Goal: Task Accomplishment & Management: Manage account settings

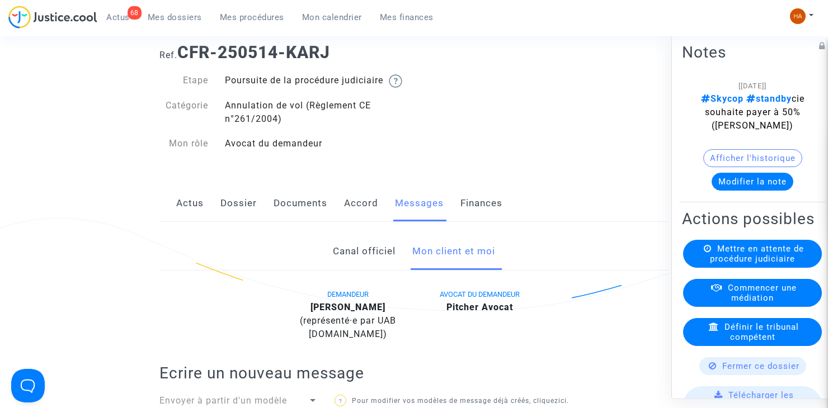
scroll to position [56, 0]
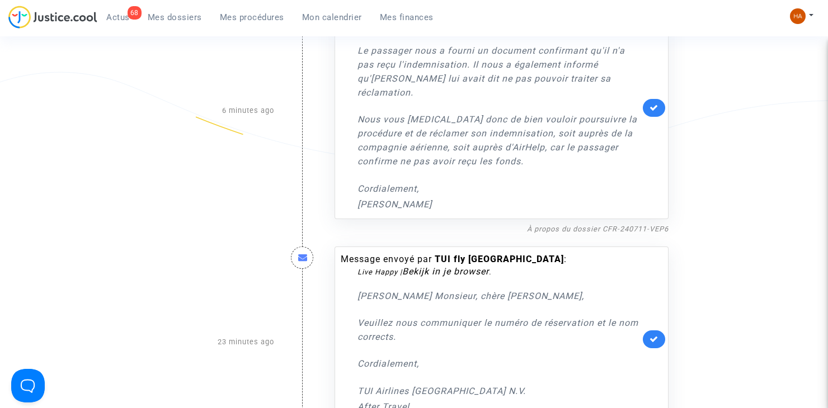
scroll to position [224, 0]
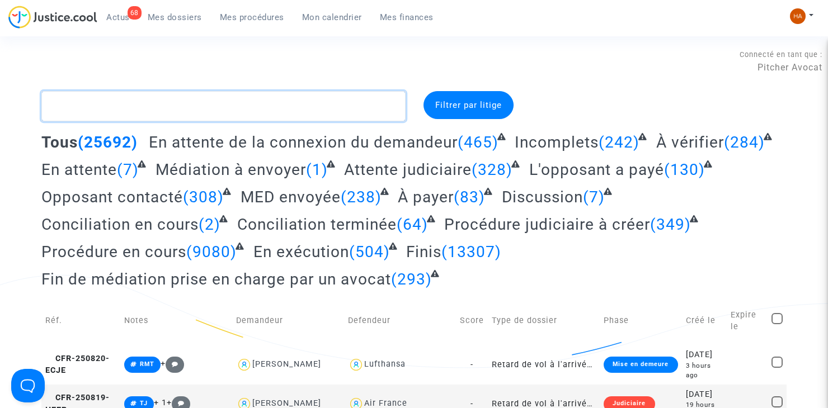
click at [123, 106] on textarea at bounding box center [223, 106] width 364 height 30
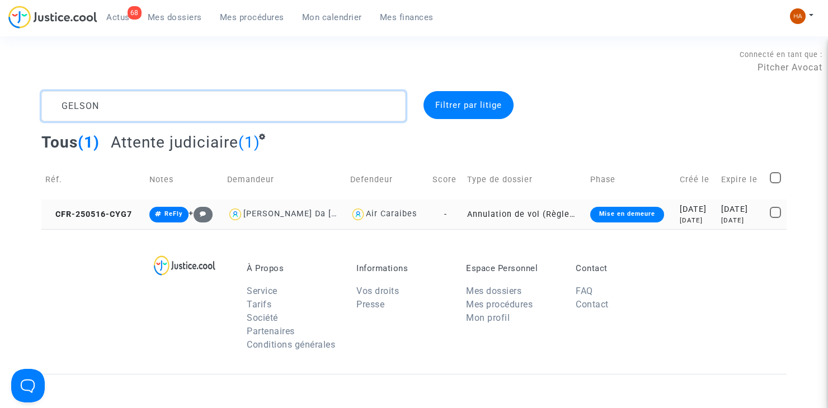
type textarea "GELSON"
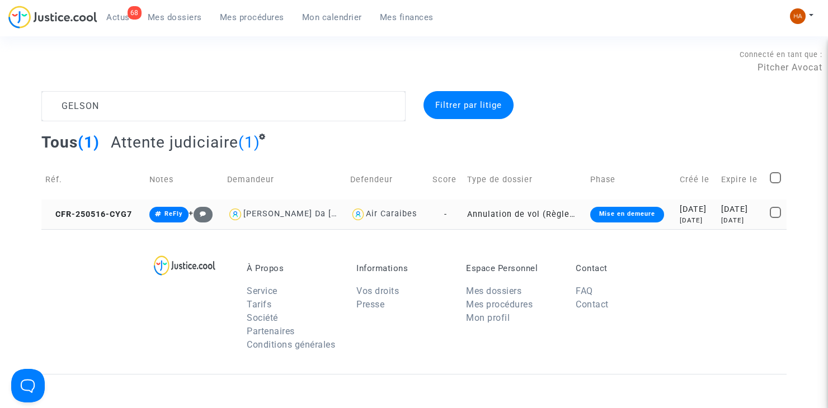
click at [463, 218] on td "Annulation de vol (Règlement CE n°261/2004)" at bounding box center [524, 215] width 123 height 30
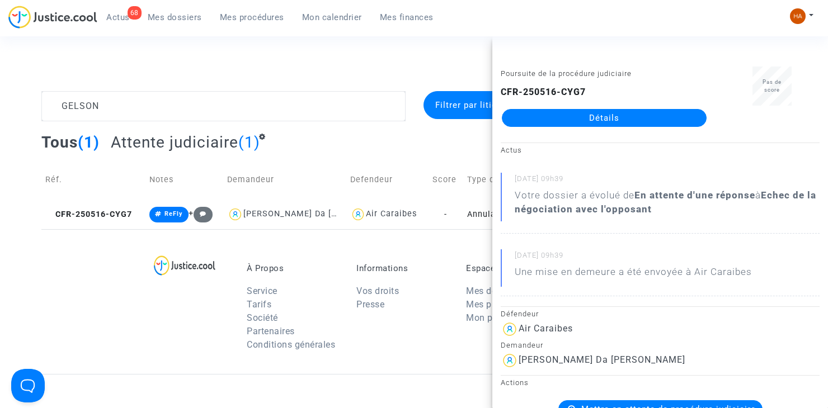
click at [536, 123] on link "Détails" at bounding box center [604, 118] width 205 height 18
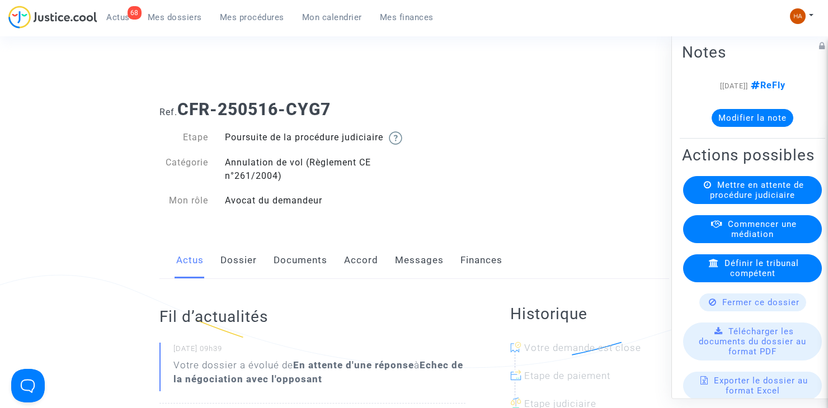
click at [241, 272] on link "Dossier" at bounding box center [238, 260] width 36 height 37
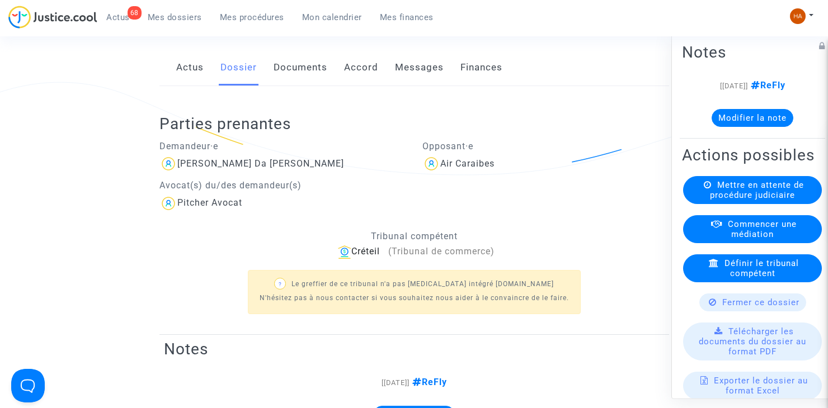
scroll to position [195, 0]
click at [409, 80] on link "Messages" at bounding box center [419, 66] width 49 height 37
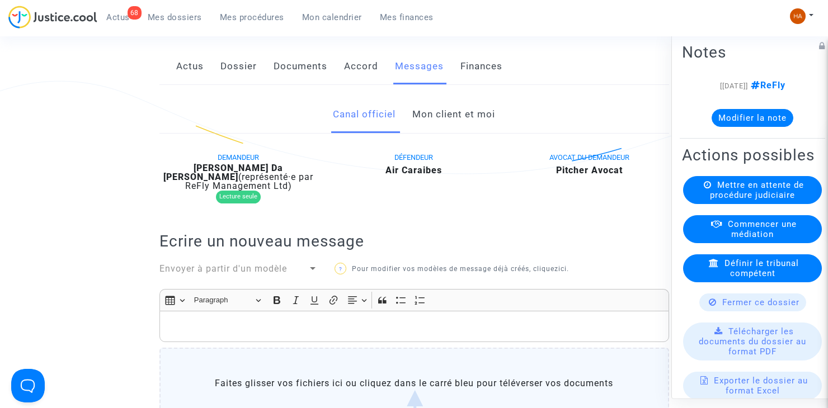
scroll to position [184, 0]
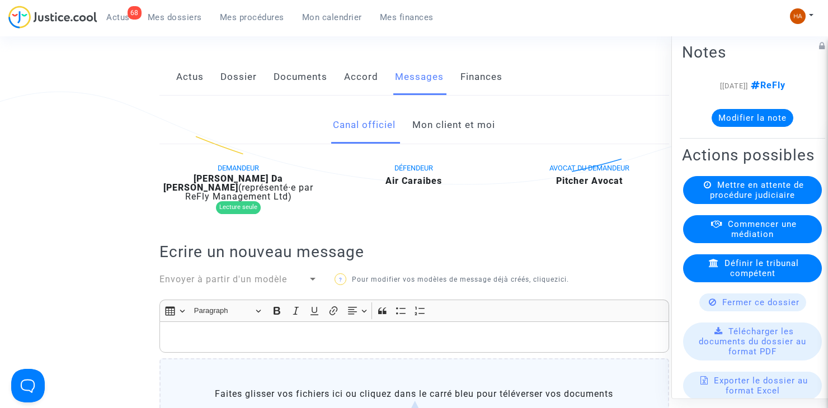
click at [420, 144] on link "Mon client et moi" at bounding box center [453, 125] width 83 height 37
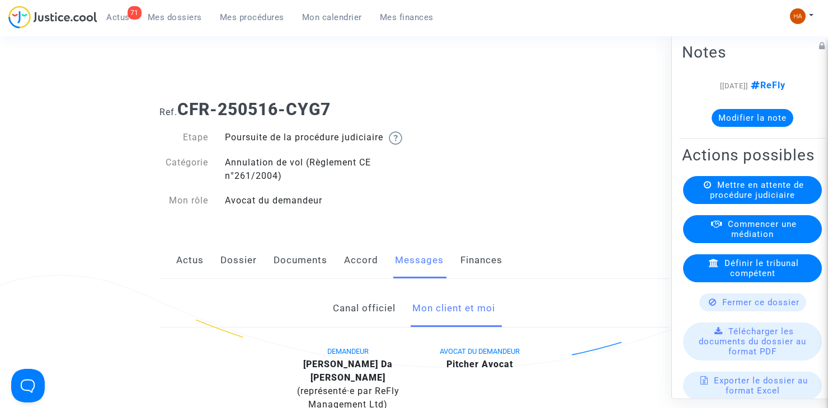
click at [167, 18] on span "Mes dossiers" at bounding box center [175, 17] width 54 height 10
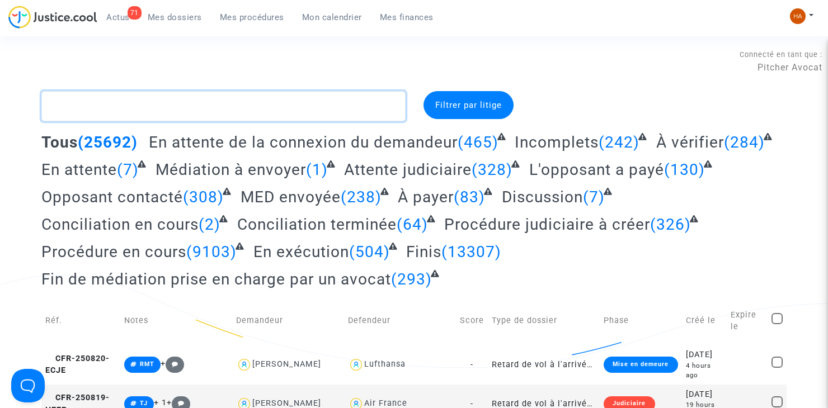
click at [116, 112] on textarea at bounding box center [223, 106] width 364 height 30
paste textarea "NHDM"
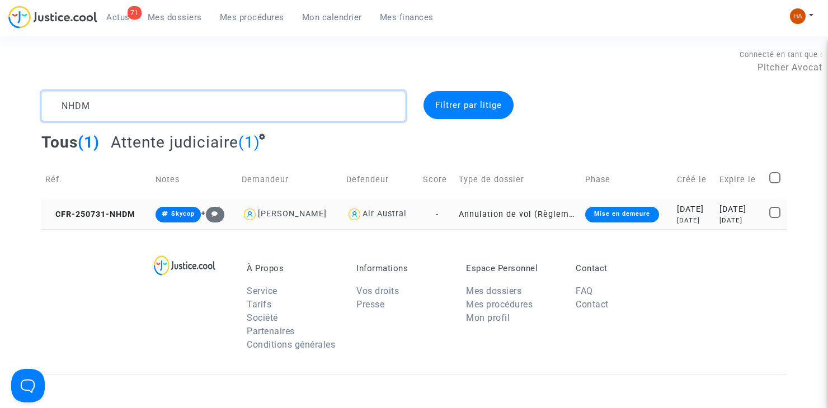
type textarea "NHDM"
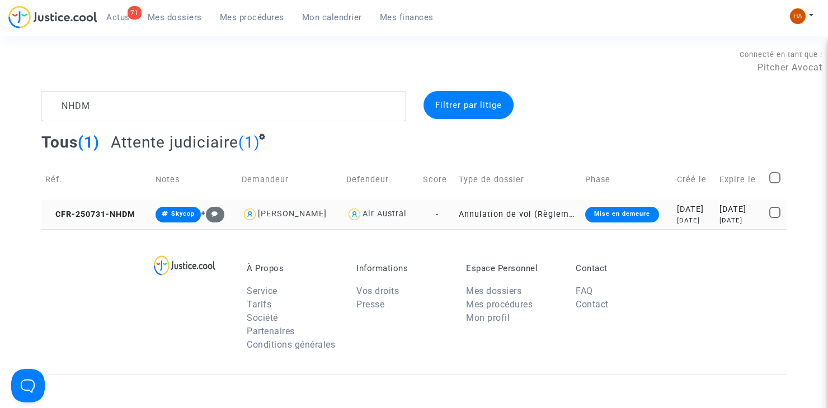
click at [434, 216] on td "-" at bounding box center [437, 215] width 36 height 30
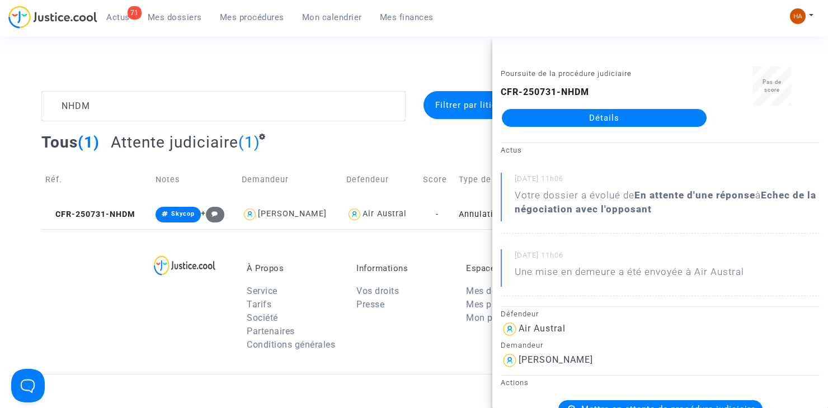
click at [576, 120] on link "Détails" at bounding box center [604, 118] width 205 height 18
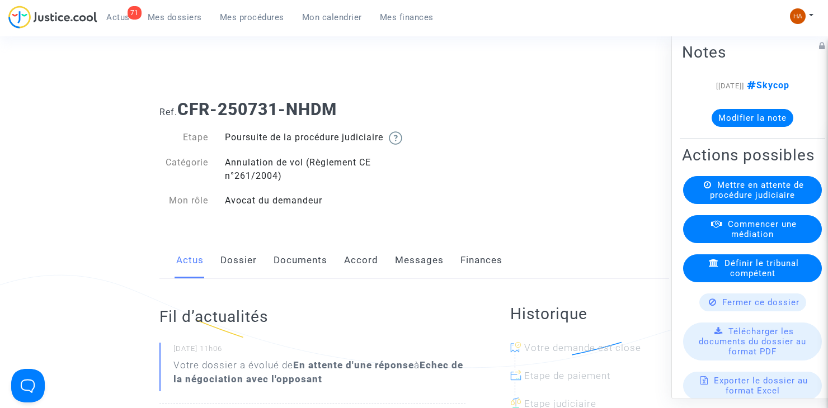
click at [440, 279] on link "Messages" at bounding box center [419, 260] width 49 height 37
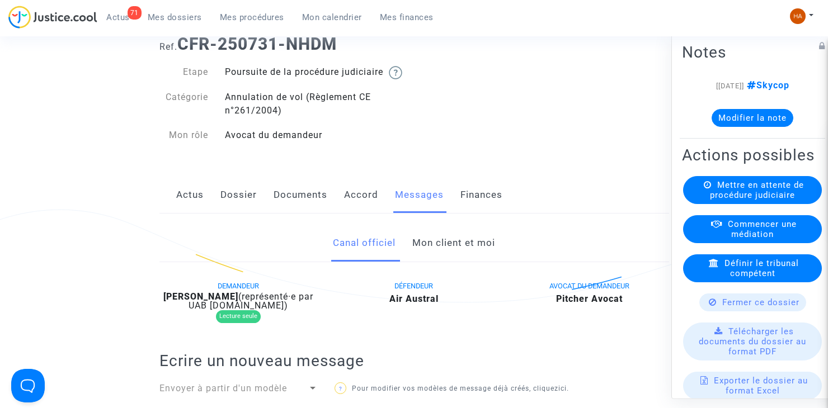
scroll to position [56, 0]
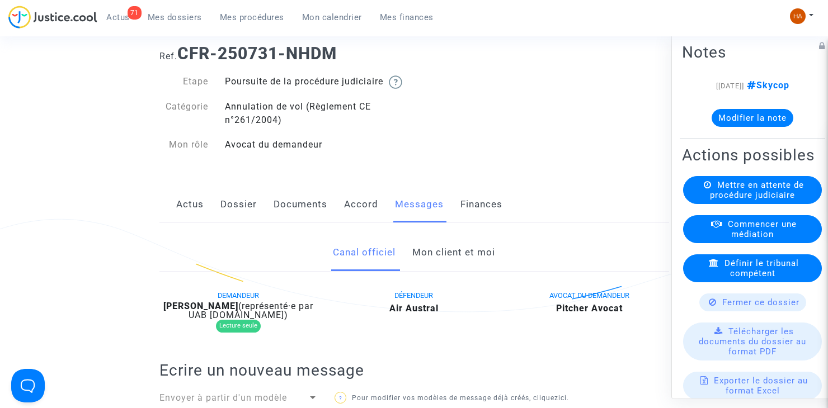
click at [448, 271] on link "Mon client et moi" at bounding box center [453, 252] width 83 height 37
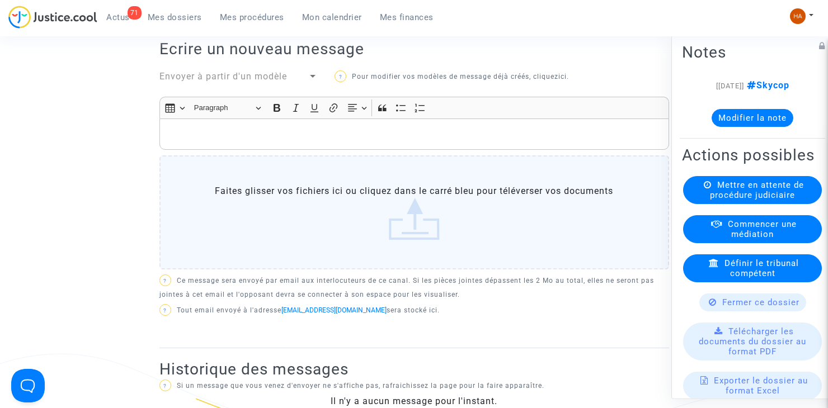
scroll to position [392, 0]
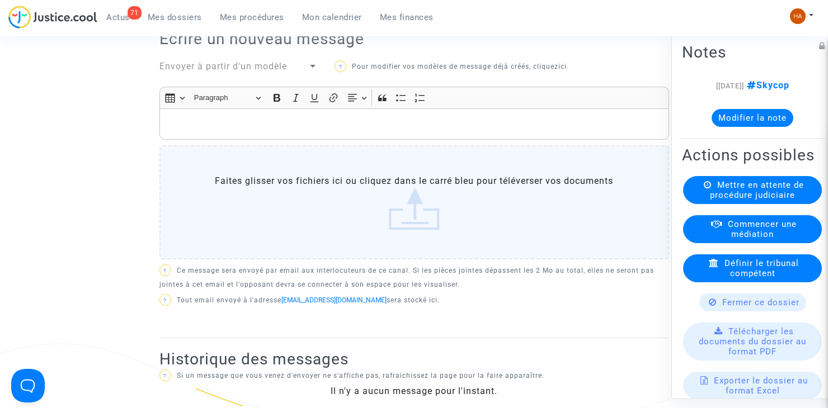
click at [186, 131] on p "Rich Text Editor, main" at bounding box center [414, 125] width 498 height 14
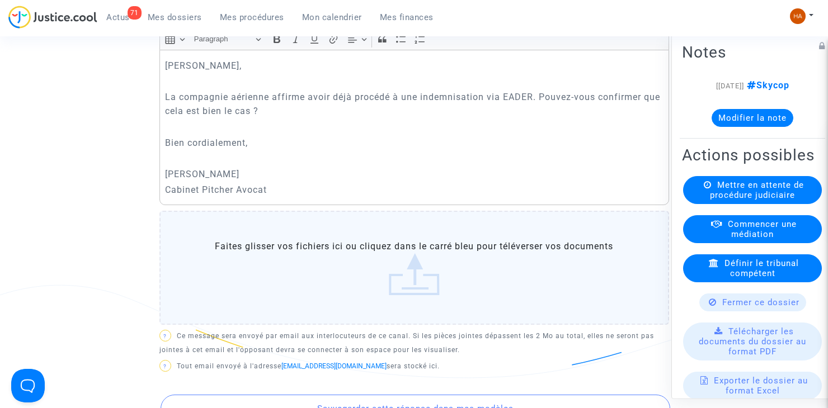
scroll to position [453, 0]
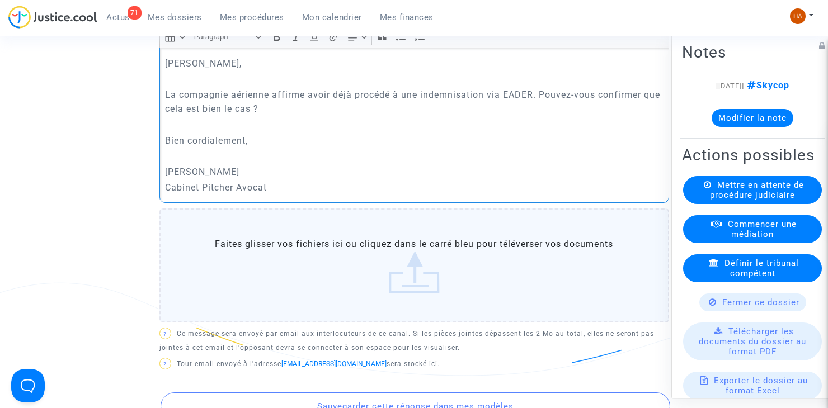
click at [310, 262] on label "Faites glisser vos fichiers ici ou cliquez dans le carré bleu pour téléverser v…" at bounding box center [414, 266] width 510 height 114
click at [0, 0] on input "Faites glisser vos fichiers ici ou cliquez dans le carré bleu pour téléverser v…" at bounding box center [0, 0] width 0 height 0
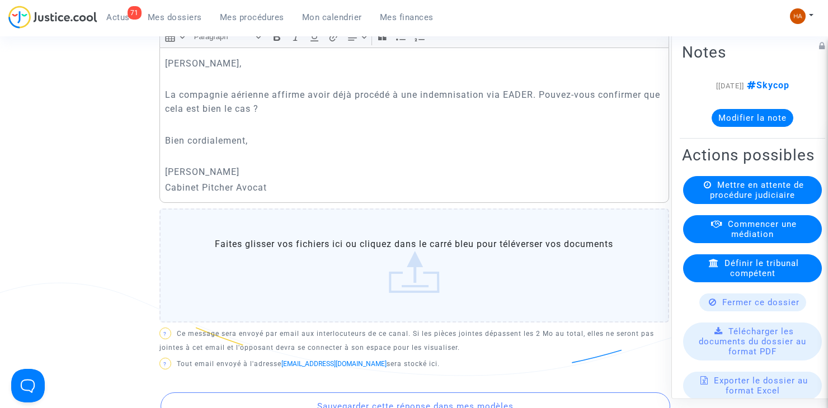
click at [373, 283] on label "Faites glisser vos fichiers ici ou cliquez dans le carré bleu pour téléverser v…" at bounding box center [414, 266] width 510 height 114
click at [0, 0] on input "Faites glisser vos fichiers ici ou cliquez dans le carré bleu pour téléverser v…" at bounding box center [0, 0] width 0 height 0
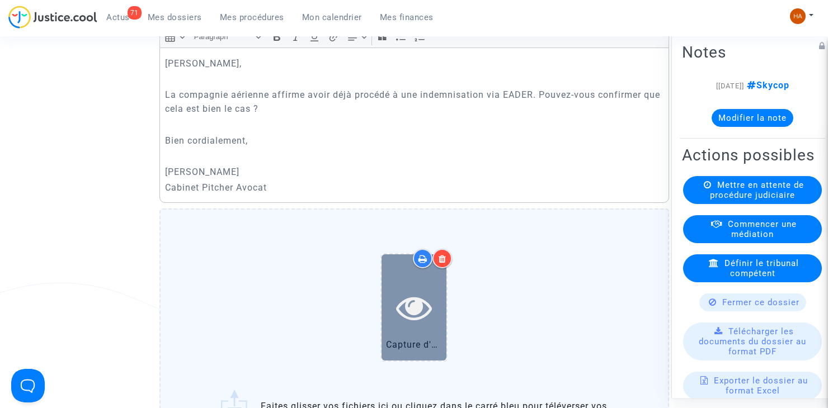
click at [420, 341] on div at bounding box center [414, 308] width 65 height 106
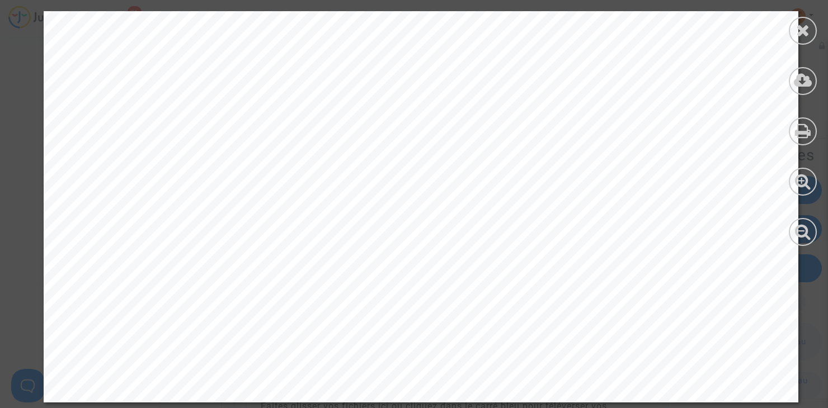
scroll to position [684, 0]
click at [800, 42] on div at bounding box center [803, 31] width 28 height 28
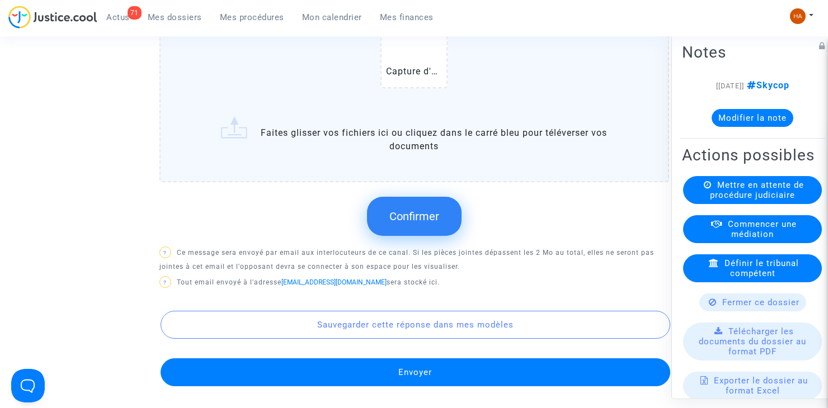
scroll to position [732, 0]
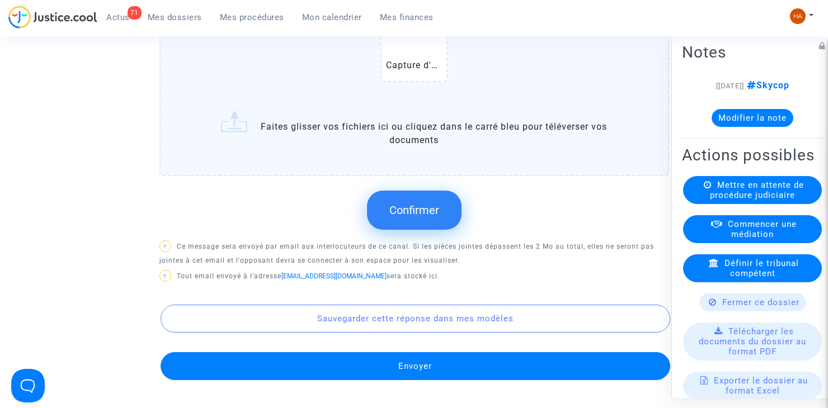
click at [437, 217] on span "Confirmer" at bounding box center [414, 210] width 50 height 13
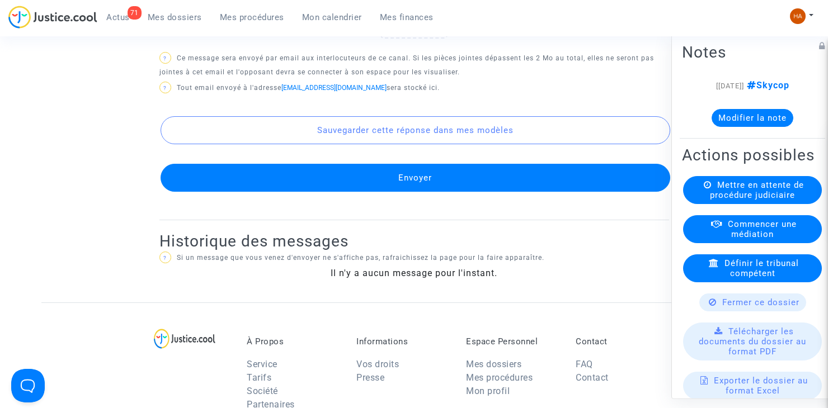
scroll to position [844, 0]
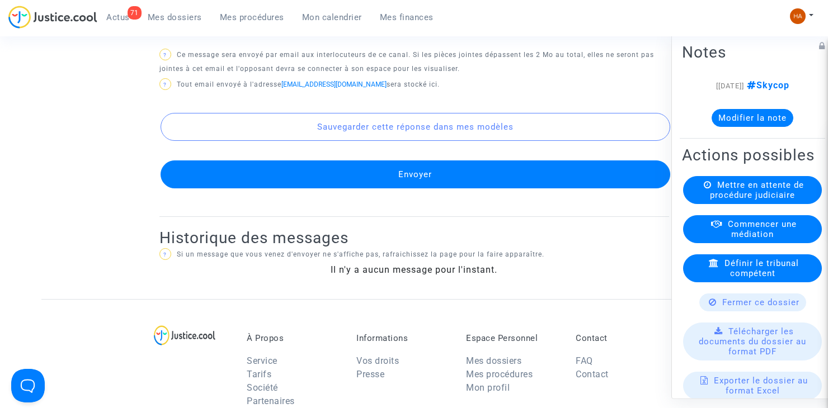
click at [417, 189] on button "Envoyer" at bounding box center [416, 175] width 510 height 28
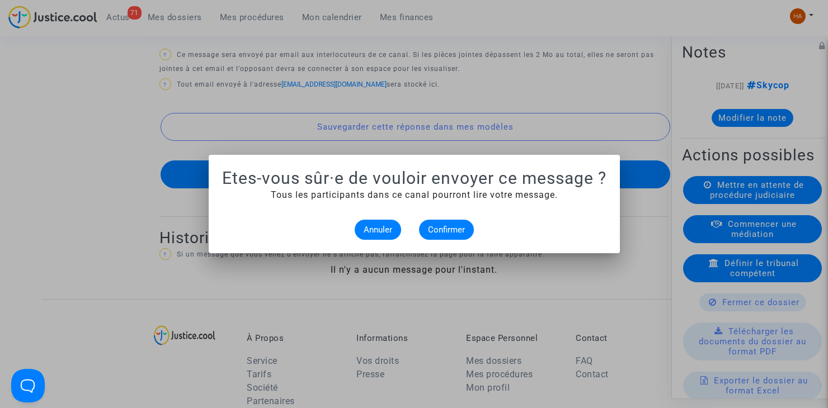
scroll to position [0, 0]
click at [450, 233] on span "Confirmer" at bounding box center [446, 230] width 37 height 10
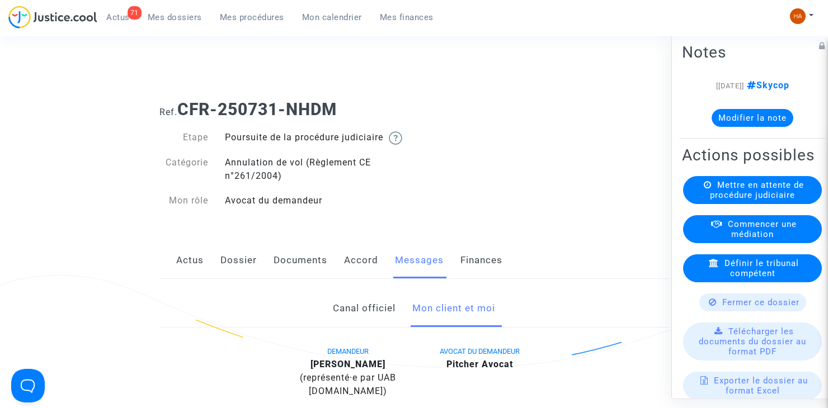
drag, startPoint x: 178, startPoint y: 20, endPoint x: 171, endPoint y: 39, distance: 20.7
click at [178, 20] on span "Mes dossiers" at bounding box center [175, 17] width 54 height 10
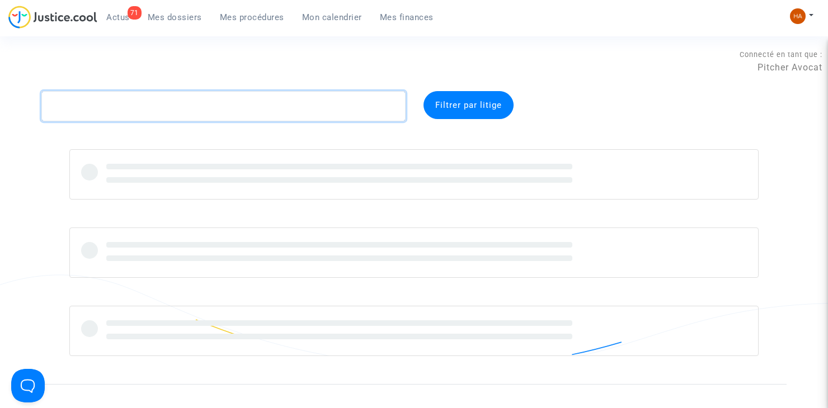
click at [84, 108] on textarea at bounding box center [223, 106] width 364 height 30
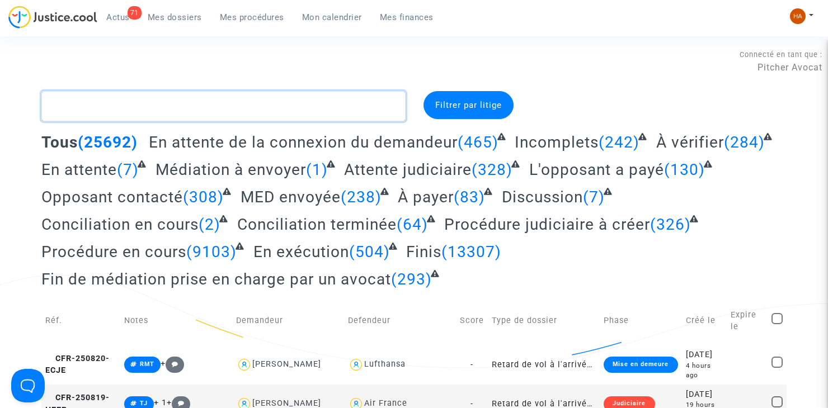
paste textarea "GC2F"
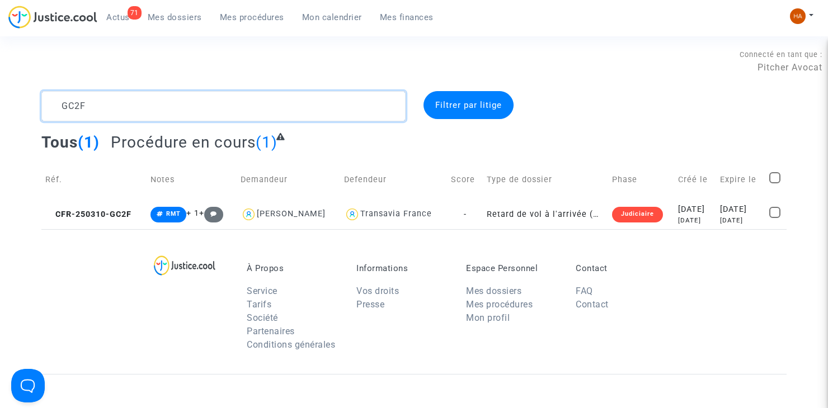
type textarea "GC2F"
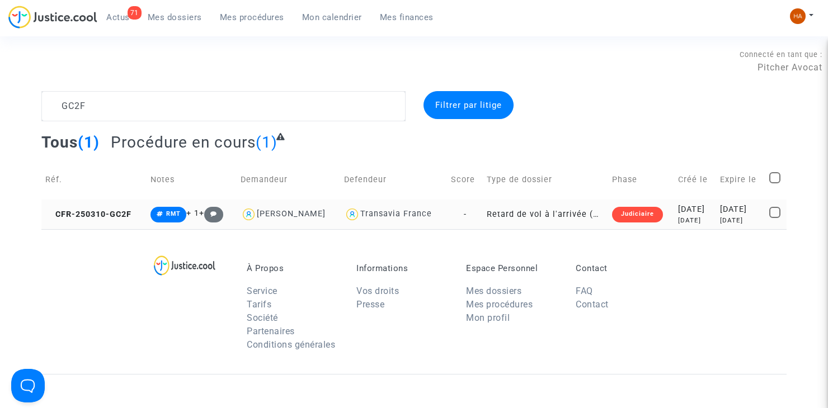
click at [483, 220] on td "Retard de vol à l'arrivée (Règlement CE n°261/2004)" at bounding box center [545, 215] width 125 height 30
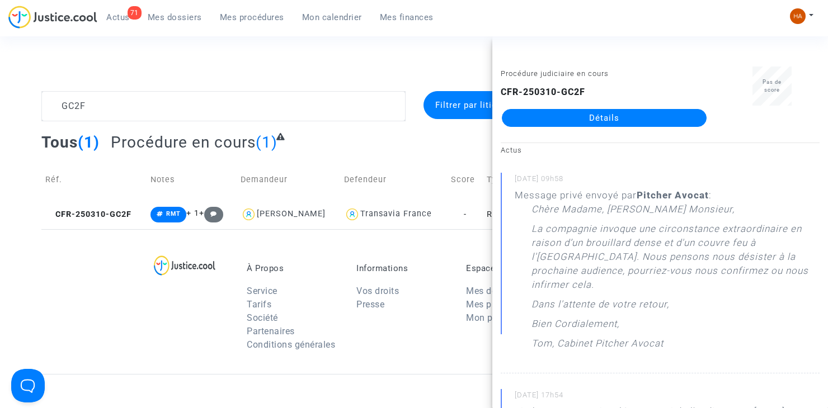
click at [560, 119] on link "Détails" at bounding box center [604, 118] width 205 height 18
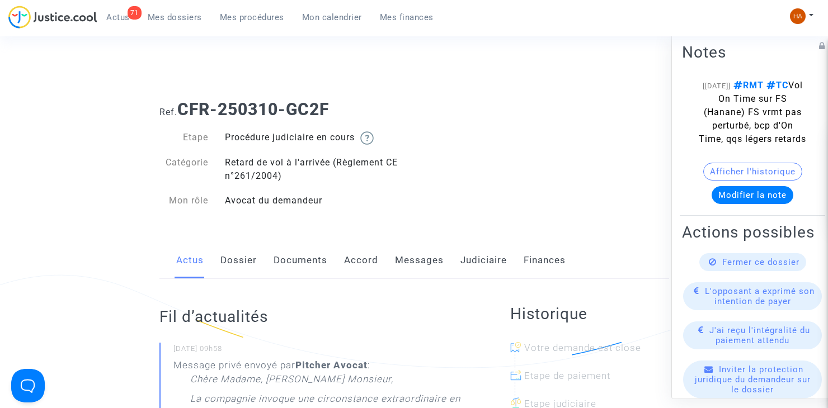
click at [488, 264] on link "Judiciaire" at bounding box center [483, 260] width 46 height 37
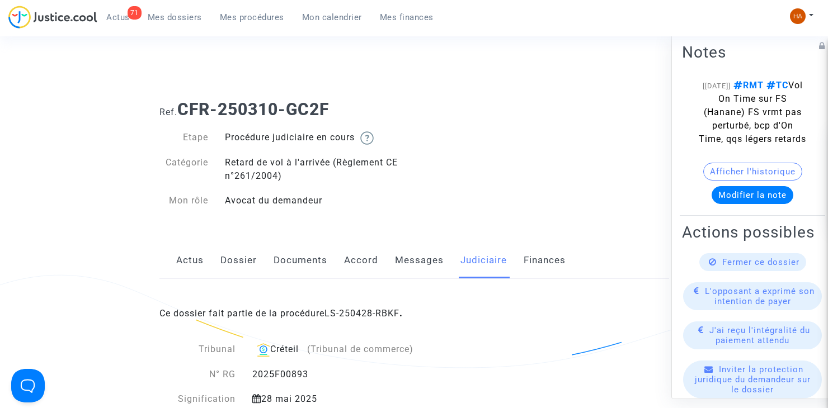
click at [228, 265] on link "Dossier" at bounding box center [238, 260] width 36 height 37
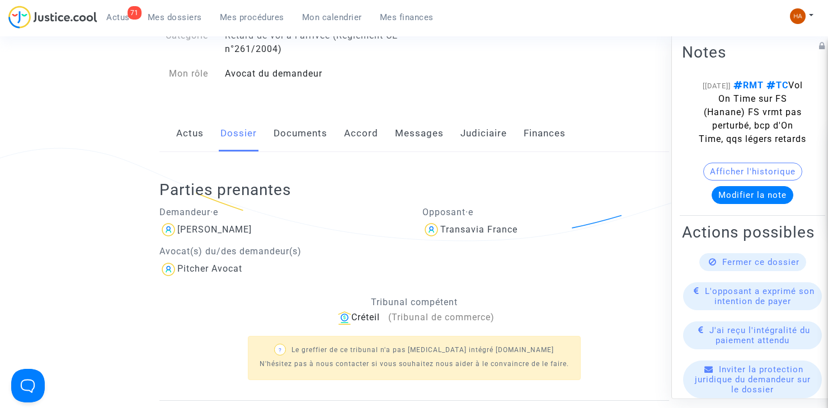
scroll to position [112, 0]
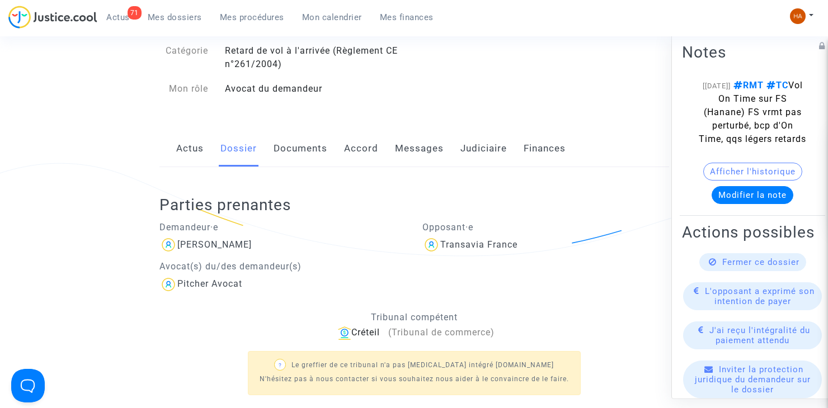
click at [288, 143] on link "Documents" at bounding box center [301, 148] width 54 height 37
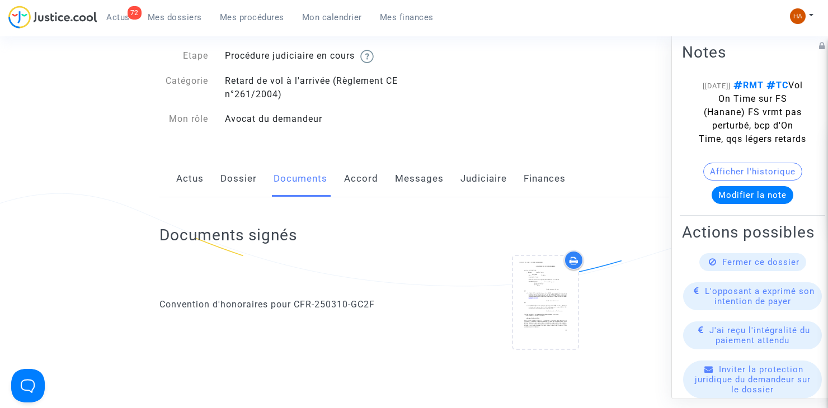
scroll to position [63, 0]
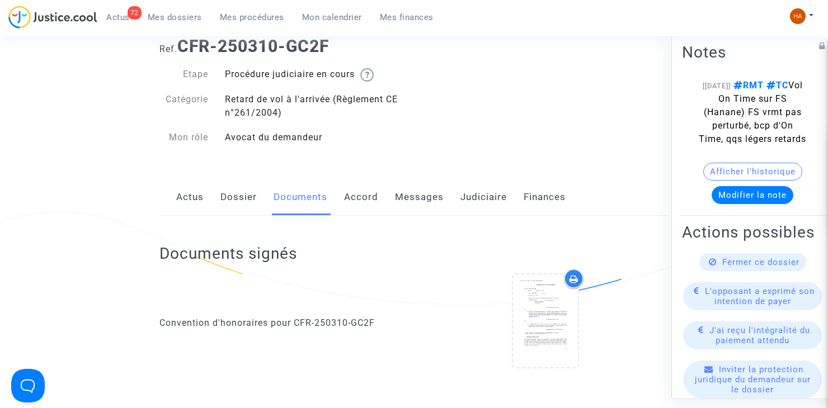
drag, startPoint x: 250, startPoint y: 199, endPoint x: 332, endPoint y: 203, distance: 81.8
click at [250, 199] on link "Dossier" at bounding box center [238, 197] width 36 height 37
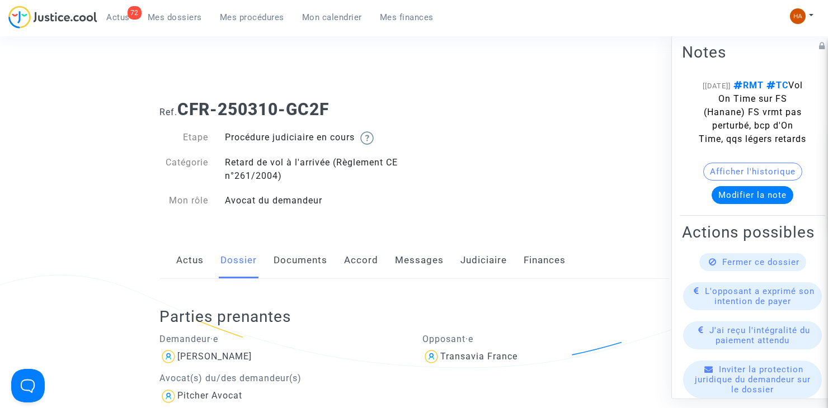
click at [178, 15] on span "Mes dossiers" at bounding box center [175, 17] width 54 height 10
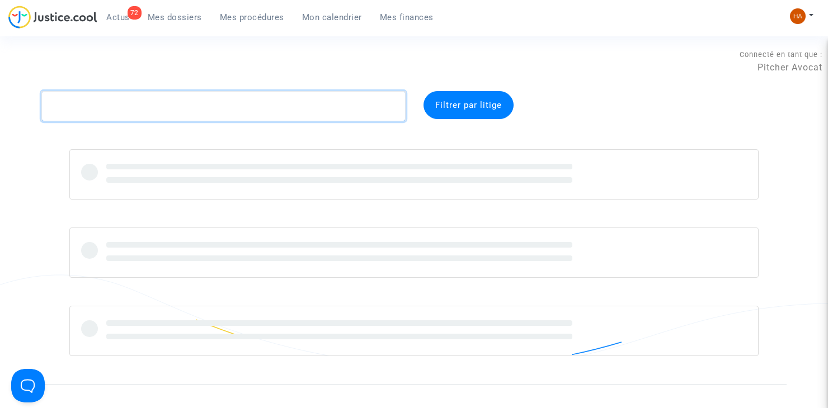
click at [83, 106] on textarea at bounding box center [223, 106] width 364 height 30
paste textarea "XCNM"
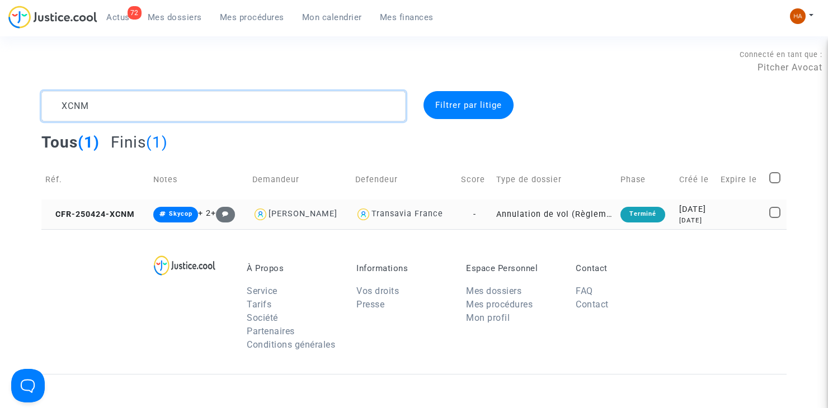
type textarea "XCNM"
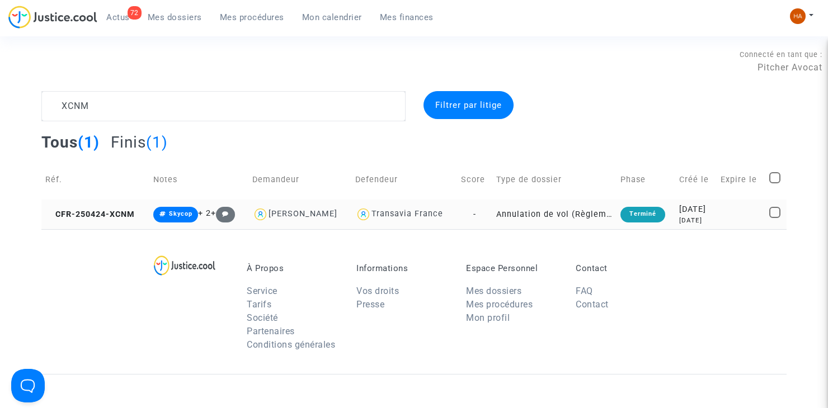
click at [491, 212] on td "-" at bounding box center [474, 215] width 35 height 30
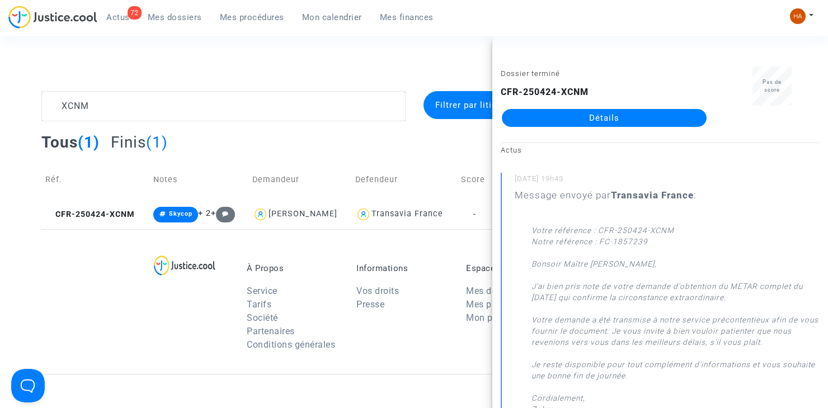
click at [603, 123] on link "Détails" at bounding box center [604, 118] width 205 height 18
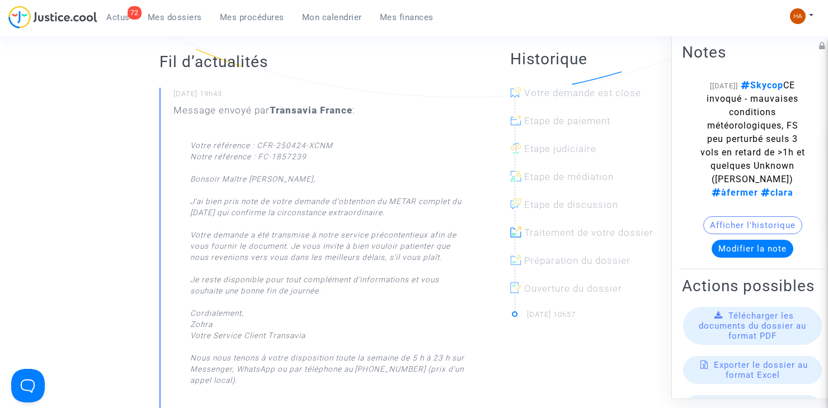
scroll to position [270, 0]
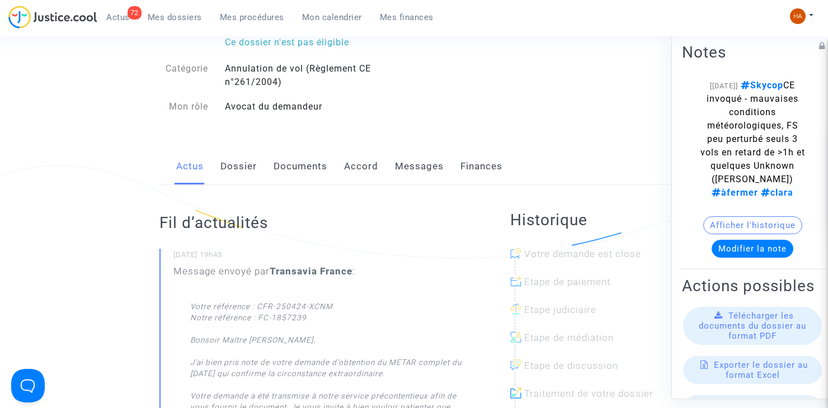
scroll to position [0, 0]
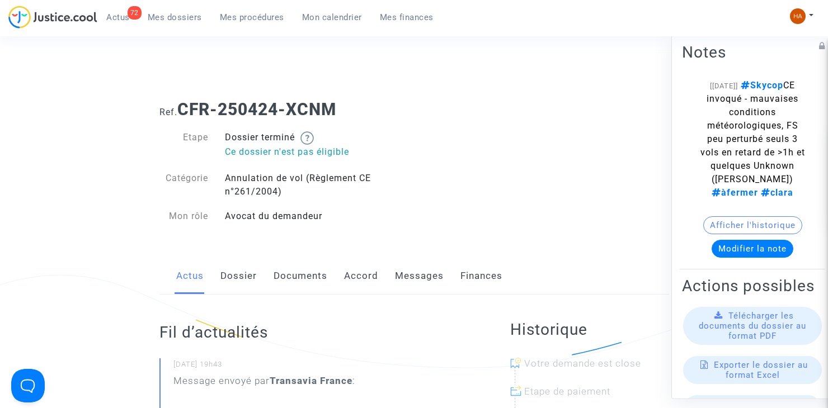
click at [242, 279] on link "Dossier" at bounding box center [238, 276] width 36 height 37
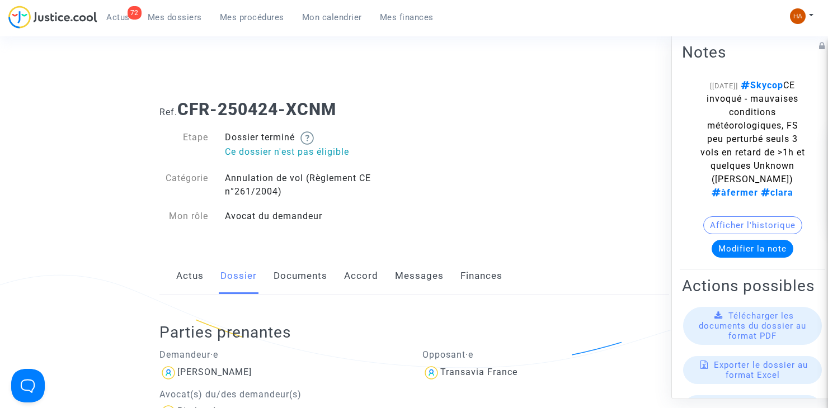
drag, startPoint x: 294, startPoint y: 278, endPoint x: 345, endPoint y: 260, distance: 53.6
click at [293, 278] on link "Documents" at bounding box center [301, 276] width 54 height 37
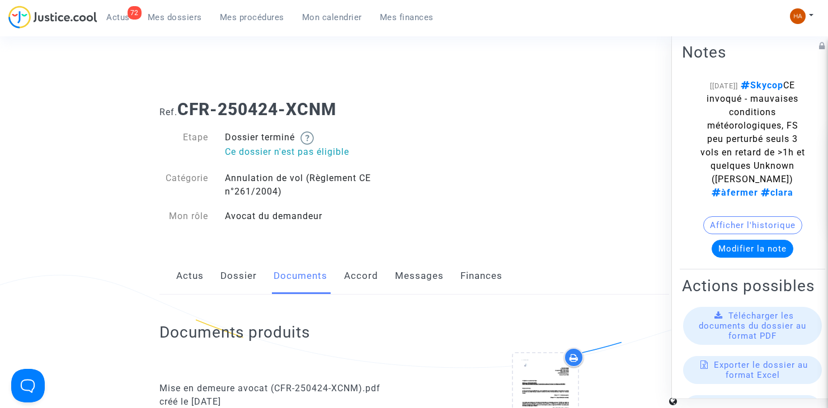
drag, startPoint x: 325, startPoint y: 110, endPoint x: 181, endPoint y: 111, distance: 143.8
click at [181, 111] on h1 "Ref. CFR-250424-XCNM" at bounding box center [414, 110] width 510 height 20
copy b "CFR-250424-XCNM"
click at [233, 281] on link "Dossier" at bounding box center [238, 276] width 36 height 37
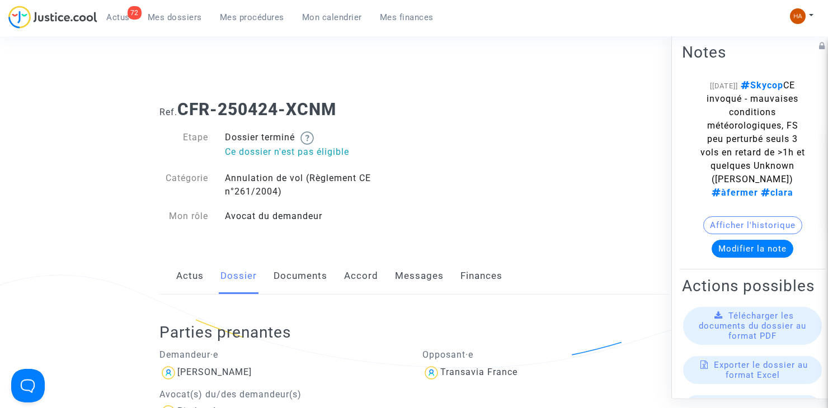
click at [162, 19] on span "Mes dossiers" at bounding box center [175, 17] width 54 height 10
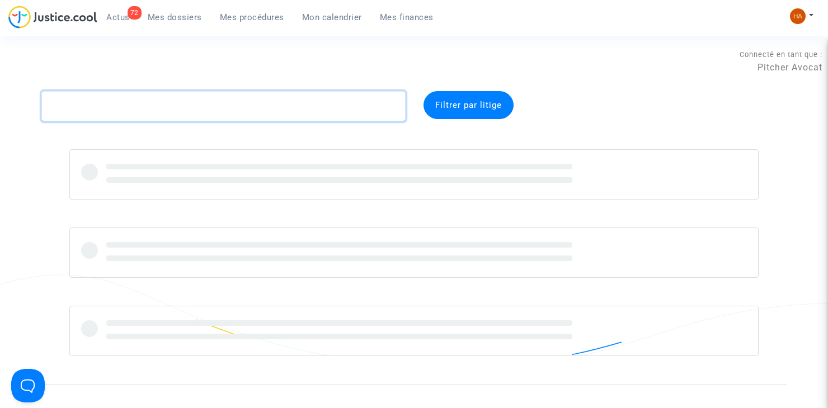
click at [101, 107] on textarea at bounding box center [223, 106] width 364 height 30
paste textarea "CFR-250529-YNRJ"
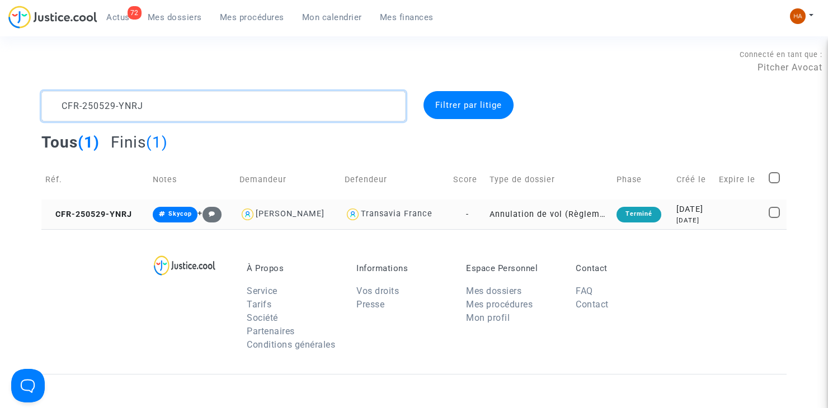
type textarea "CFR-250529-YNRJ"
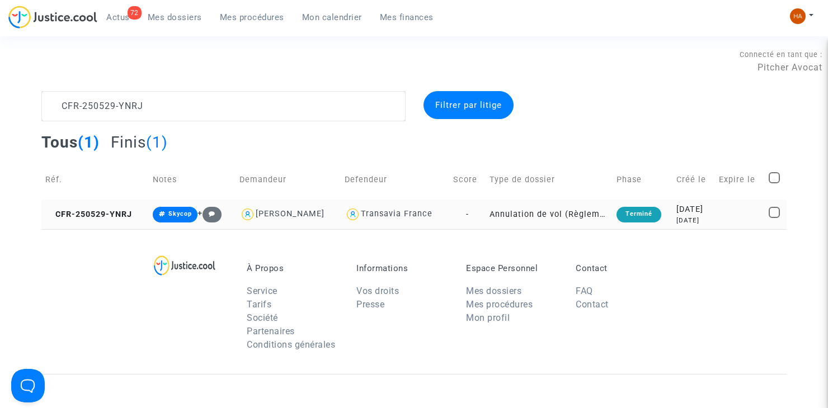
click at [467, 215] on td "-" at bounding box center [467, 215] width 36 height 30
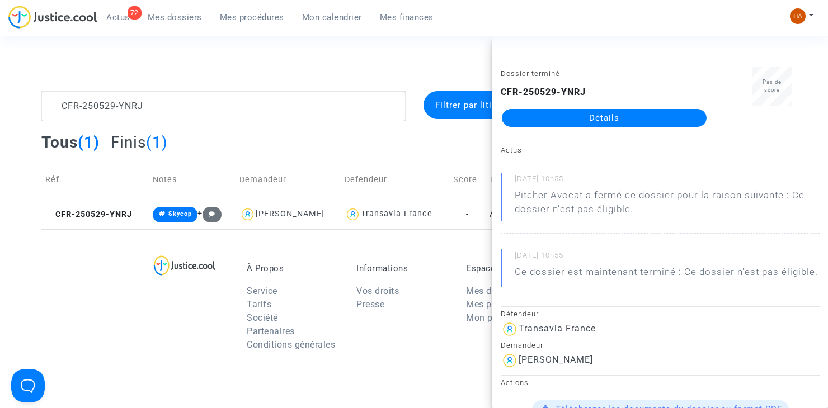
click at [593, 116] on link "Détails" at bounding box center [604, 118] width 205 height 18
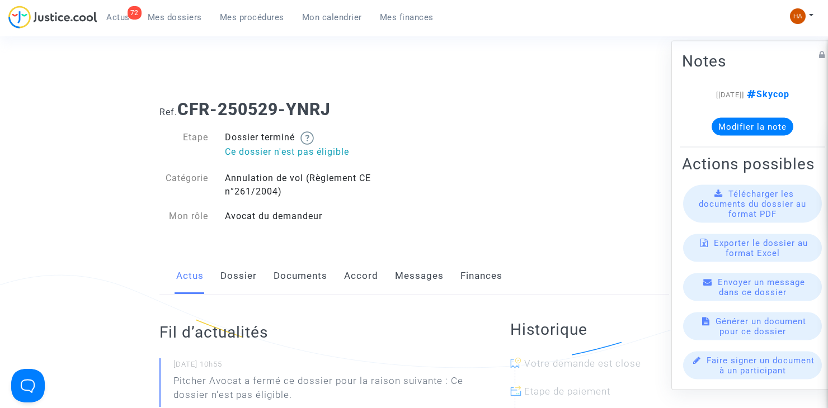
drag, startPoint x: 281, startPoint y: 274, endPoint x: 339, endPoint y: 257, distance: 60.0
click at [279, 274] on link "Documents" at bounding box center [301, 276] width 54 height 37
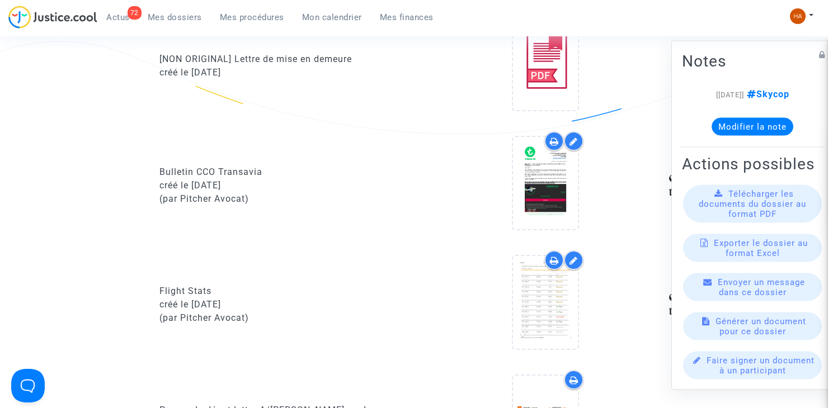
scroll to position [727, 0]
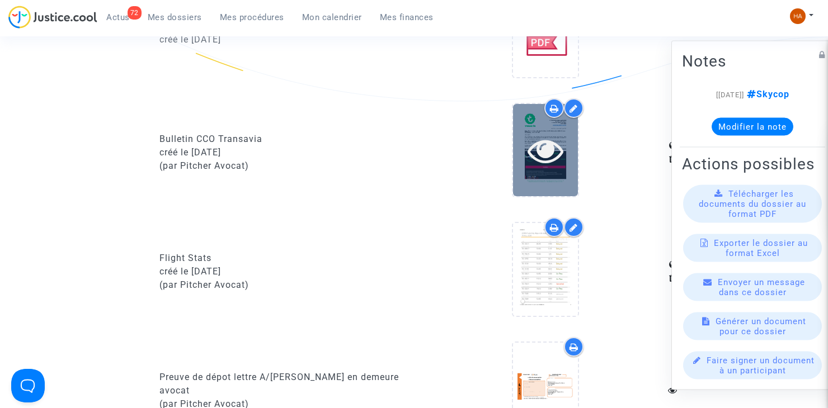
click at [557, 152] on icon at bounding box center [546, 151] width 36 height 36
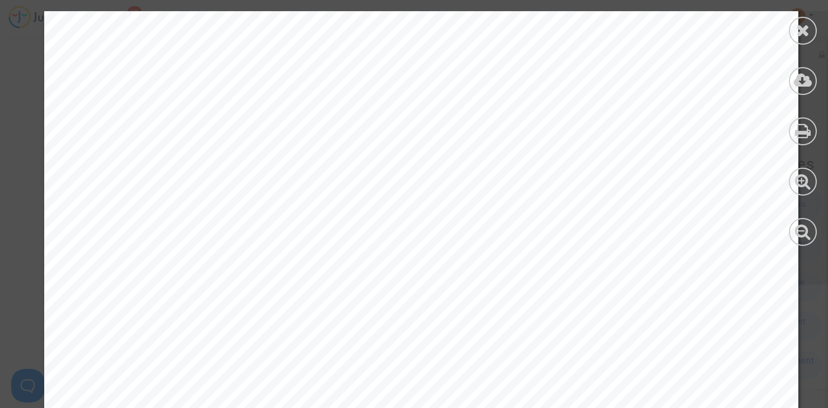
scroll to position [224, 0]
click at [797, 35] on icon at bounding box center [803, 30] width 14 height 17
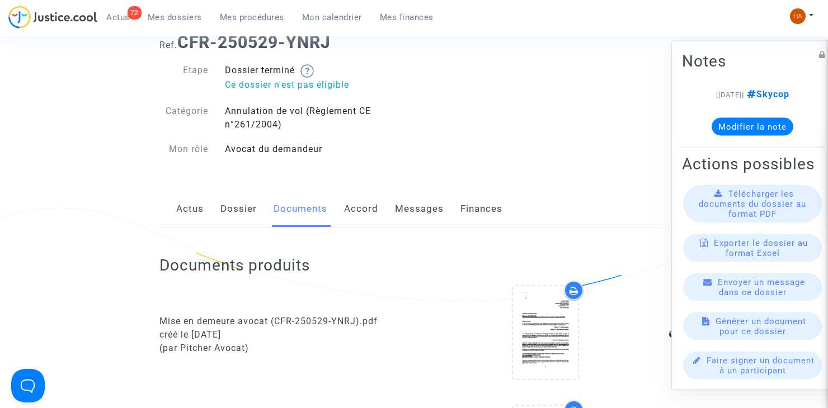
scroll to position [0, 0]
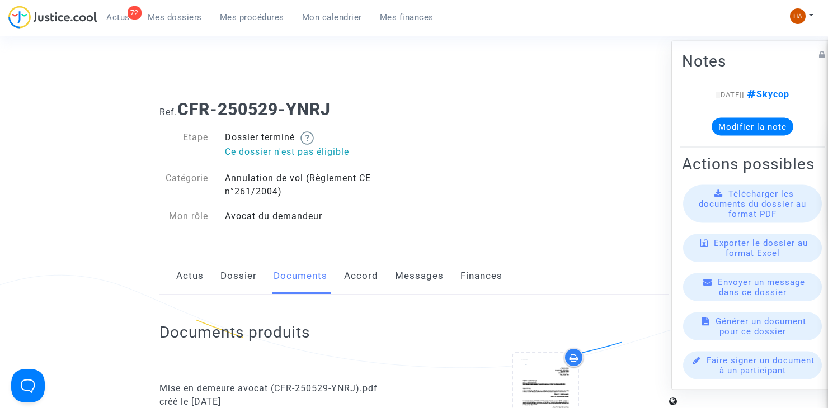
click at [171, 19] on span "Mes dossiers" at bounding box center [175, 17] width 54 height 10
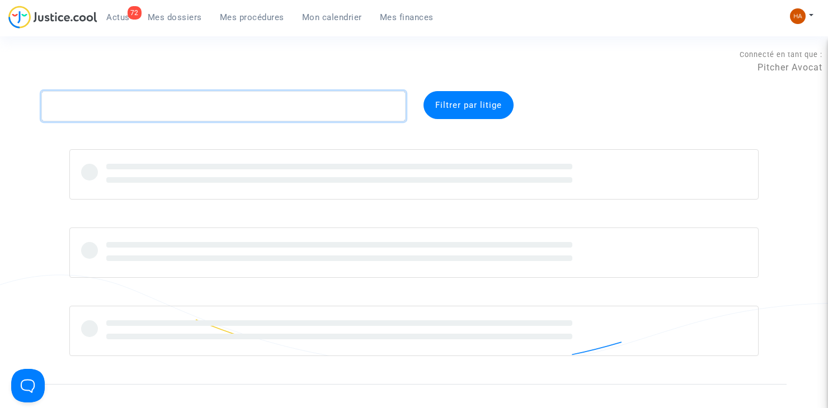
click at [110, 103] on textarea at bounding box center [223, 106] width 364 height 30
paste textarea "CFR-250411-FQUY"
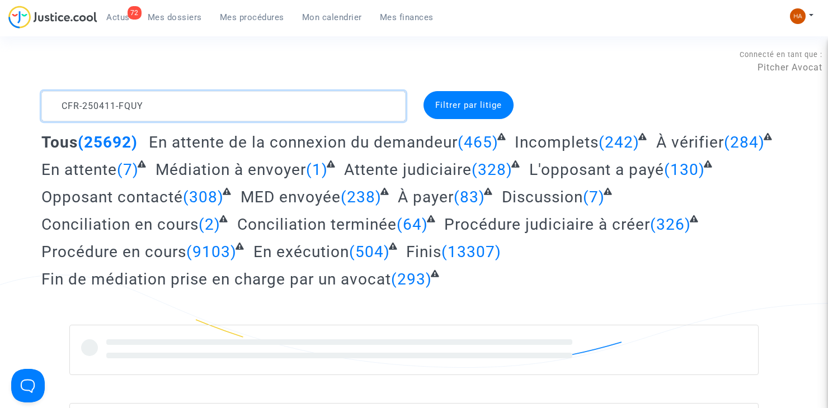
click at [151, 105] on textarea at bounding box center [223, 106] width 364 height 30
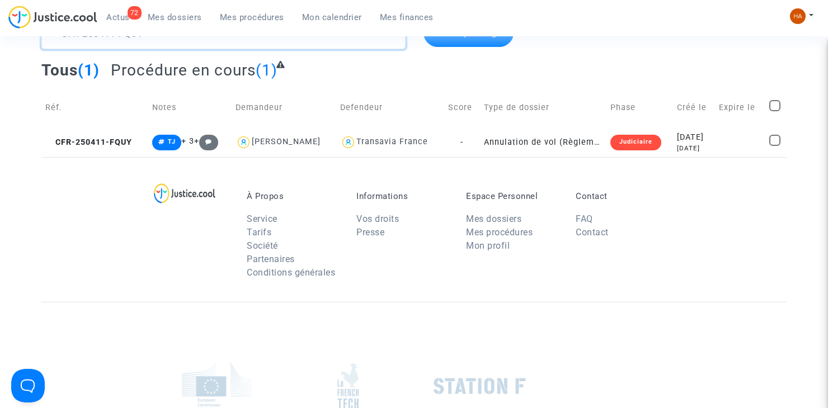
scroll to position [56, 0]
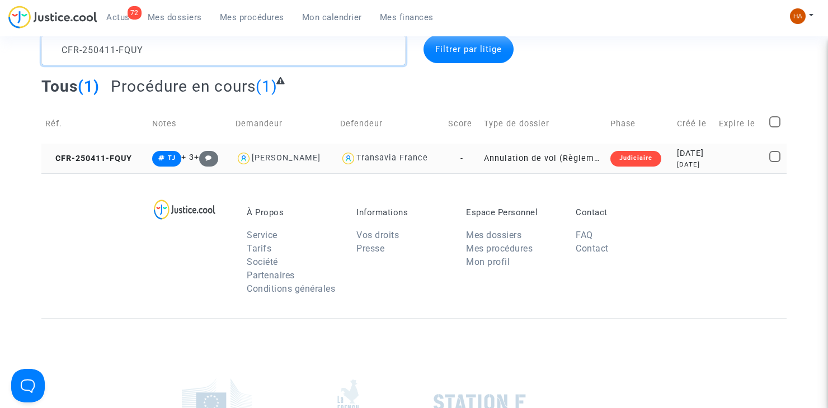
type textarea "CFR-250411-FQUY"
click at [474, 156] on td "-" at bounding box center [462, 159] width 36 height 30
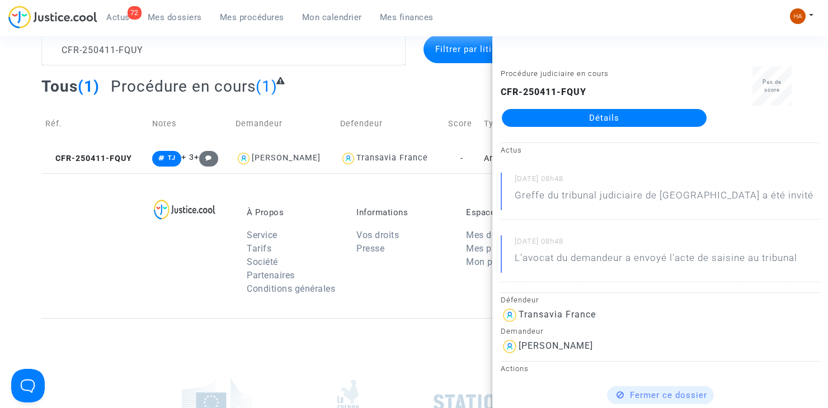
click at [555, 115] on link "Détails" at bounding box center [604, 118] width 205 height 18
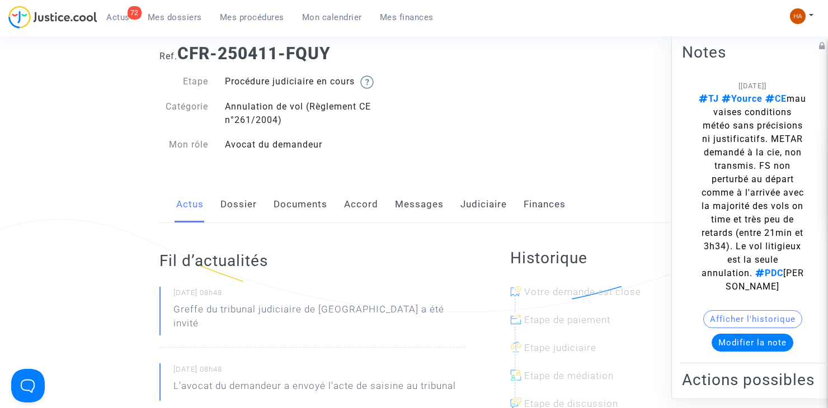
click at [248, 204] on link "Dossier" at bounding box center [238, 204] width 36 height 37
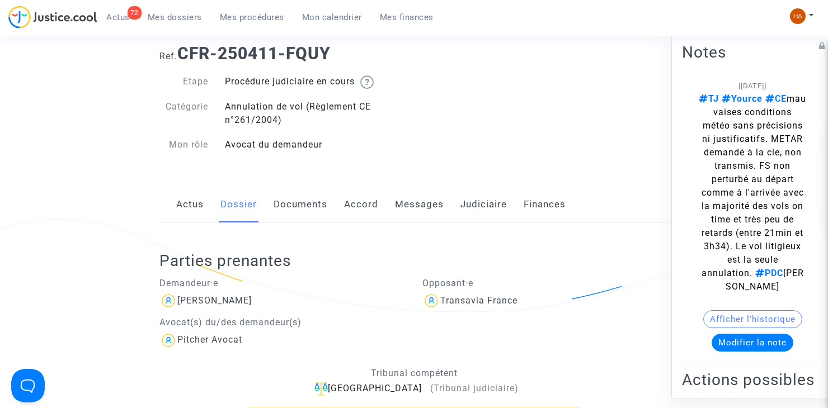
click at [297, 209] on link "Documents" at bounding box center [301, 204] width 54 height 37
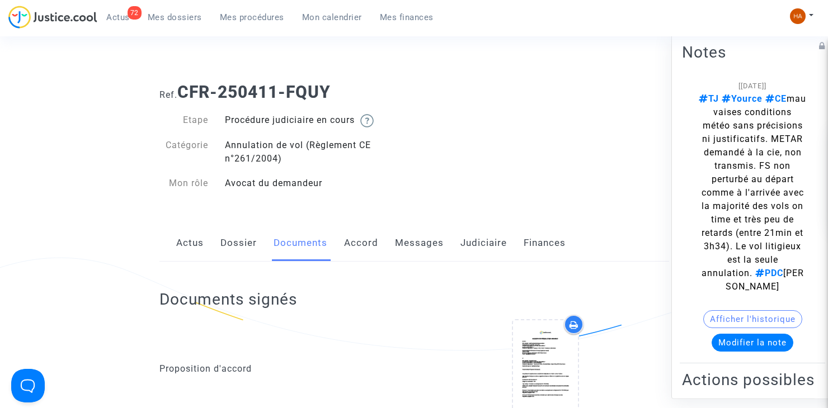
scroll to position [12, 0]
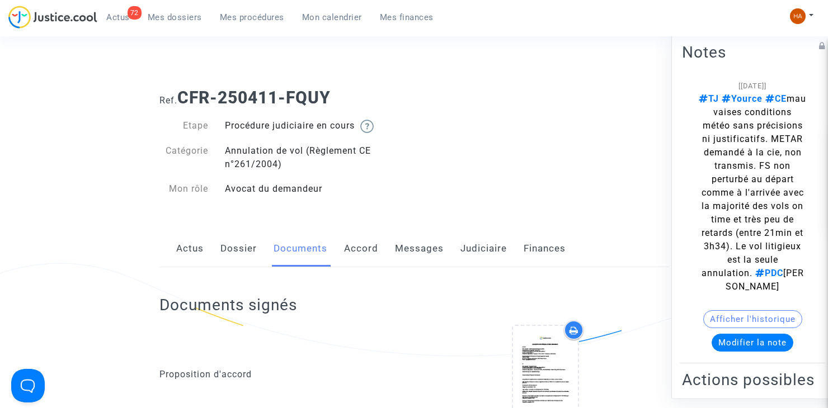
click at [241, 243] on link "Dossier" at bounding box center [238, 249] width 36 height 37
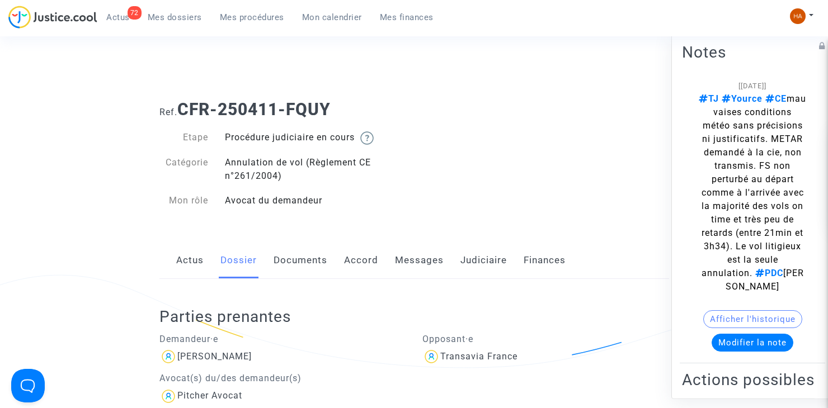
click at [297, 267] on link "Documents" at bounding box center [301, 260] width 54 height 37
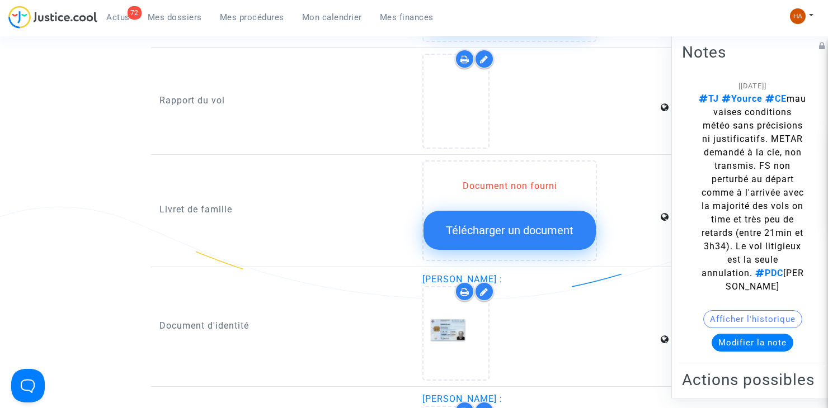
scroll to position [1919, 0]
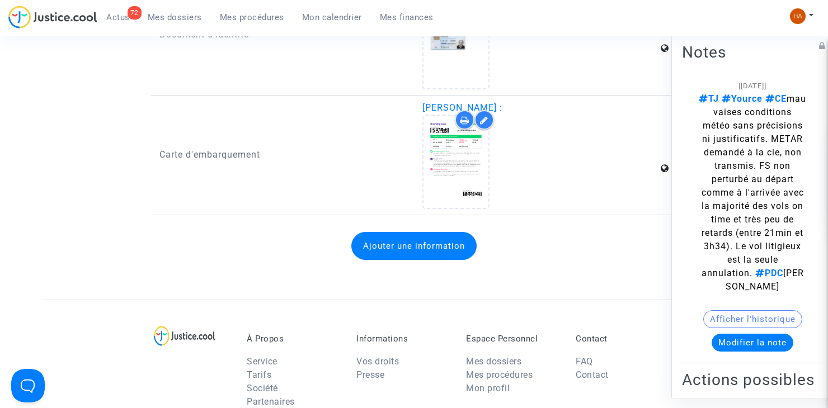
scroll to position [2205, 0]
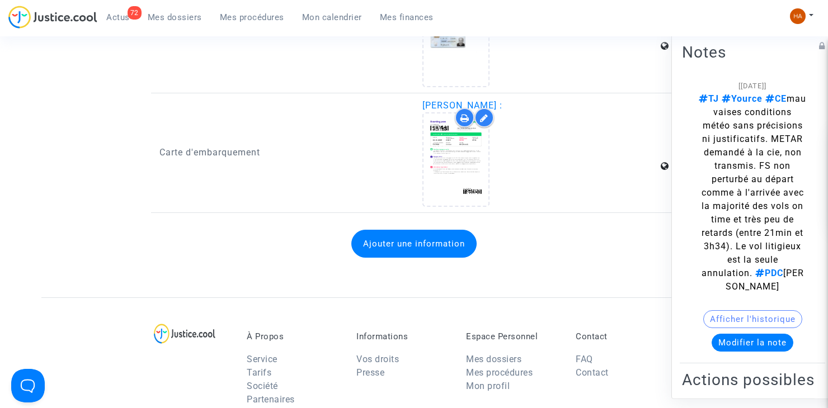
click at [529, 139] on div at bounding box center [540, 159] width 236 height 95
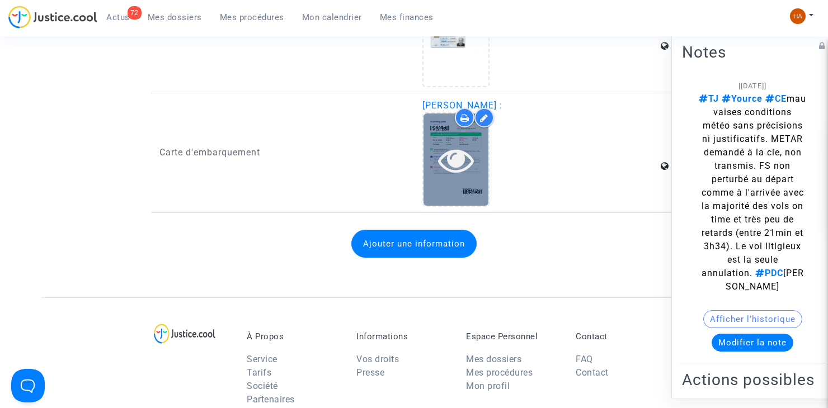
click at [465, 164] on icon at bounding box center [456, 160] width 36 height 36
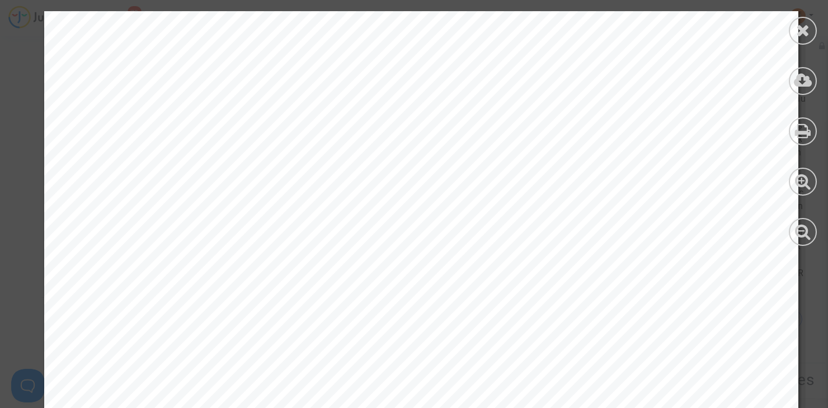
scroll to position [112, 0]
click at [795, 31] on div at bounding box center [803, 31] width 28 height 28
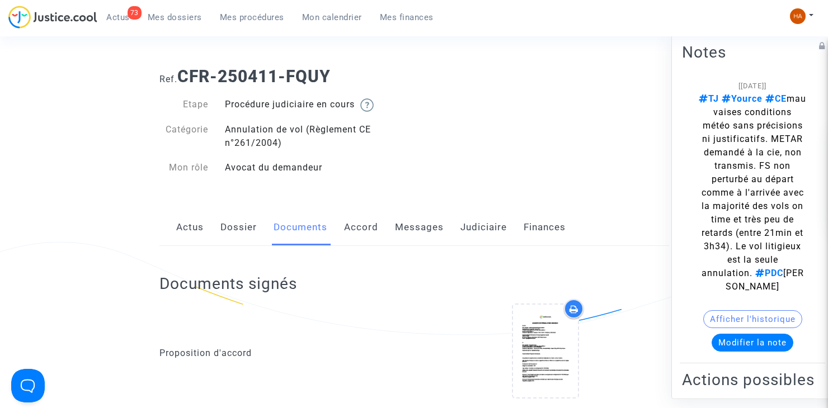
scroll to position [0, 0]
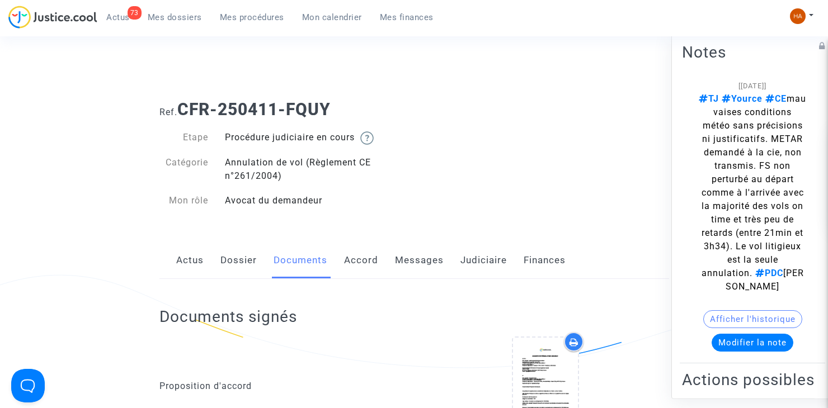
drag, startPoint x: 242, startPoint y: 256, endPoint x: 277, endPoint y: 247, distance: 35.8
click at [242, 256] on link "Dossier" at bounding box center [238, 260] width 36 height 37
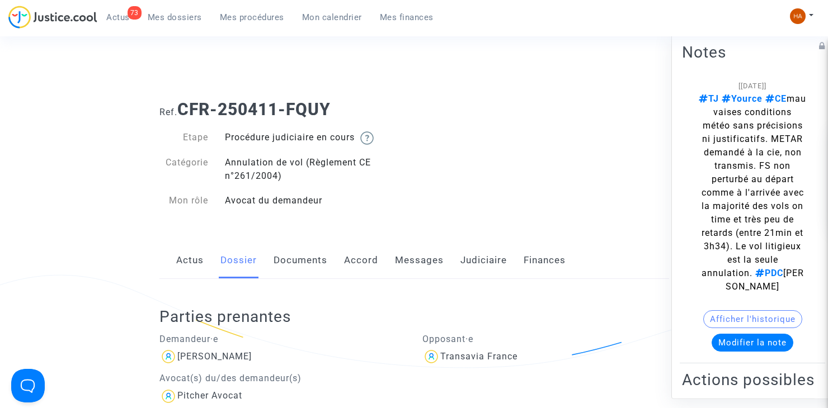
click at [306, 259] on link "Documents" at bounding box center [301, 260] width 54 height 37
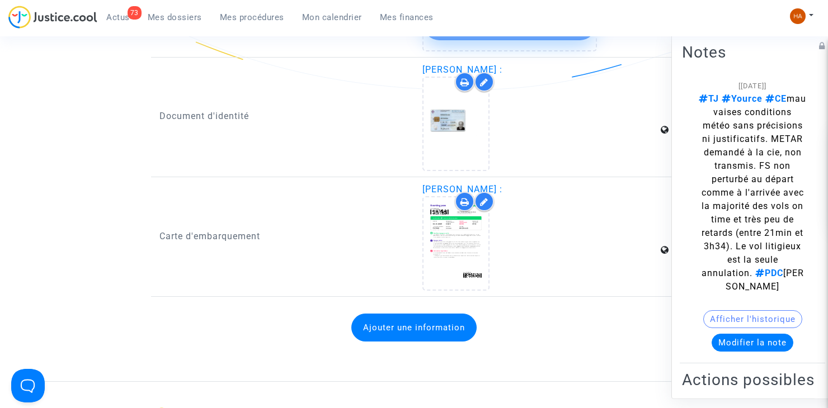
scroll to position [2126, 0]
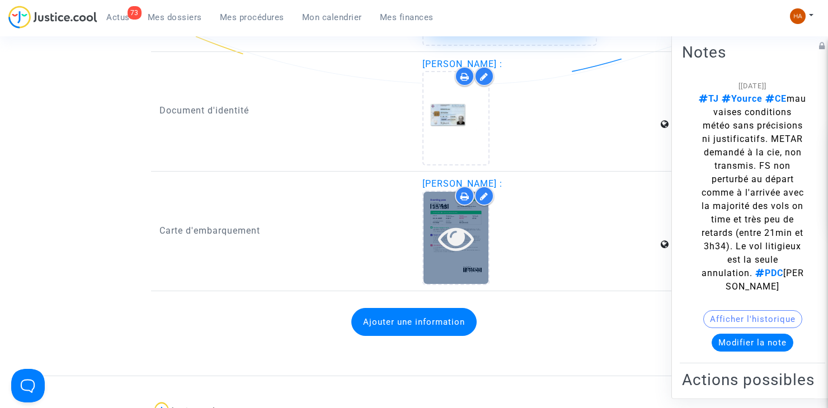
click at [465, 250] on icon at bounding box center [456, 238] width 36 height 36
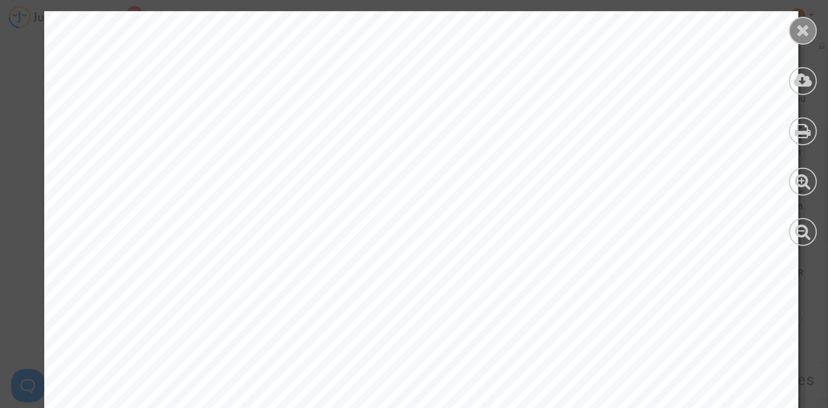
click at [802, 36] on icon at bounding box center [803, 30] width 14 height 17
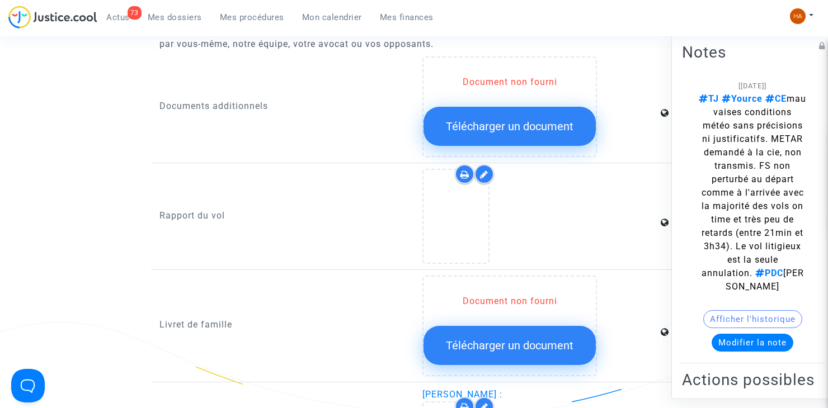
scroll to position [1790, 0]
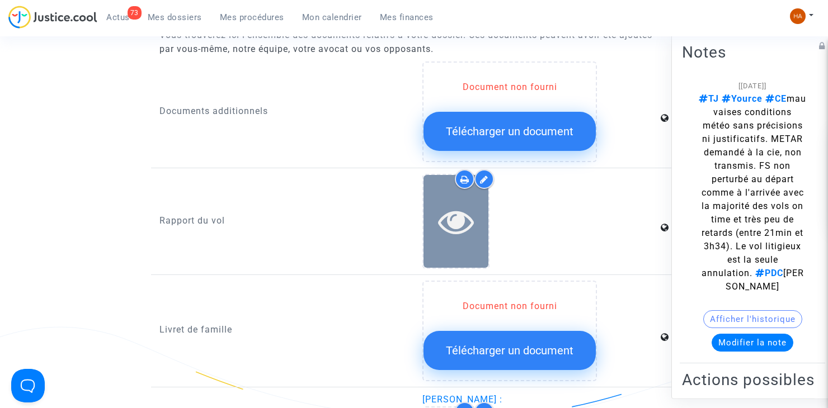
click at [469, 249] on div at bounding box center [456, 221] width 65 height 92
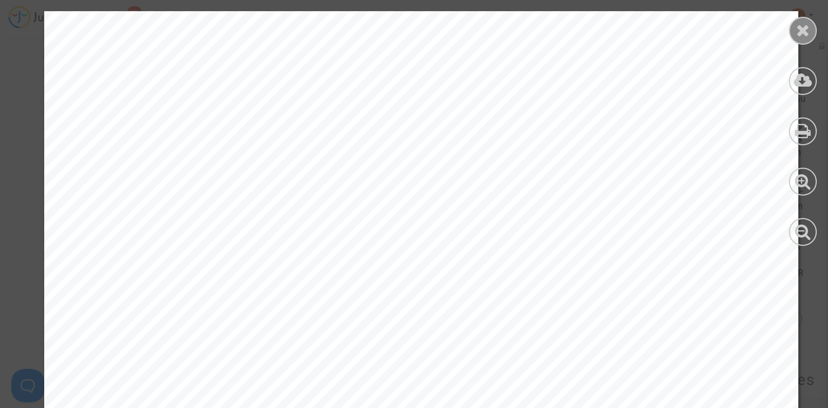
click at [801, 33] on icon at bounding box center [803, 30] width 14 height 17
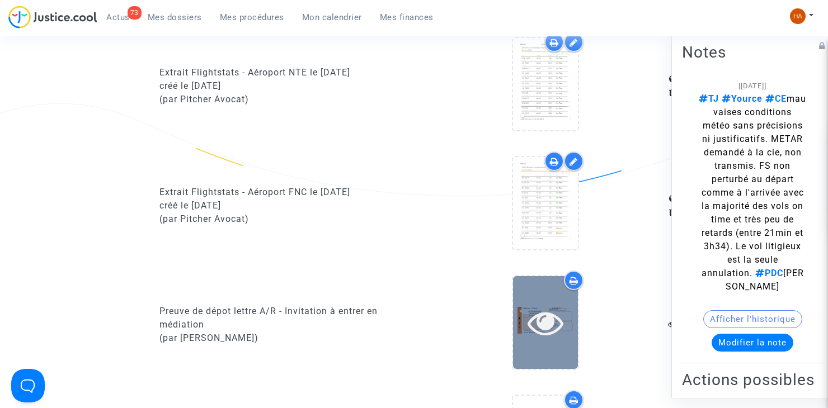
scroll to position [1091, 0]
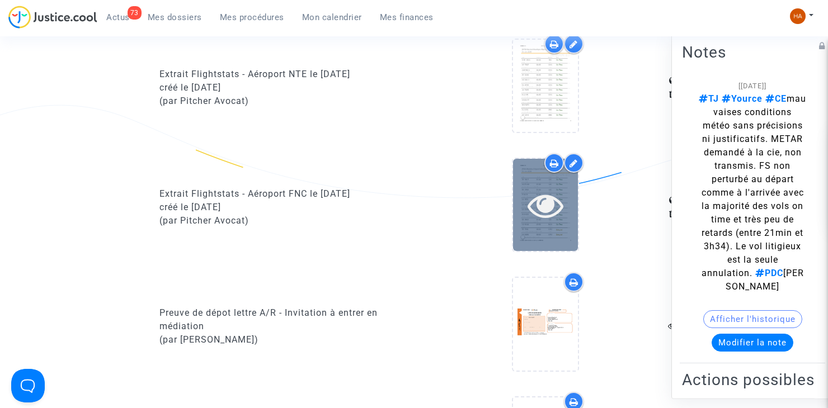
click at [548, 197] on icon at bounding box center [546, 205] width 36 height 36
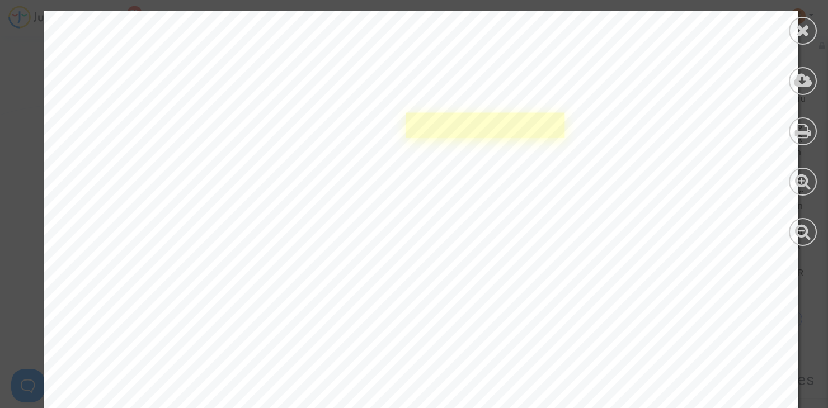
scroll to position [1515, 0]
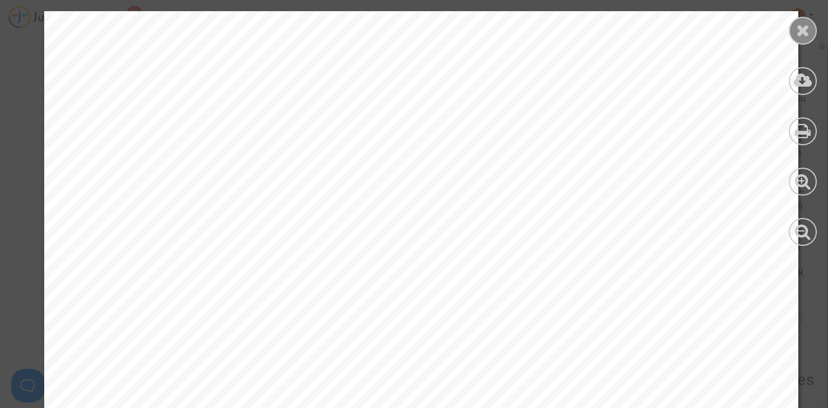
click at [802, 35] on icon at bounding box center [803, 30] width 14 height 17
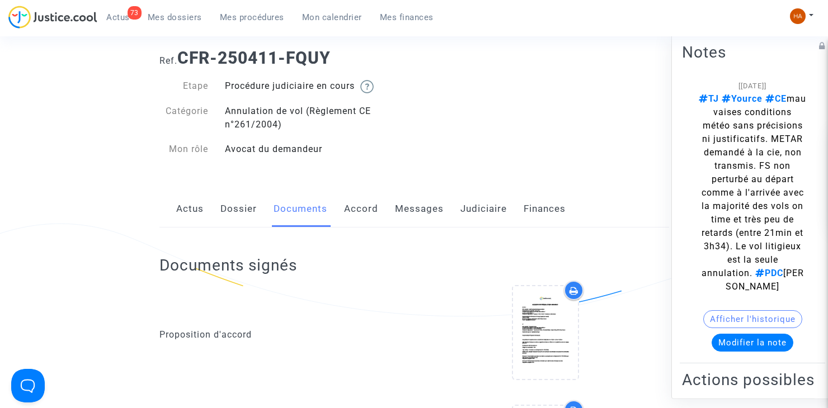
scroll to position [0, 0]
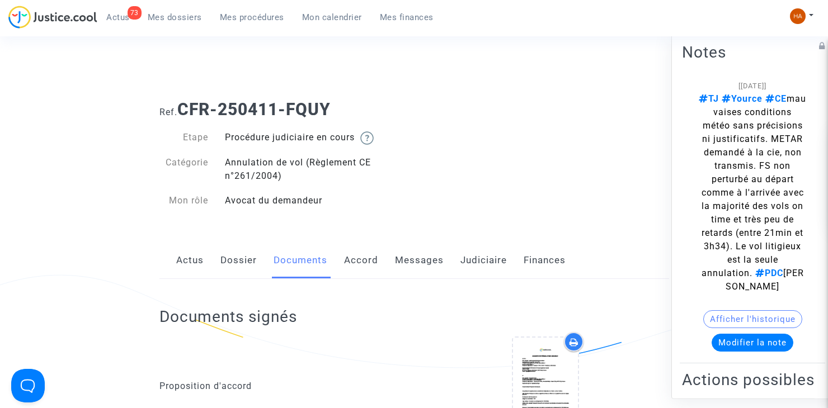
drag, startPoint x: 225, startPoint y: 260, endPoint x: 237, endPoint y: 251, distance: 14.9
click at [225, 260] on link "Dossier" at bounding box center [238, 260] width 36 height 37
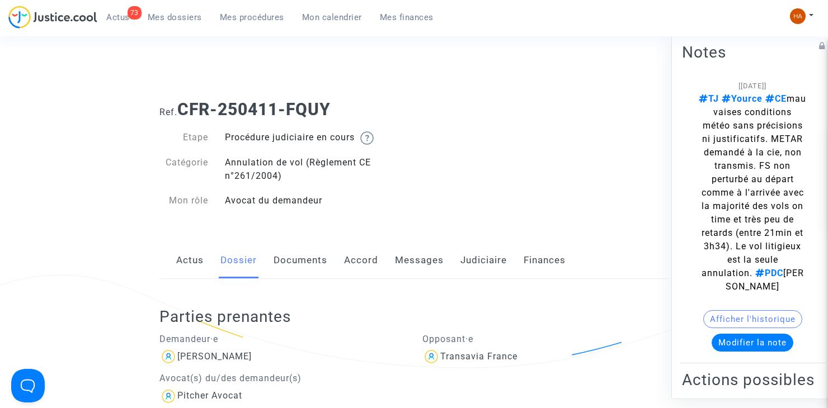
click at [314, 258] on link "Documents" at bounding box center [301, 260] width 54 height 37
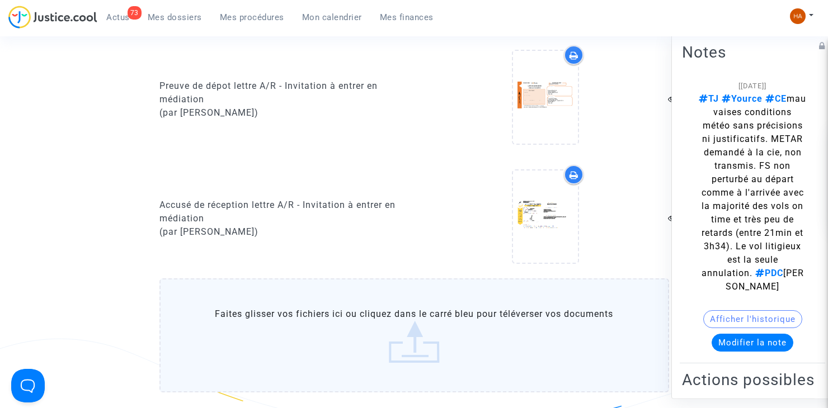
scroll to position [1455, 0]
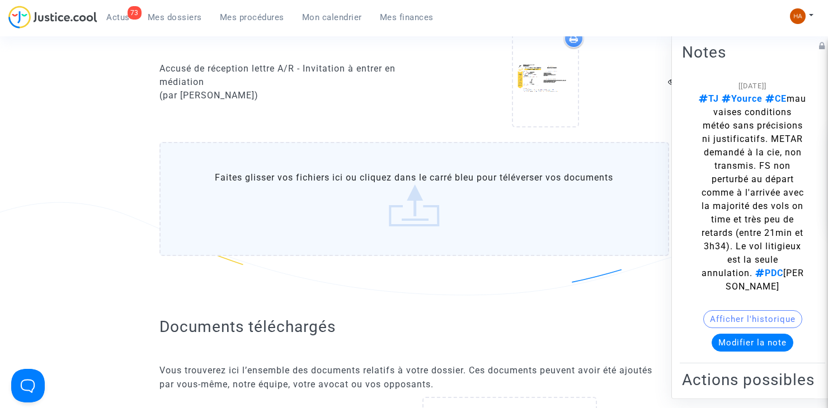
click at [360, 213] on label "Faites glisser vos fichiers ici ou cliquez dans le carré bleu pour téléverser v…" at bounding box center [414, 199] width 510 height 114
click at [0, 0] on input "Faites glisser vos fichiers ici ou cliquez dans le carré bleu pour téléverser v…" at bounding box center [0, 0] width 0 height 0
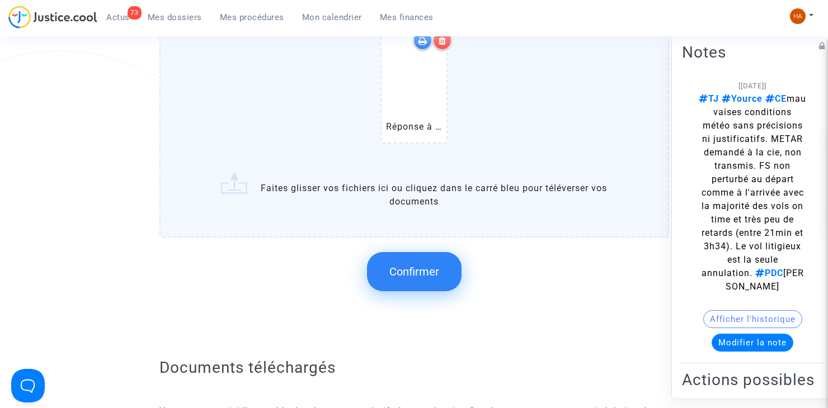
scroll to position [1608, 0]
click at [390, 266] on span "Confirmer" at bounding box center [414, 270] width 50 height 13
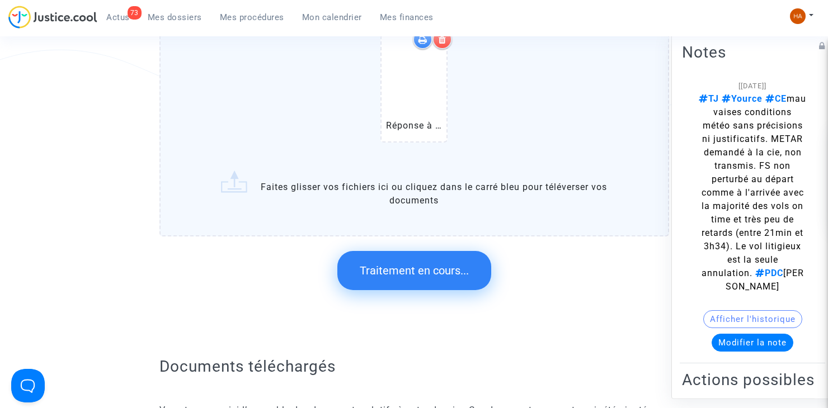
scroll to position [0, 0]
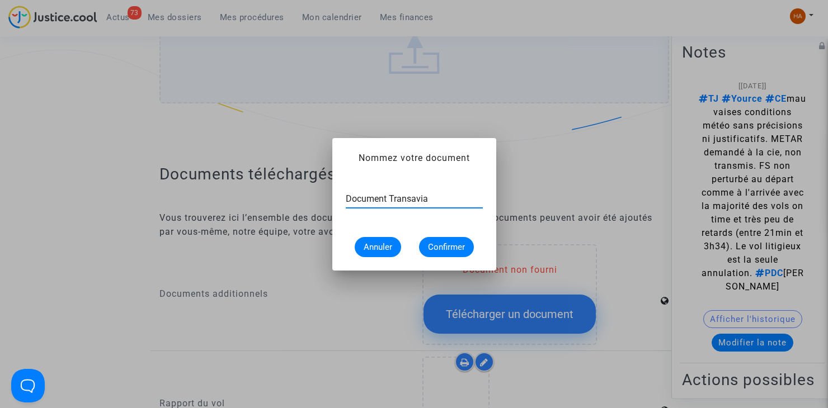
type input "Document Transavia"
click at [441, 246] on span "Confirmer" at bounding box center [446, 247] width 37 height 10
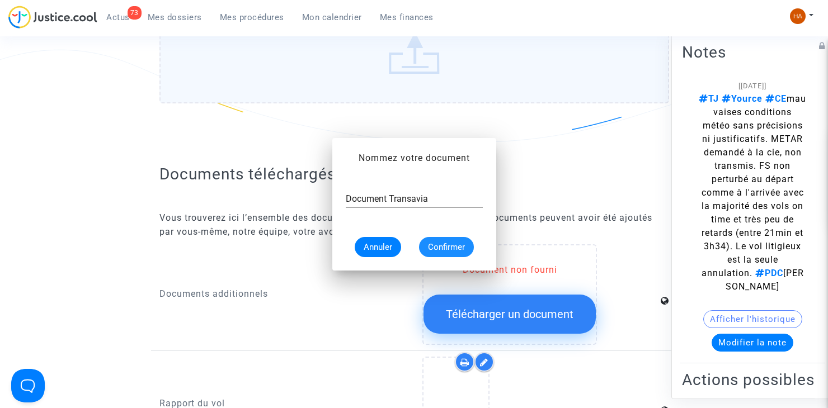
scroll to position [1608, 0]
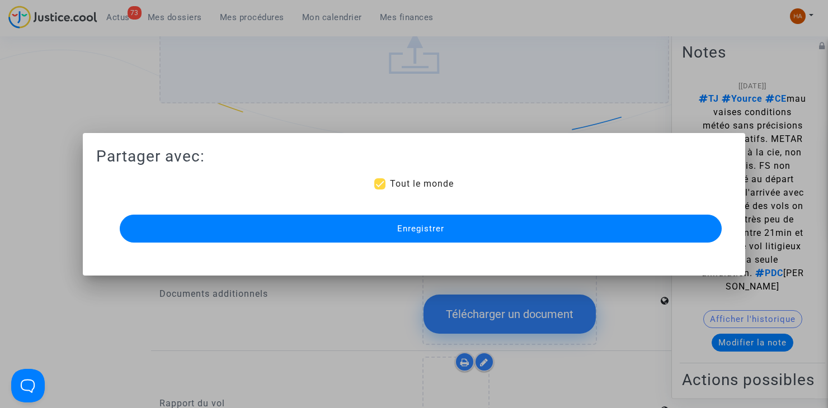
click at [461, 222] on button "Enregistrer" at bounding box center [421, 229] width 602 height 28
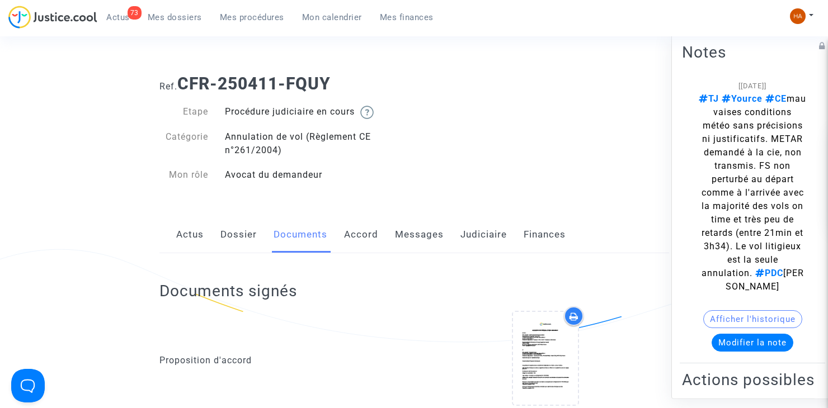
scroll to position [0, 0]
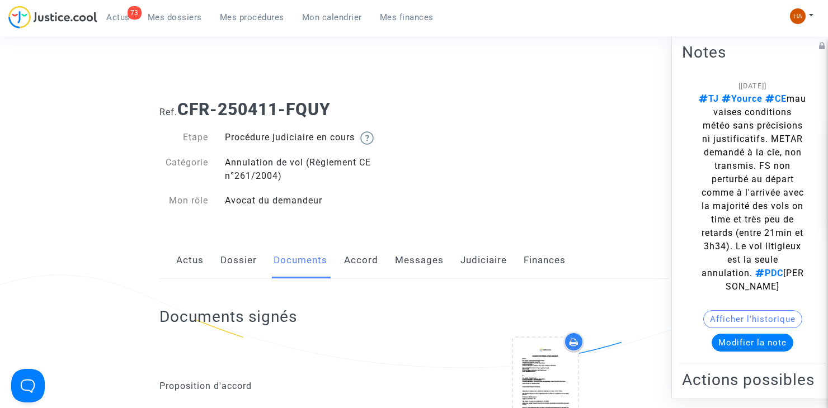
click at [484, 253] on link "Judiciaire" at bounding box center [483, 260] width 46 height 37
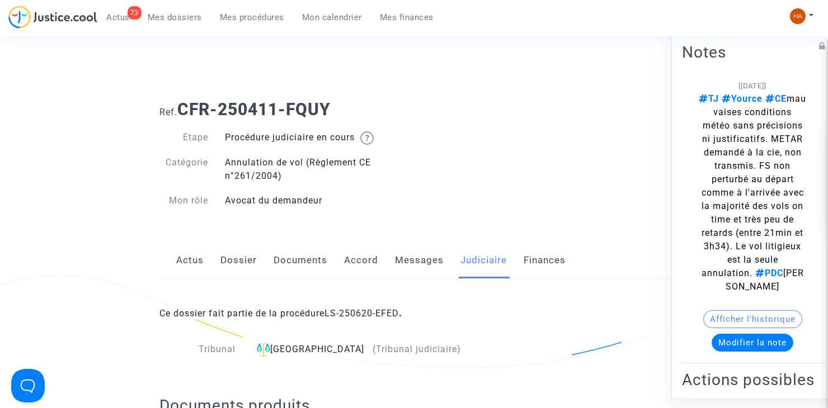
click at [297, 266] on link "Documents" at bounding box center [301, 260] width 54 height 37
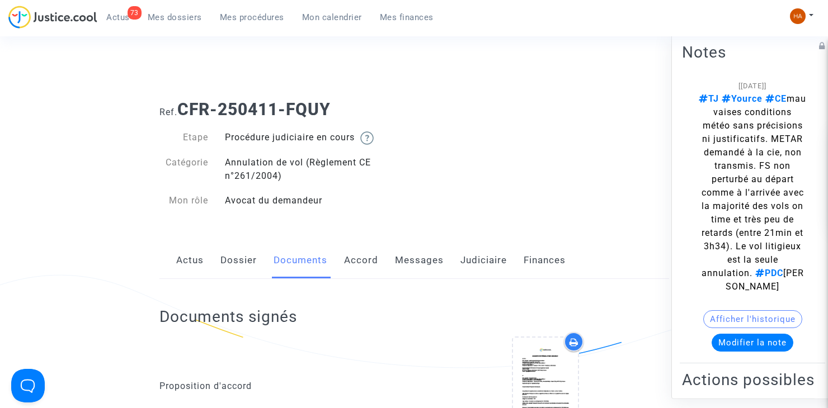
click at [746, 352] on button "Modifier la note" at bounding box center [753, 343] width 82 height 18
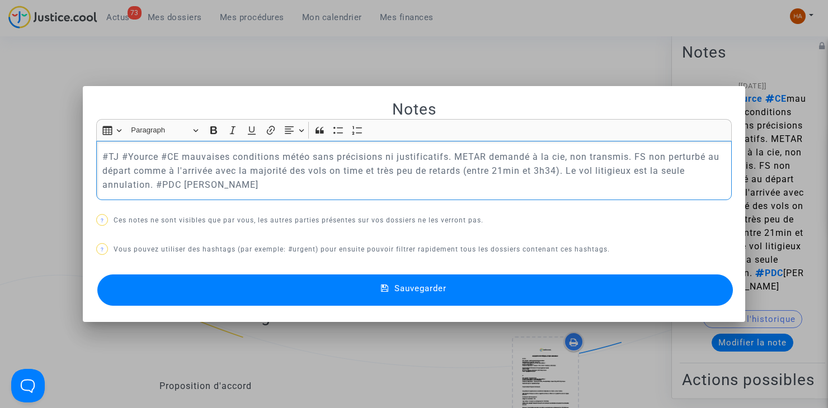
click at [242, 188] on p "#TJ #Yource #CE mauvaises conditions météo sans précisions ni justificatifs. ME…" at bounding box center [414, 171] width 624 height 42
click at [417, 288] on span "Sauvegarder" at bounding box center [420, 289] width 52 height 10
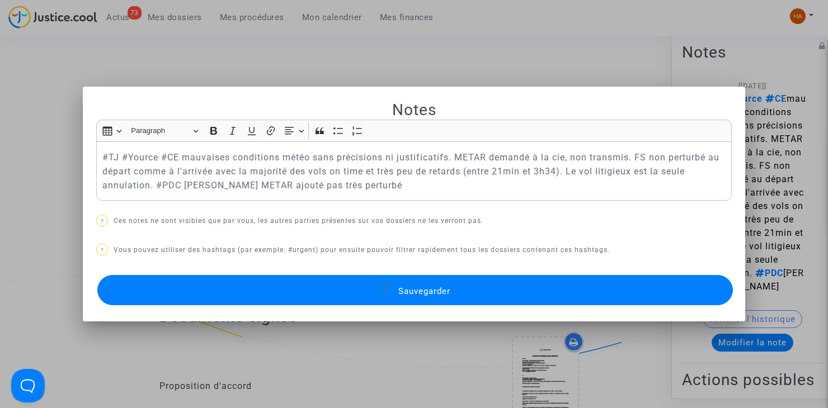
scroll to position [17, 0]
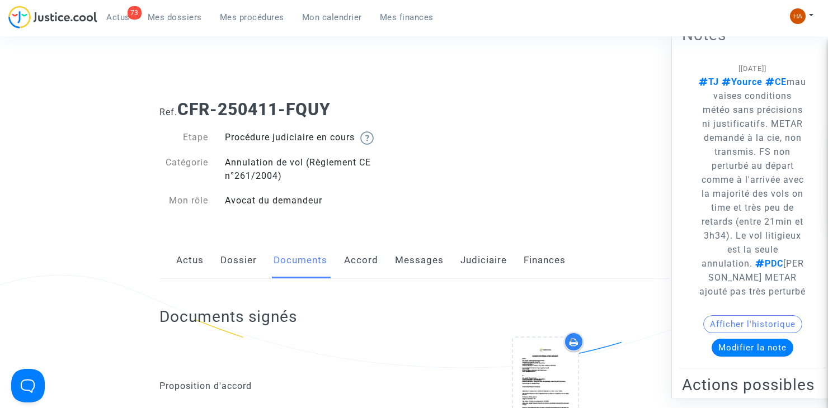
click at [167, 17] on span "Mes dossiers" at bounding box center [175, 17] width 54 height 10
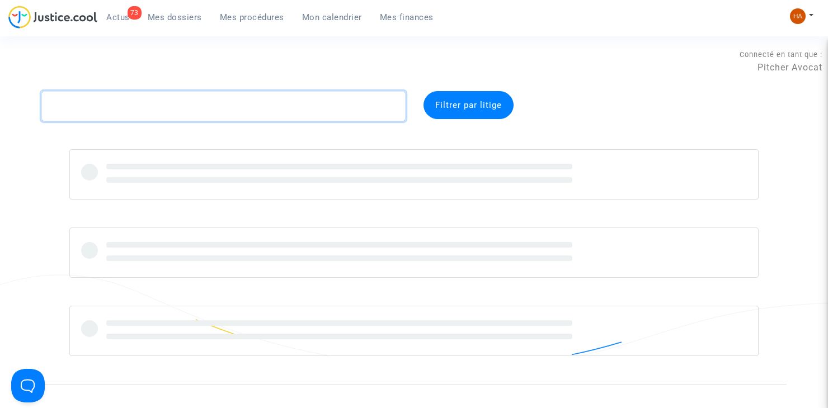
click at [104, 103] on textarea at bounding box center [223, 106] width 364 height 30
paste textarea "CFR-250818-CKW4"
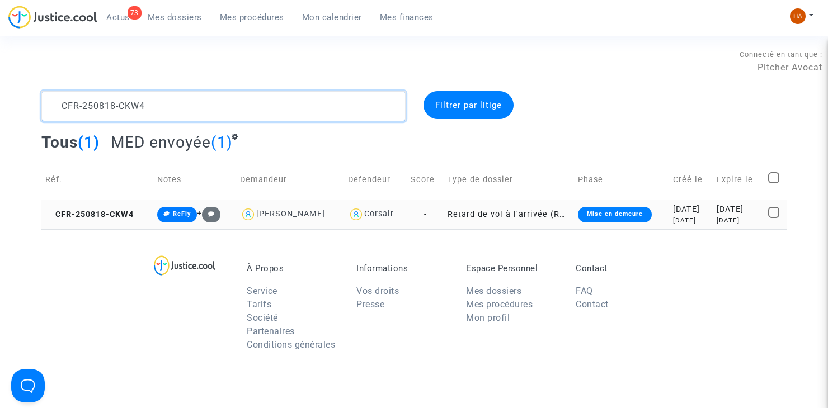
type textarea "CFR-250818-CKW4"
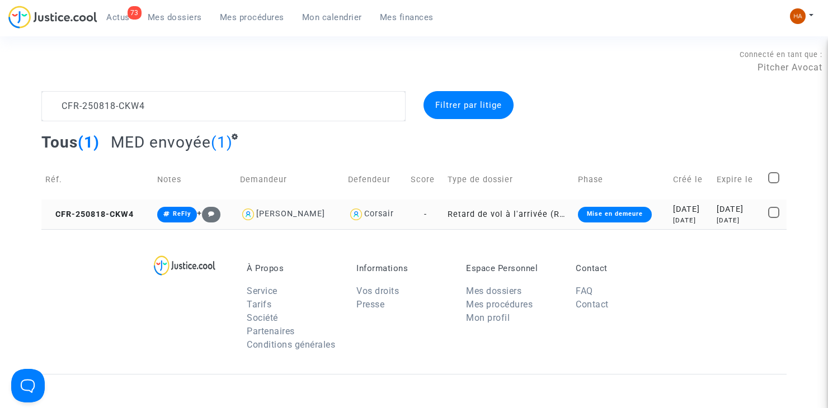
click at [444, 222] on td "Retard de vol à l'arrivée (Règlement CE n°261/2004)" at bounding box center [509, 215] width 130 height 30
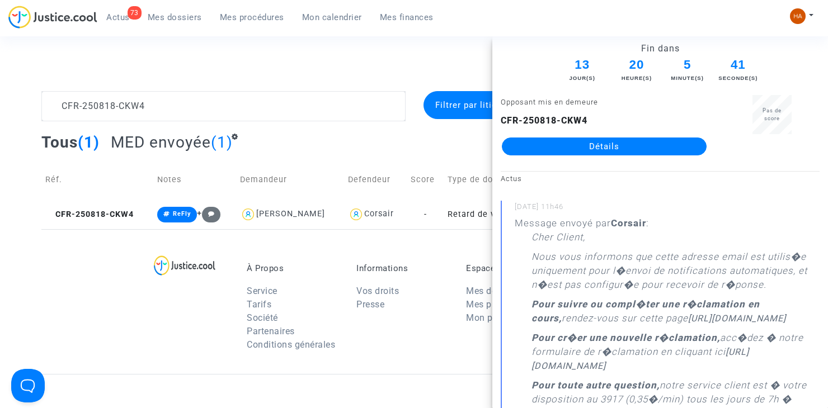
click at [640, 150] on link "Détails" at bounding box center [604, 147] width 205 height 18
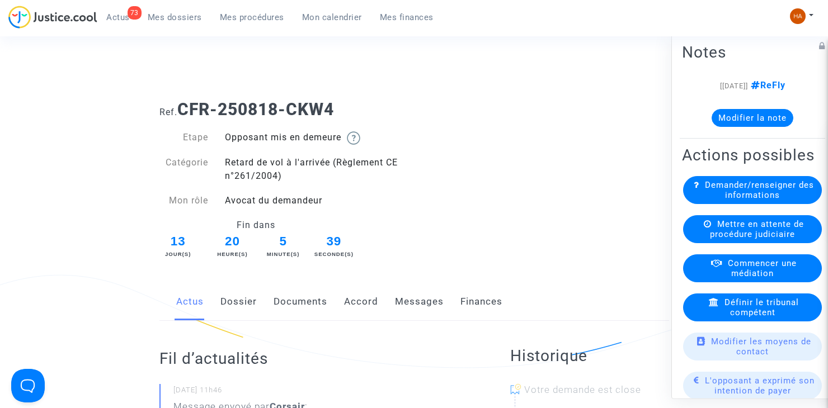
click at [413, 304] on link "Messages" at bounding box center [419, 302] width 49 height 37
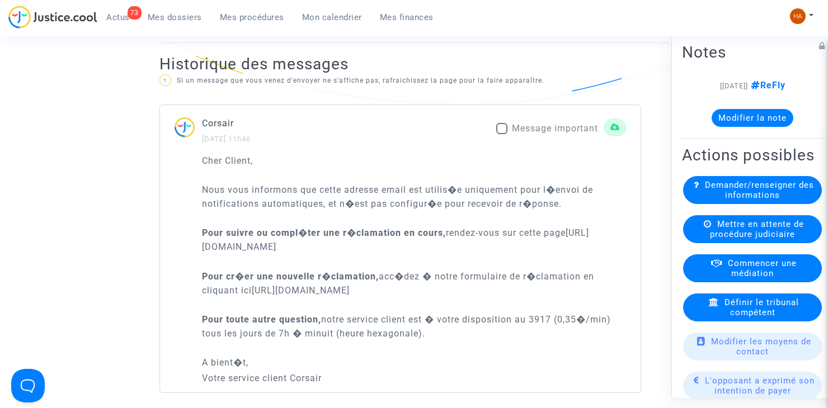
scroll to position [727, 0]
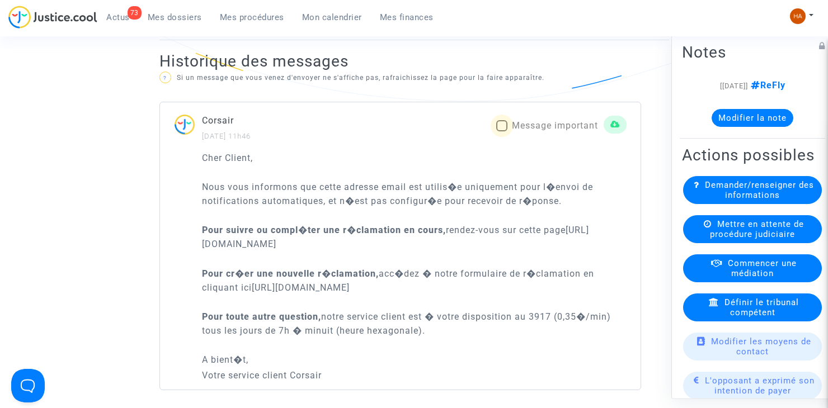
click at [496, 128] on span at bounding box center [501, 125] width 11 height 11
click at [501, 131] on input "Message important" at bounding box center [501, 131] width 1 height 1
checkbox input "true"
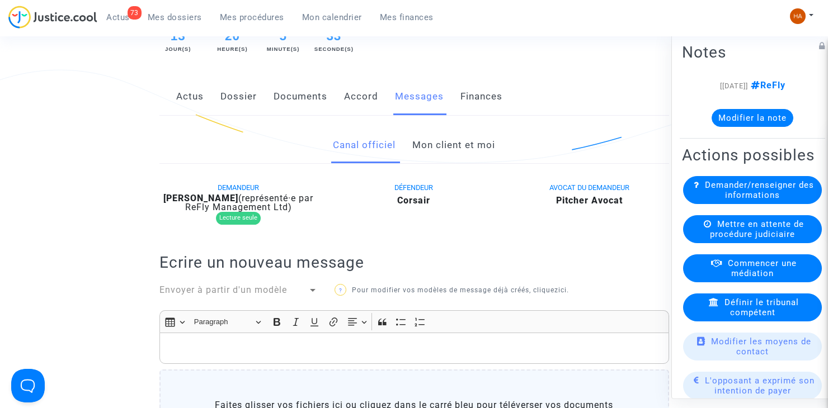
scroll to position [168, 0]
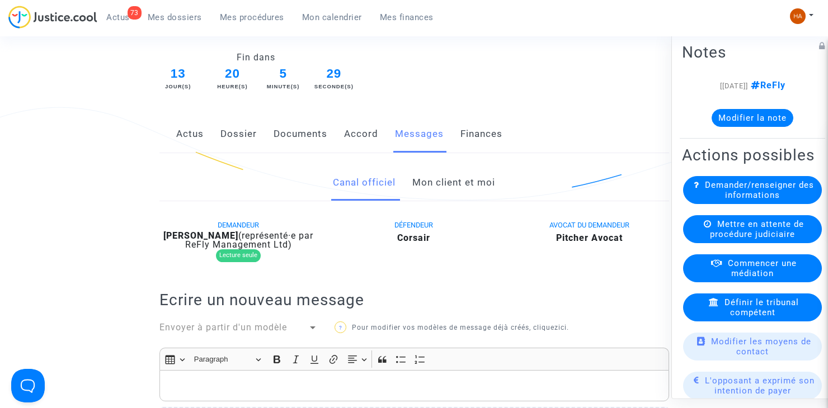
click at [227, 134] on link "Dossier" at bounding box center [238, 134] width 36 height 37
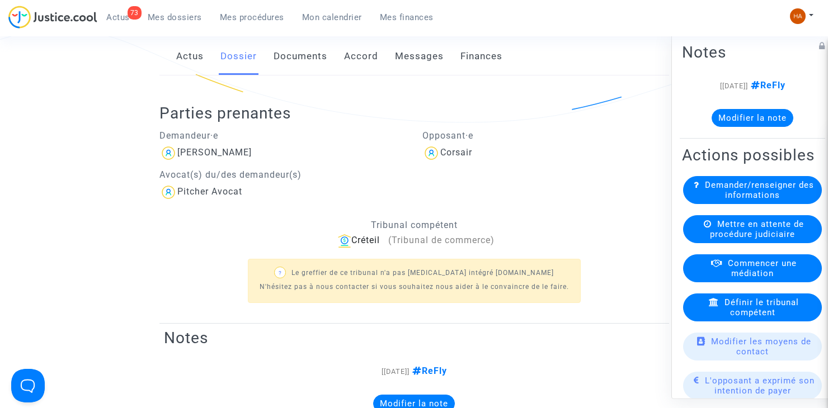
scroll to position [112, 0]
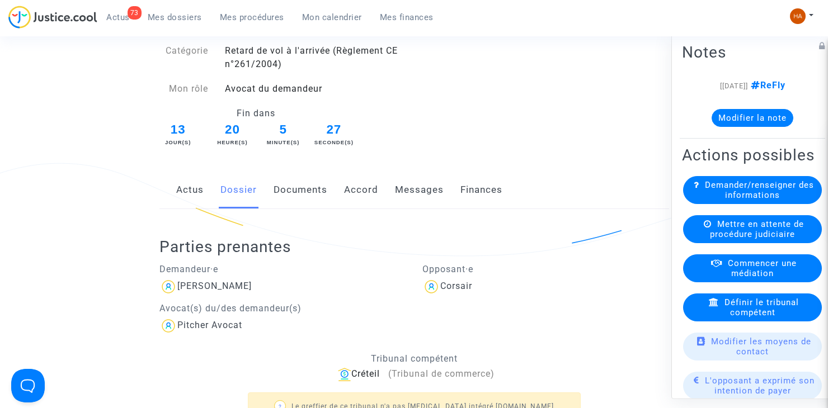
click at [292, 179] on link "Documents" at bounding box center [301, 190] width 54 height 37
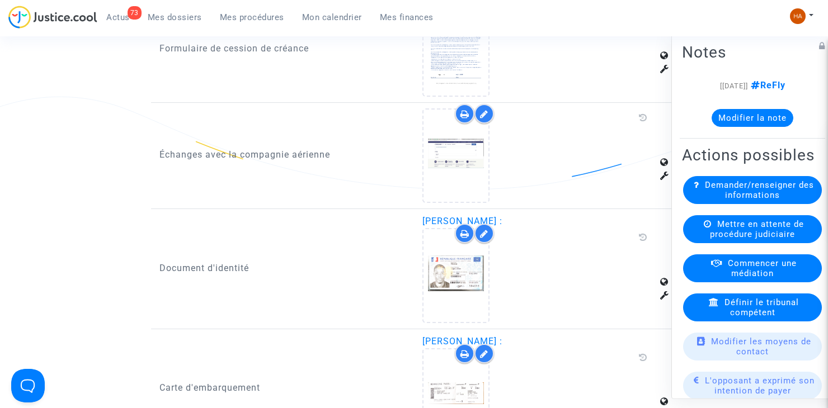
scroll to position [1119, 0]
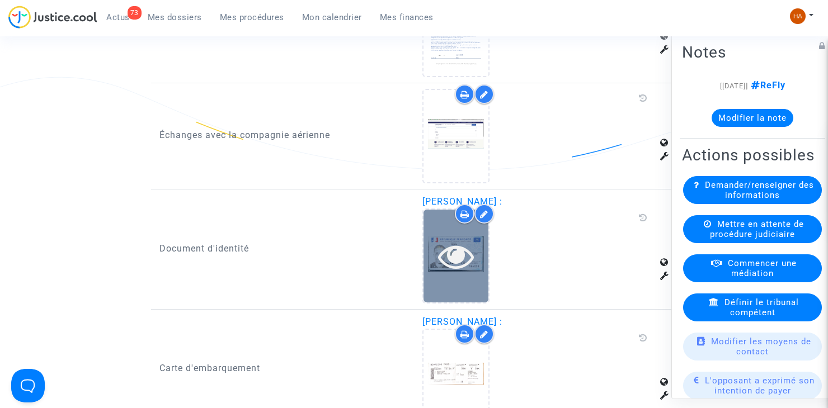
click at [481, 268] on div at bounding box center [456, 256] width 65 height 36
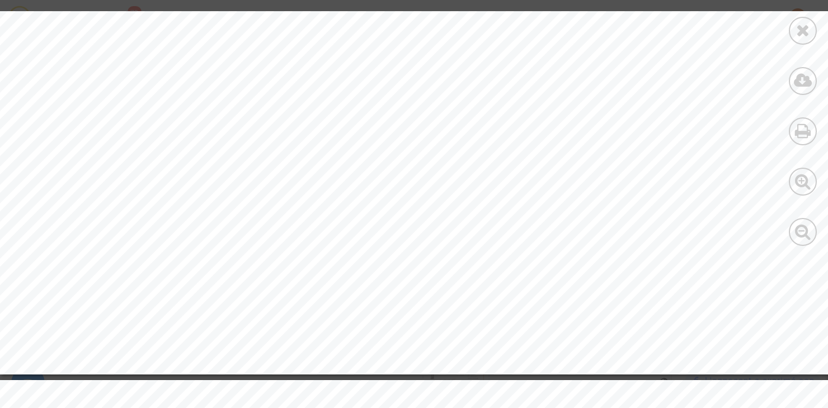
scroll to position [392, 0]
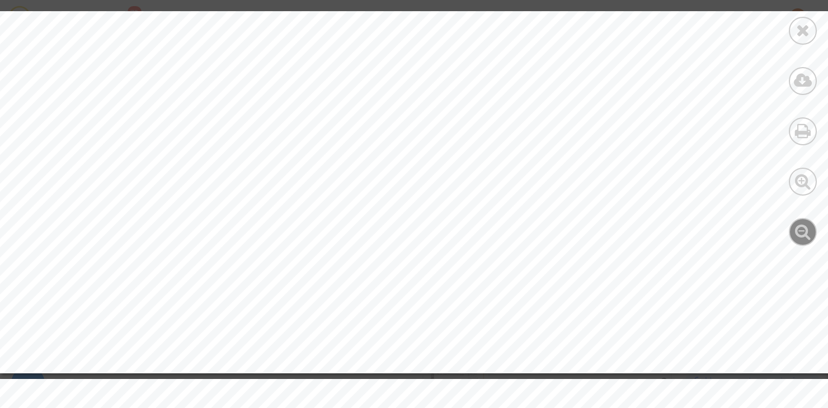
click at [801, 233] on icon at bounding box center [803, 231] width 16 height 17
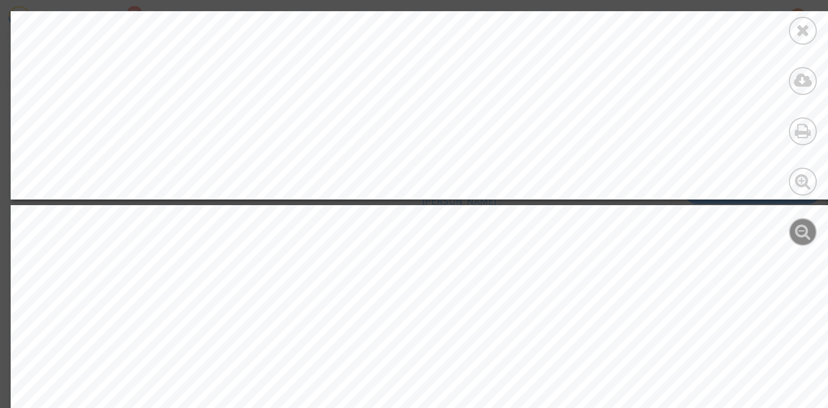
click at [803, 231] on icon at bounding box center [803, 231] width 16 height 17
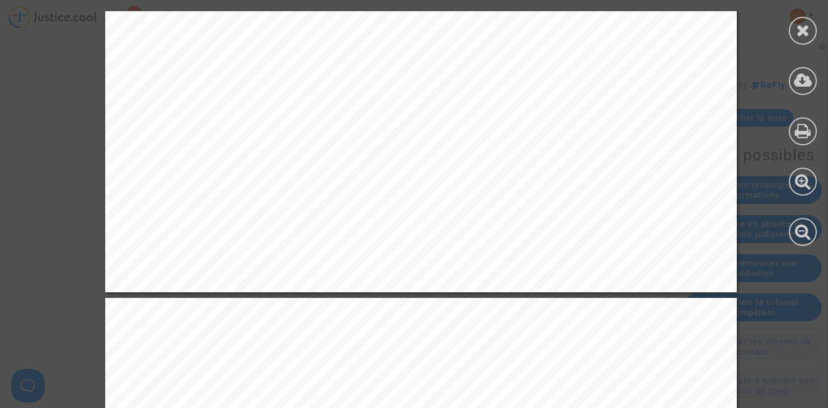
scroll to position [165, 0]
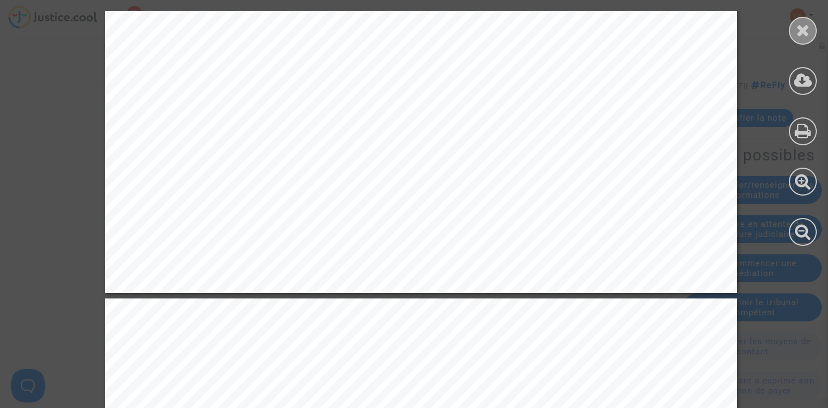
click at [807, 21] on div at bounding box center [803, 31] width 28 height 28
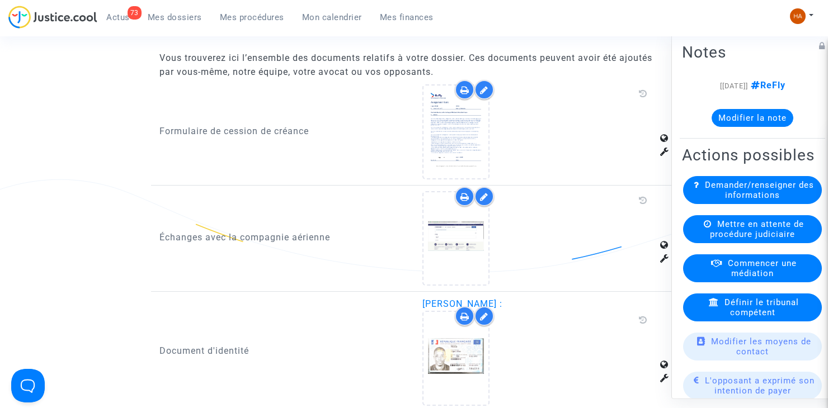
scroll to position [1016, 0]
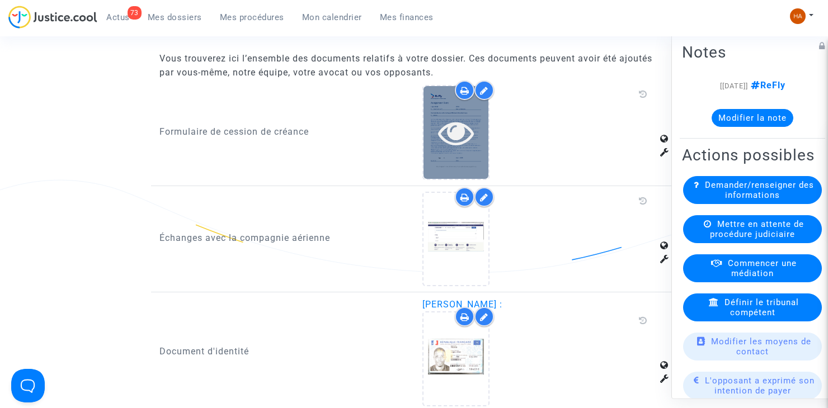
click at [459, 148] on icon at bounding box center [456, 133] width 36 height 36
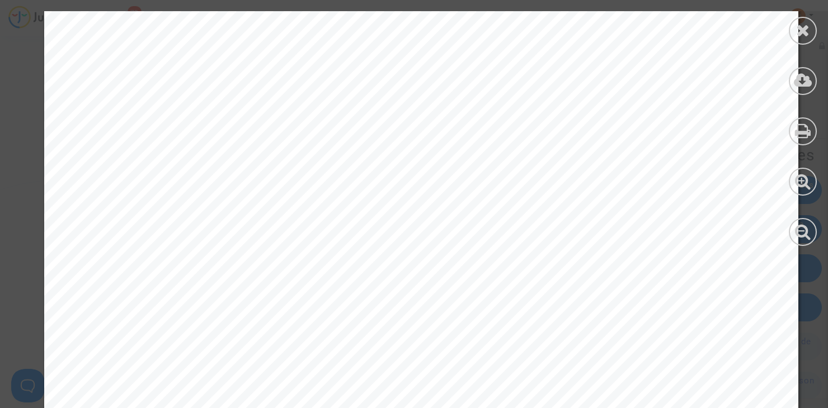
scroll to position [349, 0]
drag, startPoint x: 805, startPoint y: 28, endPoint x: 798, endPoint y: 36, distance: 10.4
click at [805, 27] on icon at bounding box center [803, 30] width 14 height 17
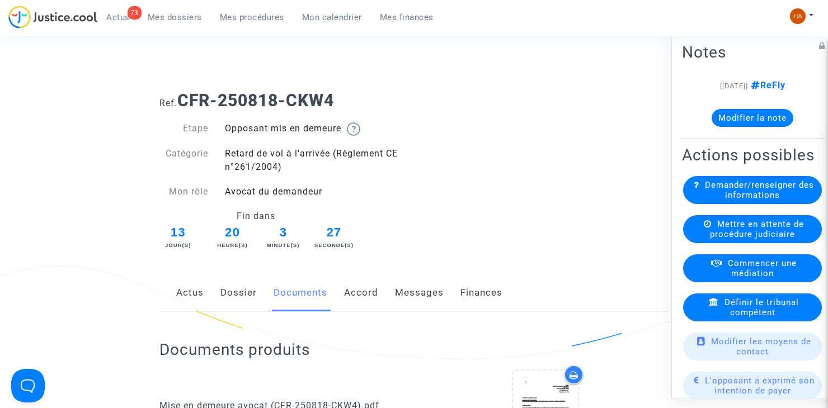
scroll to position [0, 0]
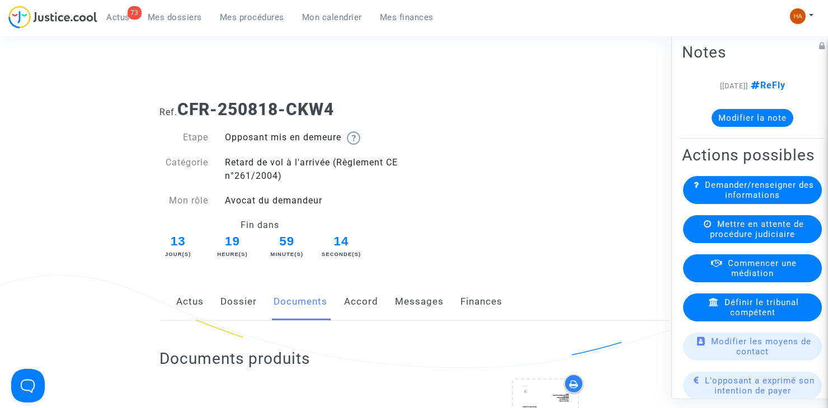
click at [180, 21] on span "Mes dossiers" at bounding box center [175, 17] width 54 height 10
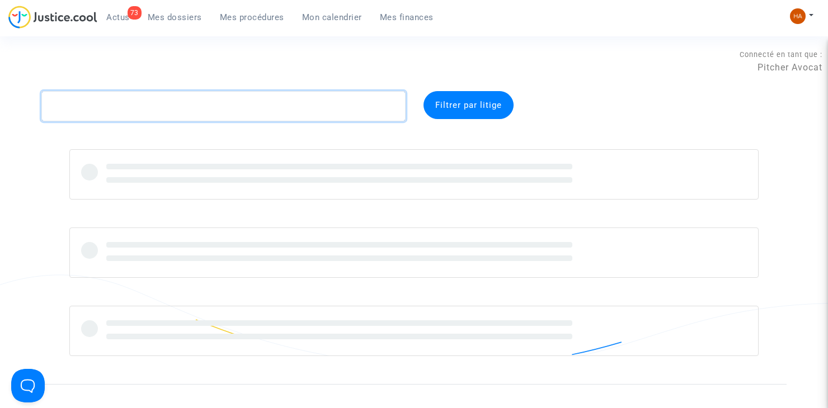
click at [101, 106] on textarea at bounding box center [223, 106] width 364 height 30
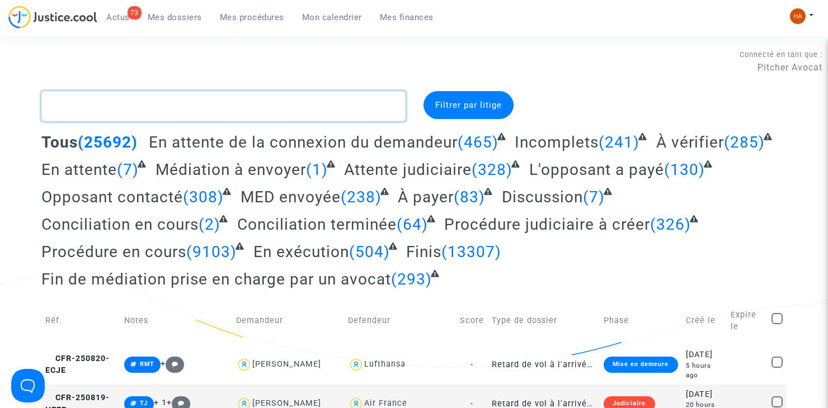
paste textarea "CFR-250725-BHWV"
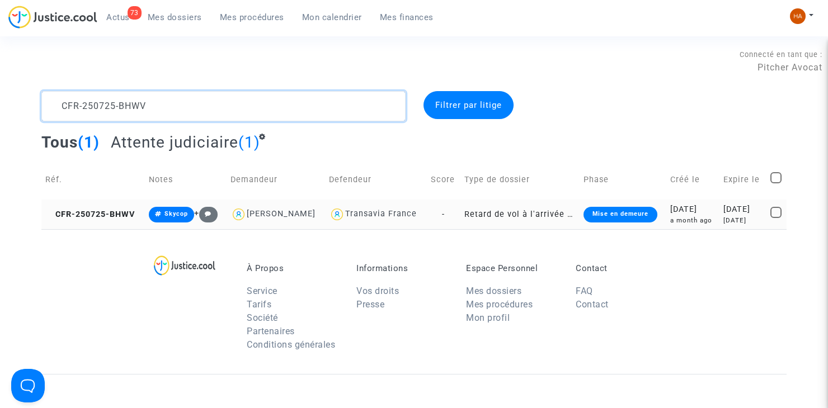
type textarea "CFR-250725-BHWV"
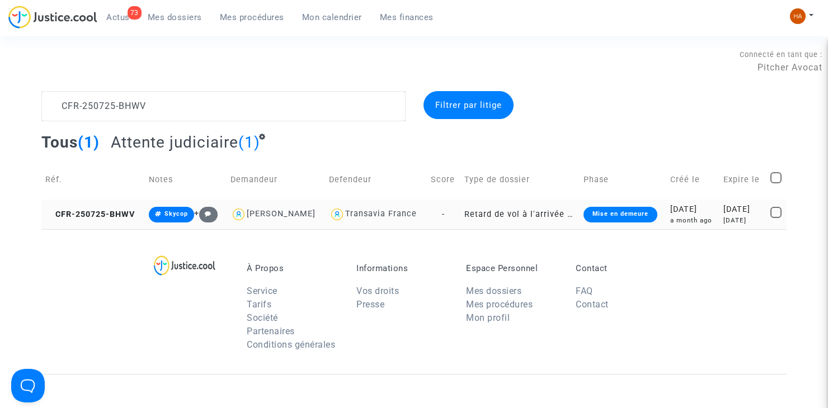
click at [460, 213] on td "Retard de vol à l'arrivée (Règlement CE n°261/2004)" at bounding box center [519, 215] width 119 height 30
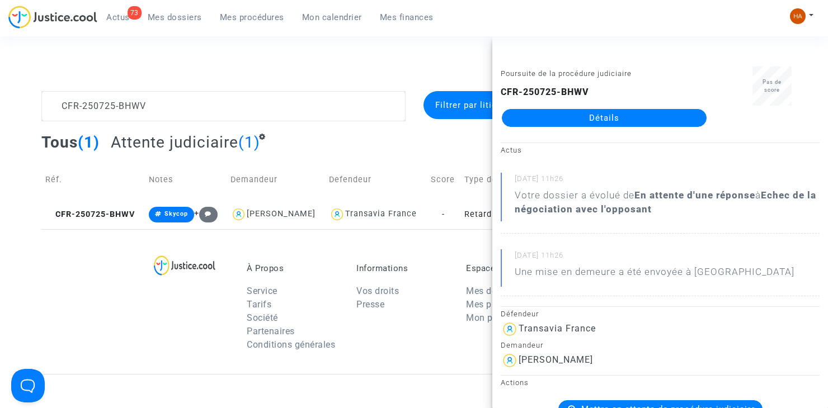
click at [596, 117] on link "Détails" at bounding box center [604, 118] width 205 height 18
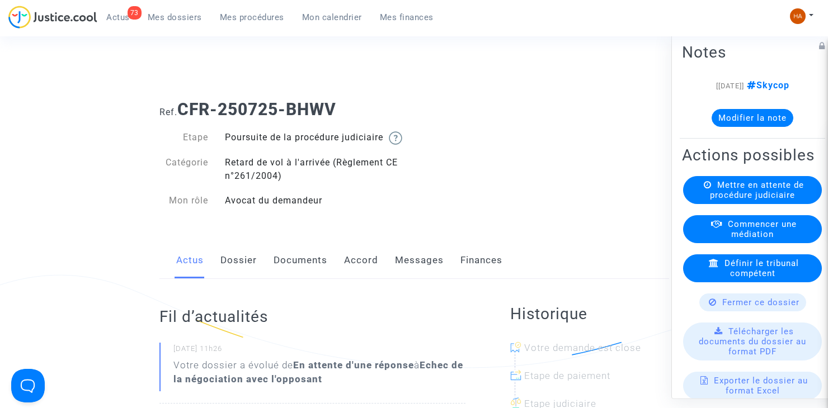
click at [401, 272] on link "Messages" at bounding box center [419, 260] width 49 height 37
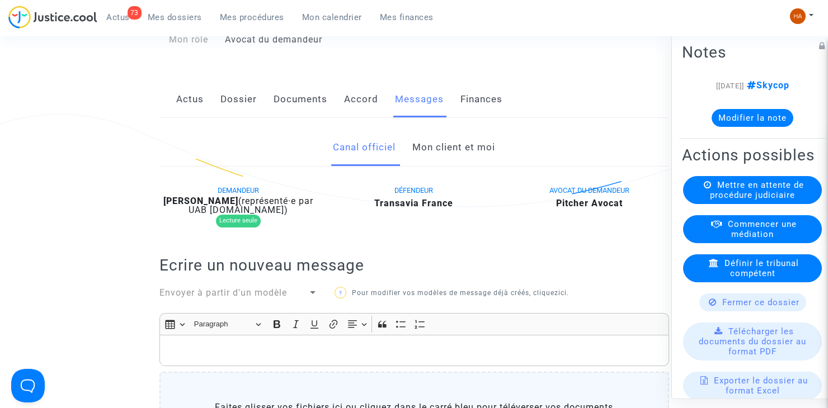
scroll to position [152, 0]
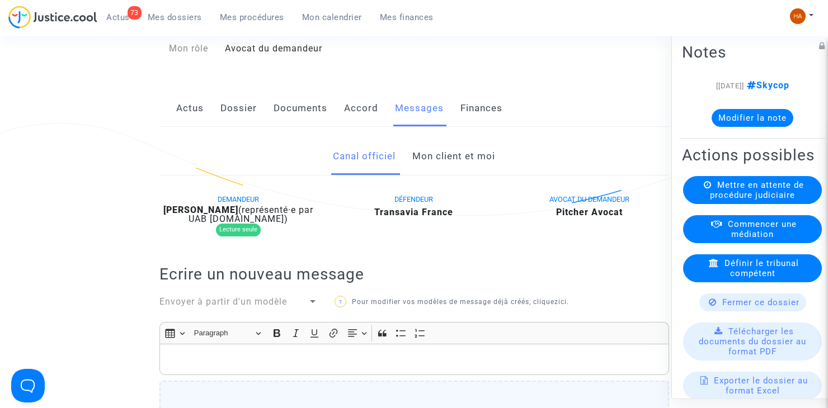
click at [287, 125] on link "Documents" at bounding box center [301, 108] width 54 height 37
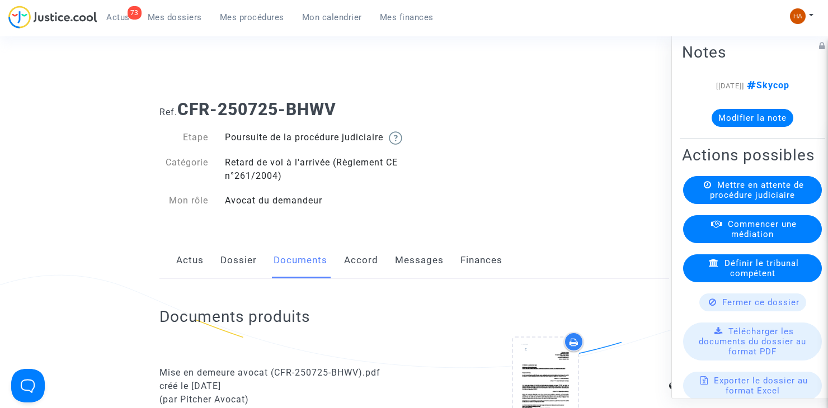
click at [240, 279] on link "Dossier" at bounding box center [238, 260] width 36 height 37
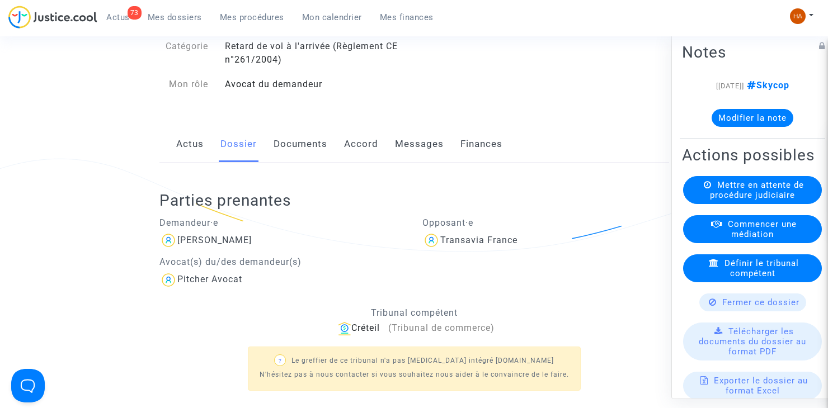
scroll to position [47, 0]
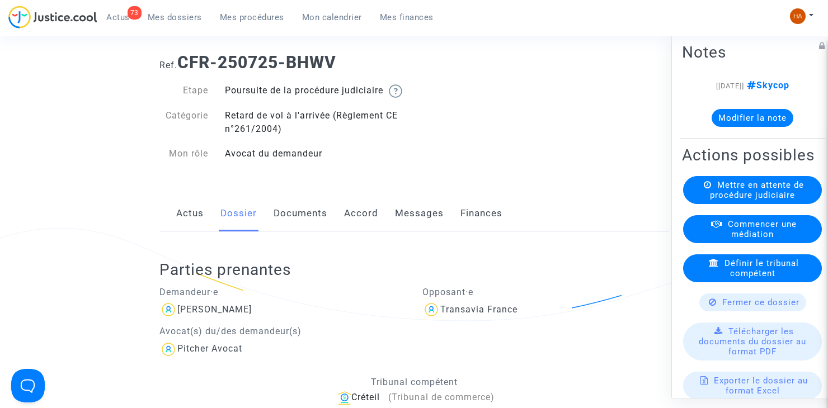
drag, startPoint x: 313, startPoint y: 227, endPoint x: 287, endPoint y: 218, distance: 27.3
click at [287, 218] on link "Documents" at bounding box center [301, 213] width 54 height 37
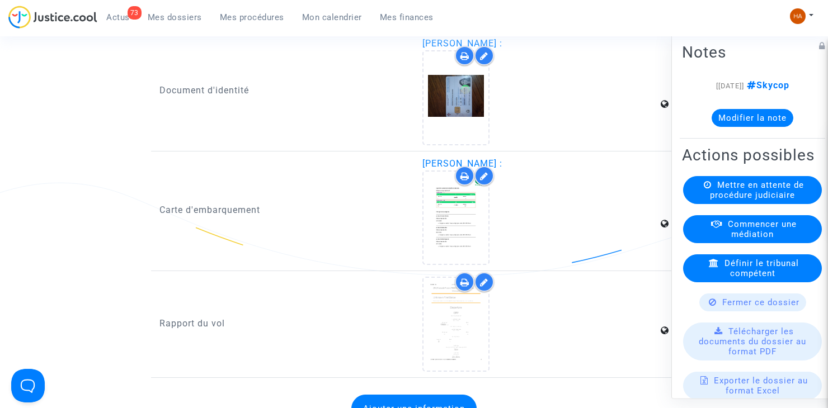
scroll to position [1475, 0]
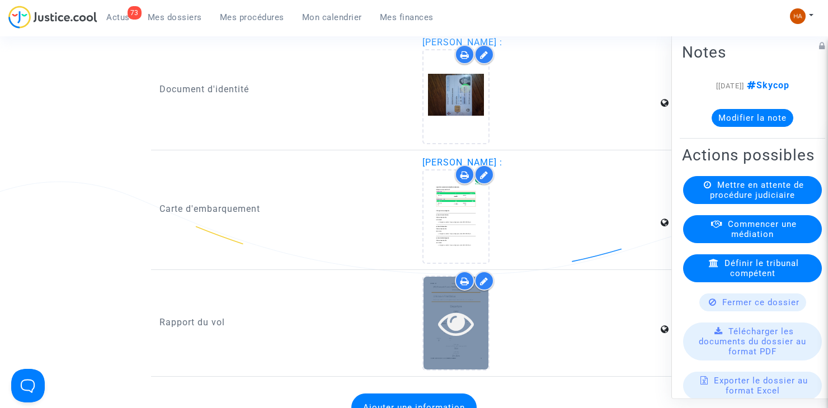
click at [471, 341] on icon at bounding box center [456, 324] width 36 height 36
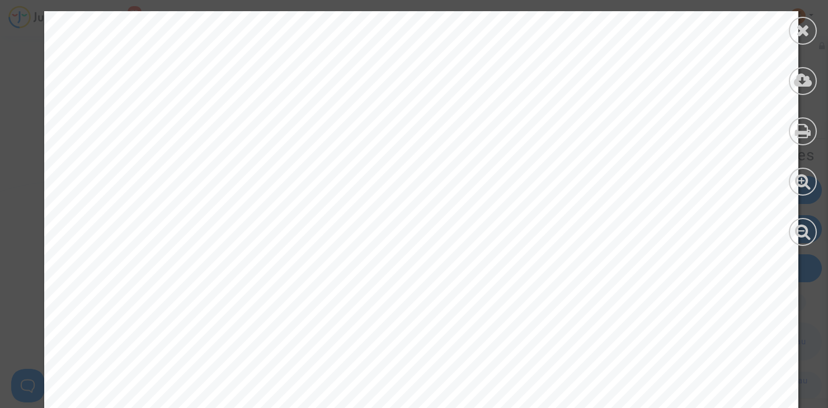
scroll to position [1293, 0]
click at [798, 34] on icon at bounding box center [803, 30] width 14 height 17
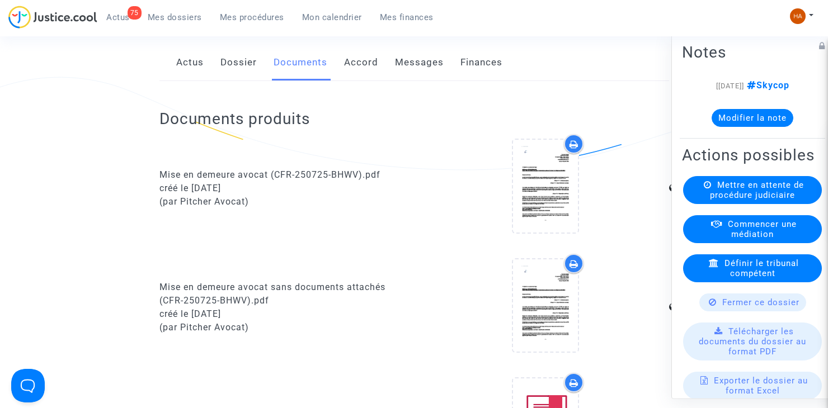
scroll to position [0, 0]
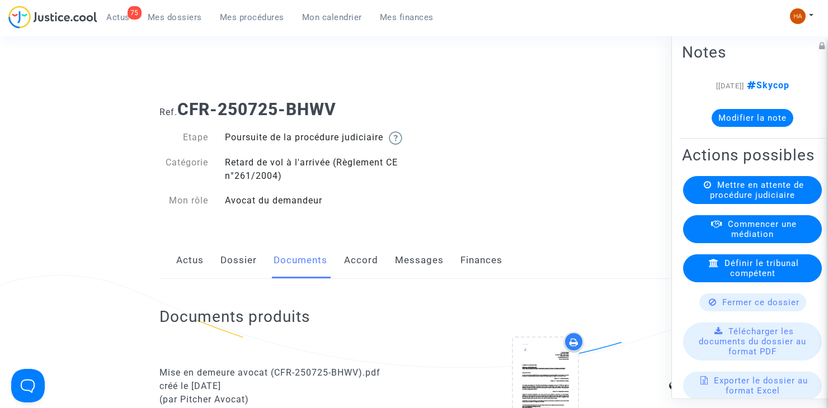
click at [246, 269] on link "Dossier" at bounding box center [238, 260] width 36 height 37
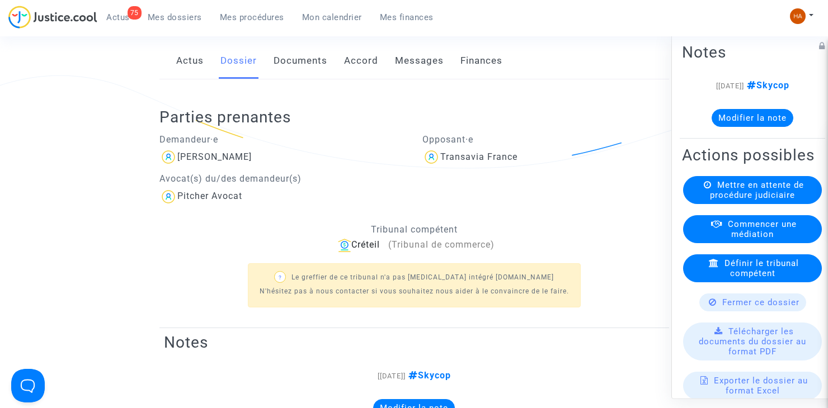
scroll to position [199, 0]
click at [295, 80] on link "Documents" at bounding box center [301, 61] width 54 height 37
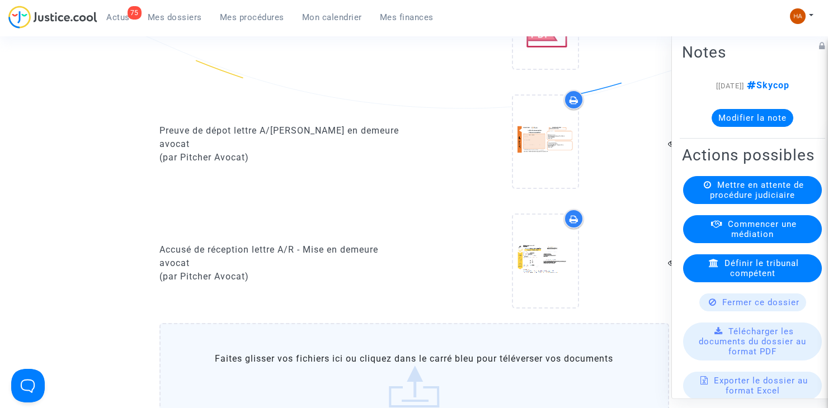
scroll to position [728, 0]
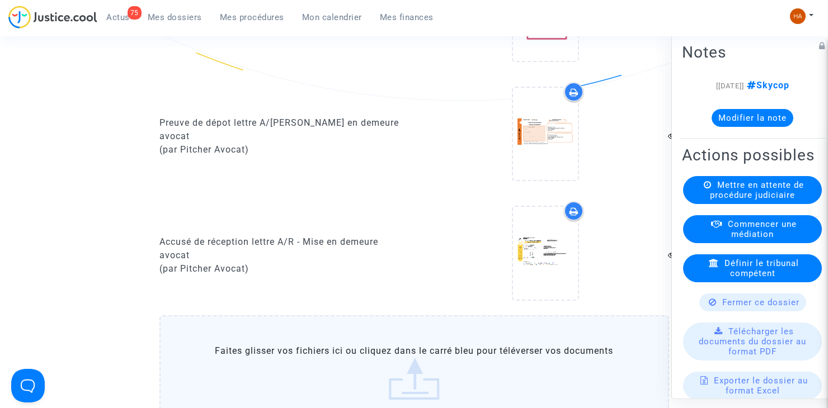
click at [298, 337] on label "Faites glisser vos fichiers ici ou cliquez dans le carré bleu pour téléverser v…" at bounding box center [414, 373] width 510 height 114
click at [0, 0] on input "Faites glisser vos fichiers ici ou cliquez dans le carré bleu pour téléverser v…" at bounding box center [0, 0] width 0 height 0
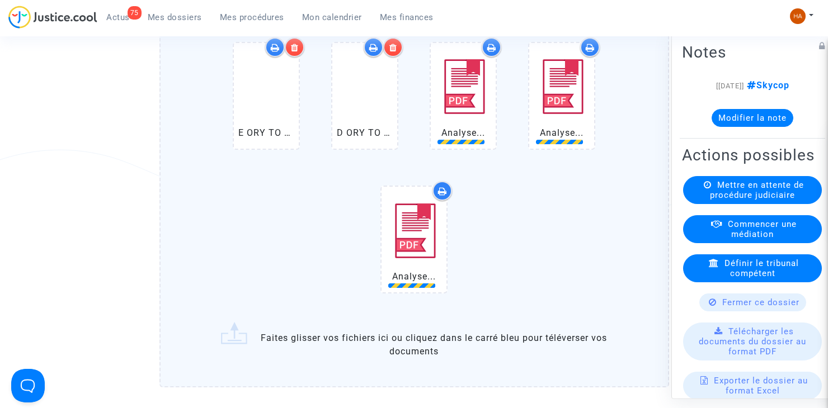
scroll to position [1064, 0]
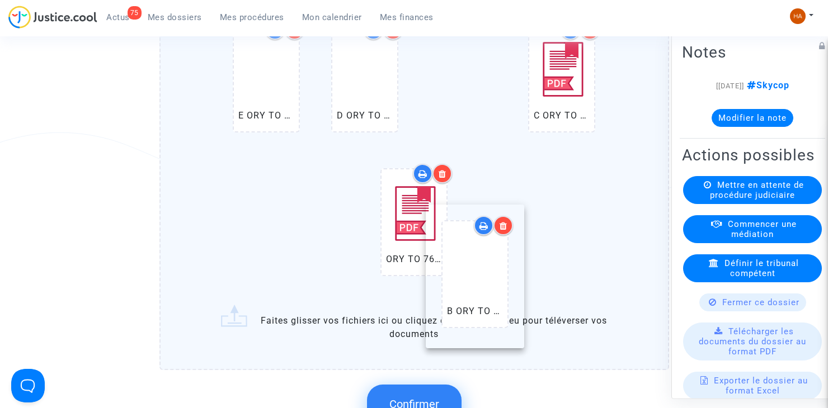
drag, startPoint x: 563, startPoint y: 124, endPoint x: 477, endPoint y: 304, distance: 200.2
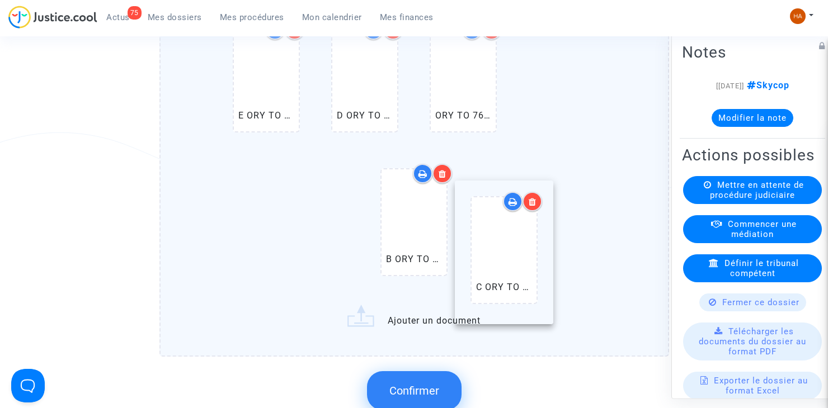
drag, startPoint x: 481, startPoint y: 115, endPoint x: 523, endPoint y: 271, distance: 162.2
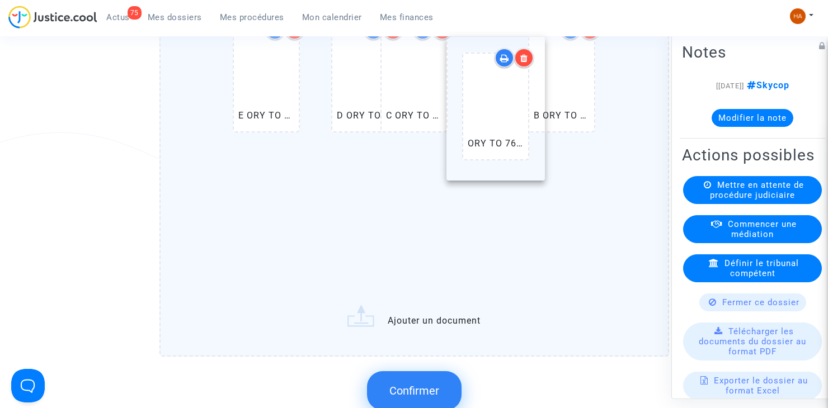
drag, startPoint x: 430, startPoint y: 236, endPoint x: 512, endPoint y: 96, distance: 161.8
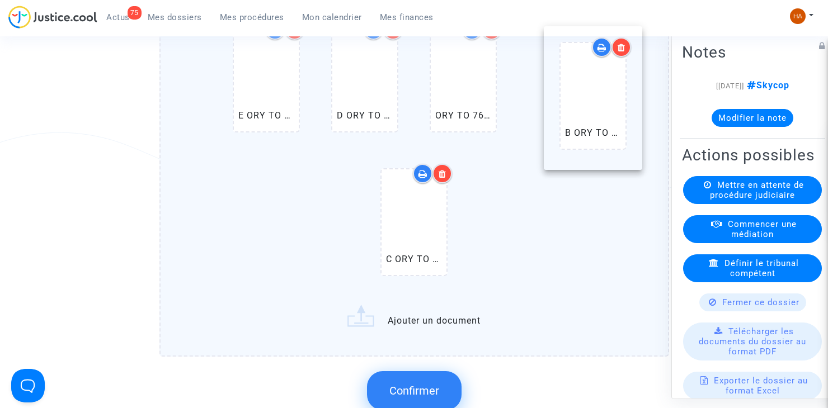
drag, startPoint x: 470, startPoint y: 119, endPoint x: 600, endPoint y: 123, distance: 129.9
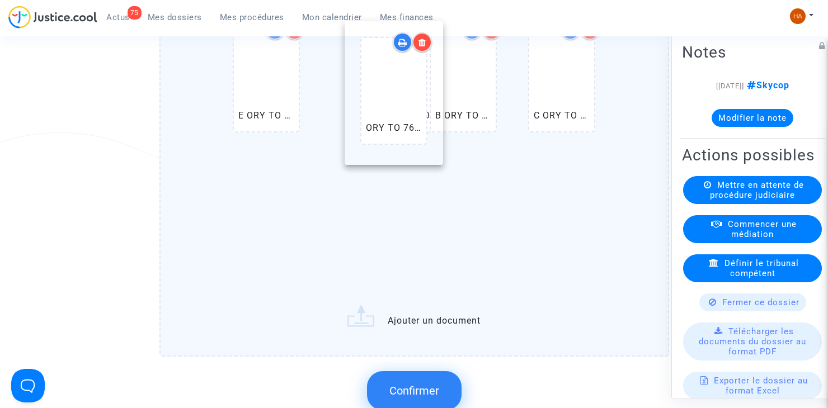
drag, startPoint x: 432, startPoint y: 256, endPoint x: 412, endPoint y: 111, distance: 146.3
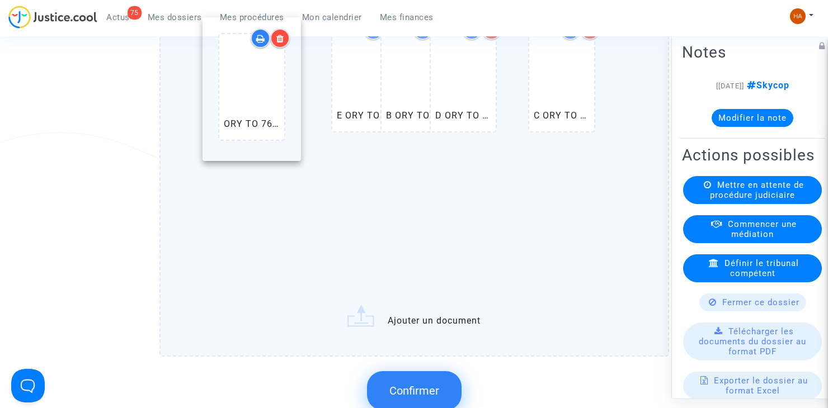
drag, startPoint x: 387, startPoint y: 250, endPoint x: 226, endPoint y: 105, distance: 216.7
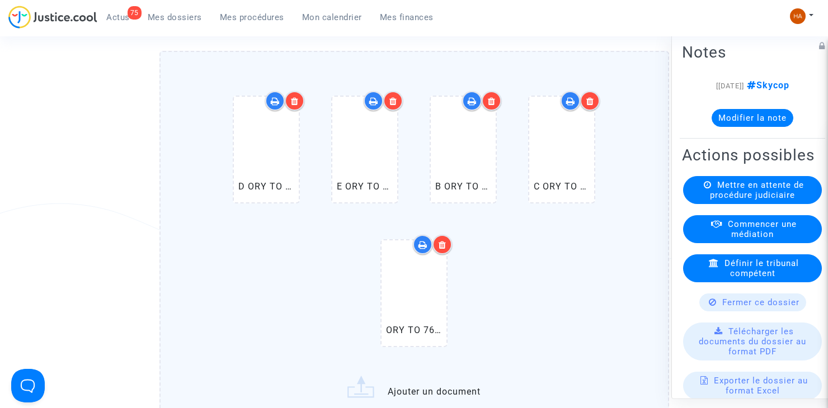
scroll to position [1008, 0]
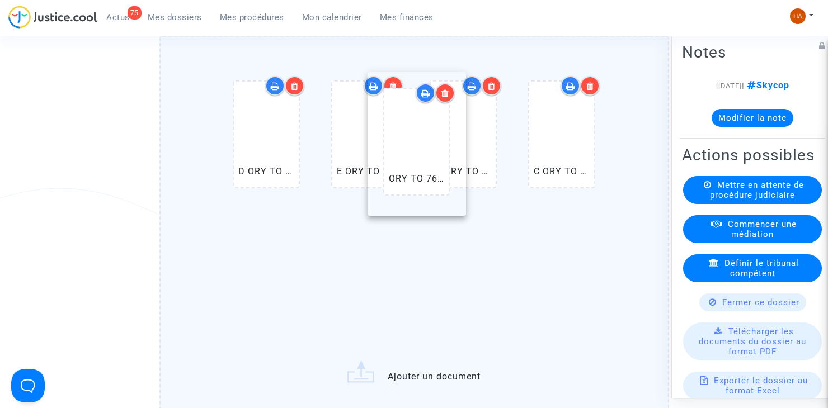
drag, startPoint x: 407, startPoint y: 311, endPoint x: 410, endPoint y: 162, distance: 149.4
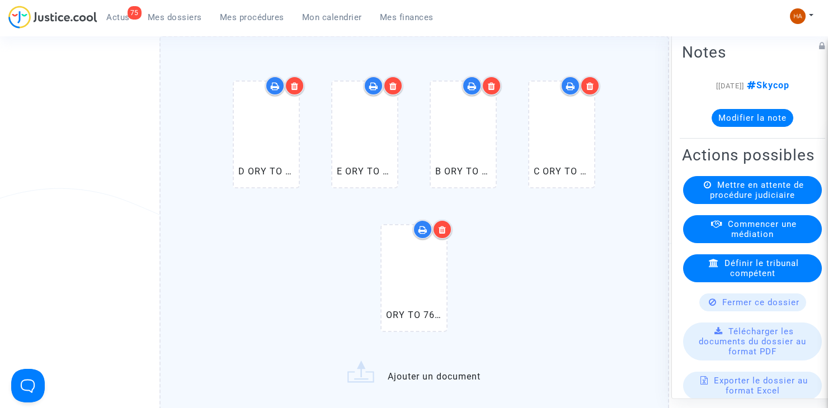
click at [392, 91] on icon at bounding box center [393, 86] width 8 height 9
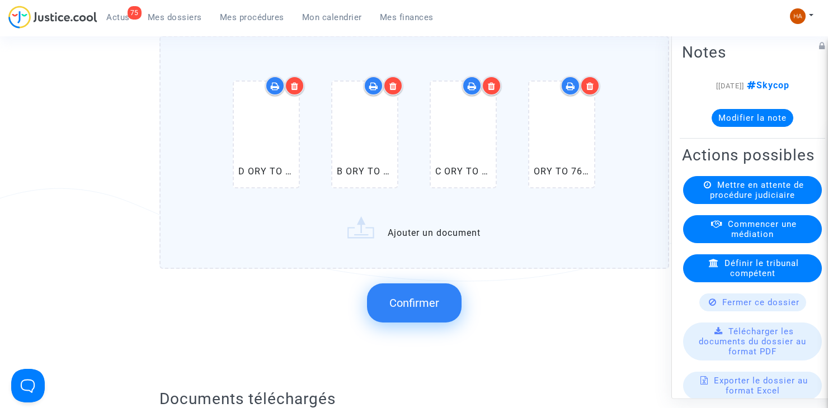
click at [301, 96] on div at bounding box center [295, 86] width 20 height 20
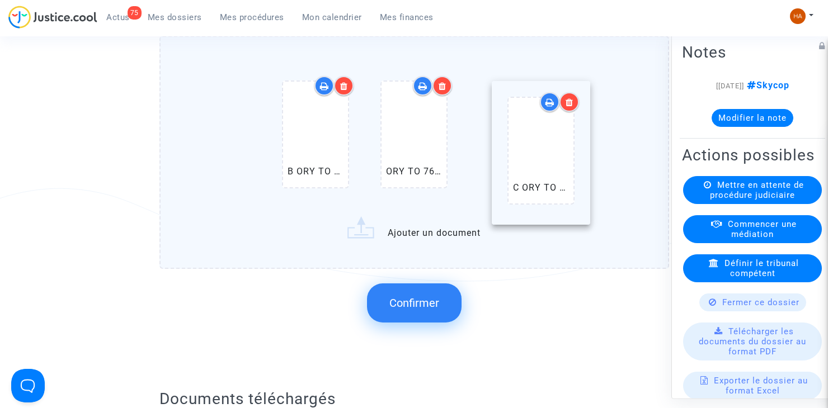
drag, startPoint x: 422, startPoint y: 174, endPoint x: 581, endPoint y: 173, distance: 158.9
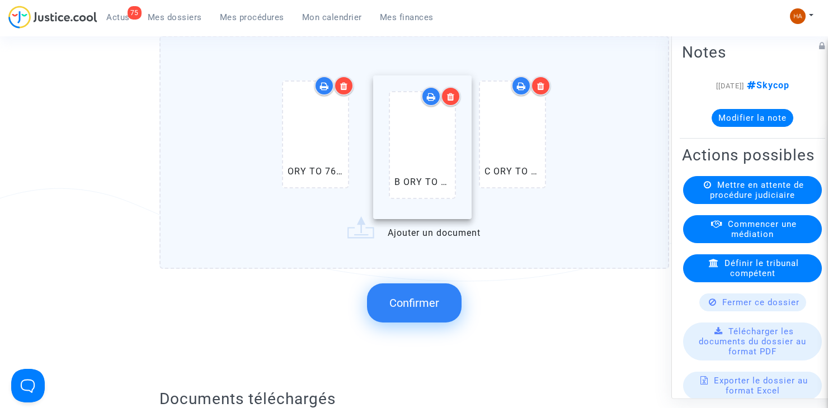
drag, startPoint x: 328, startPoint y: 167, endPoint x: 435, endPoint y: 165, distance: 106.9
click at [442, 248] on label "ORY TO 7608 4 juillet 2025.pdf B ORY TO 7608 4 juillet 2025.pdf C ORY TO 7608 4…" at bounding box center [414, 152] width 510 height 233
click at [0, 0] on input "ORY TO 7608 4 juillet 2025.pdf B ORY TO 7608 4 juillet 2025.pdf C ORY TO 7608 4…" at bounding box center [0, 0] width 0 height 0
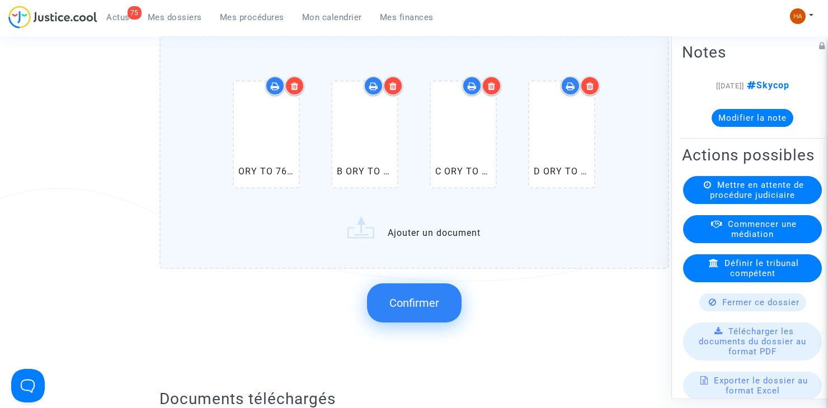
click at [434, 250] on label "ORY TO 7608 4 juillet 2025.pdf B ORY TO 7608 4 juillet 2025.pdf C ORY TO 7608 4…" at bounding box center [414, 152] width 510 height 233
click at [0, 0] on input "ORY TO 7608 4 juillet 2025.pdf B ORY TO 7608 4 juillet 2025.pdf C ORY TO 7608 4…" at bounding box center [0, 0] width 0 height 0
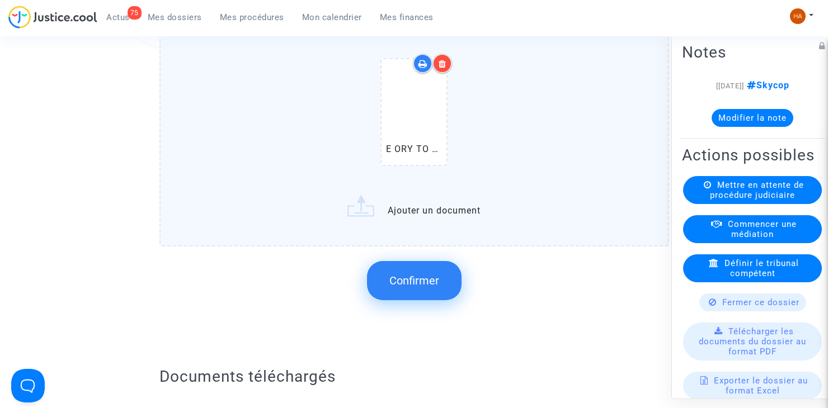
scroll to position [1176, 0]
click at [417, 286] on span "Confirmer" at bounding box center [414, 278] width 50 height 13
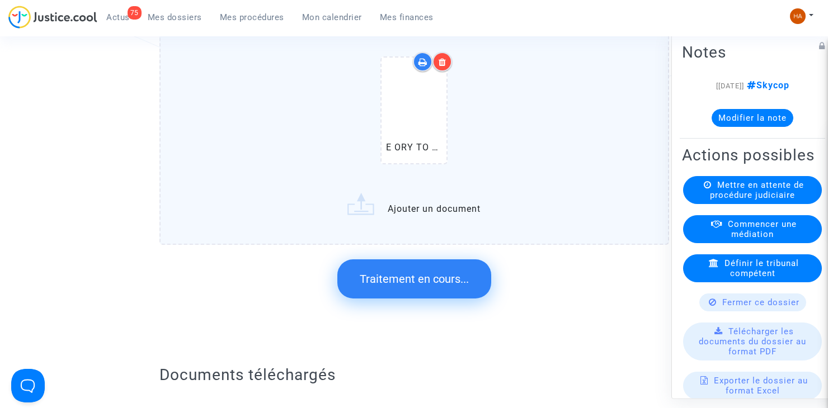
scroll to position [0, 0]
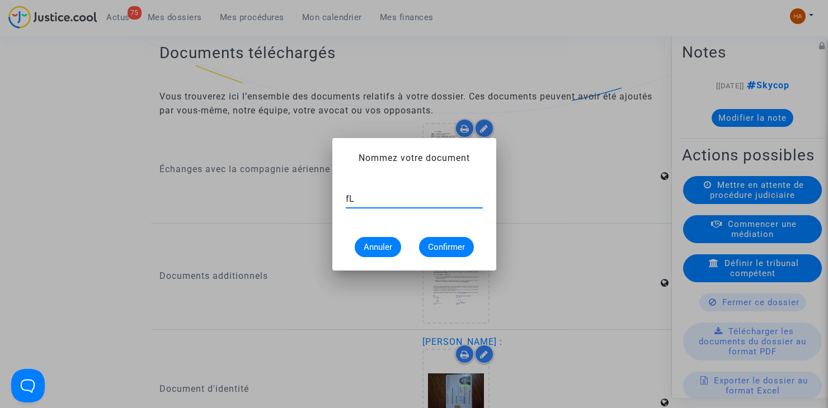
type input "f"
type input "Flightstats ORY 4 Juillet 2025"
click at [455, 246] on span "Confirmer" at bounding box center [446, 247] width 37 height 10
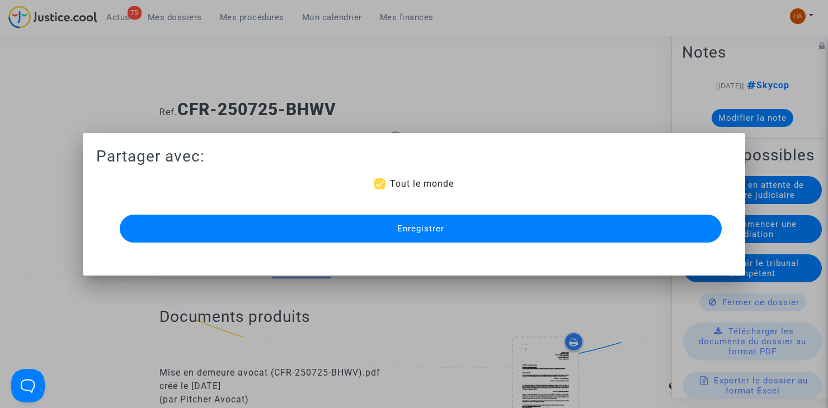
scroll to position [1176, 0]
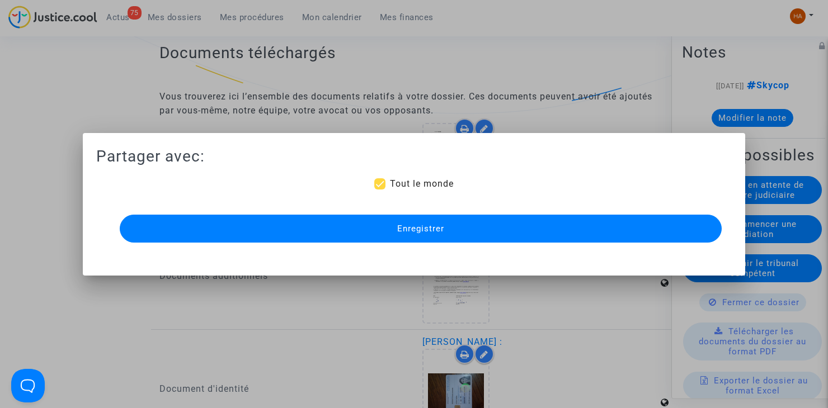
click at [446, 234] on button "Enregistrer" at bounding box center [421, 229] width 602 height 28
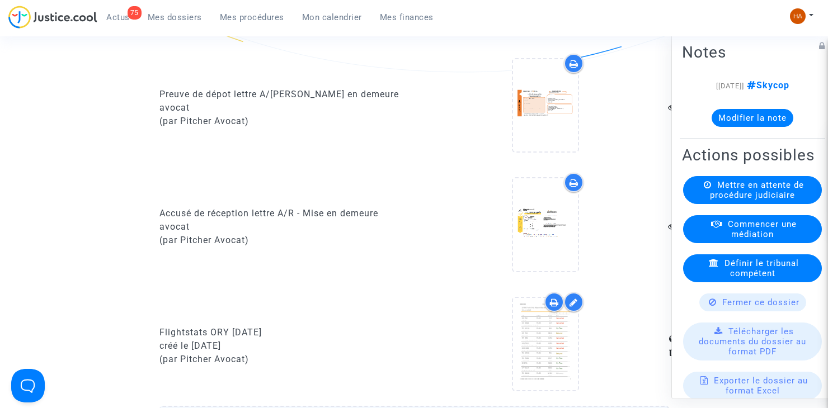
scroll to position [756, 0]
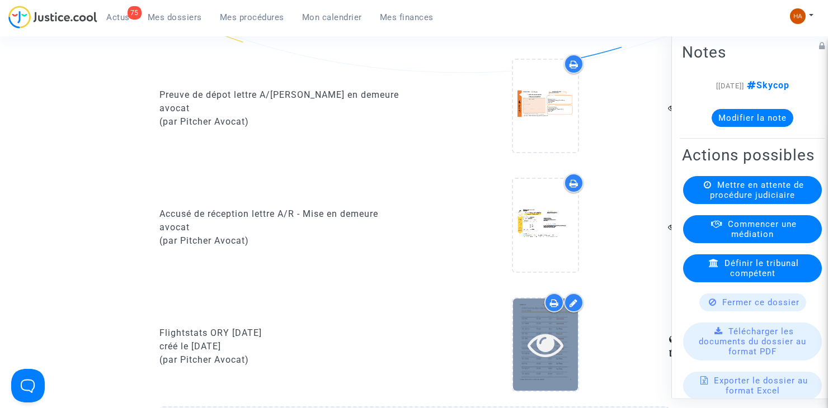
click at [556, 378] on div at bounding box center [545, 345] width 65 height 92
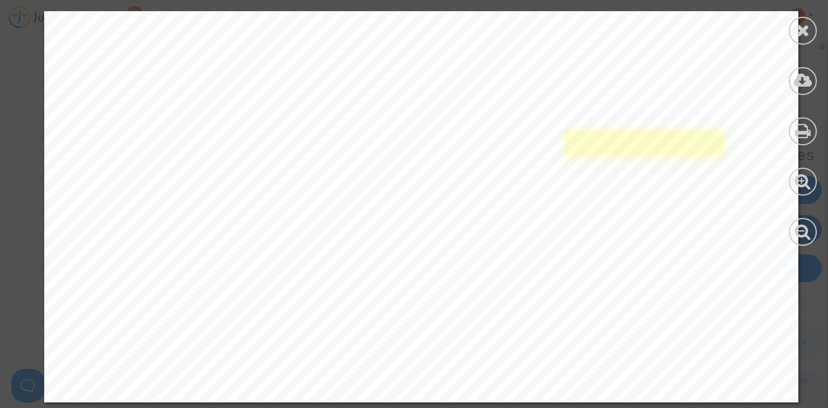
scroll to position [1937, 0]
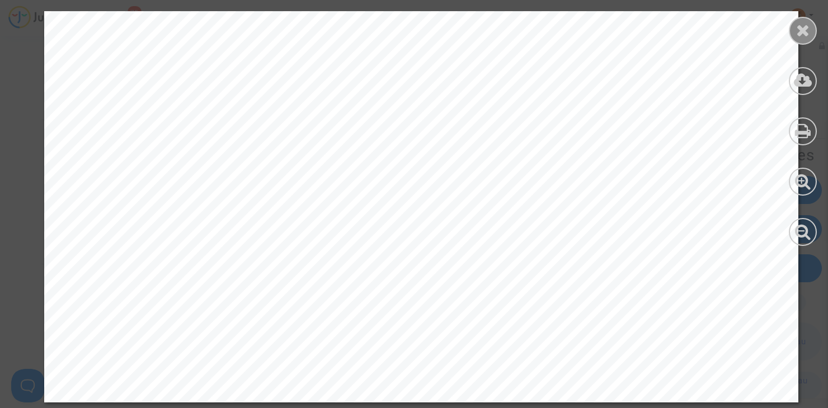
click at [797, 33] on icon at bounding box center [803, 30] width 14 height 17
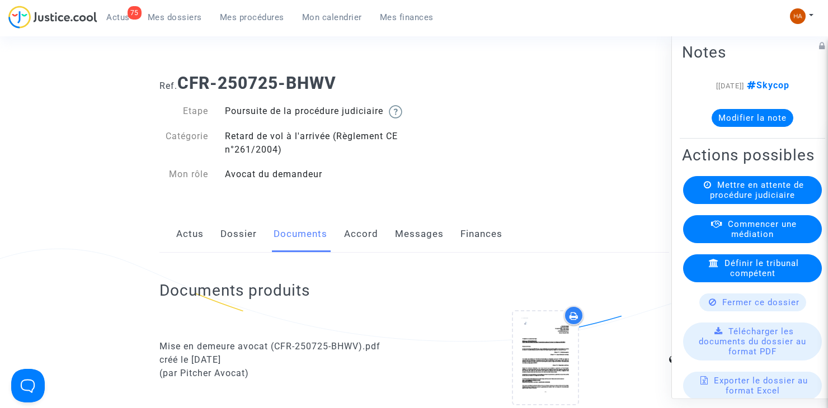
scroll to position [0, 0]
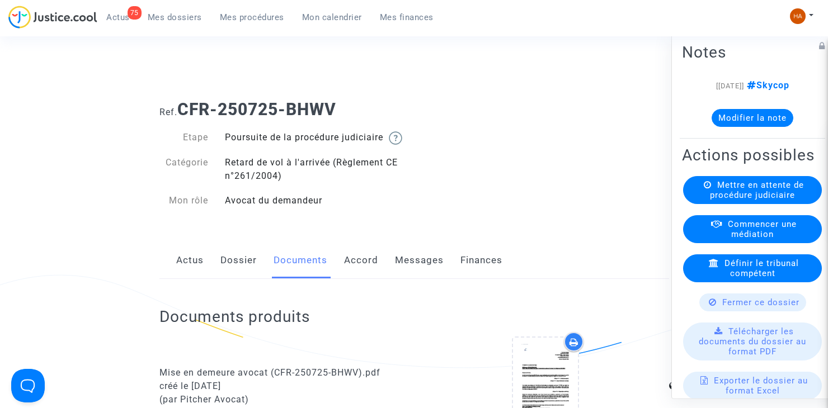
click at [415, 272] on link "Messages" at bounding box center [419, 260] width 49 height 37
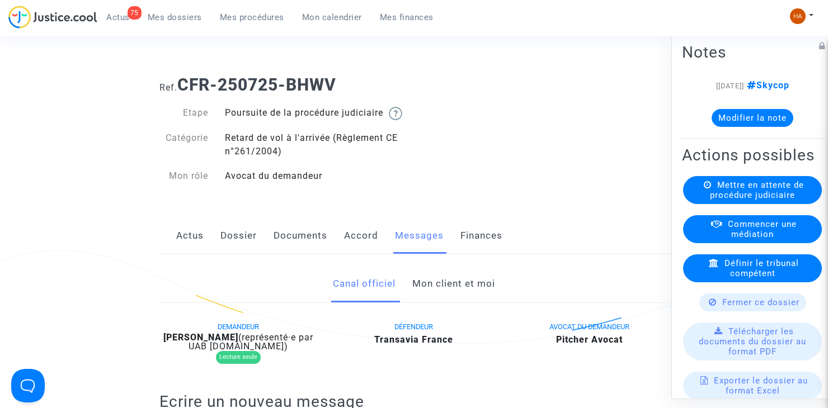
scroll to position [24, 0]
click at [295, 248] on link "Documents" at bounding box center [301, 236] width 54 height 37
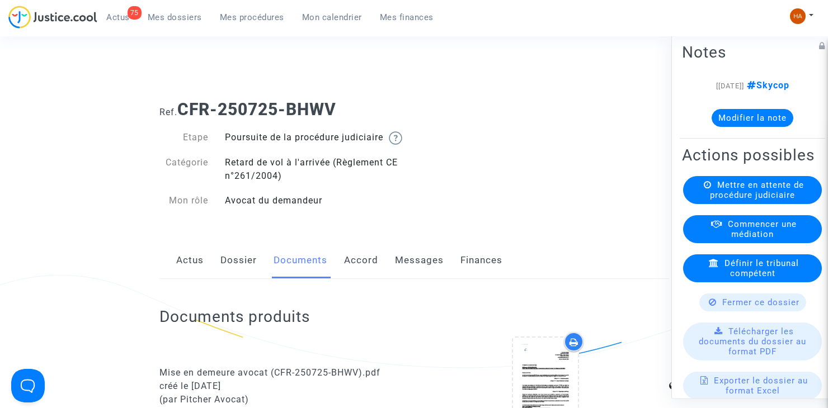
click at [242, 275] on link "Dossier" at bounding box center [238, 260] width 36 height 37
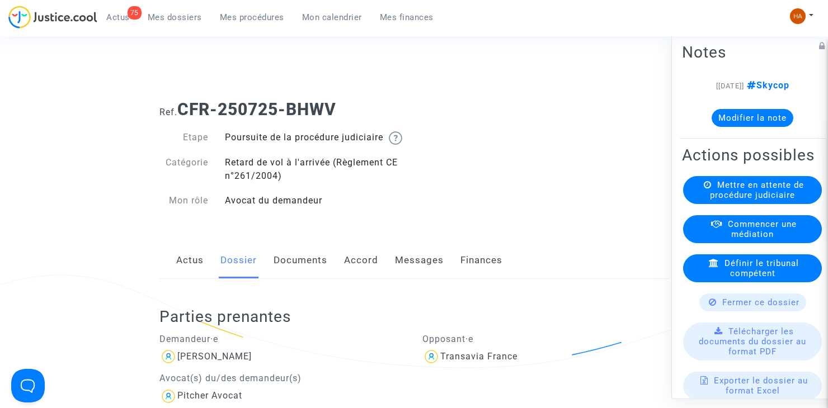
click at [293, 273] on link "Documents" at bounding box center [301, 260] width 54 height 37
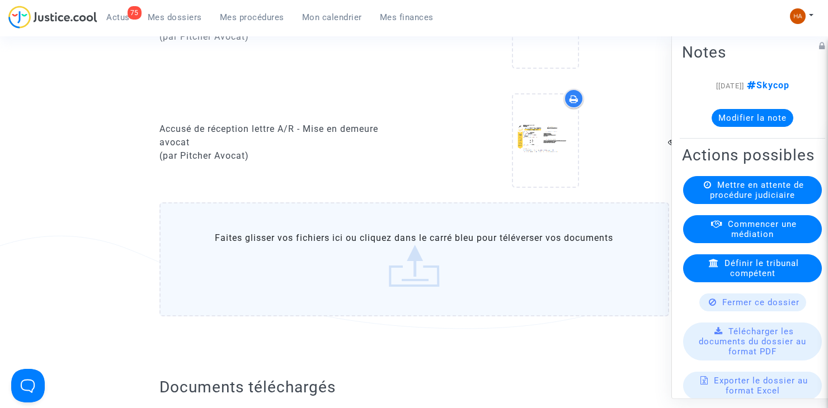
scroll to position [963, 0]
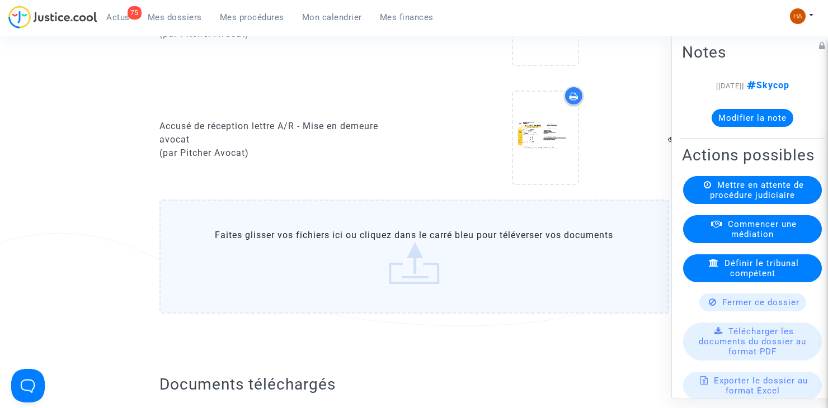
click at [450, 288] on label "Faites glisser vos fichiers ici ou cliquez dans le carré bleu pour téléverser v…" at bounding box center [414, 257] width 510 height 114
click at [0, 0] on input "Faites glisser vos fichiers ici ou cliquez dans le carré bleu pour téléverser v…" at bounding box center [0, 0] width 0 height 0
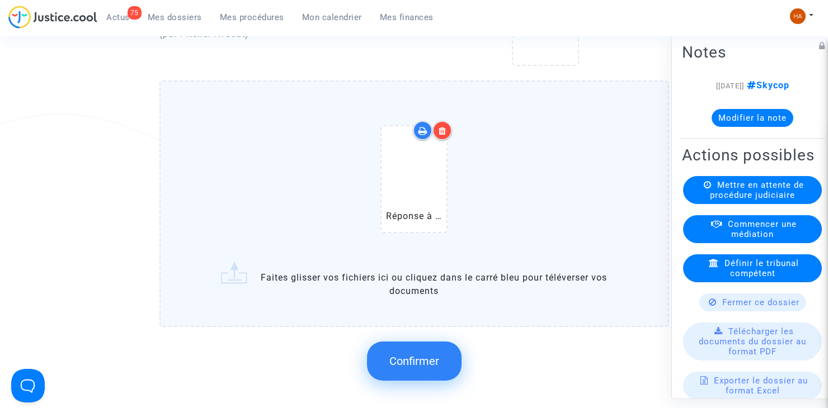
scroll to position [1085, 0]
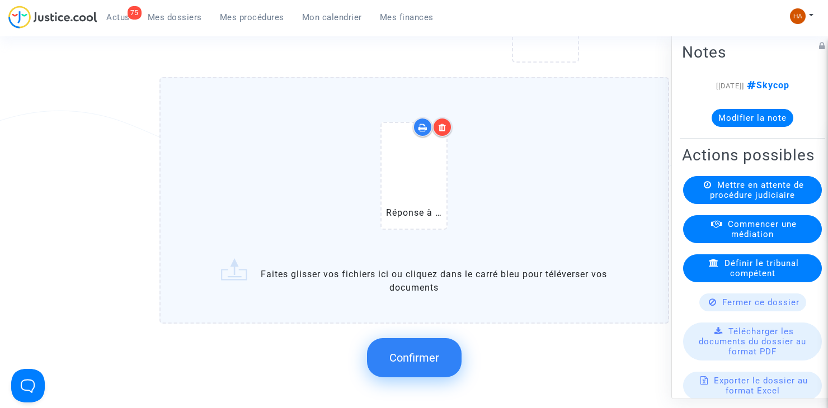
click at [400, 365] on span "Confirmer" at bounding box center [414, 357] width 50 height 13
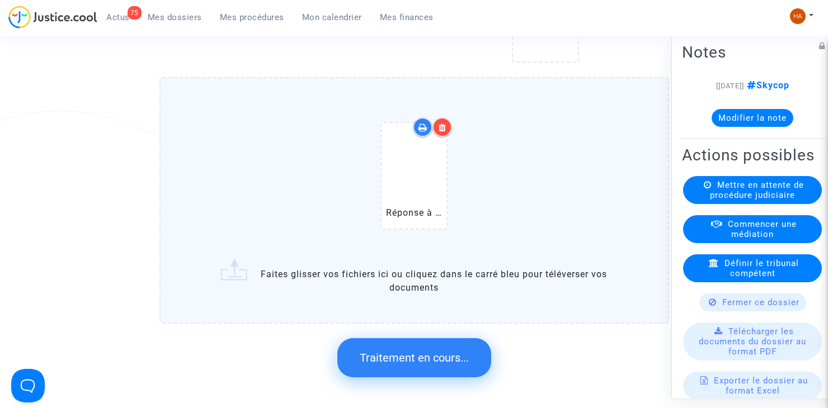
scroll to position [0, 0]
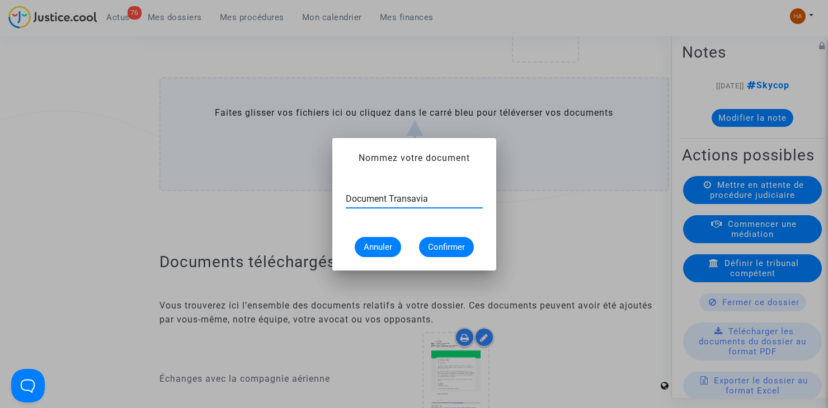
type input "Document Transavia"
click at [463, 241] on button "Confirmer" at bounding box center [446, 247] width 55 height 20
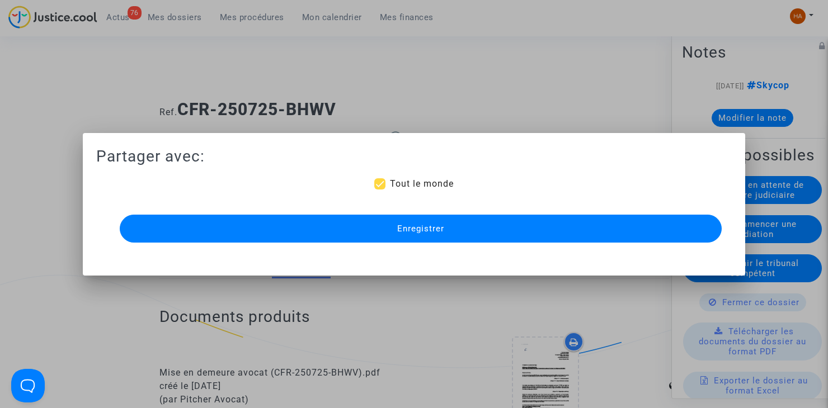
scroll to position [1085, 0]
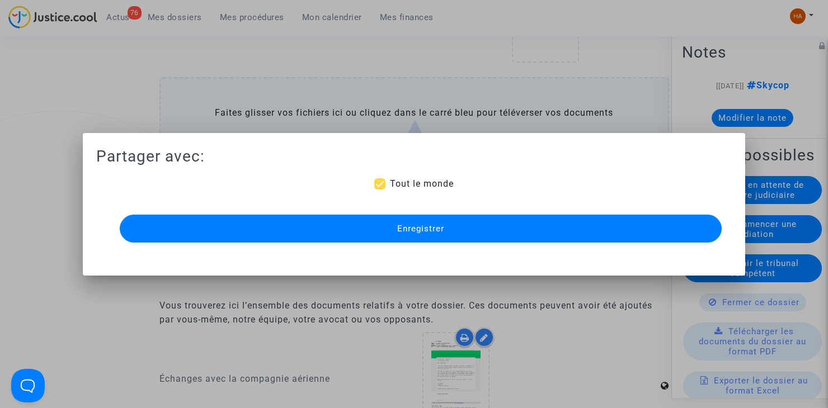
click at [462, 229] on button "Enregistrer" at bounding box center [421, 229] width 602 height 28
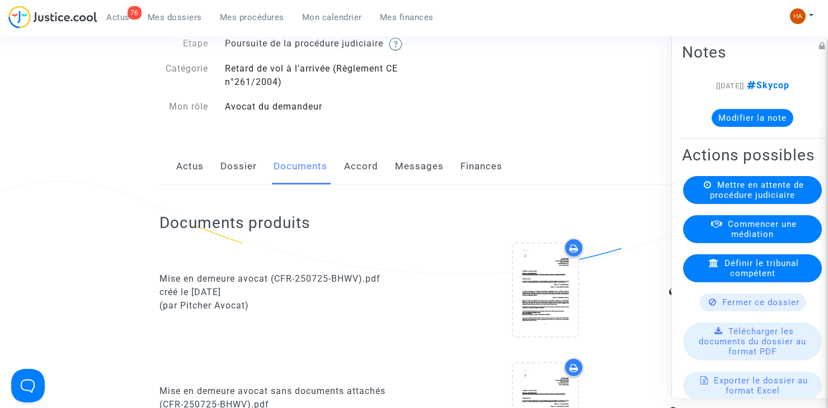
scroll to position [0, 0]
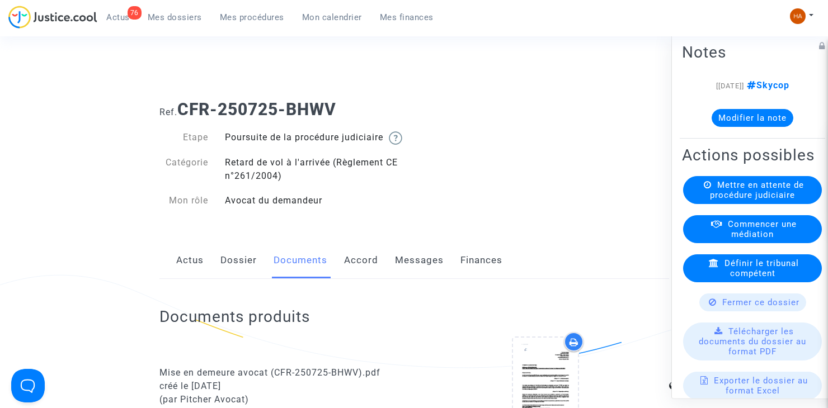
click at [235, 279] on link "Dossier" at bounding box center [238, 260] width 36 height 37
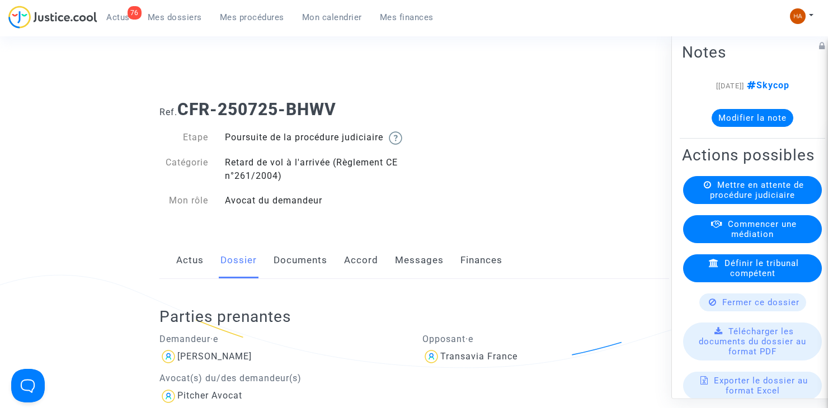
click at [303, 278] on link "Documents" at bounding box center [301, 260] width 54 height 37
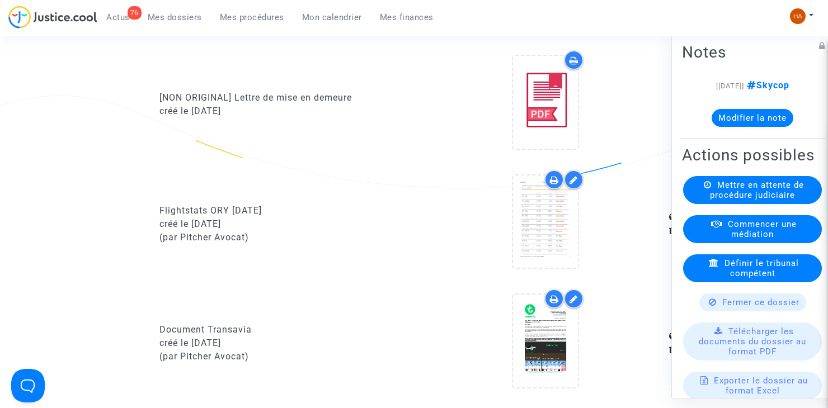
scroll to position [641, 0]
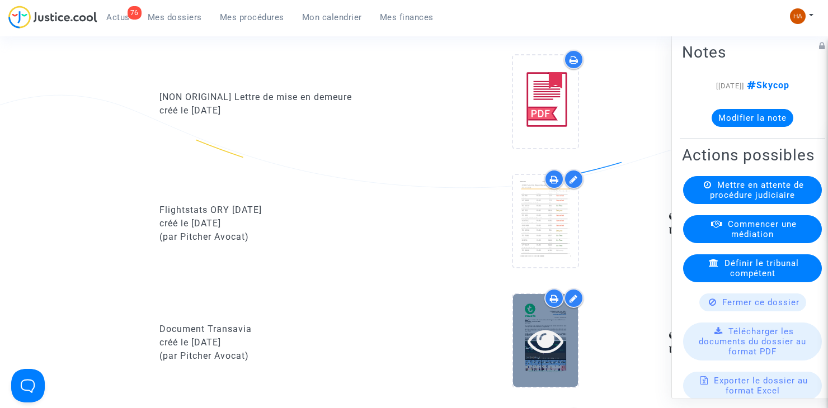
click at [535, 359] on icon at bounding box center [546, 341] width 36 height 36
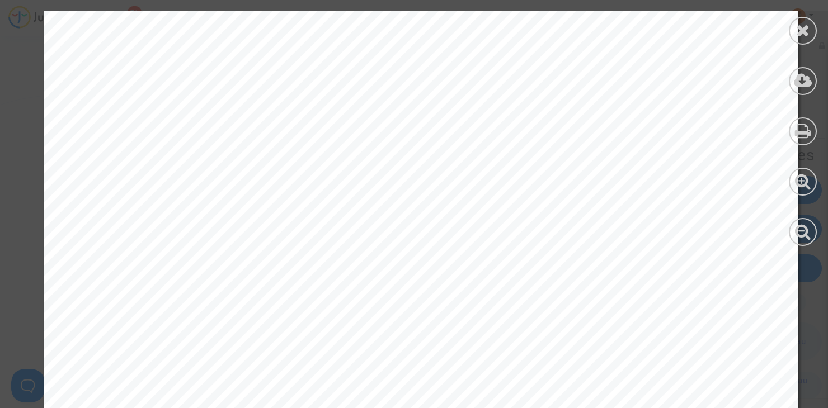
scroll to position [56, 0]
drag, startPoint x: 803, startPoint y: 34, endPoint x: 777, endPoint y: 56, distance: 35.0
click at [803, 34] on icon at bounding box center [803, 30] width 14 height 17
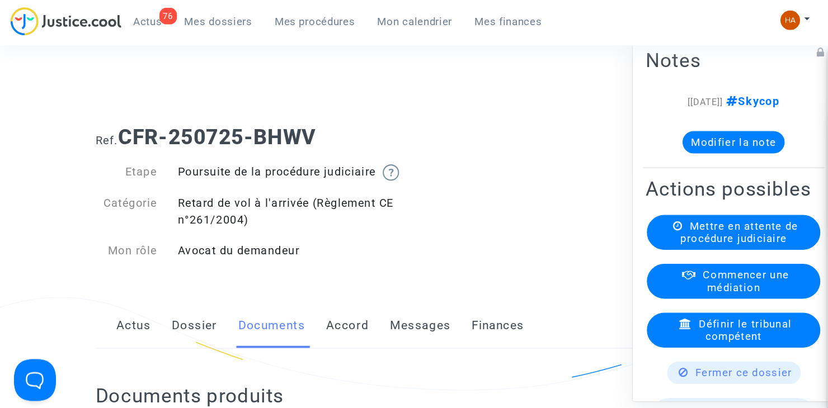
scroll to position [0, 0]
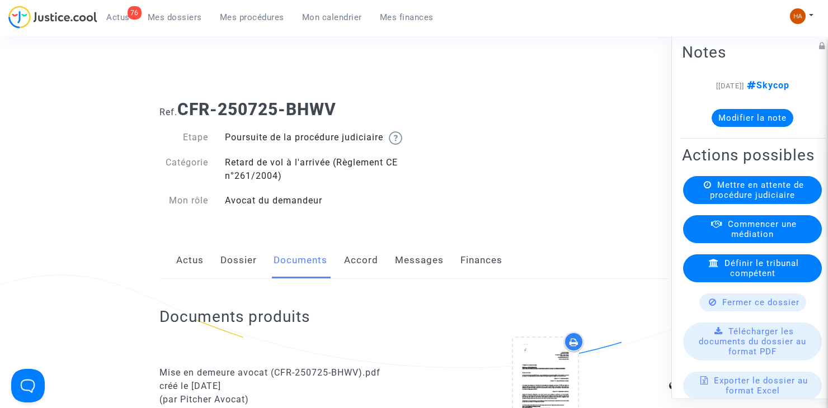
click at [176, 17] on span "Mes dossiers" at bounding box center [175, 17] width 54 height 10
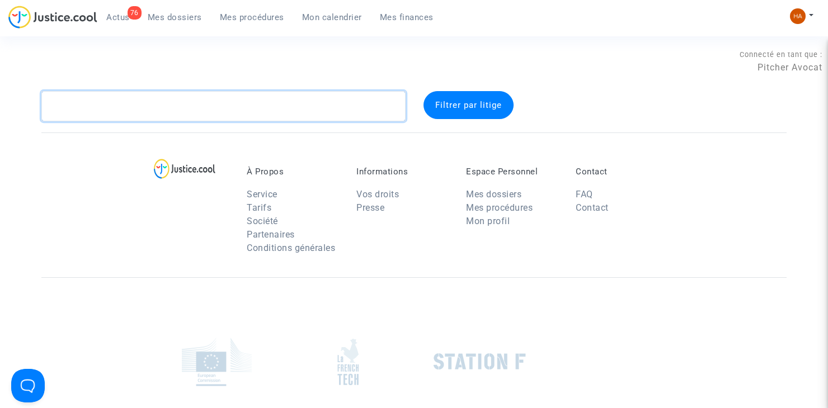
click at [107, 105] on textarea at bounding box center [223, 106] width 364 height 30
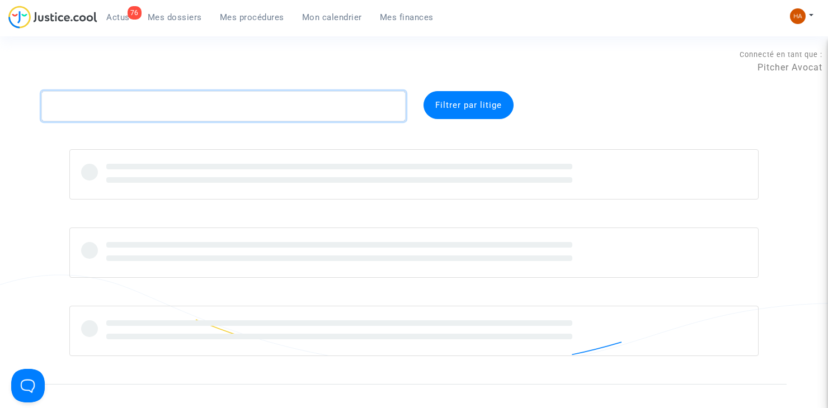
paste textarea "CFR-250710-46CA"
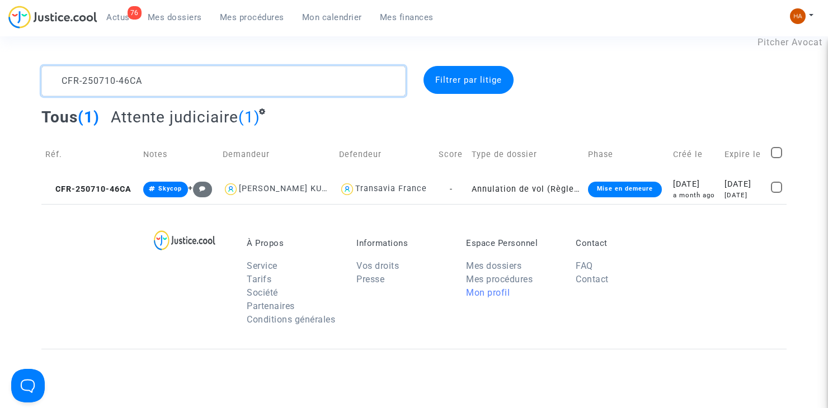
scroll to position [56, 0]
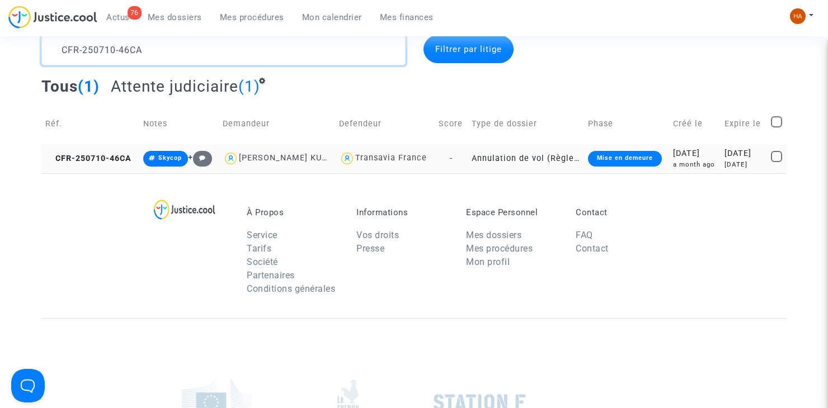
type textarea "CFR-250710-46CA"
click at [454, 164] on td "-" at bounding box center [451, 159] width 33 height 30
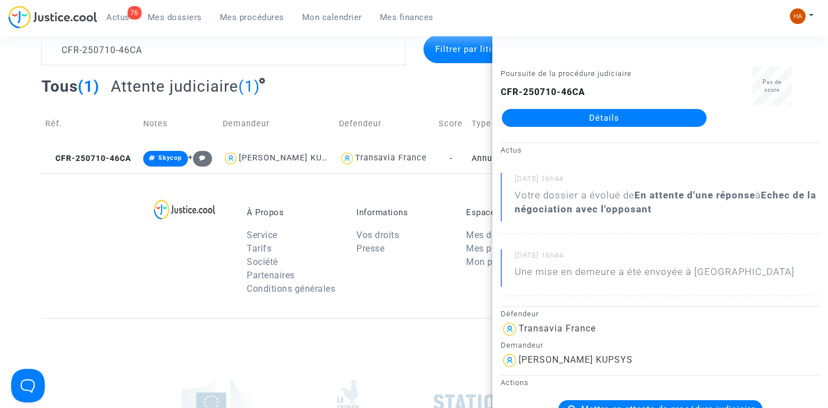
click at [586, 121] on link "Détails" at bounding box center [604, 118] width 205 height 18
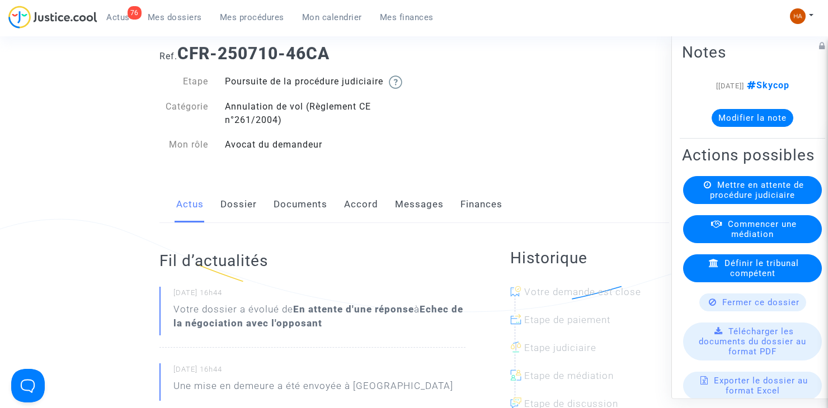
click at [247, 222] on link "Dossier" at bounding box center [238, 204] width 36 height 37
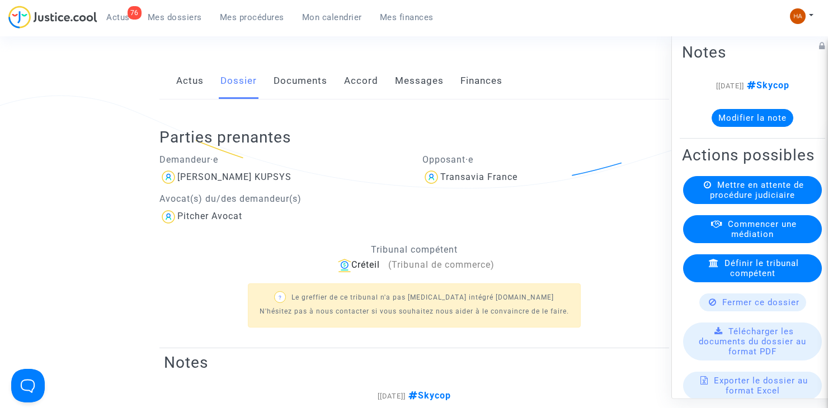
scroll to position [112, 0]
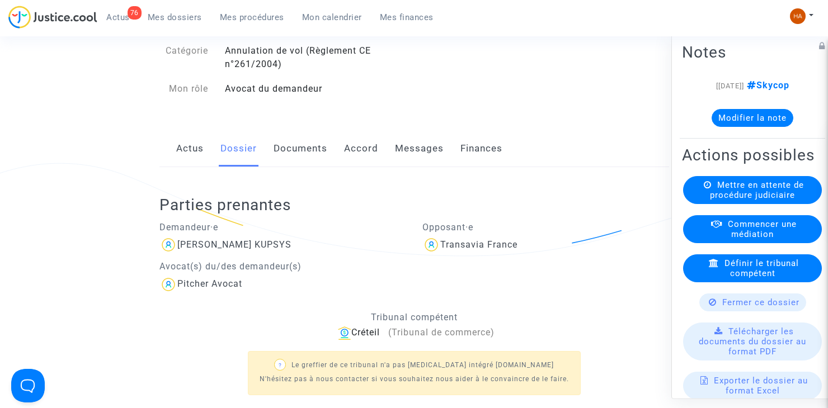
click at [289, 163] on link "Documents" at bounding box center [301, 148] width 54 height 37
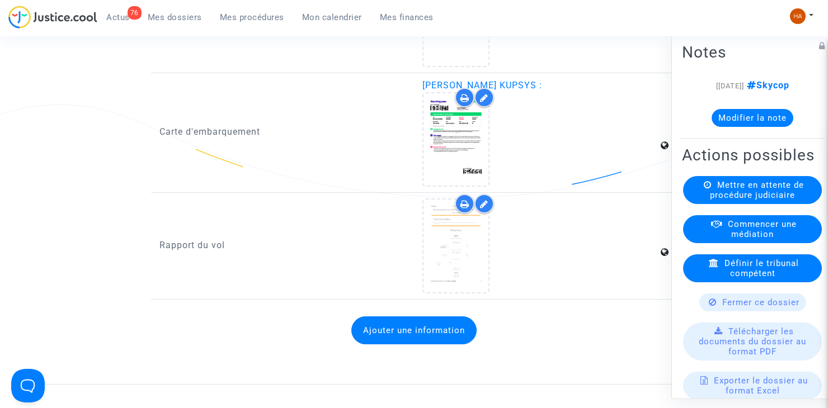
scroll to position [1567, 0]
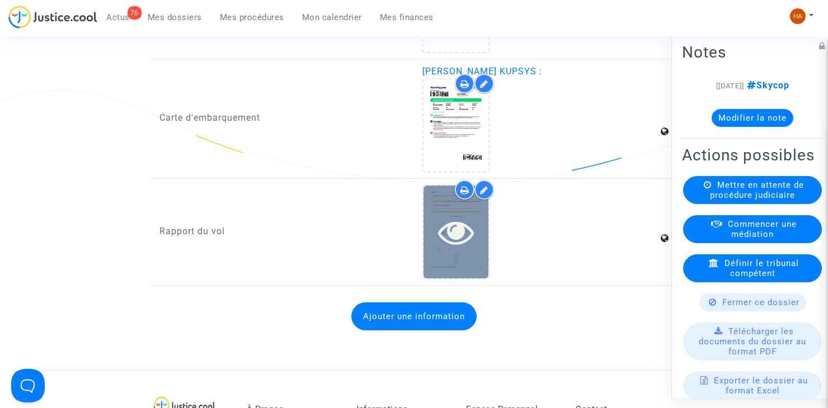
click at [479, 278] on div at bounding box center [456, 232] width 65 height 92
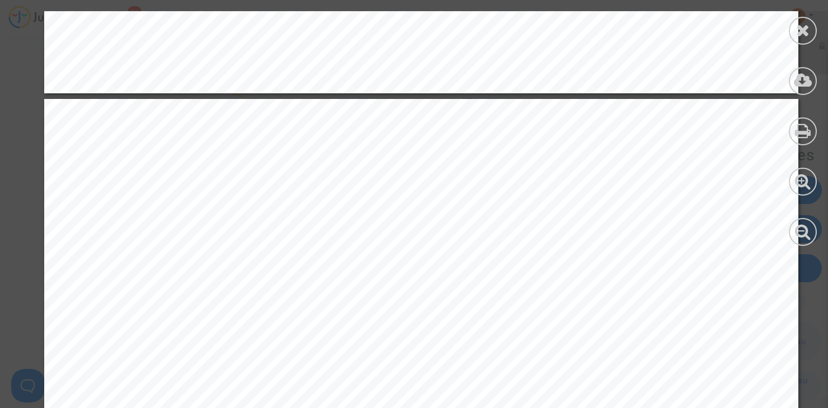
scroll to position [2070, 0]
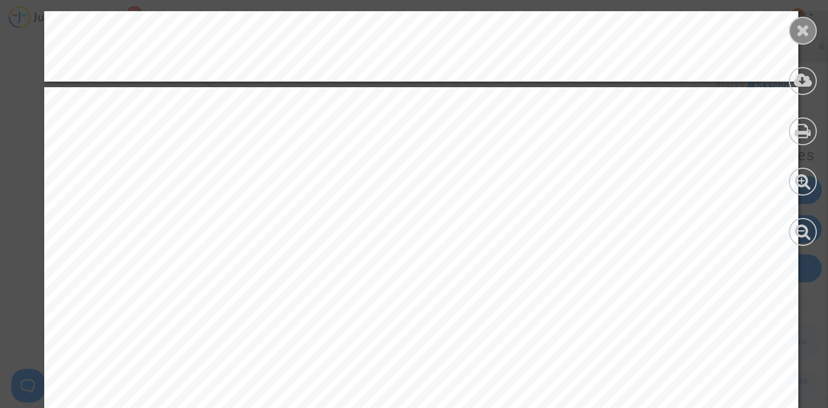
click at [811, 36] on div at bounding box center [803, 31] width 28 height 28
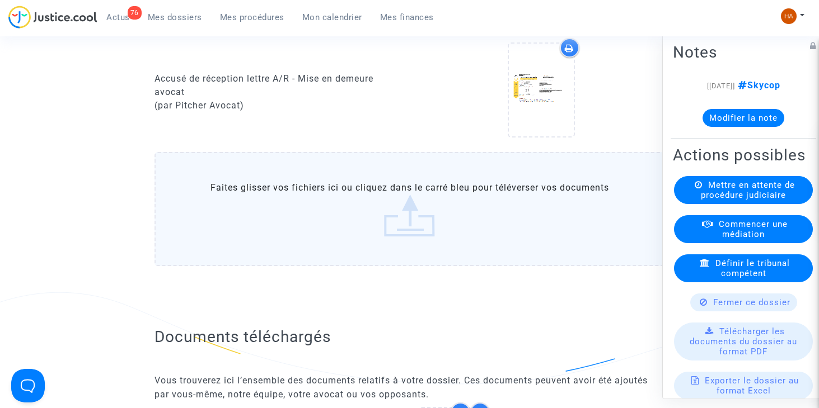
scroll to position [895, 0]
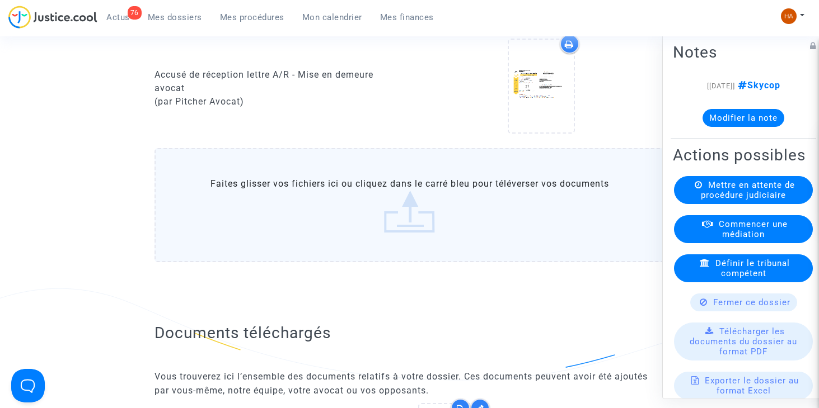
click at [339, 224] on label "Faites glisser vos fichiers ici ou cliquez dans le carré bleu pour téléverser v…" at bounding box center [409, 205] width 510 height 114
click at [0, 0] on input "Faites glisser vos fichiers ici ou cliquez dans le carré bleu pour téléverser v…" at bounding box center [0, 0] width 0 height 0
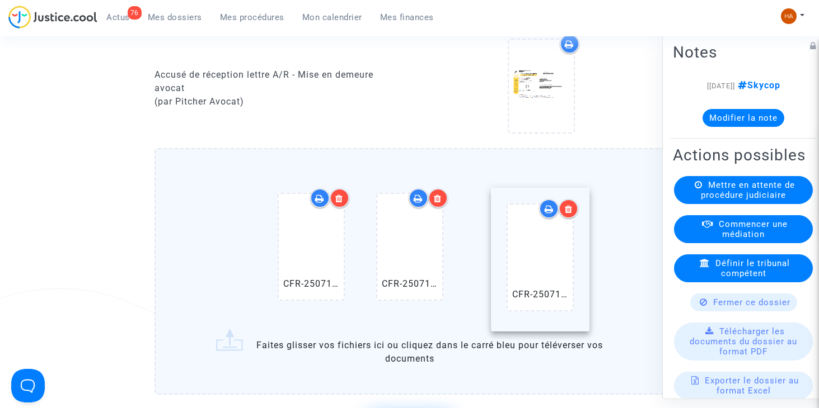
drag, startPoint x: 392, startPoint y: 298, endPoint x: 521, endPoint y: 295, distance: 129.8
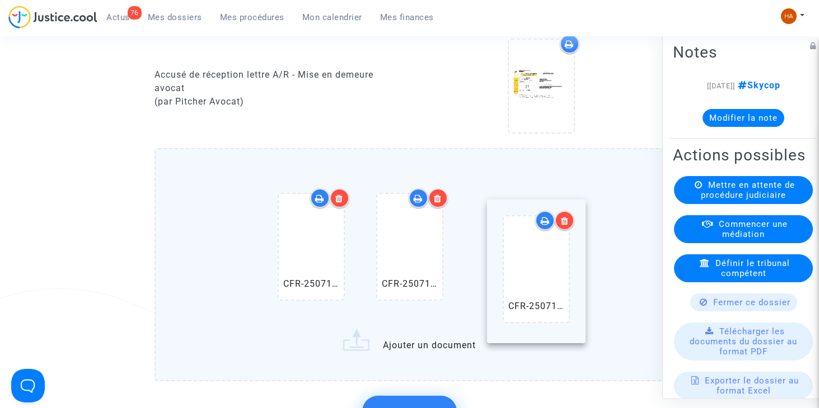
drag, startPoint x: 304, startPoint y: 286, endPoint x: 559, endPoint y: 296, distance: 254.8
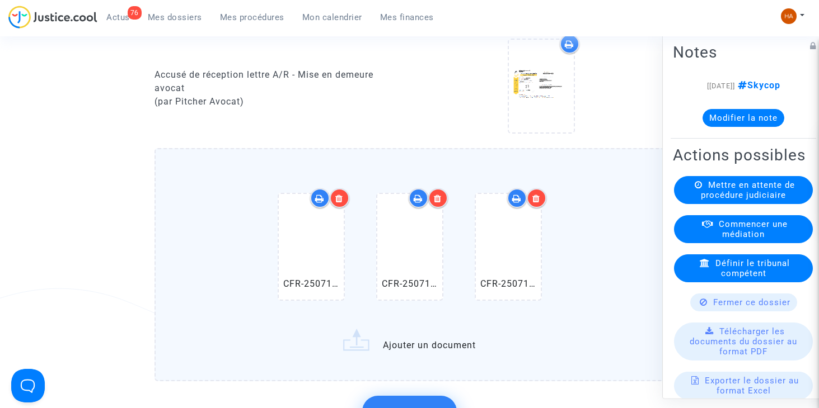
click at [311, 283] on div at bounding box center [311, 247] width 65 height 106
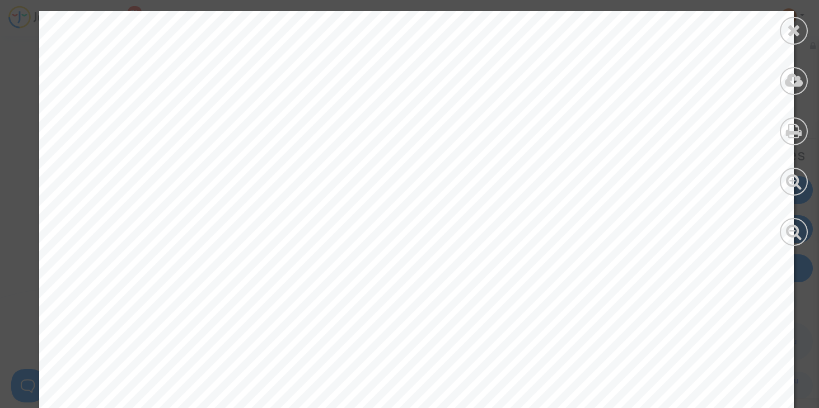
drag, startPoint x: 788, startPoint y: 37, endPoint x: 781, endPoint y: 44, distance: 9.9
click at [788, 36] on icon at bounding box center [794, 30] width 14 height 17
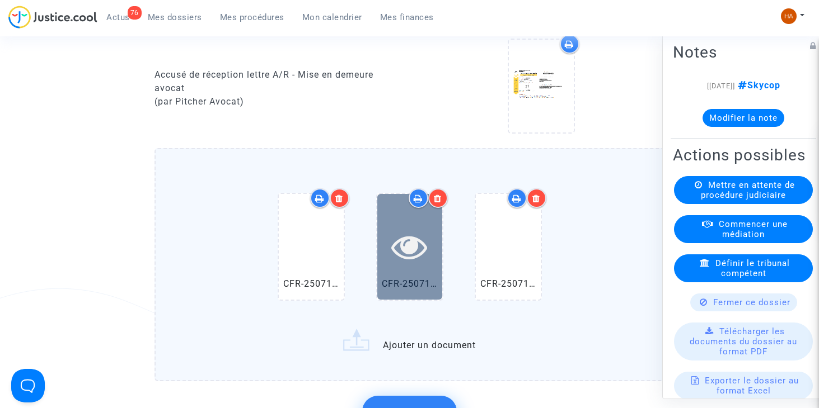
click at [410, 265] on icon at bounding box center [409, 247] width 36 height 36
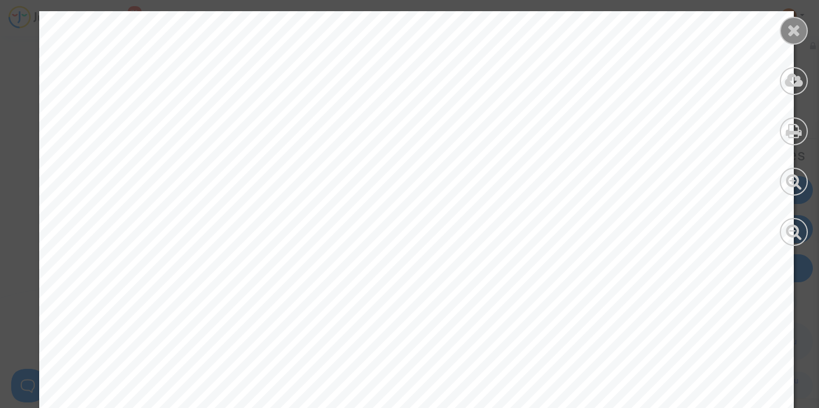
click at [789, 27] on icon at bounding box center [794, 30] width 14 height 17
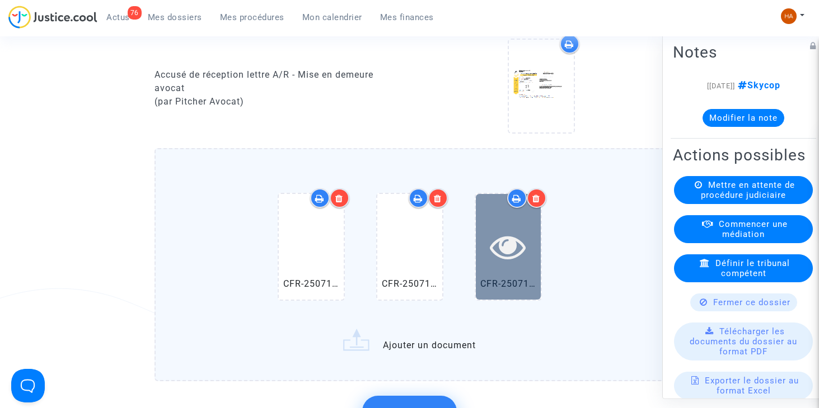
click at [519, 265] on icon at bounding box center [508, 247] width 36 height 36
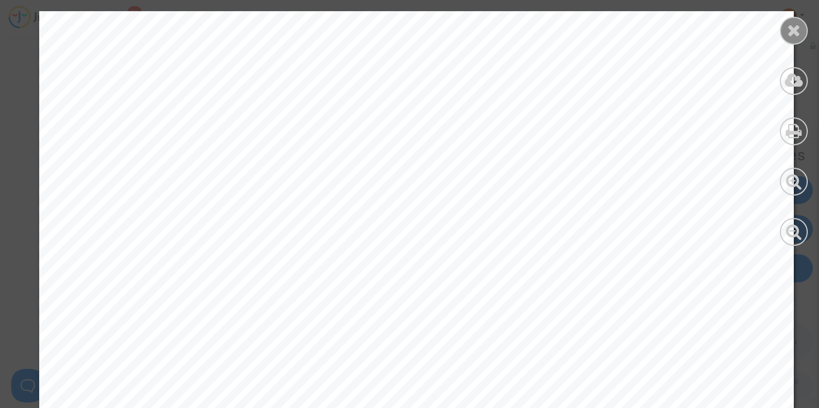
click at [793, 41] on div at bounding box center [793, 31] width 28 height 28
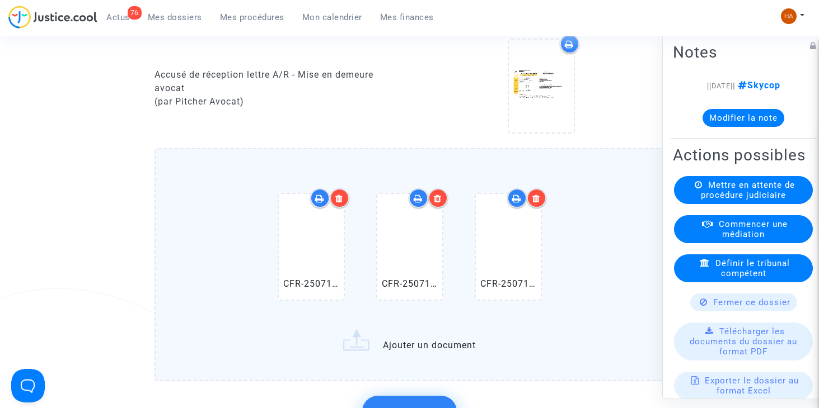
click at [426, 356] on label "CFR-250710-46CA.pdf CFR-250710-46CA 2.pdf CFR-250710-46CA 3.pdf Ajouter un docu…" at bounding box center [409, 264] width 510 height 233
click at [0, 0] on input "CFR-250710-46CA.pdf CFR-250710-46CA 2.pdf CFR-250710-46CA 3.pdf Ajouter un docu…" at bounding box center [0, 0] width 0 height 0
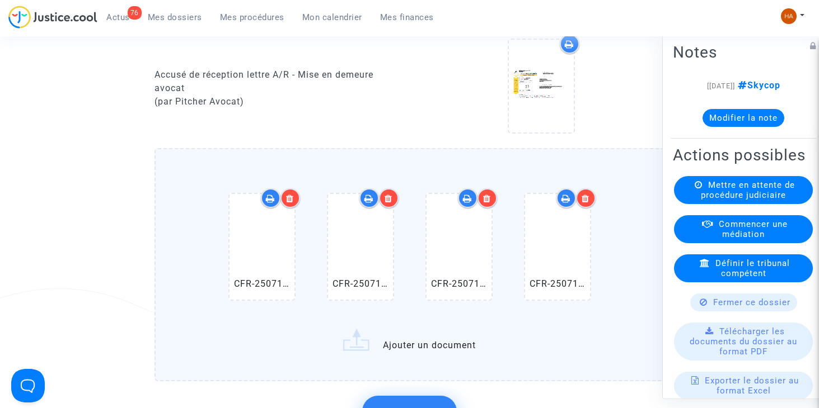
click at [422, 359] on label "CFR-250710-46CA.pdf CFR-250710-46CA 2.pdf CFR-250710-46CA 3.pdf CFR-250710-46CA…" at bounding box center [409, 264] width 510 height 233
click at [0, 0] on input "CFR-250710-46CA.pdf CFR-250710-46CA 2.pdf CFR-250710-46CA 3.pdf CFR-250710-46CA…" at bounding box center [0, 0] width 0 height 0
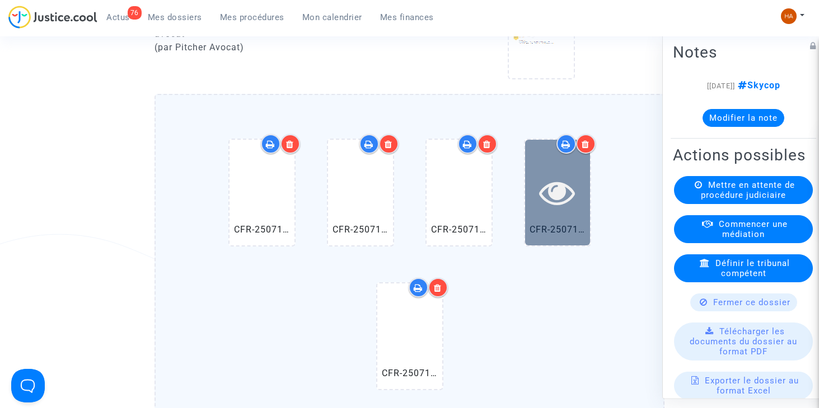
scroll to position [951, 0]
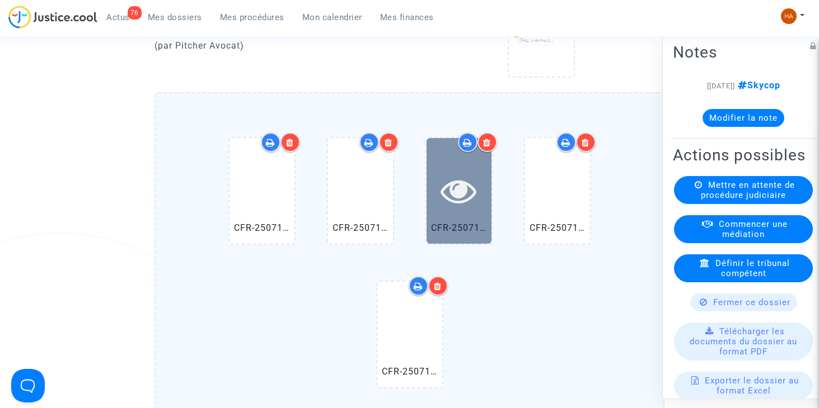
click at [452, 209] on icon at bounding box center [458, 191] width 36 height 36
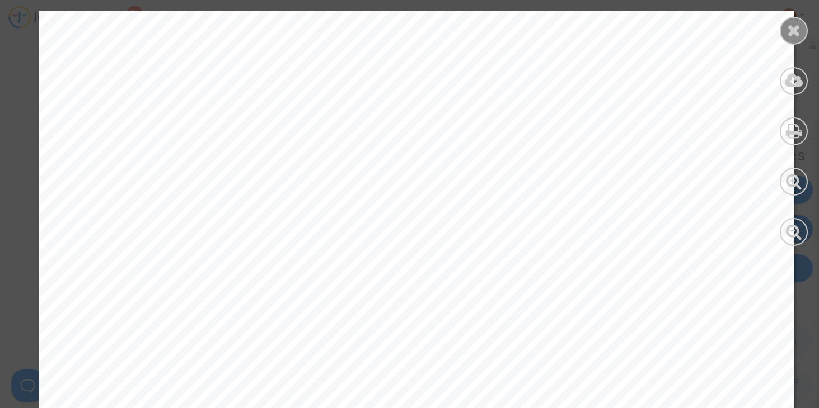
click at [783, 29] on div at bounding box center [793, 31] width 28 height 28
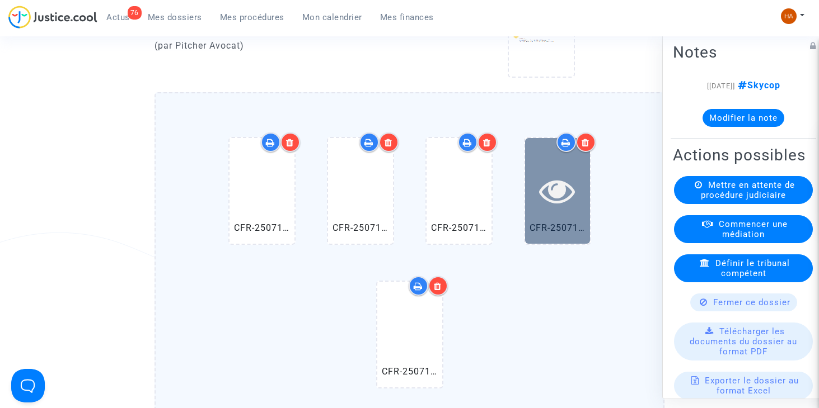
click at [549, 229] on div at bounding box center [557, 191] width 65 height 106
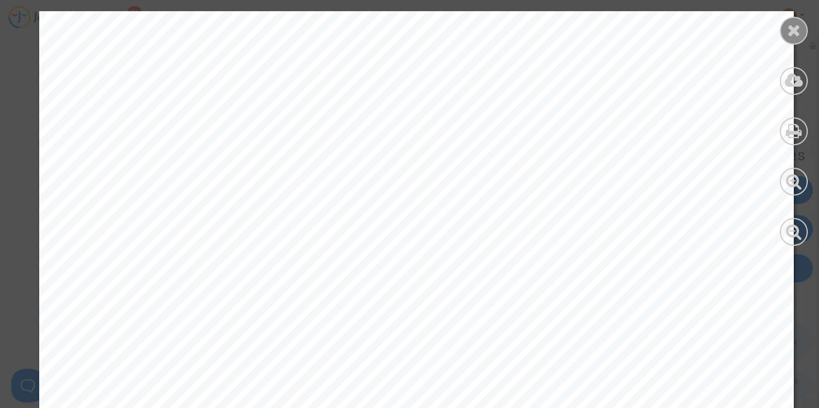
click at [781, 27] on div at bounding box center [793, 31] width 28 height 28
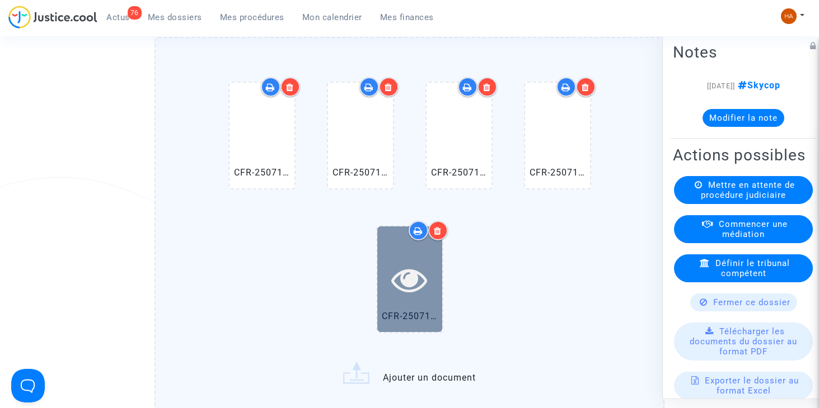
scroll to position [1007, 0]
click at [400, 297] on icon at bounding box center [409, 279] width 36 height 36
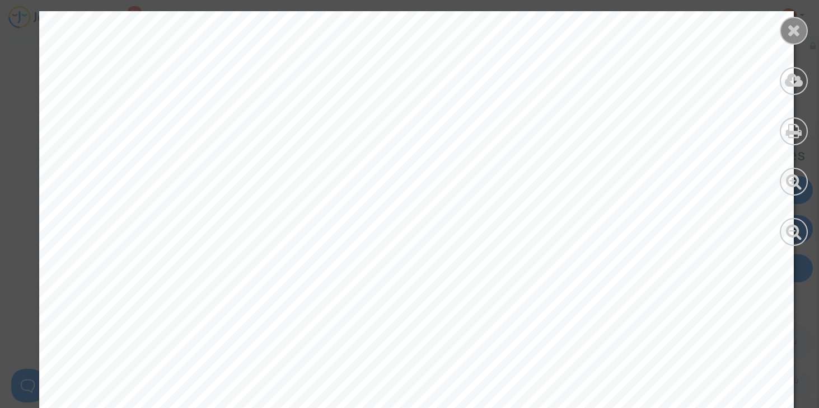
click at [787, 35] on icon at bounding box center [794, 30] width 14 height 17
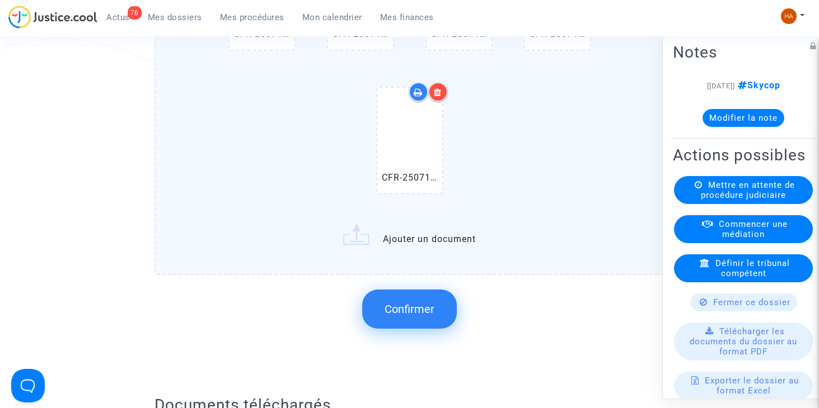
scroll to position [1175, 0]
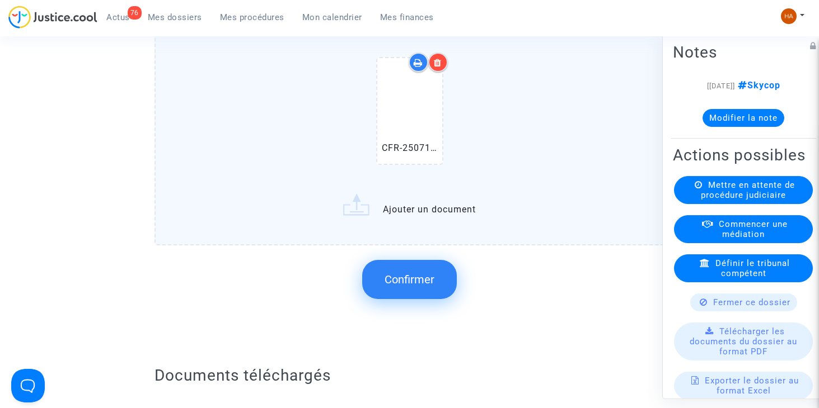
click at [425, 299] on button "Confirmer" at bounding box center [409, 279] width 95 height 39
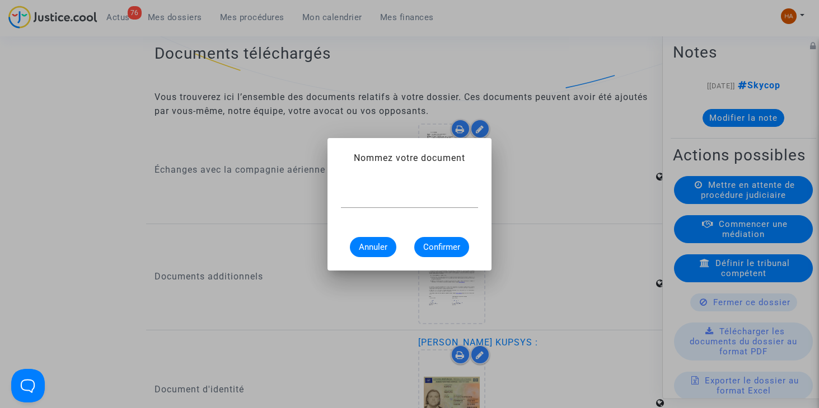
scroll to position [0, 0]
type input "f"
type input "Flightstats ORY 2 juillet 2025"
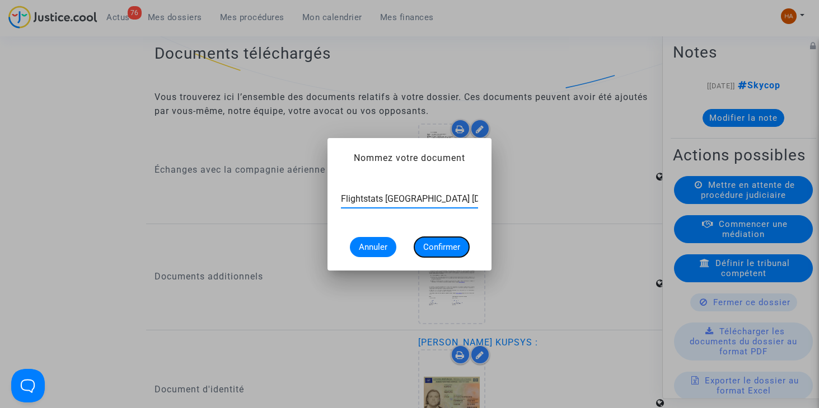
click at [439, 243] on span "Confirmer" at bounding box center [441, 247] width 37 height 10
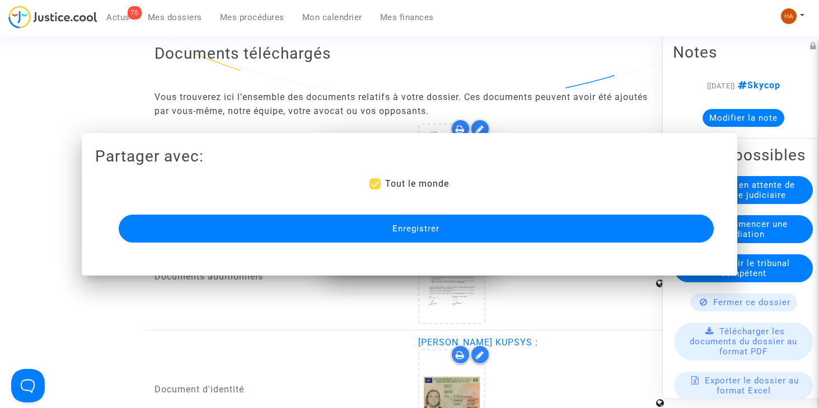
scroll to position [1175, 0]
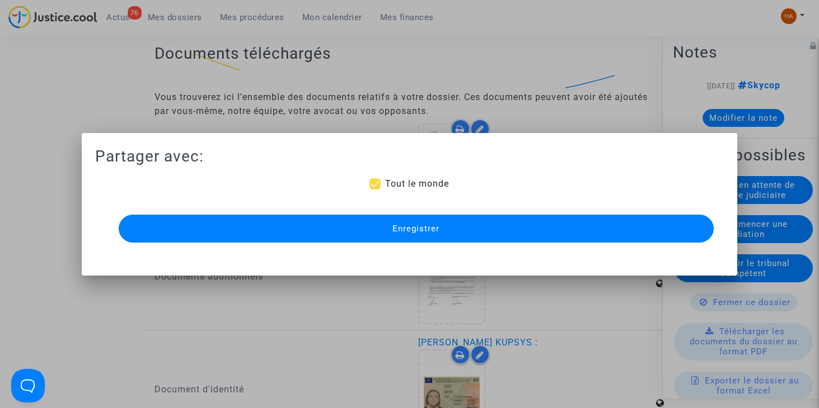
click at [476, 229] on button "Enregistrer" at bounding box center [416, 229] width 594 height 28
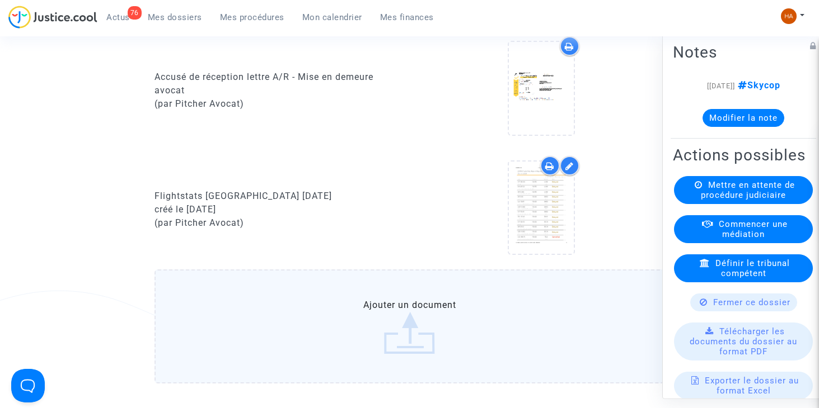
scroll to position [892, 0]
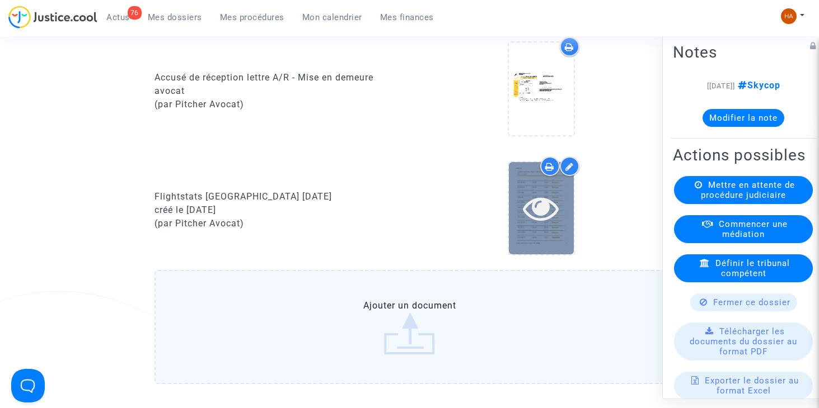
click at [552, 247] on div at bounding box center [541, 208] width 65 height 92
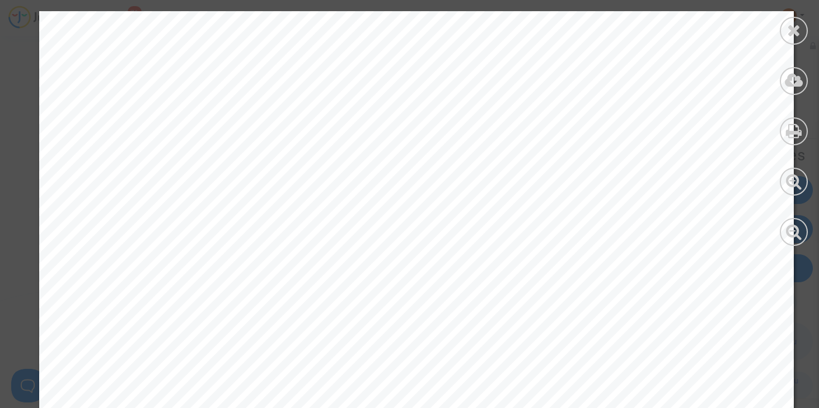
scroll to position [10131, 0]
click at [795, 31] on icon at bounding box center [794, 30] width 14 height 17
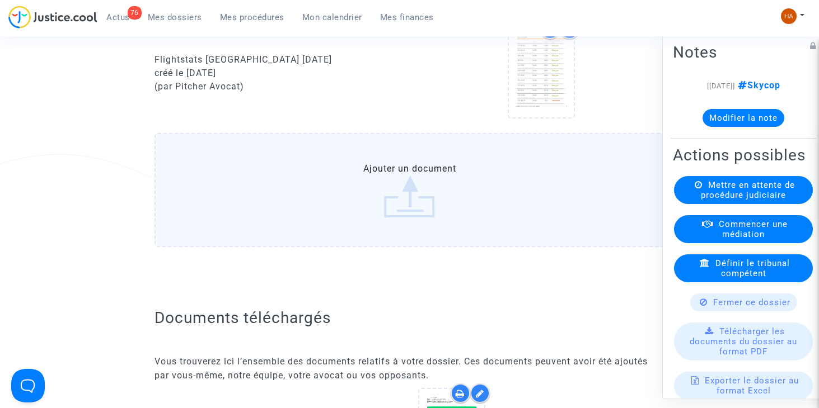
scroll to position [1030, 0]
click at [340, 221] on label "Ajouter un document" at bounding box center [409, 190] width 510 height 114
click at [0, 0] on input "Ajouter un document" at bounding box center [0, 0] width 0 height 0
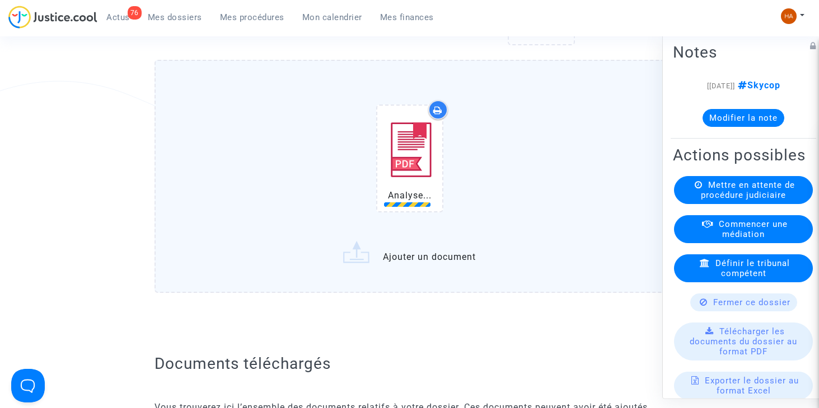
scroll to position [1103, 0]
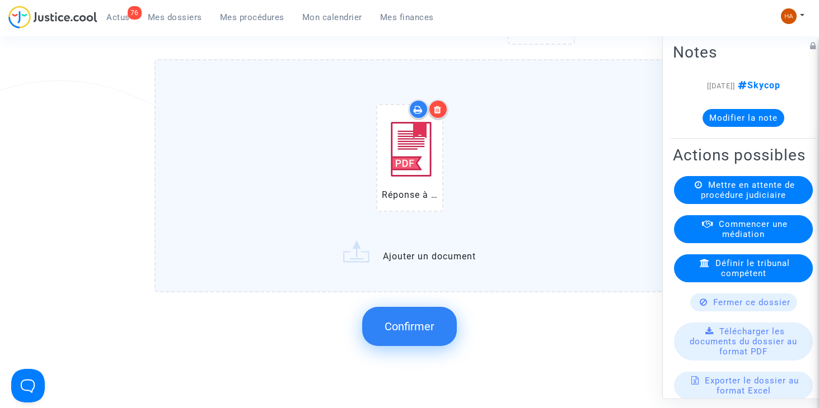
click at [409, 333] on span "Confirmer" at bounding box center [409, 326] width 50 height 13
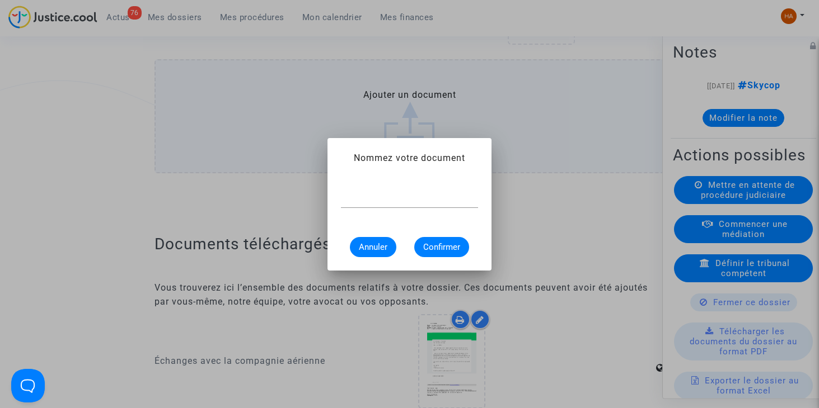
scroll to position [0, 0]
type input "Document Transavia"
click at [449, 243] on span "Confirmer" at bounding box center [441, 247] width 37 height 10
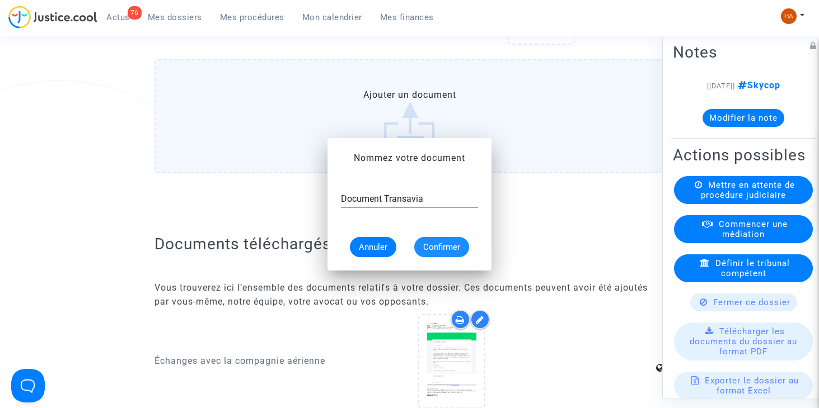
scroll to position [1103, 0]
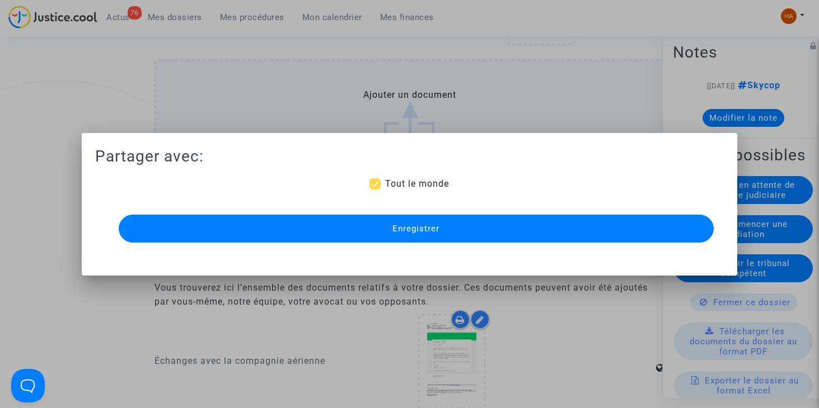
click at [430, 234] on button "Enregistrer" at bounding box center [416, 229] width 594 height 28
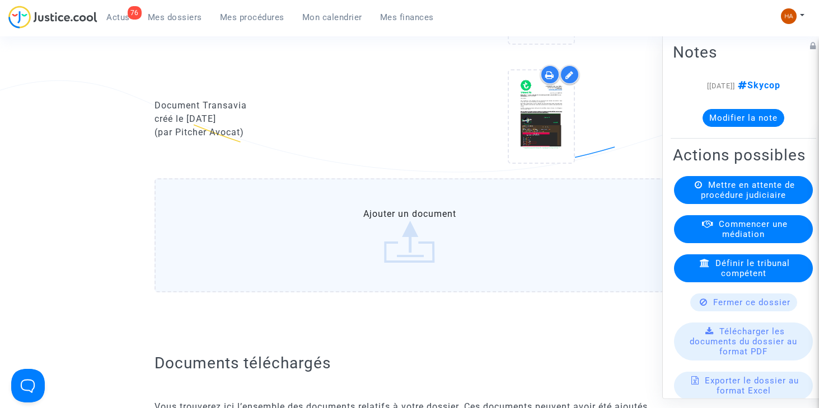
click at [711, 35] on div "76 Actus Mes dossiers Mes procédures Mon calendrier Mes finances Mon profil Cha…" at bounding box center [409, 21] width 819 height 31
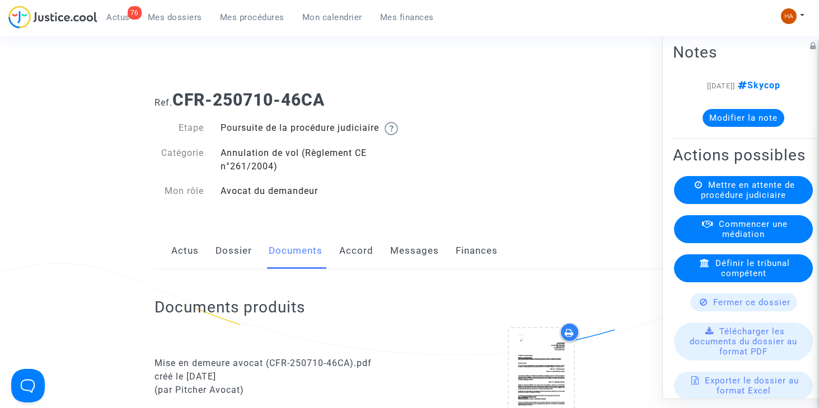
scroll to position [0, 0]
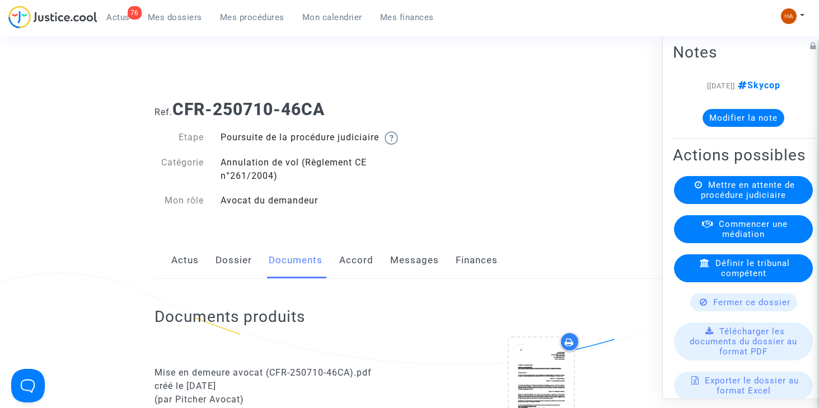
click at [168, 14] on span "Mes dossiers" at bounding box center [175, 17] width 54 height 10
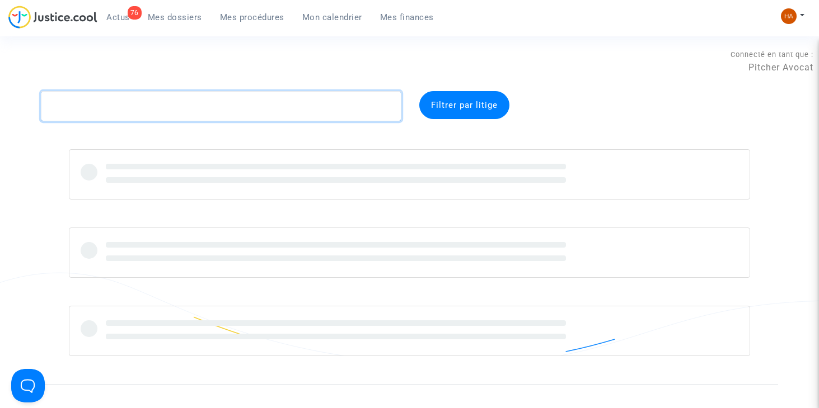
click at [96, 111] on textarea at bounding box center [221, 106] width 360 height 30
paste textarea "JWBN"
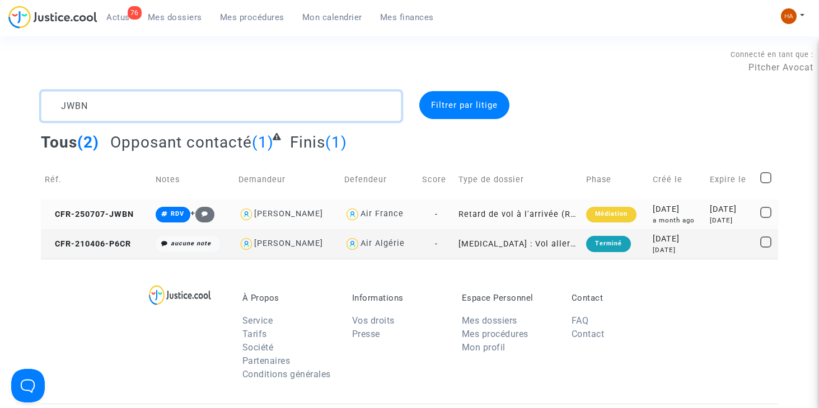
type textarea "JWBN"
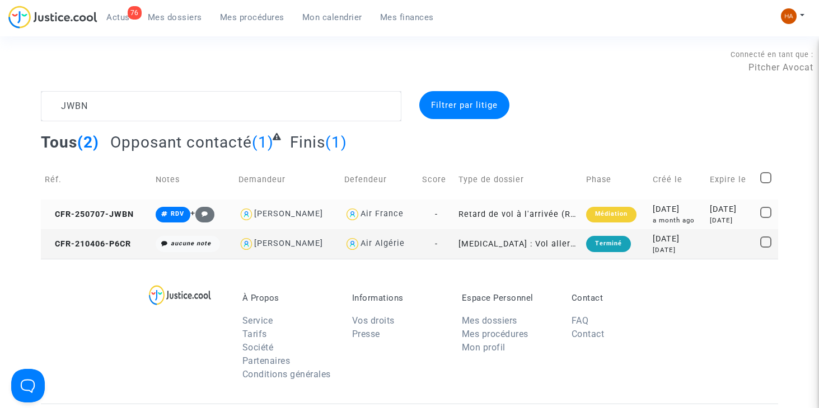
click at [454, 213] on td "Retard de vol à l'arrivée (Règlement CE n°261/2004)" at bounding box center [518, 215] width 128 height 30
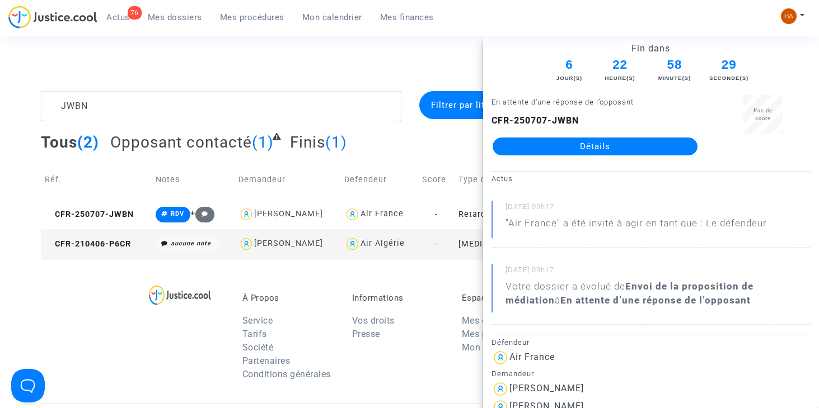
click at [585, 139] on link "Détails" at bounding box center [594, 147] width 205 height 18
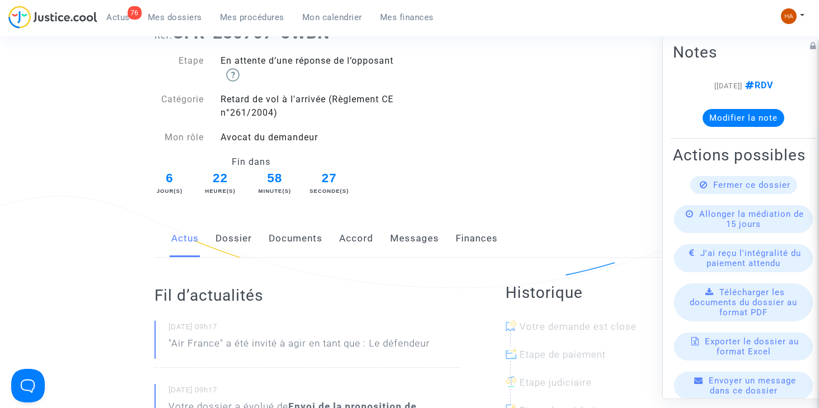
scroll to position [112, 0]
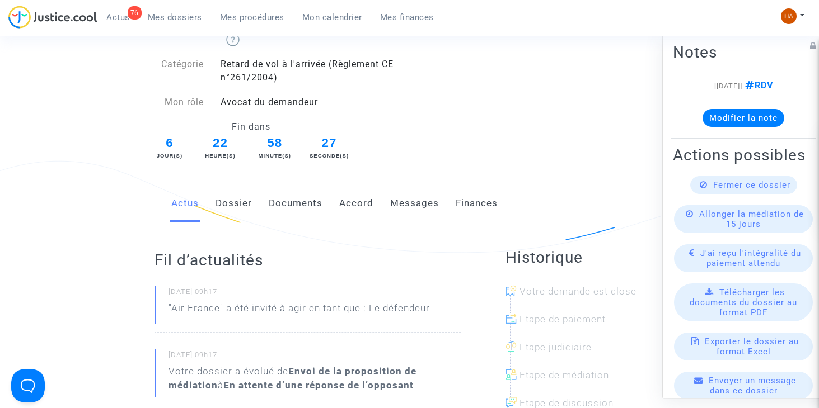
click at [358, 209] on link "Accord" at bounding box center [356, 203] width 34 height 37
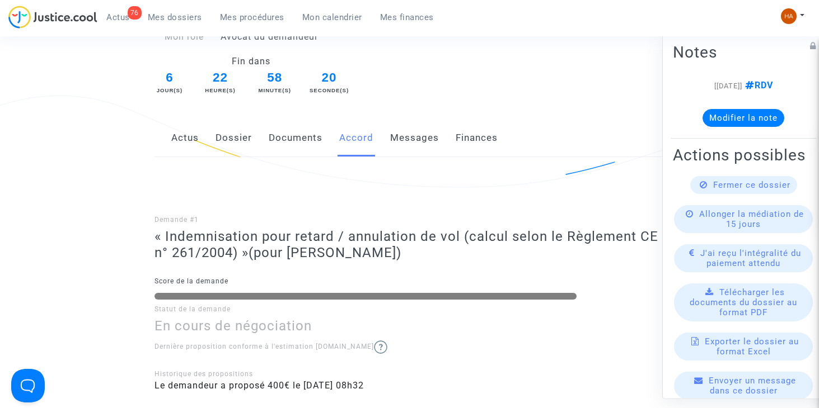
scroll to position [56, 0]
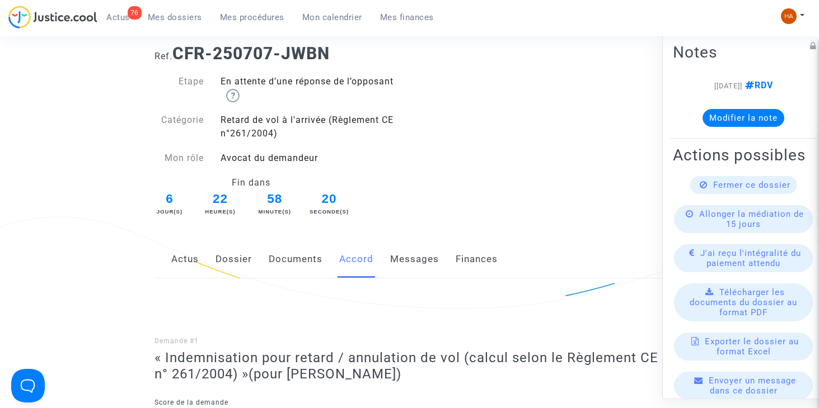
click at [292, 262] on link "Documents" at bounding box center [296, 259] width 54 height 37
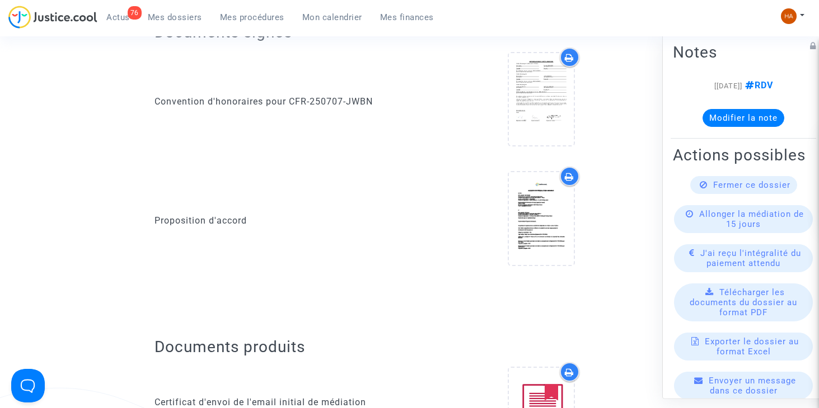
scroll to position [168, 0]
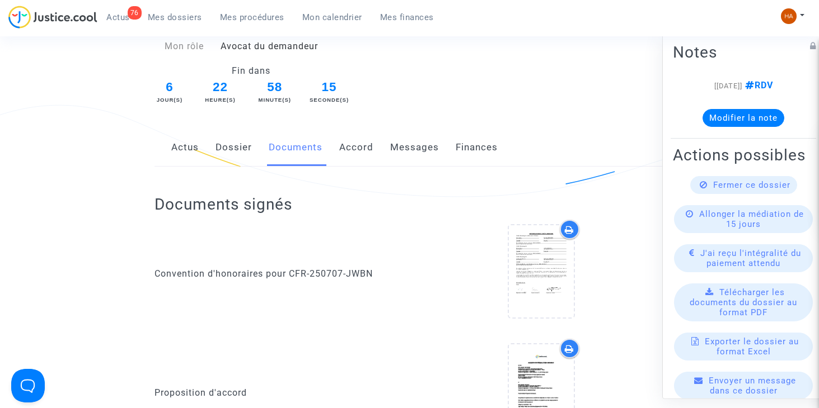
click at [241, 153] on link "Dossier" at bounding box center [233, 147] width 36 height 37
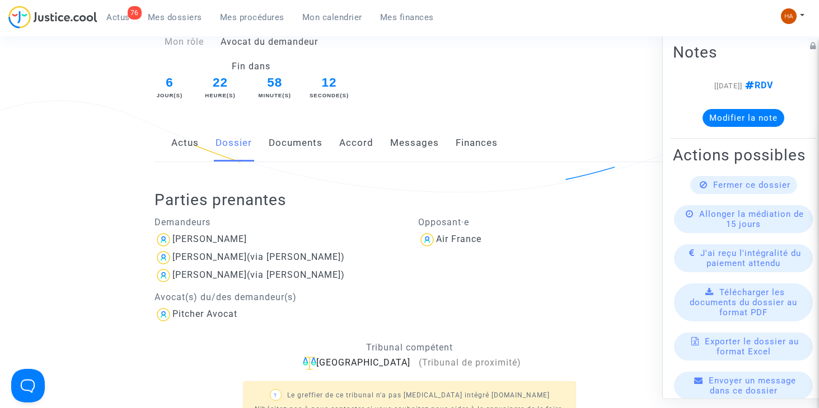
scroll to position [168, 0]
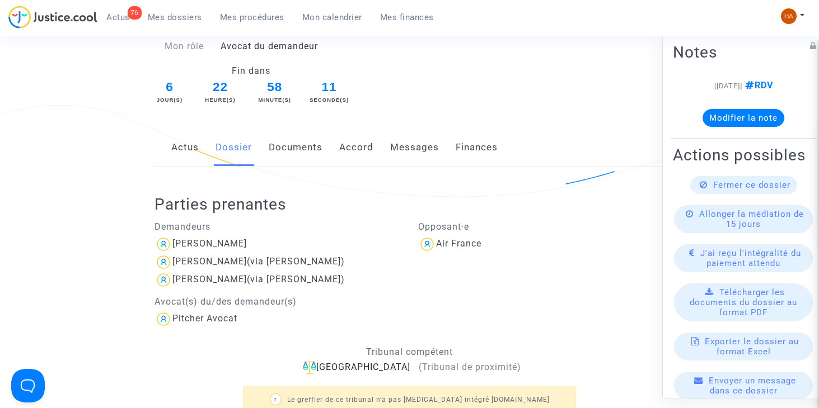
click at [349, 148] on link "Accord" at bounding box center [356, 147] width 34 height 37
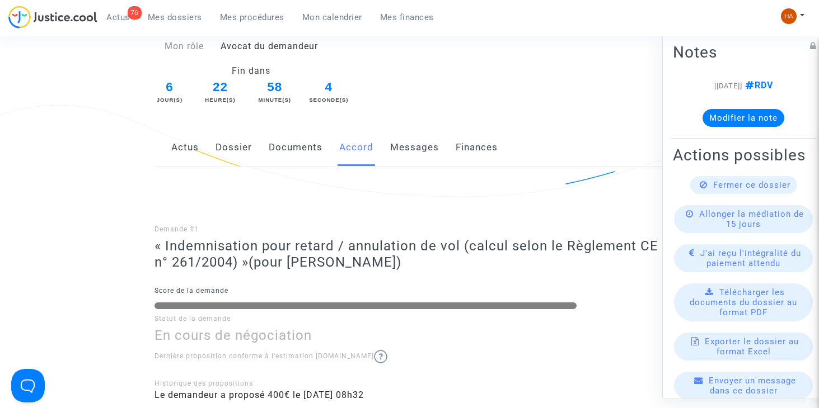
click at [237, 144] on link "Dossier" at bounding box center [233, 147] width 36 height 37
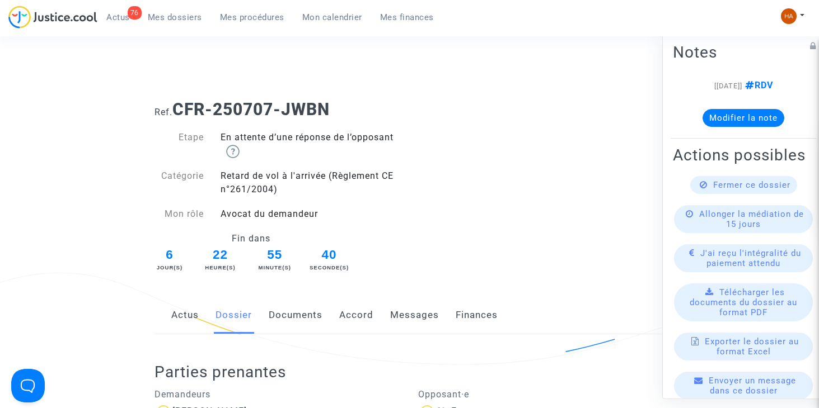
click at [298, 319] on link "Documents" at bounding box center [296, 315] width 54 height 37
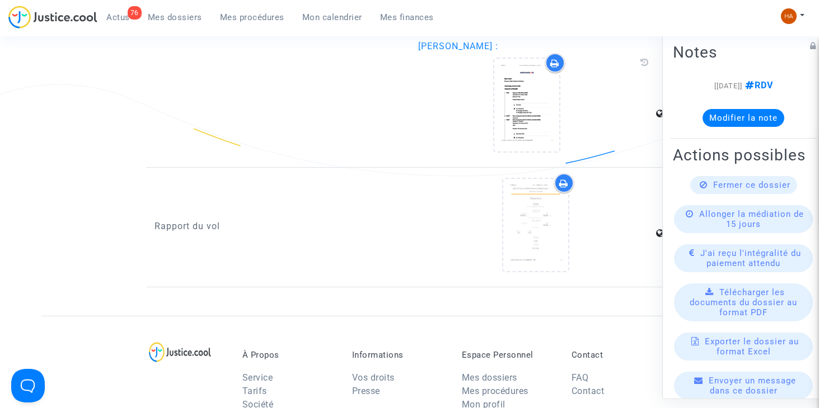
scroll to position [2014, 0]
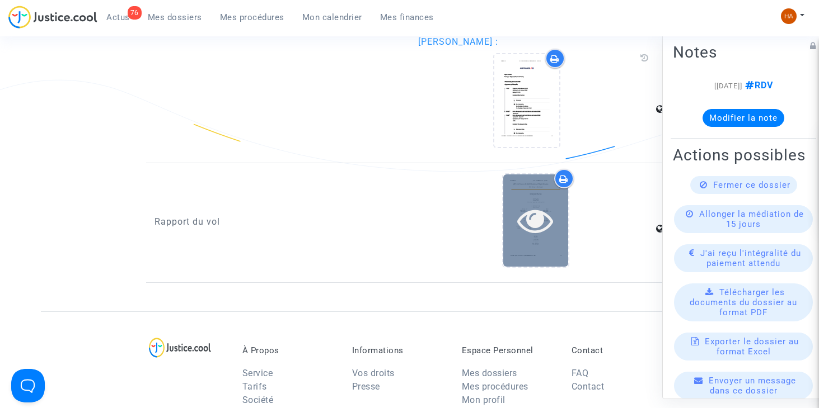
click at [519, 251] on div at bounding box center [535, 221] width 65 height 92
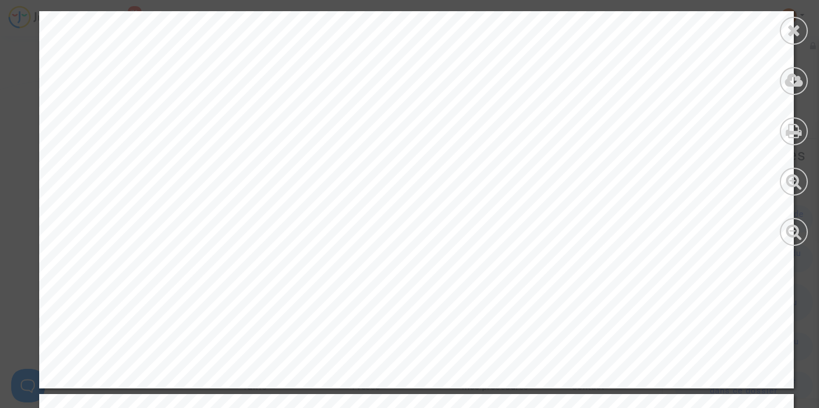
scroll to position [671, 0]
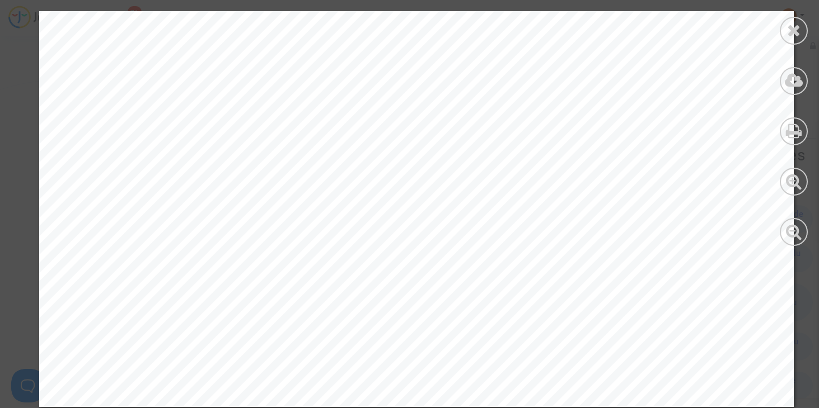
click at [796, 26] on icon at bounding box center [794, 30] width 14 height 17
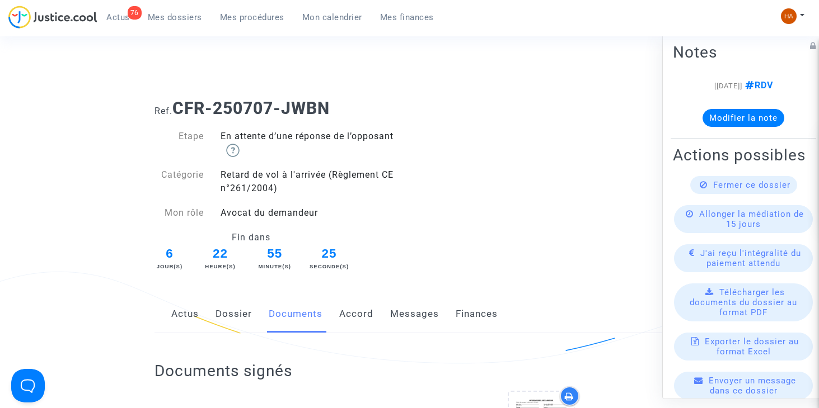
scroll to position [0, 0]
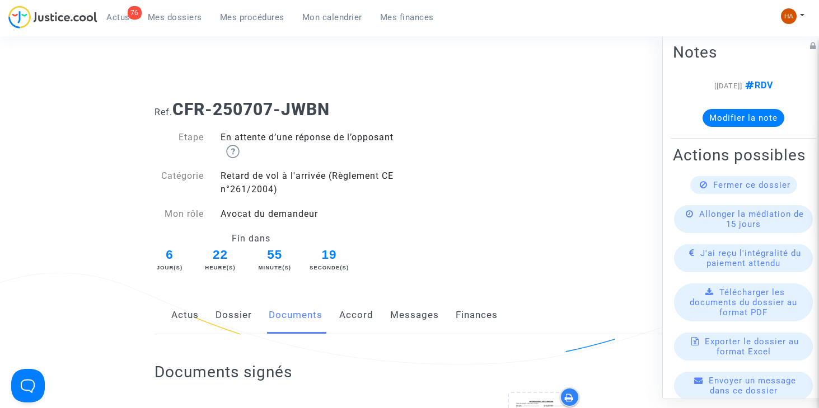
click at [358, 316] on link "Accord" at bounding box center [356, 315] width 34 height 37
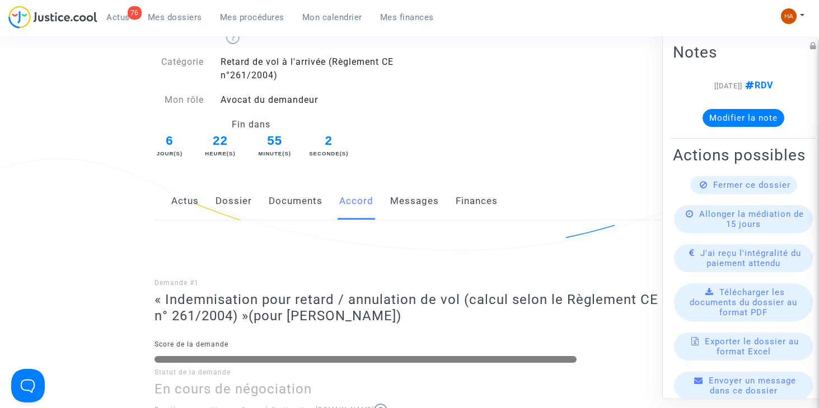
scroll to position [112, 0]
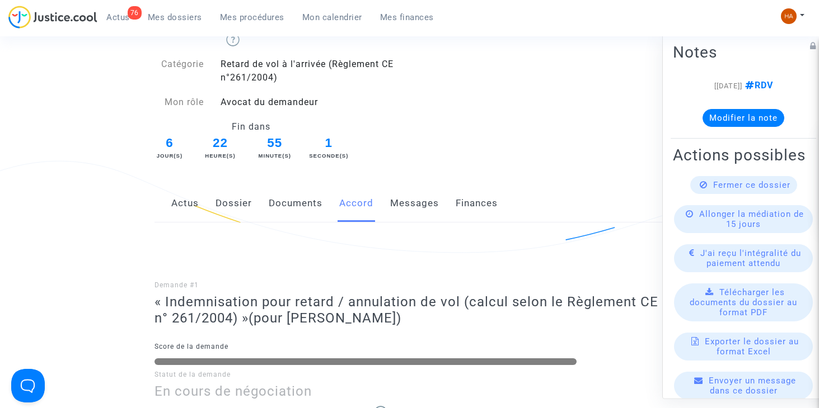
click at [300, 204] on link "Documents" at bounding box center [296, 203] width 54 height 37
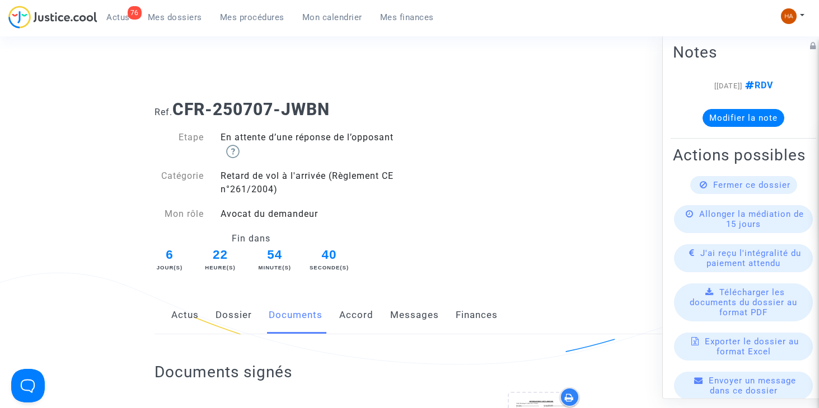
click at [233, 313] on link "Dossier" at bounding box center [233, 315] width 36 height 37
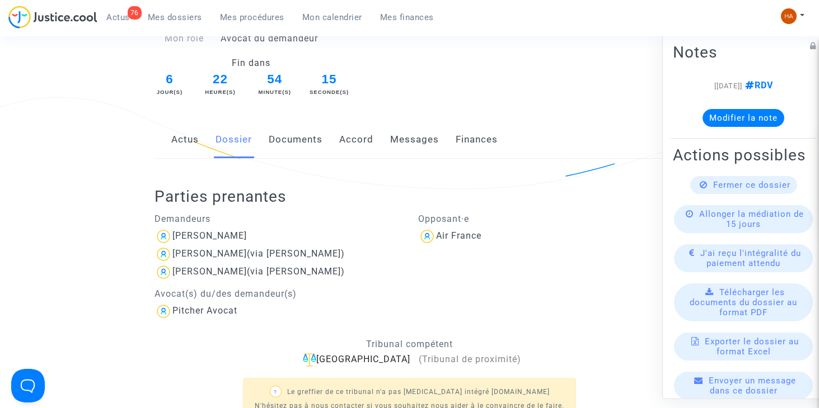
scroll to position [168, 0]
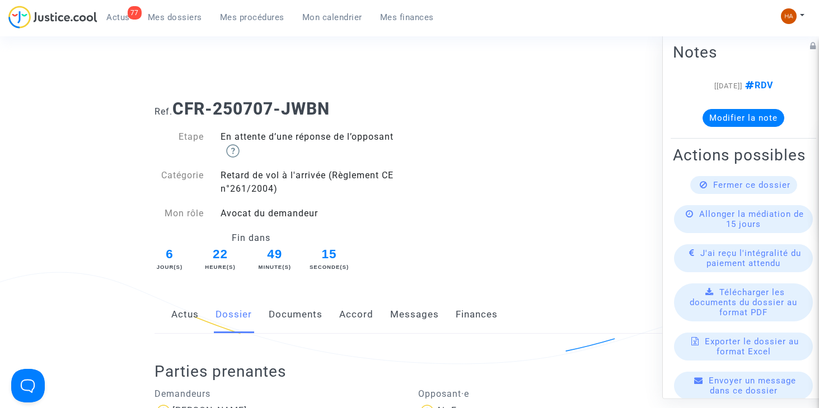
scroll to position [0, 0]
click at [167, 15] on span "Mes dossiers" at bounding box center [175, 17] width 54 height 10
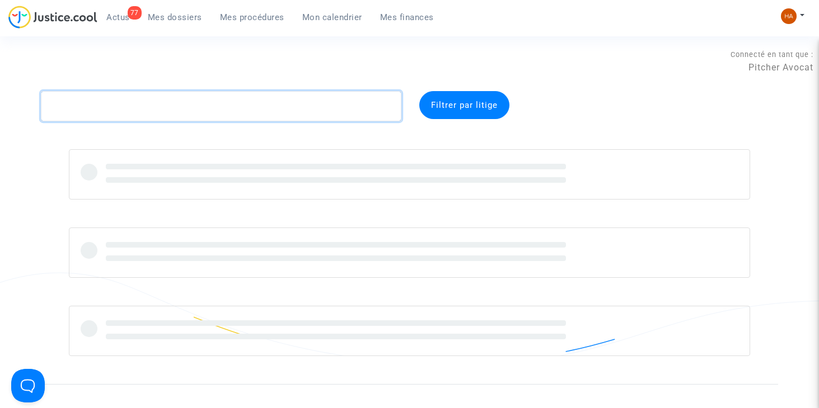
click at [122, 106] on textarea at bounding box center [221, 106] width 360 height 30
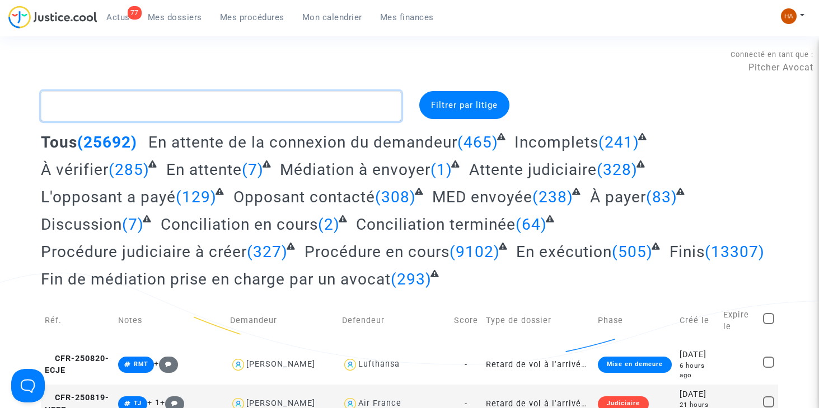
type textarea "ç"
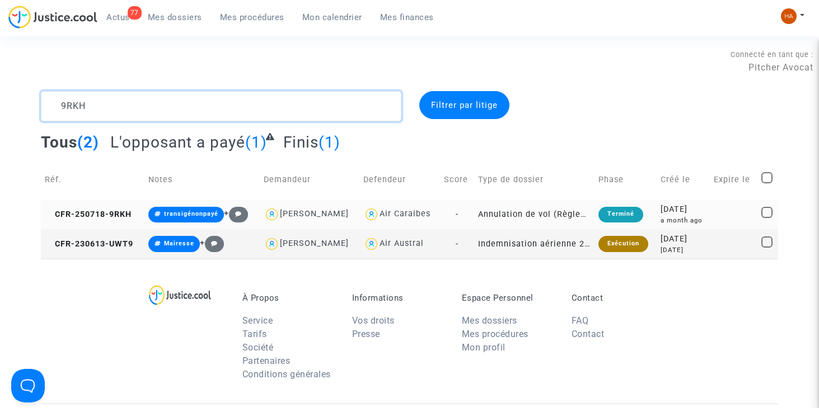
type textarea "9RKH"
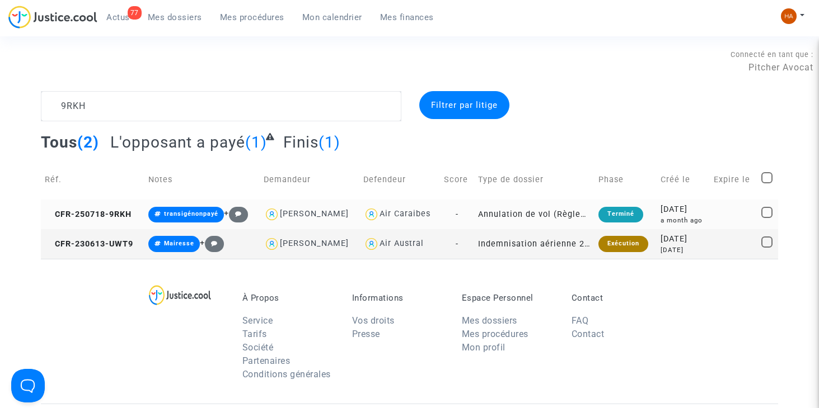
click at [483, 218] on td "Annulation de vol (Règlement CE n°261/2004)" at bounding box center [534, 215] width 120 height 30
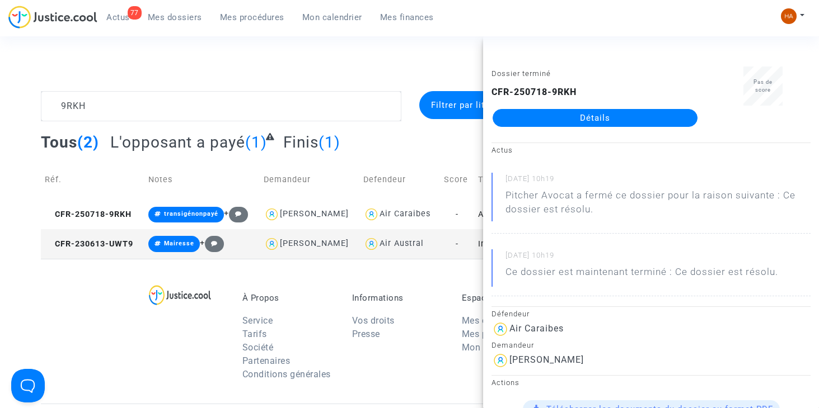
click at [594, 118] on link "Détails" at bounding box center [594, 118] width 205 height 18
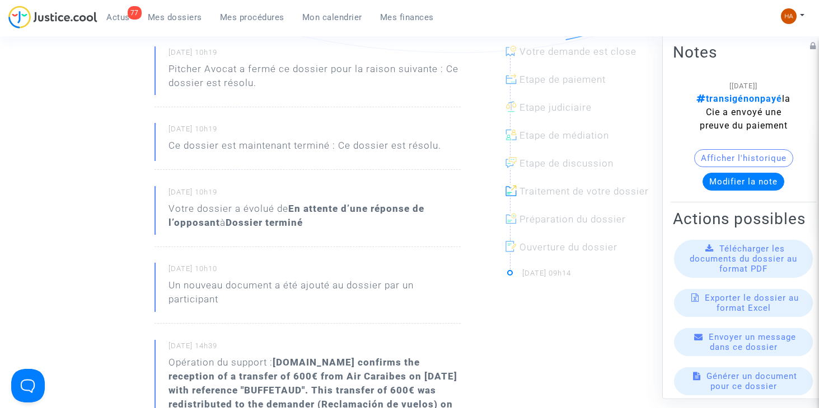
scroll to position [313, 0]
click at [713, 154] on button "Afficher l'historique" at bounding box center [743, 158] width 99 height 18
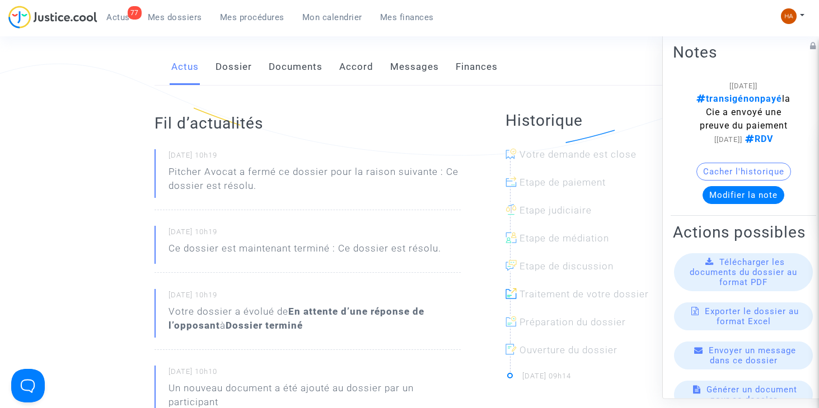
scroll to position [0, 0]
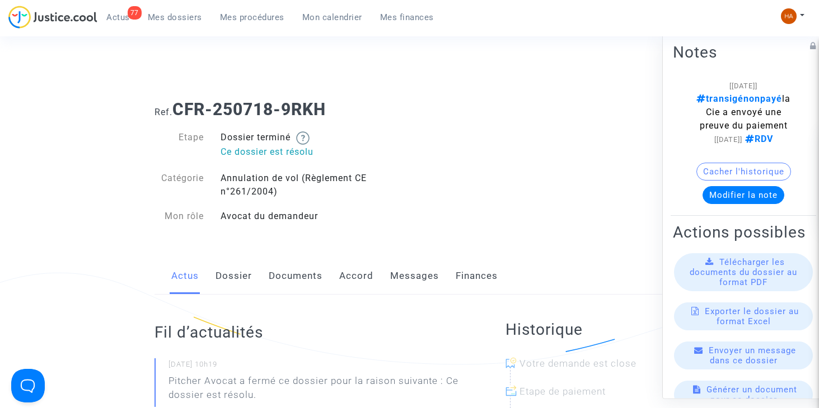
click at [295, 275] on link "Documents" at bounding box center [296, 276] width 54 height 37
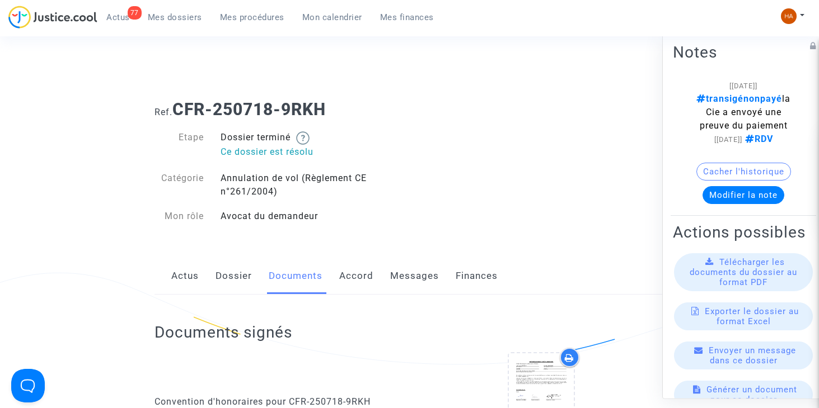
click at [405, 276] on link "Messages" at bounding box center [414, 276] width 49 height 37
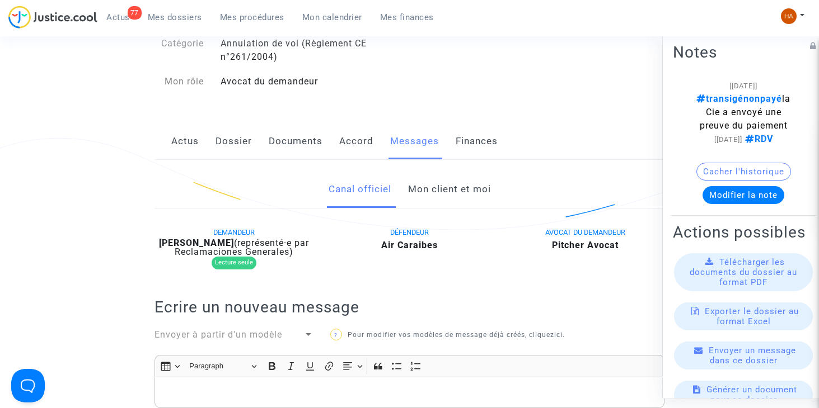
scroll to position [48, 0]
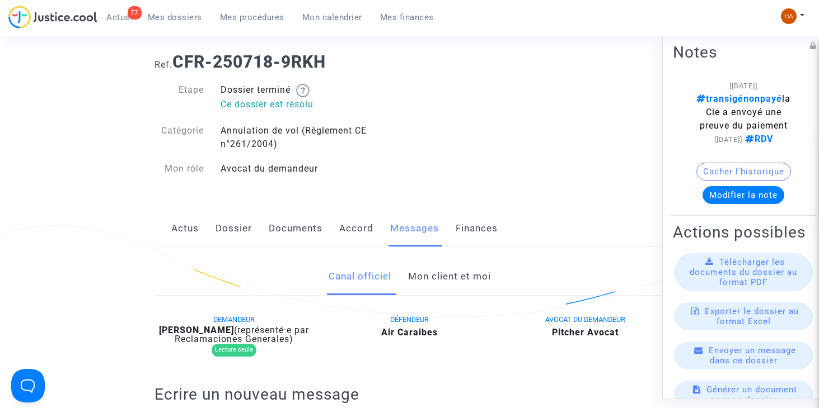
click at [455, 269] on link "Mon client et moi" at bounding box center [449, 277] width 83 height 37
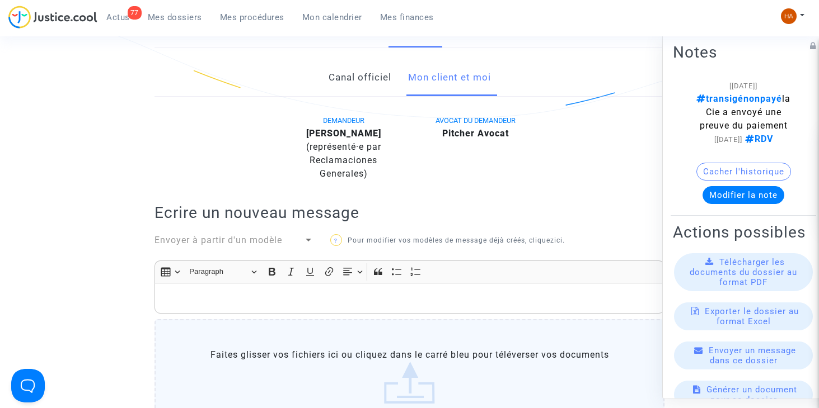
scroll to position [280, 0]
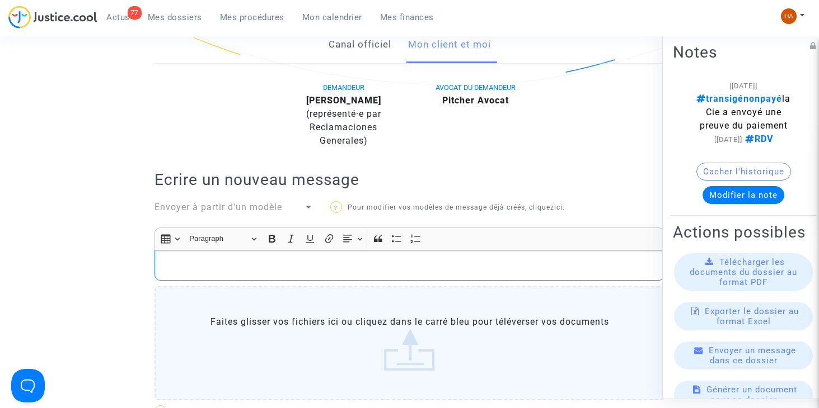
click at [210, 271] on p "Rich Text Editor, main" at bounding box center [410, 266] width 498 height 14
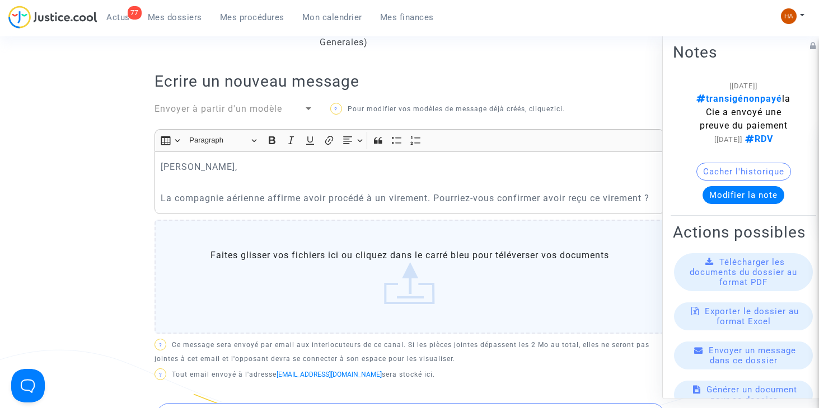
scroll to position [390, 0]
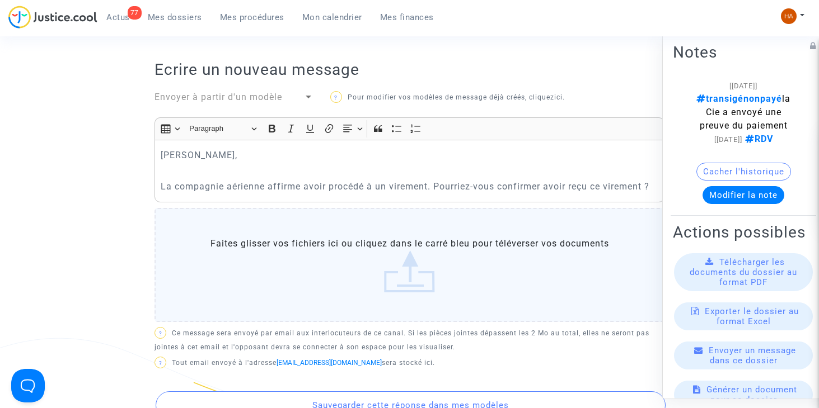
click at [437, 279] on label "Faites glisser vos fichiers ici ou cliquez dans le carré bleu pour téléverser v…" at bounding box center [409, 265] width 510 height 114
click at [0, 0] on input "Faites glisser vos fichiers ici ou cliquez dans le carré bleu pour téléverser v…" at bounding box center [0, 0] width 0 height 0
click at [657, 190] on p "La compagnie aérienne affirme avoir procédé à un virement. Pourriez-vous confir…" at bounding box center [410, 187] width 498 height 14
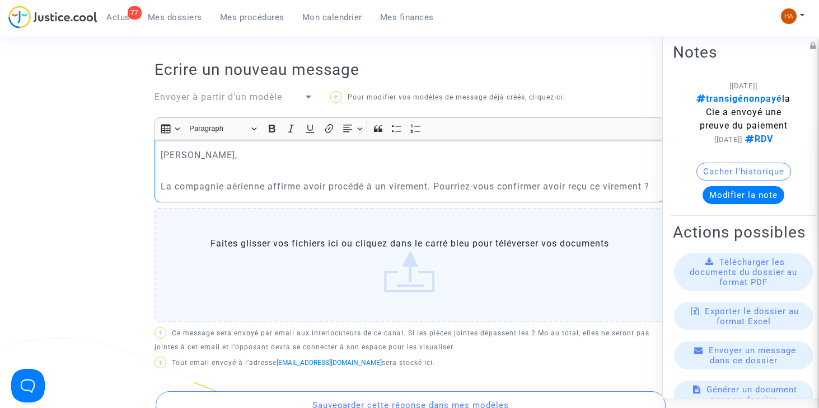
drag, startPoint x: 646, startPoint y: 186, endPoint x: 591, endPoint y: 185, distance: 54.8
click at [591, 185] on p "La compagnie aérienne affirme avoir procédé à un virement. Pourriez-vous confir…" at bounding box center [410, 187] width 498 height 14
click at [655, 186] on p "La compagnie aérienne affirme avoir procédé à un virement. Pourriez-vous confir…" at bounding box center [410, 187] width 498 height 14
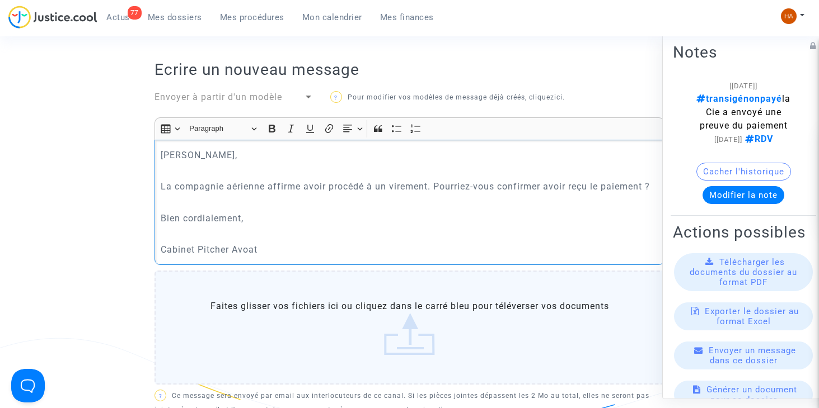
click at [248, 250] on p "Cabinet Pitcher Avoat" at bounding box center [410, 250] width 498 height 14
click at [191, 236] on p "Rich Text Editor, main" at bounding box center [410, 234] width 498 height 14
click at [250, 221] on p "Bien cordialement," at bounding box center [410, 219] width 498 height 14
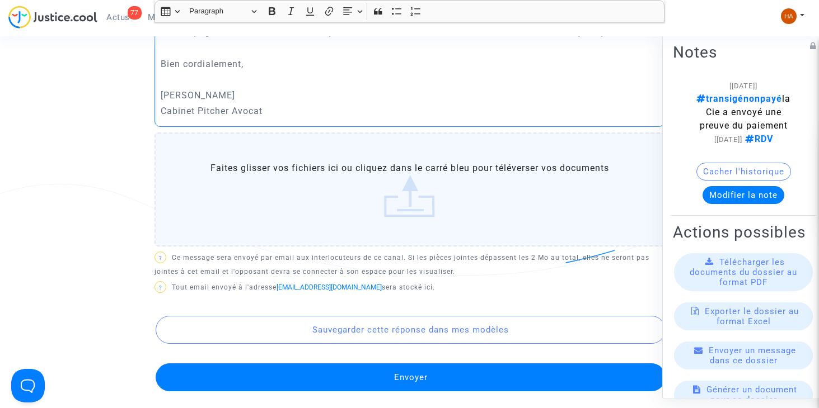
scroll to position [589, 0]
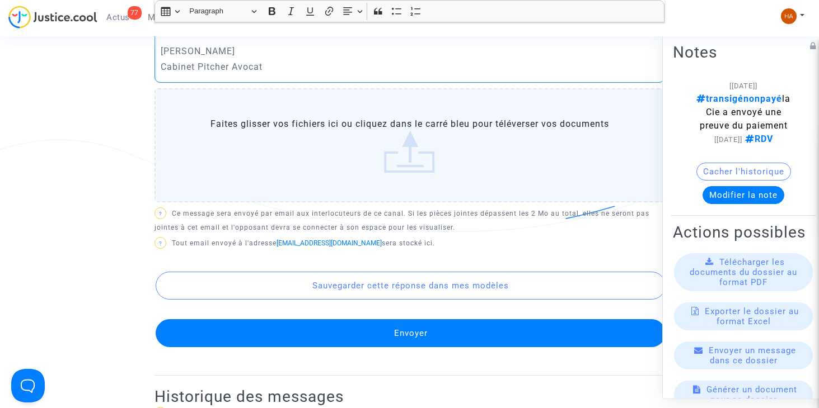
click at [428, 335] on button "Envoyer" at bounding box center [411, 333] width 510 height 28
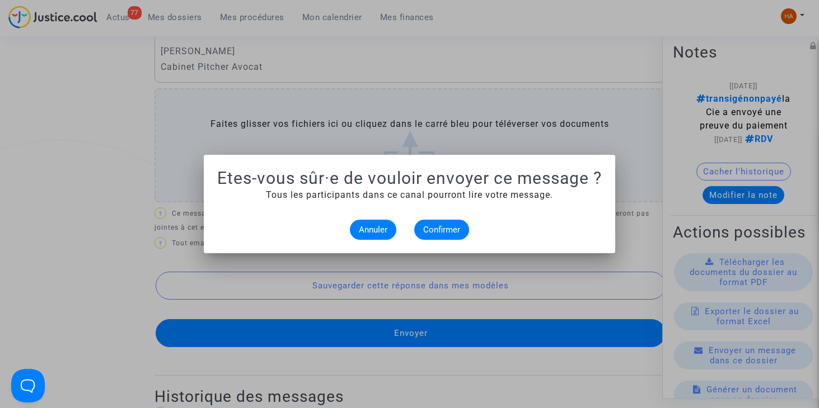
scroll to position [0, 0]
click at [452, 229] on span "Confirmer" at bounding box center [441, 230] width 37 height 10
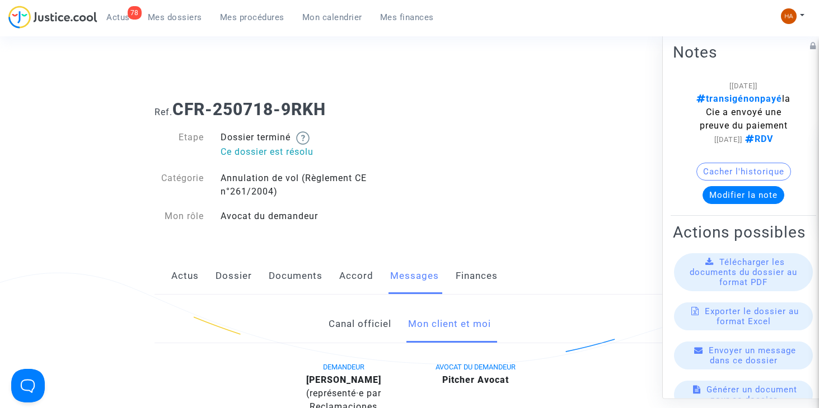
click at [170, 13] on span "Mes dossiers" at bounding box center [175, 17] width 54 height 10
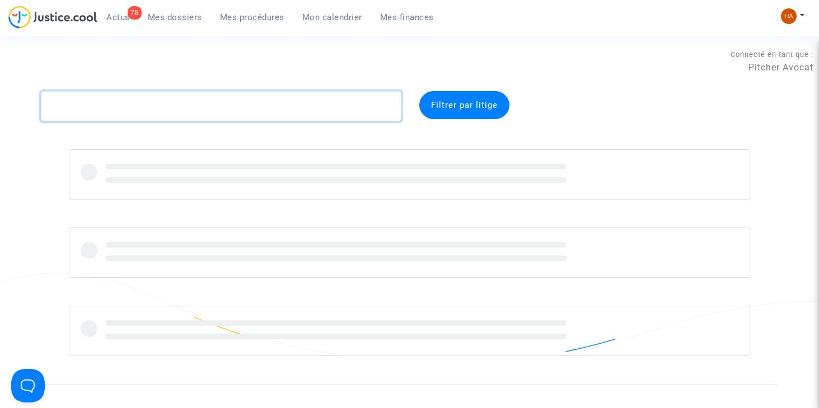
click at [102, 102] on textarea at bounding box center [221, 106] width 360 height 30
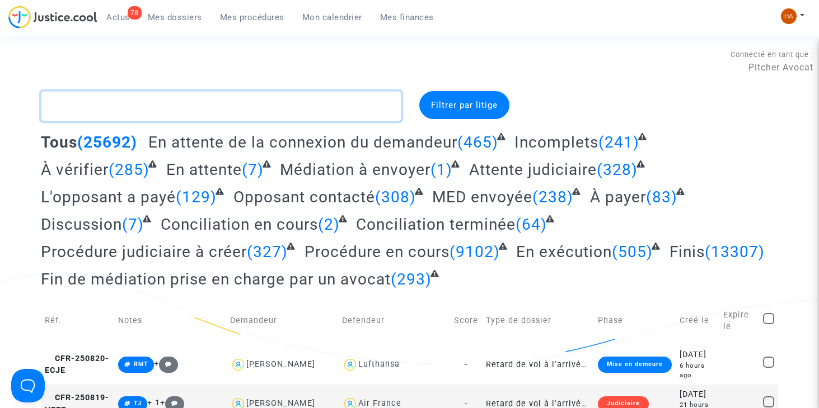
paste textarea "H66F"
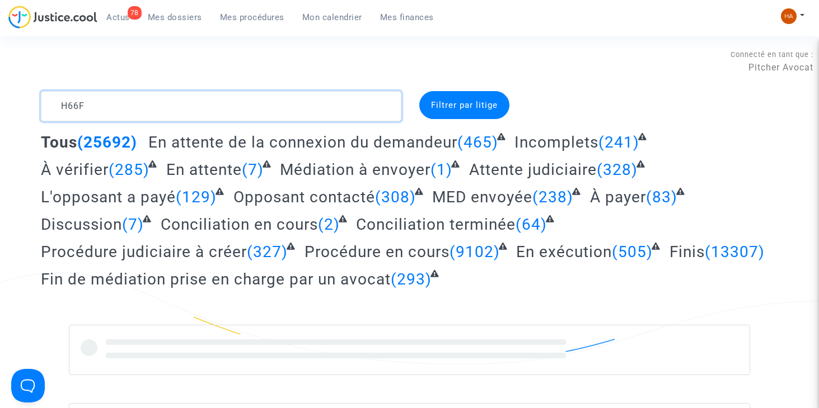
type textarea "H66F"
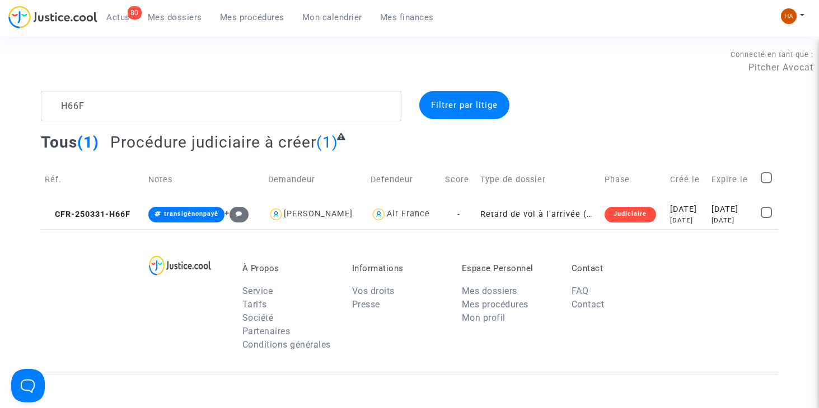
click at [51, 320] on div "À Propos Service Tarifs Société Partenaires Conditions générales Informations V…" at bounding box center [409, 301] width 737 height 145
click at [476, 215] on td "Retard de vol à l'arrivée (Règlement CE n°261/2004)" at bounding box center [538, 215] width 124 height 30
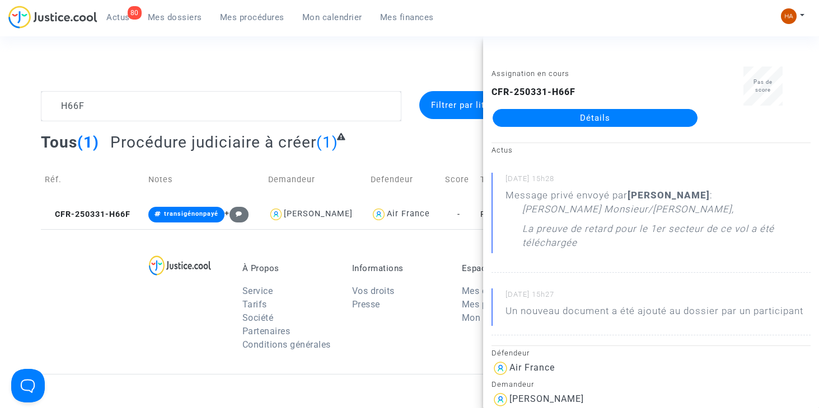
click at [552, 124] on link "Détails" at bounding box center [594, 118] width 205 height 18
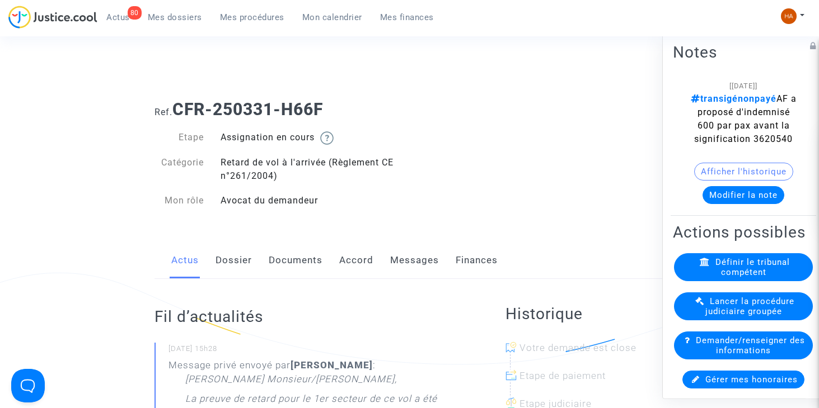
click at [358, 262] on link "Accord" at bounding box center [356, 260] width 34 height 37
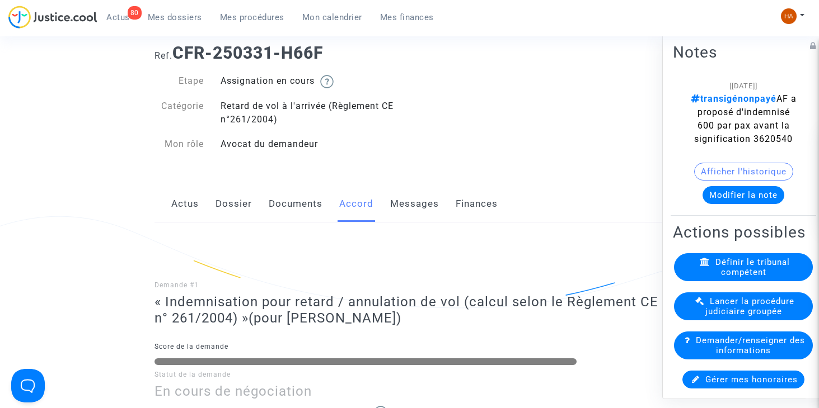
scroll to position [56, 0]
click at [223, 201] on link "Dossier" at bounding box center [233, 204] width 36 height 37
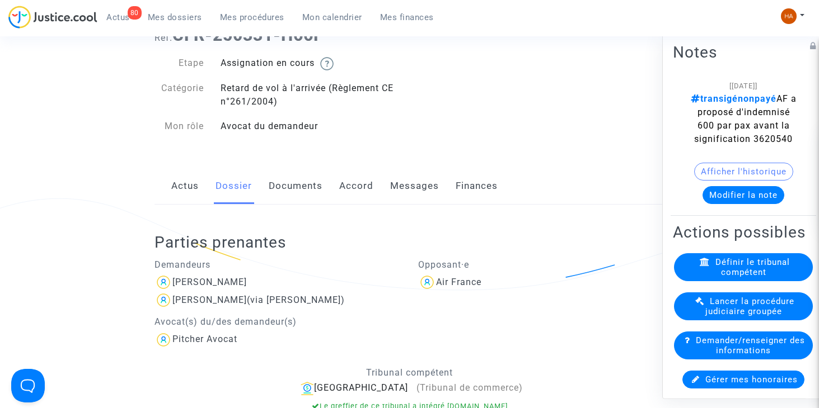
scroll to position [168, 0]
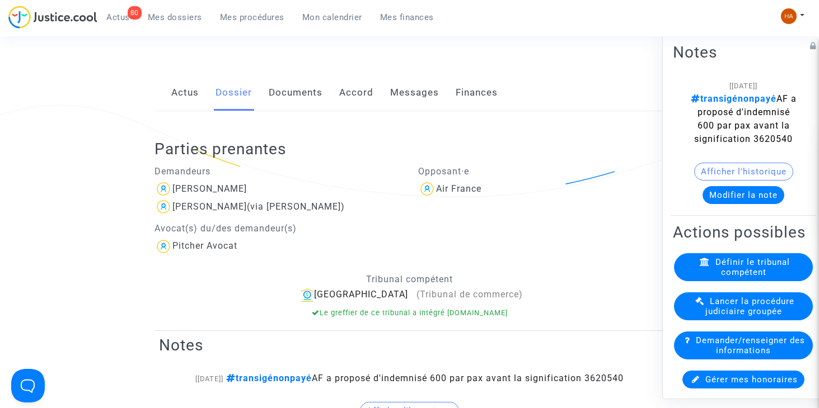
click at [293, 94] on link "Documents" at bounding box center [296, 92] width 54 height 37
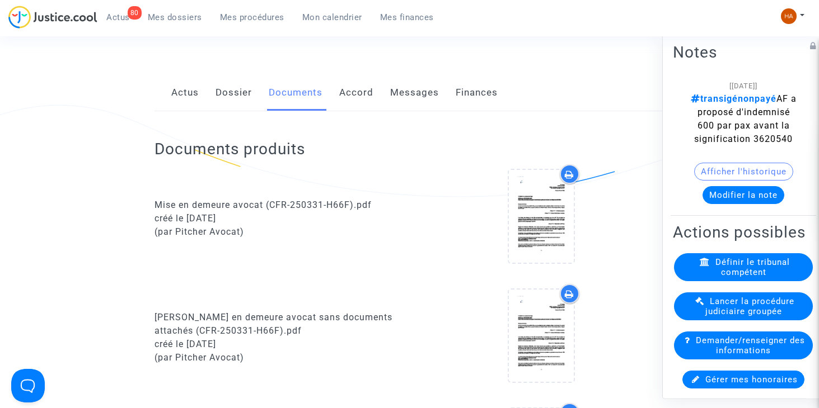
click at [229, 90] on link "Dossier" at bounding box center [233, 92] width 36 height 37
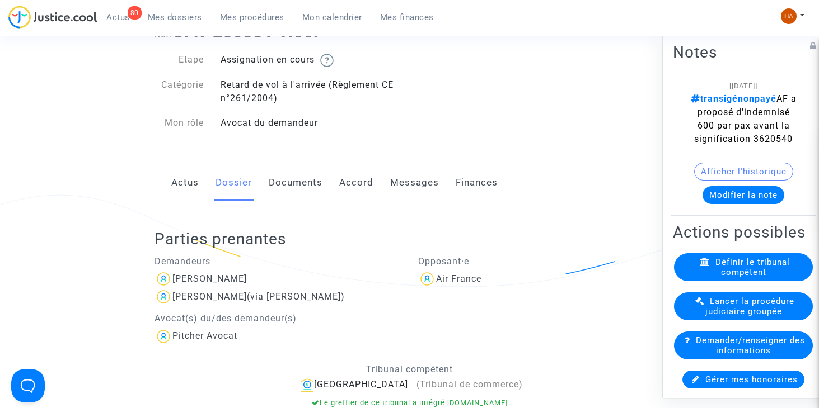
scroll to position [56, 0]
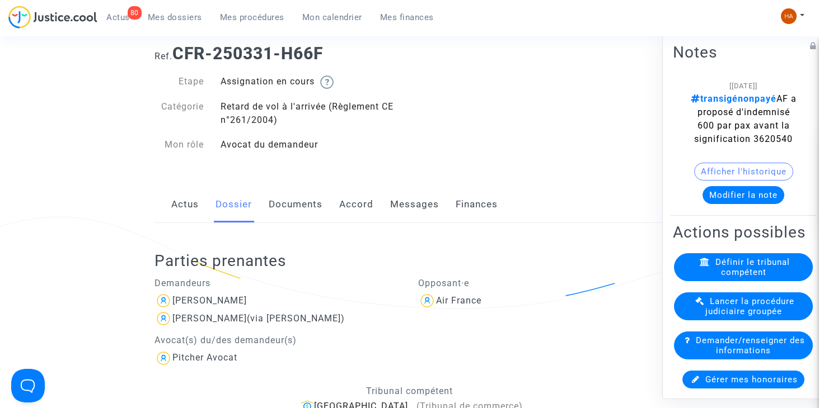
click at [413, 200] on link "Messages" at bounding box center [414, 204] width 49 height 37
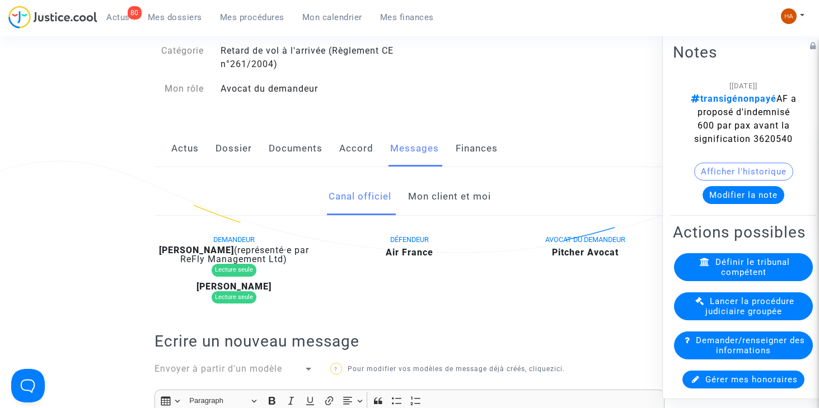
click at [443, 201] on link "Mon client et moi" at bounding box center [449, 196] width 83 height 37
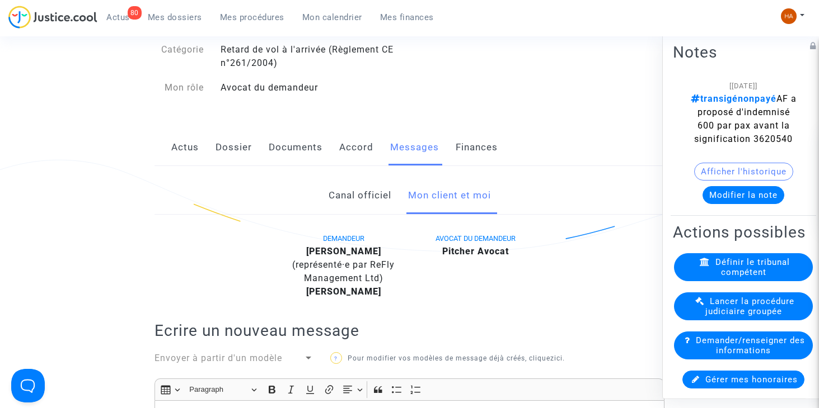
scroll to position [112, 0]
click at [344, 205] on link "Canal officiel" at bounding box center [359, 196] width 63 height 37
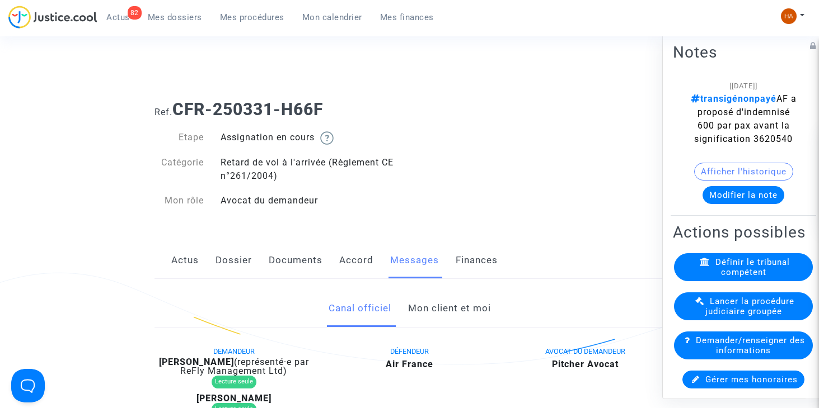
click at [187, 21] on span "Mes dossiers" at bounding box center [175, 17] width 54 height 10
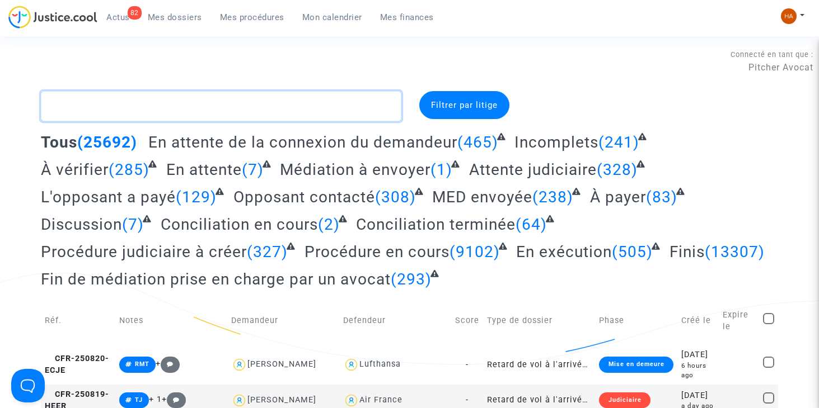
click at [167, 116] on textarea at bounding box center [221, 106] width 360 height 30
paste textarea "MICKOLO"
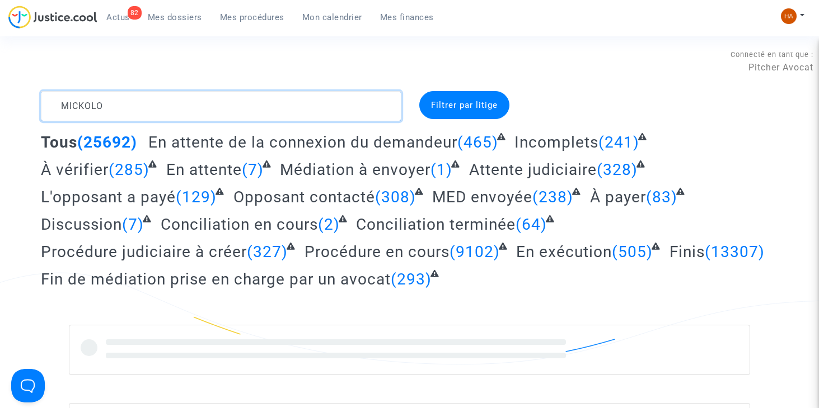
type textarea "MICKOLO"
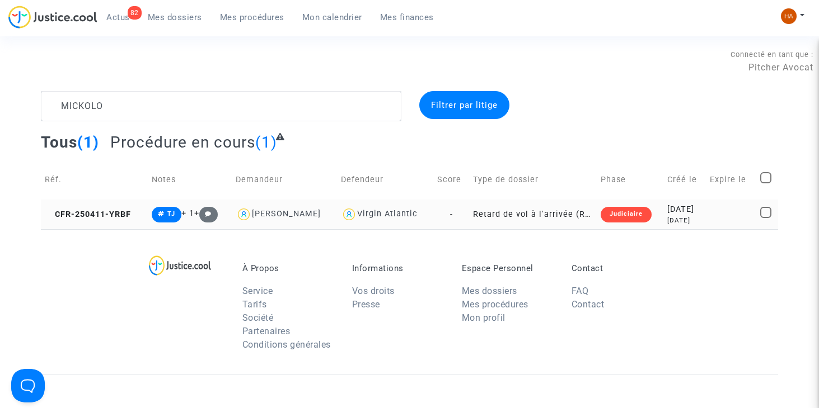
click at [473, 214] on td "Retard de vol à l'arrivée (Règlement CE n°261/2004)" at bounding box center [532, 215] width 127 height 30
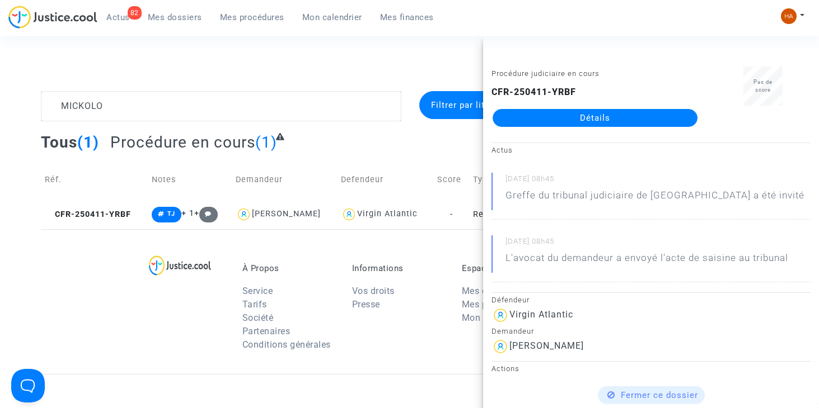
click at [628, 120] on link "Détails" at bounding box center [594, 118] width 205 height 18
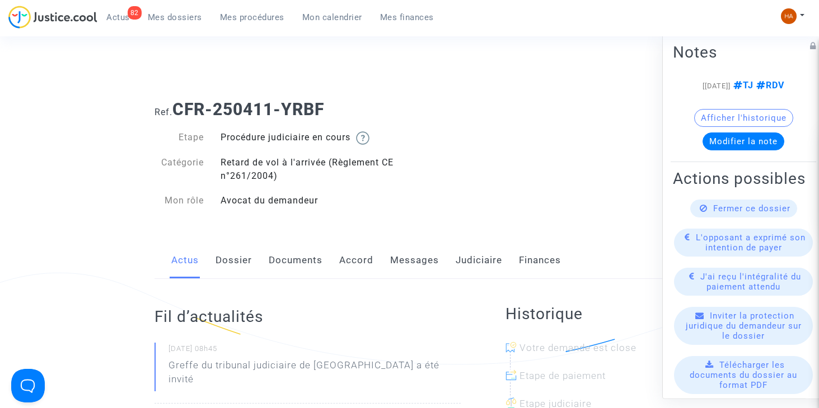
click at [244, 263] on link "Dossier" at bounding box center [233, 260] width 36 height 37
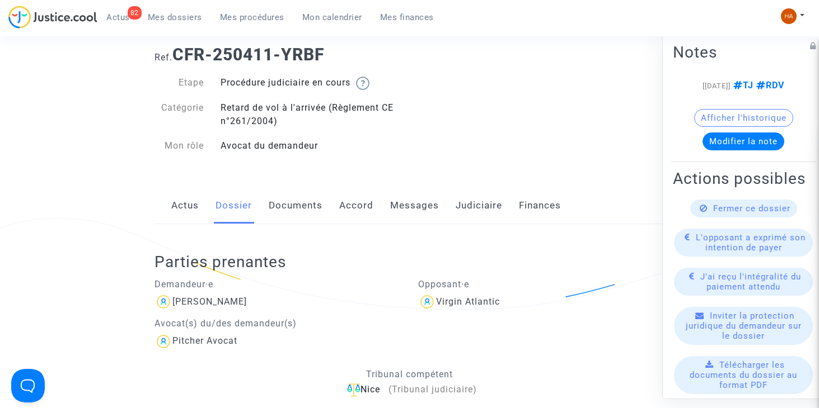
scroll to position [56, 0]
click at [291, 208] on link "Documents" at bounding box center [296, 204] width 54 height 37
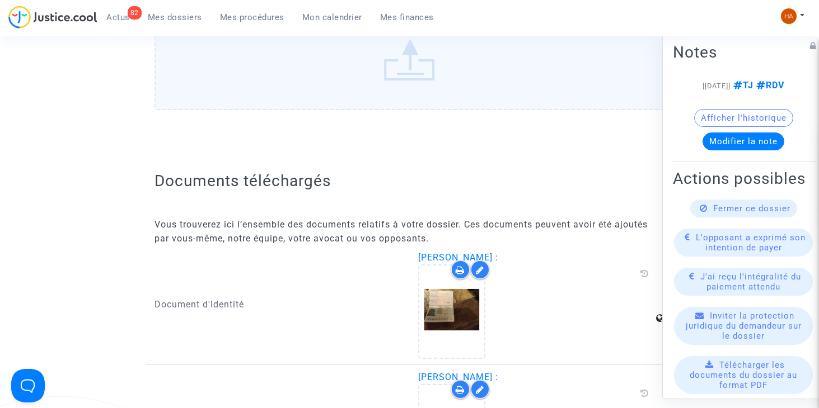
scroll to position [1231, 0]
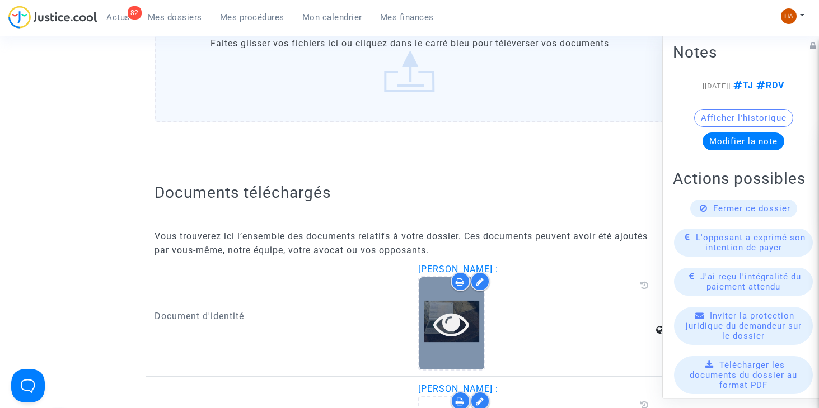
click at [463, 328] on icon at bounding box center [451, 324] width 36 height 36
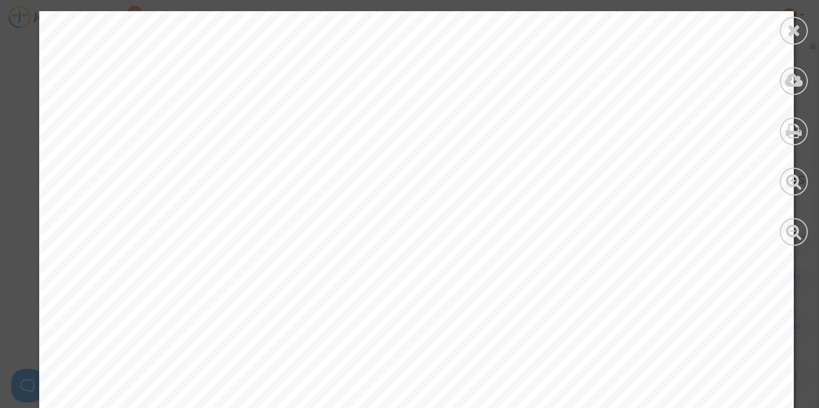
scroll to position [264, 0]
click at [793, 39] on div at bounding box center [793, 31] width 28 height 28
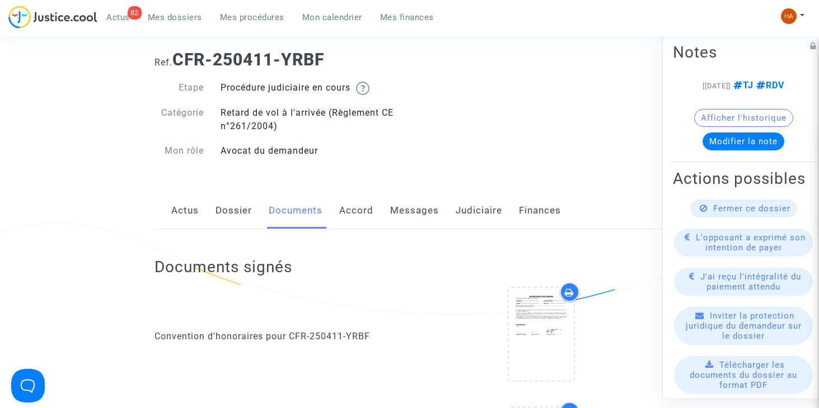
scroll to position [0, 0]
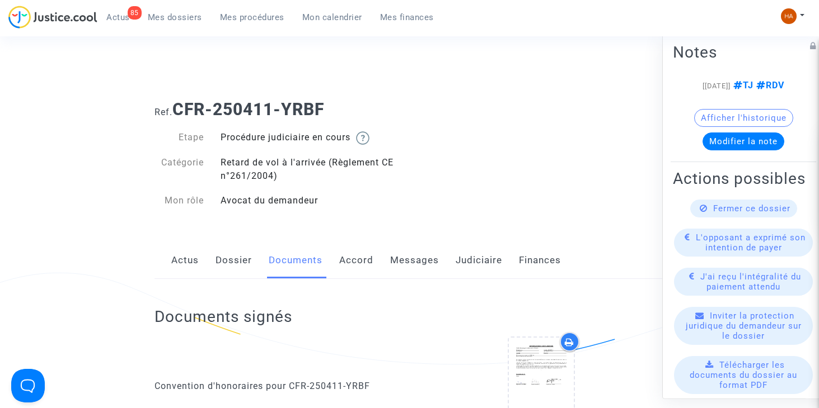
click at [169, 13] on span "Mes dossiers" at bounding box center [175, 17] width 54 height 10
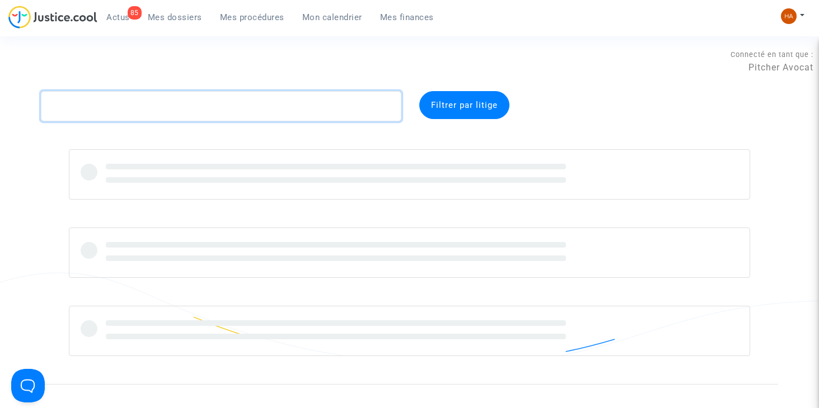
click at [106, 102] on textarea at bounding box center [221, 106] width 360 height 30
paste textarea "CFR-250728-7PDN"
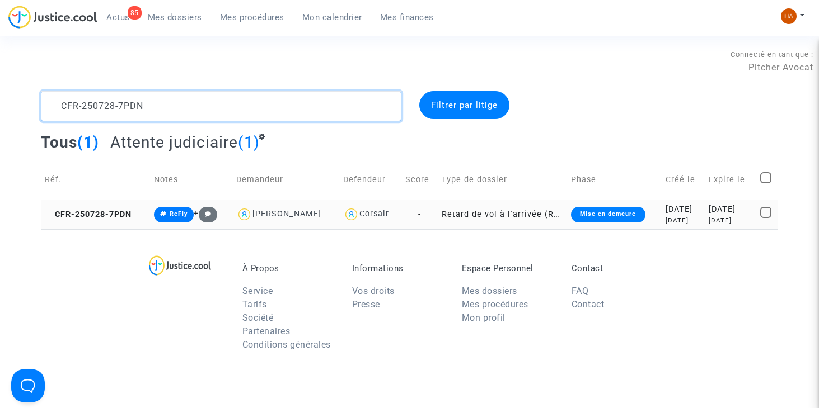
type textarea "CFR-250728-7PDN"
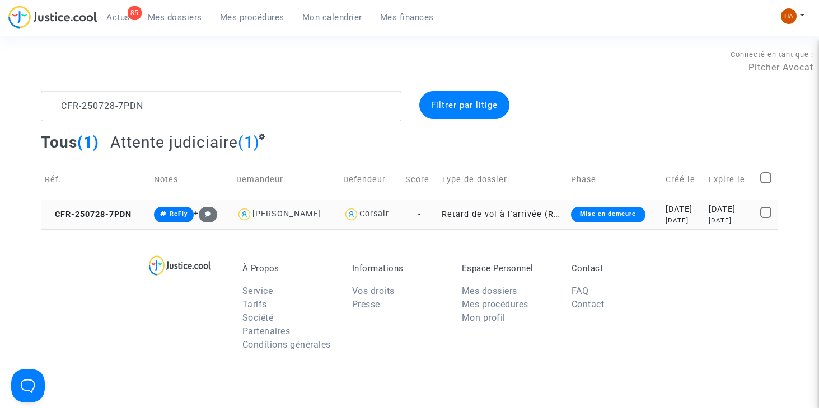
click at [438, 214] on td "Retard de vol à l'arrivée (Règlement CE n°261/2004)" at bounding box center [502, 215] width 129 height 30
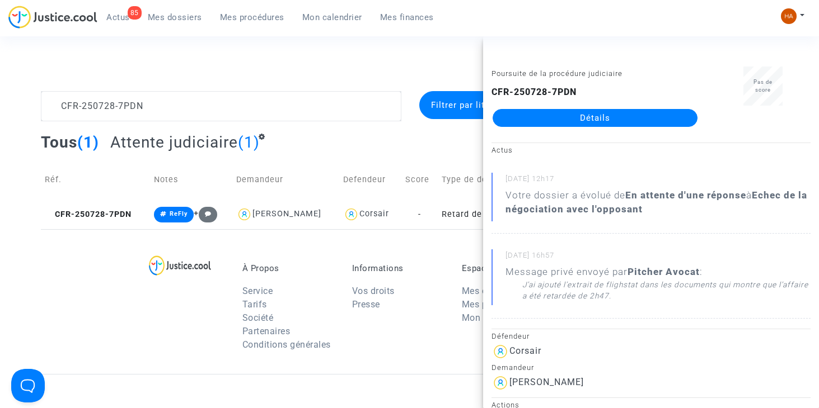
click at [638, 116] on link "Détails" at bounding box center [594, 118] width 205 height 18
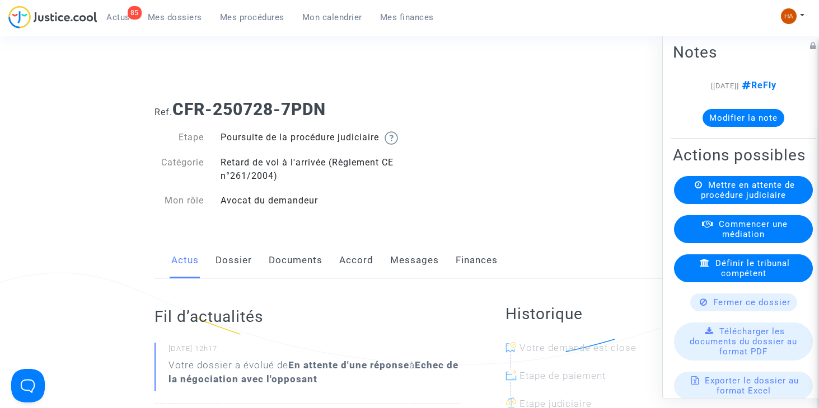
click at [298, 272] on link "Documents" at bounding box center [296, 260] width 54 height 37
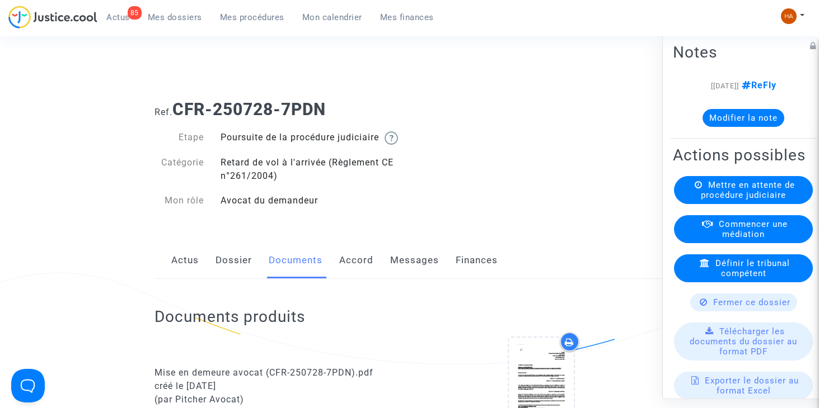
click at [186, 19] on span "Mes dossiers" at bounding box center [175, 17] width 54 height 10
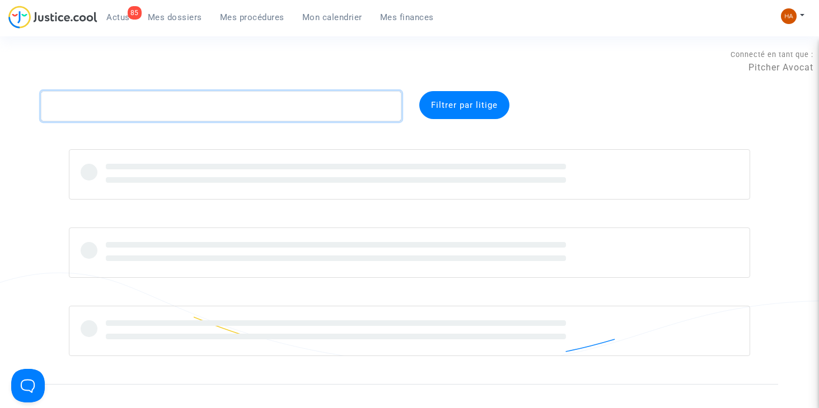
click at [109, 102] on textarea at bounding box center [221, 106] width 360 height 30
paste textarea "BGAA"
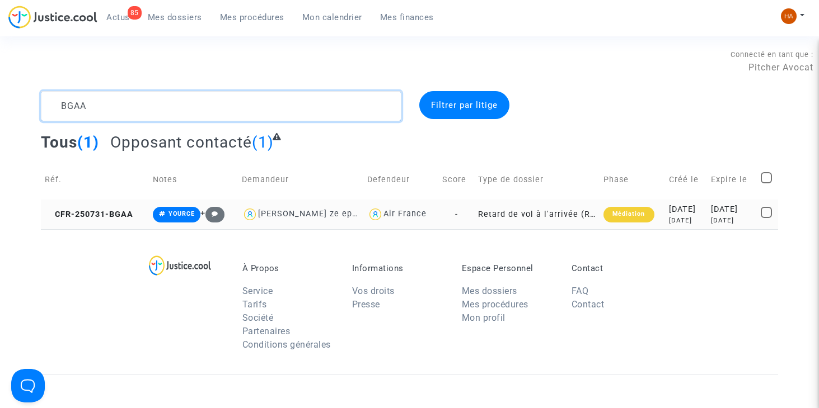
type textarea "BGAA"
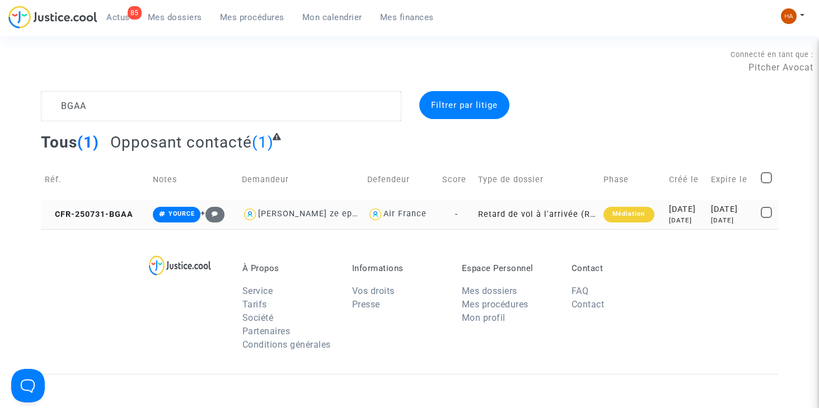
click at [474, 214] on td "Retard de vol à l'arrivée (Règlement CE n°261/2004)" at bounding box center [536, 215] width 125 height 30
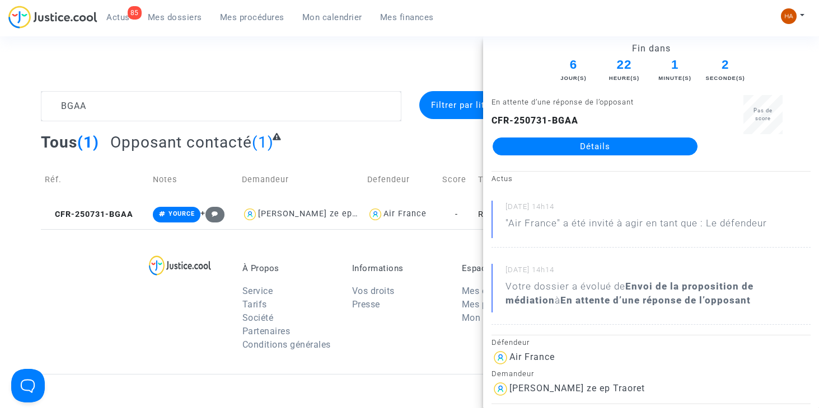
click at [521, 140] on link "Détails" at bounding box center [594, 147] width 205 height 18
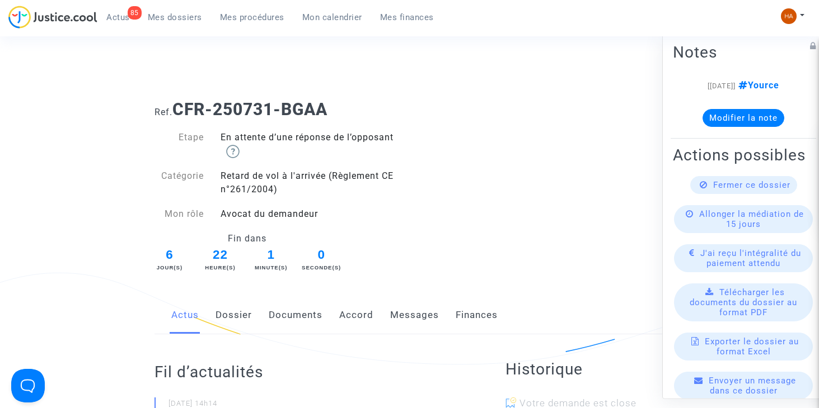
click at [406, 315] on link "Messages" at bounding box center [414, 315] width 49 height 37
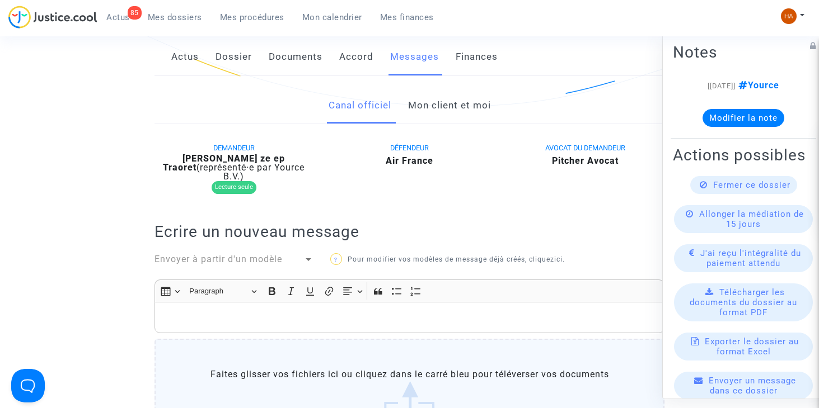
scroll to position [224, 0]
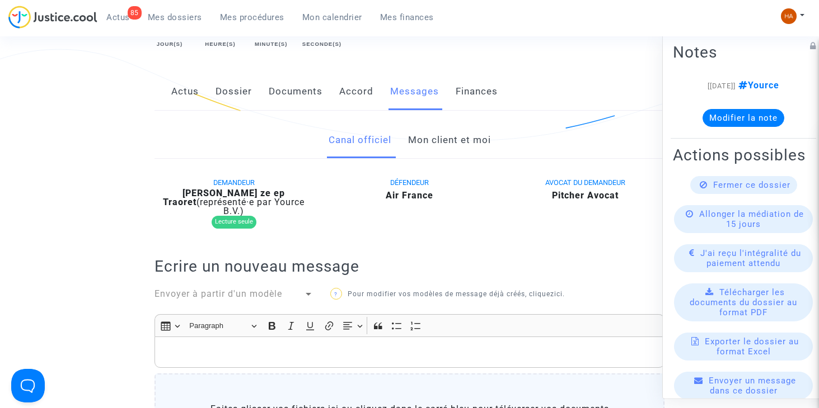
click at [458, 145] on link "Mon client et moi" at bounding box center [449, 140] width 83 height 37
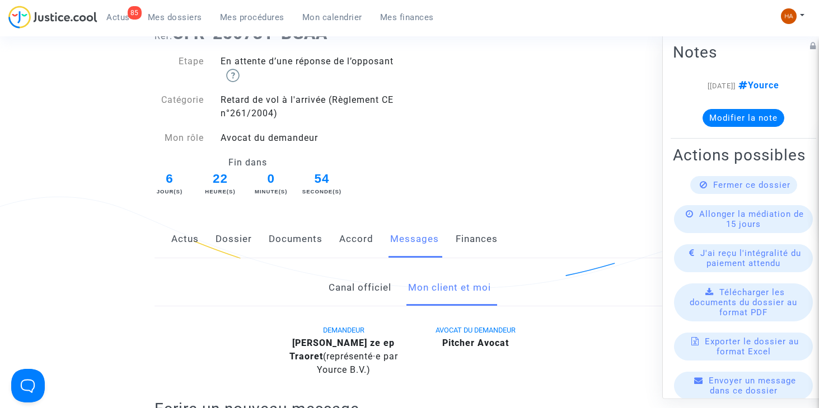
scroll to position [56, 0]
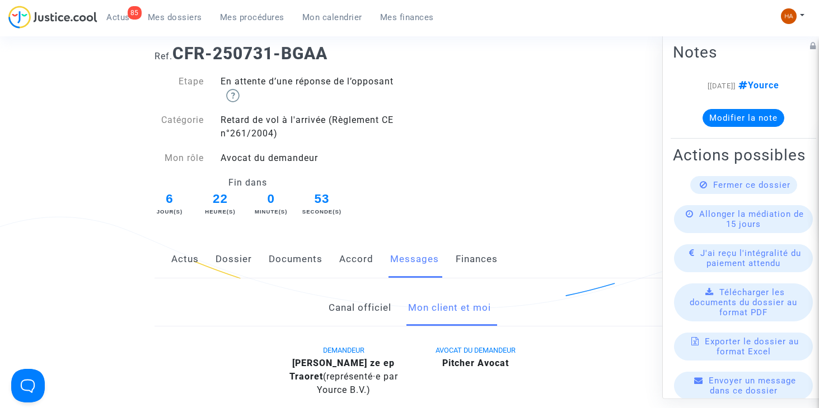
click at [313, 259] on link "Documents" at bounding box center [296, 259] width 54 height 37
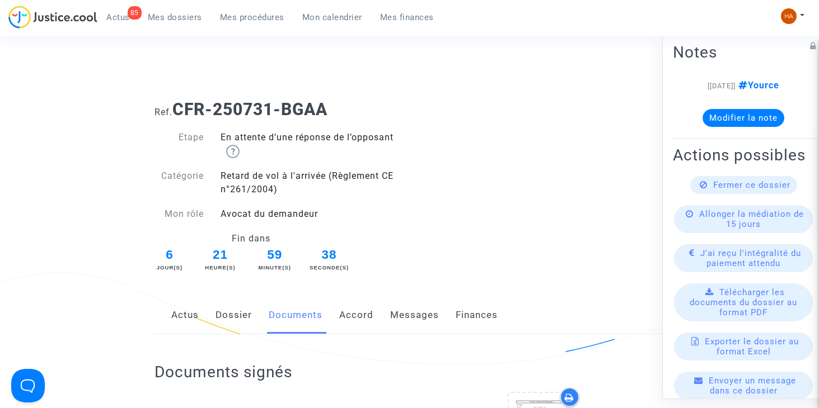
click at [241, 319] on link "Dossier" at bounding box center [233, 315] width 36 height 37
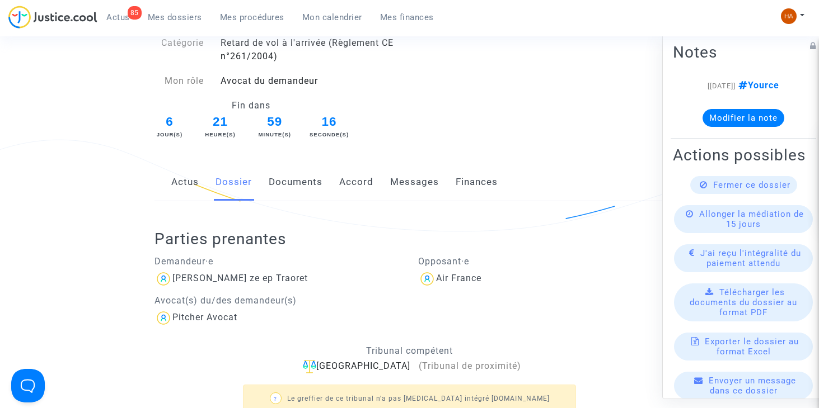
scroll to position [119, 0]
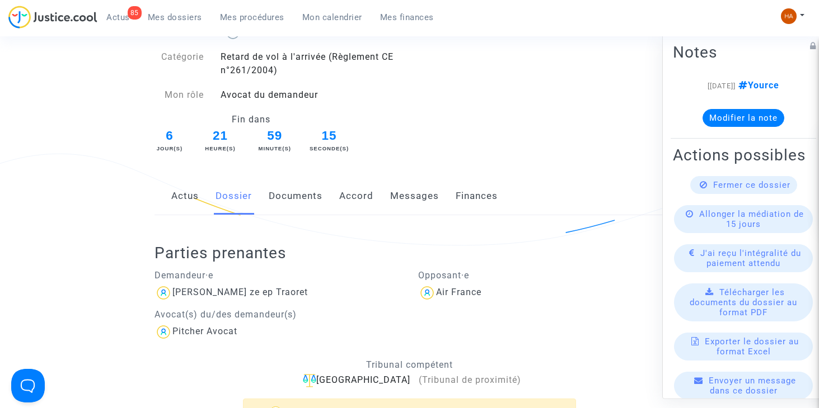
click at [318, 198] on link "Documents" at bounding box center [296, 196] width 54 height 37
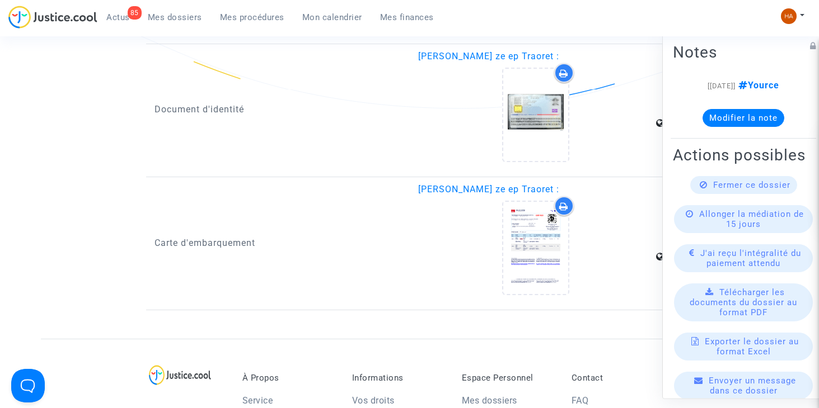
scroll to position [1630, 0]
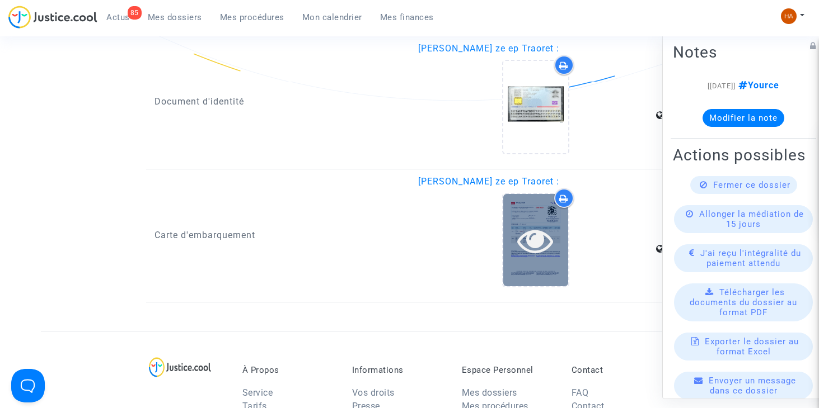
click at [521, 243] on icon at bounding box center [535, 241] width 36 height 36
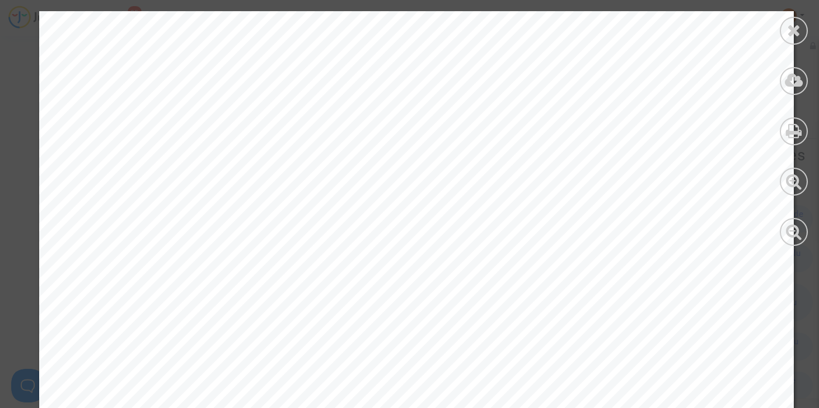
scroll to position [280, 0]
click at [792, 35] on icon at bounding box center [794, 30] width 14 height 17
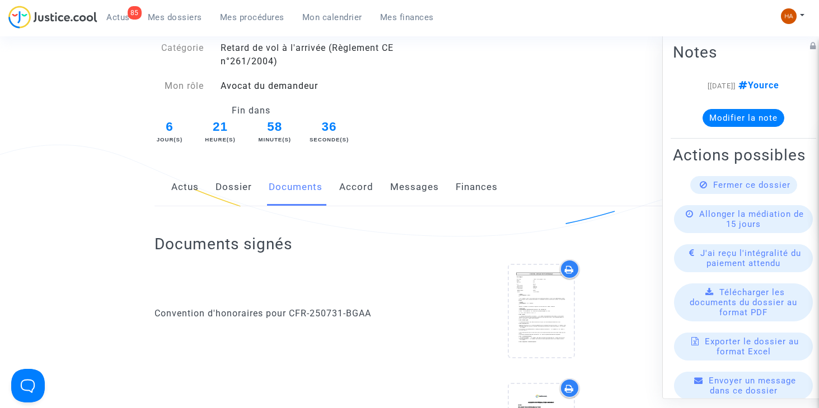
scroll to position [0, 0]
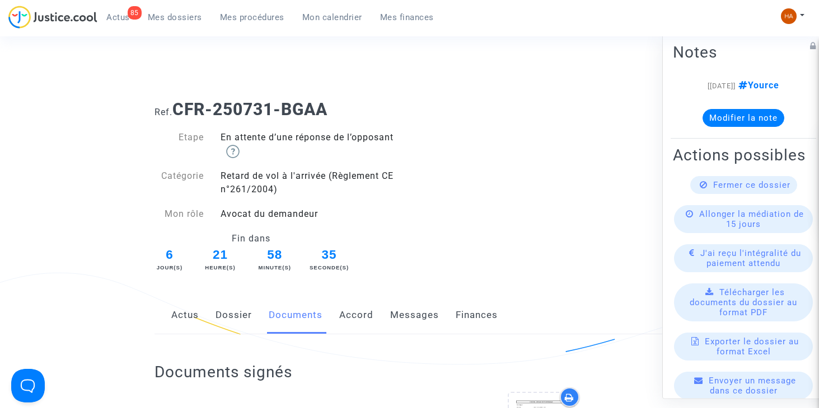
click at [242, 314] on link "Dossier" at bounding box center [233, 315] width 36 height 37
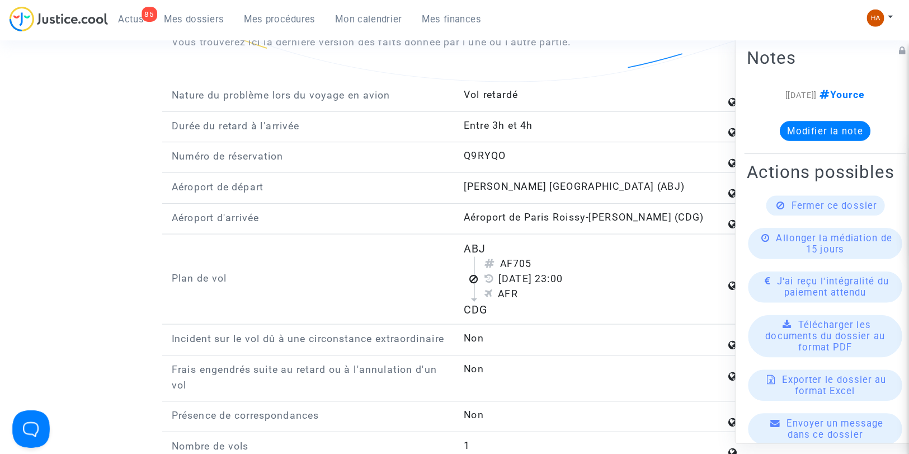
scroll to position [1201, 0]
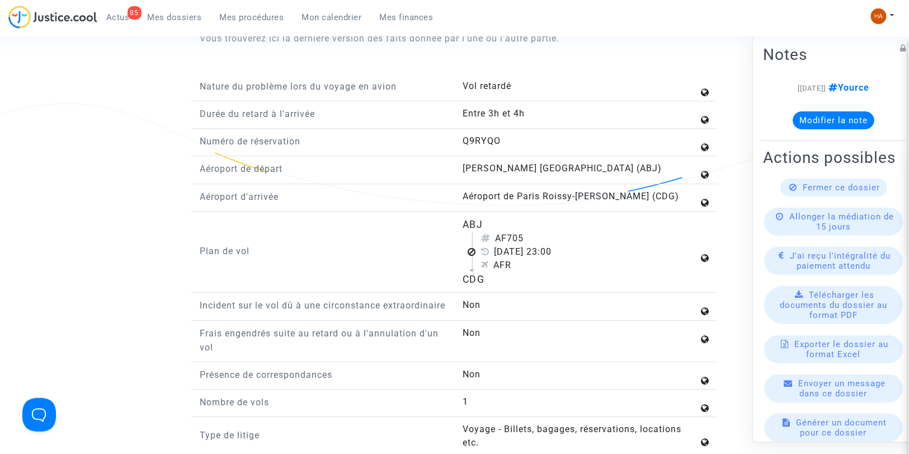
drag, startPoint x: 482, startPoint y: 7, endPoint x: 382, endPoint y: 233, distance: 247.0
click at [382, 233] on div "Plan de vol" at bounding box center [323, 252] width 264 height 70
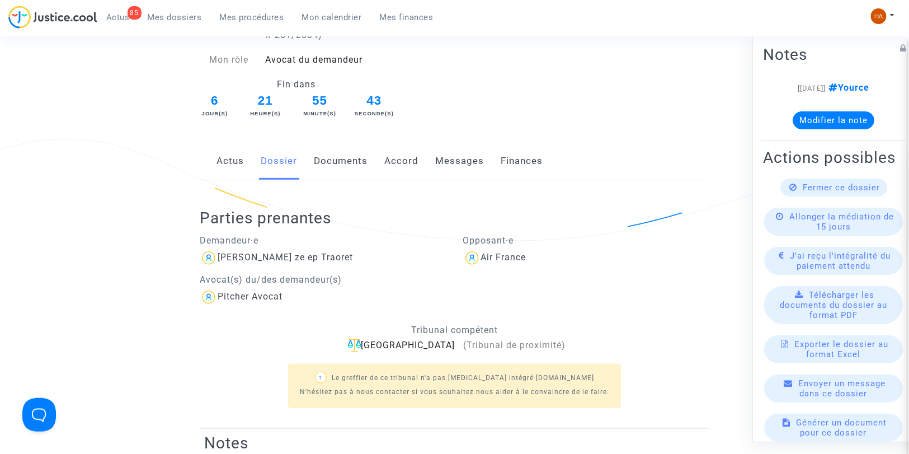
scroll to position [122, 0]
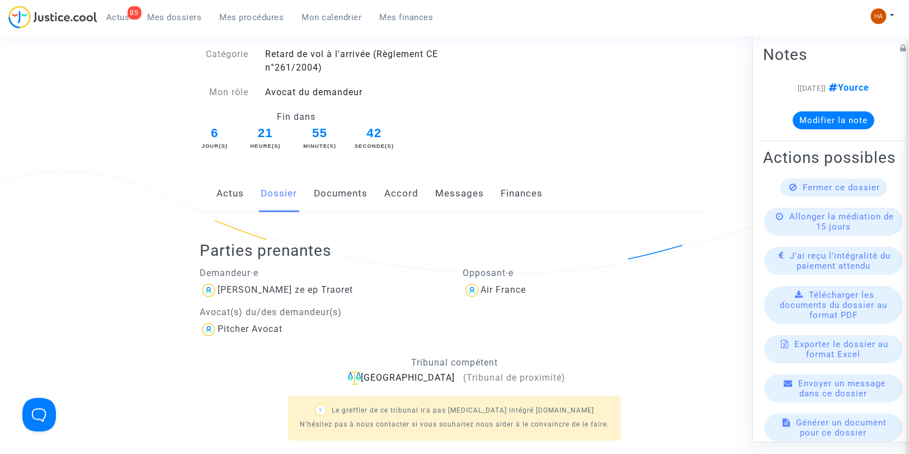
click at [332, 198] on link "Documents" at bounding box center [341, 193] width 54 height 37
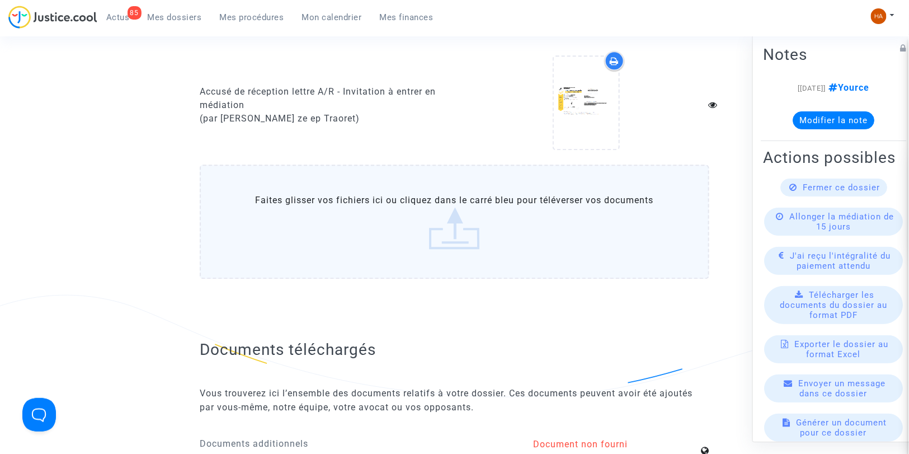
scroll to position [1011, 0]
click at [340, 218] on label "Faites glisser vos fichiers ici ou cliquez dans le carré bleu pour téléverser v…" at bounding box center [455, 221] width 510 height 114
click at [0, 0] on input "Faites glisser vos fichiers ici ou cliquez dans le carré bleu pour téléverser v…" at bounding box center [0, 0] width 0 height 0
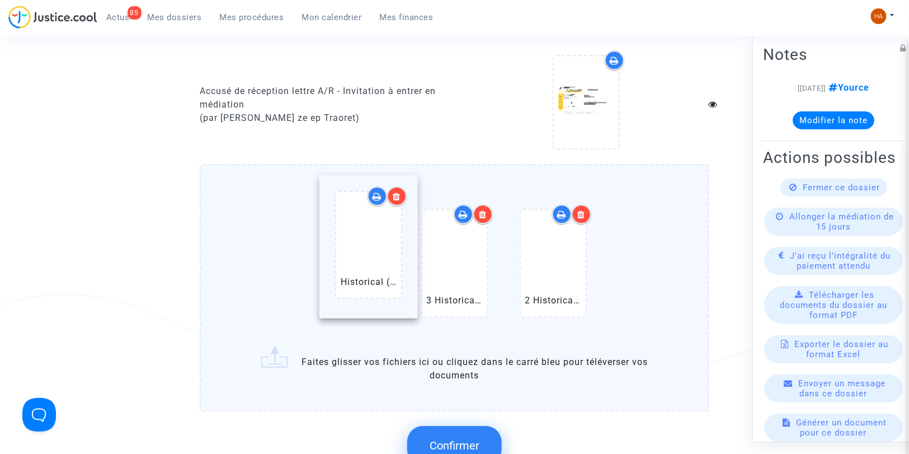
drag, startPoint x: 566, startPoint y: 277, endPoint x: 377, endPoint y: 266, distance: 189.4
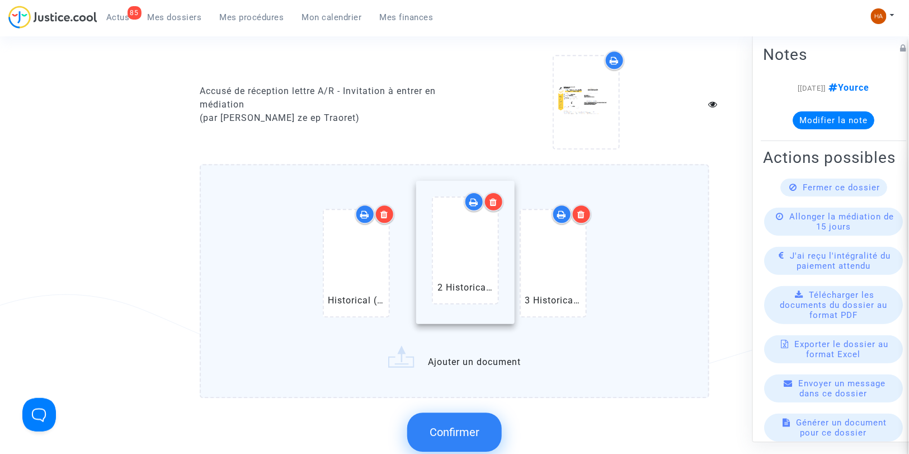
drag, startPoint x: 547, startPoint y: 269, endPoint x: 459, endPoint y: 263, distance: 88.0
click at [462, 408] on span "Confirmer" at bounding box center [455, 431] width 50 height 13
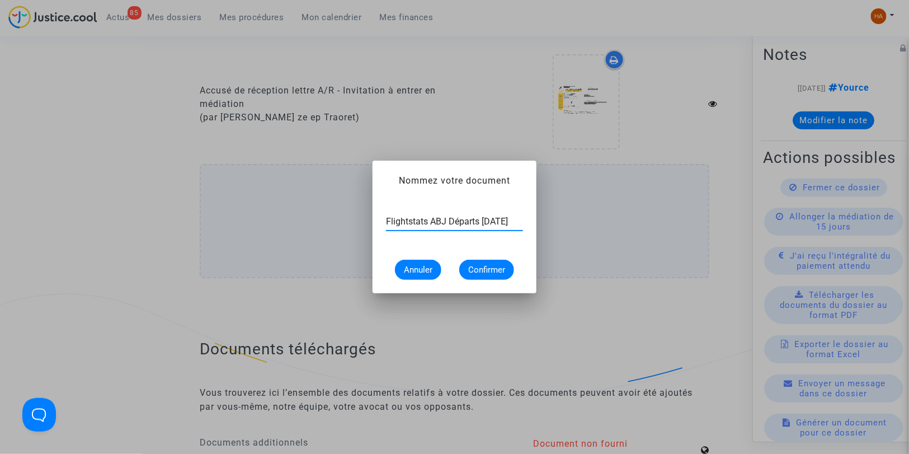
scroll to position [0, 4]
type input "Flightstats ABJ Départs 9 avril 2025"
click at [482, 263] on button "Confirmer" at bounding box center [486, 270] width 55 height 20
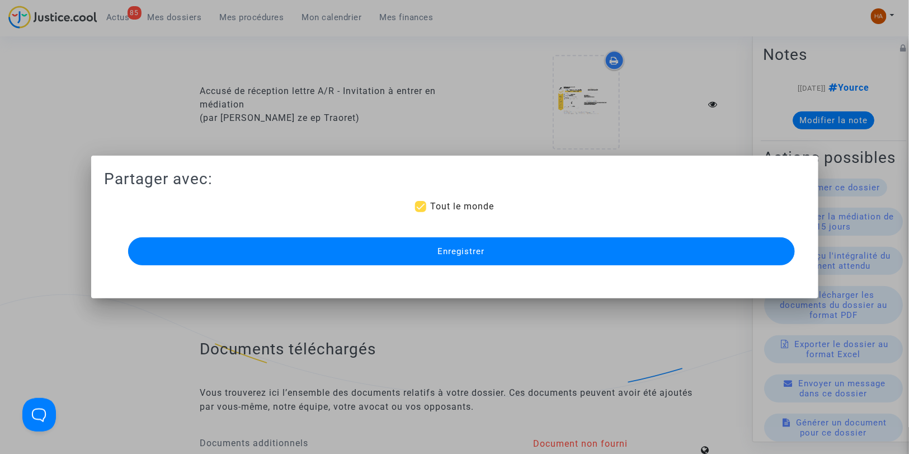
click at [486, 249] on button "Enregistrer" at bounding box center [461, 251] width 667 height 28
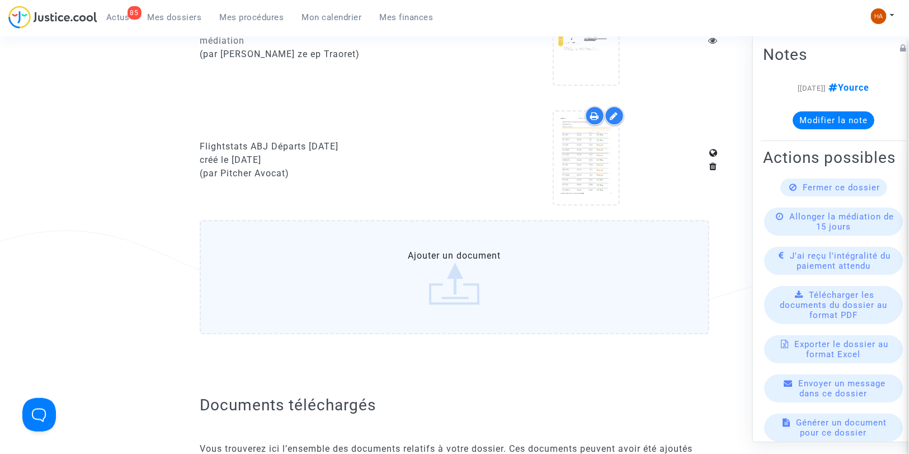
scroll to position [1135, 0]
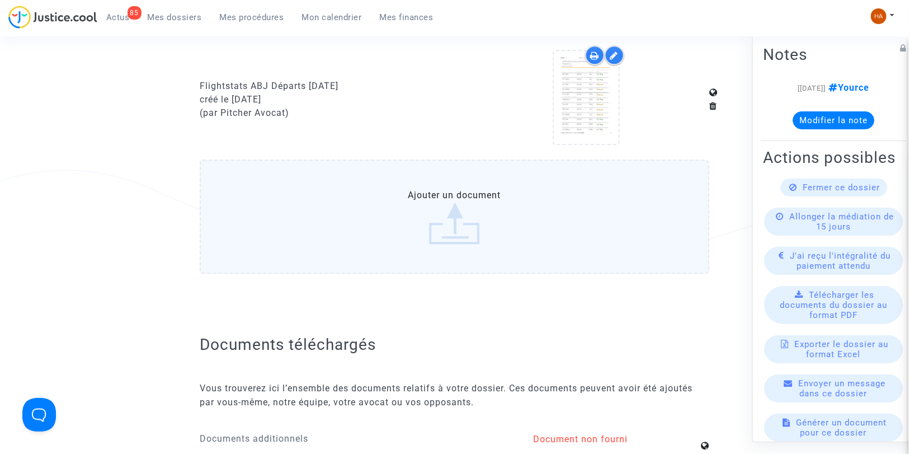
click at [494, 222] on label "Ajouter un document" at bounding box center [455, 216] width 510 height 114
click at [0, 0] on input "Ajouter un document" at bounding box center [0, 0] width 0 height 0
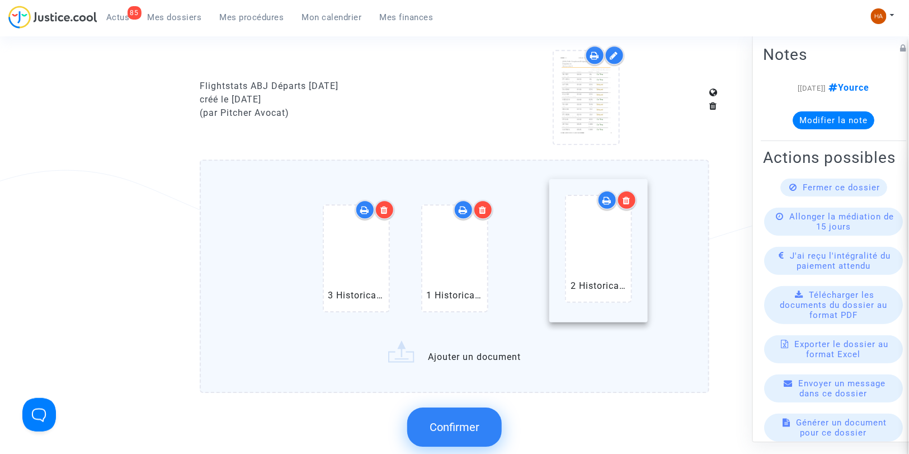
drag, startPoint x: 452, startPoint y: 272, endPoint x: 596, endPoint y: 271, distance: 143.8
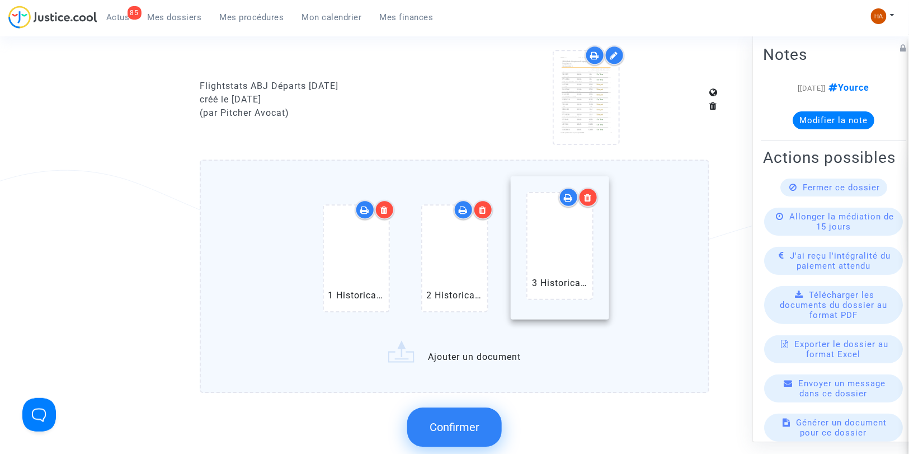
drag, startPoint x: 341, startPoint y: 269, endPoint x: 573, endPoint y: 269, distance: 231.6
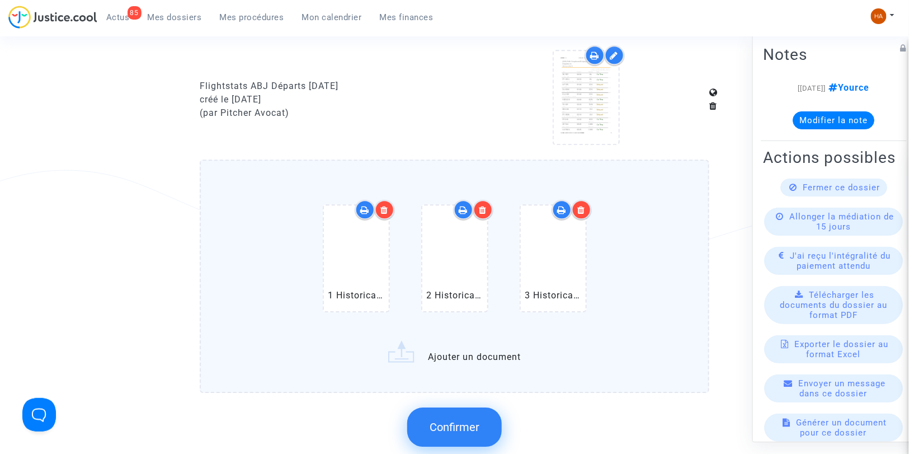
click at [456, 408] on span "Confirmer" at bounding box center [455, 426] width 50 height 13
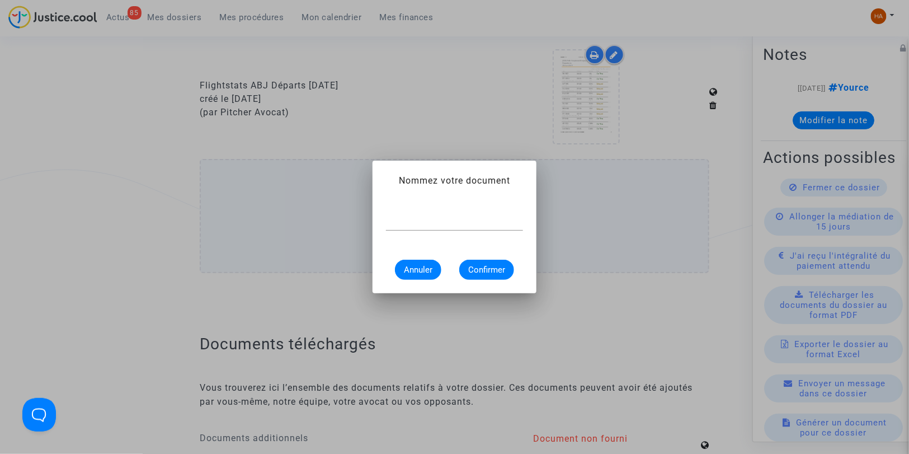
scroll to position [0, 0]
click at [431, 222] on input "Flightstats 9 avril 2025" at bounding box center [454, 222] width 137 height 10
type input "Flightstats CDG Arrivées 9 avril 2025"
click at [488, 266] on span "Confirmer" at bounding box center [486, 270] width 37 height 10
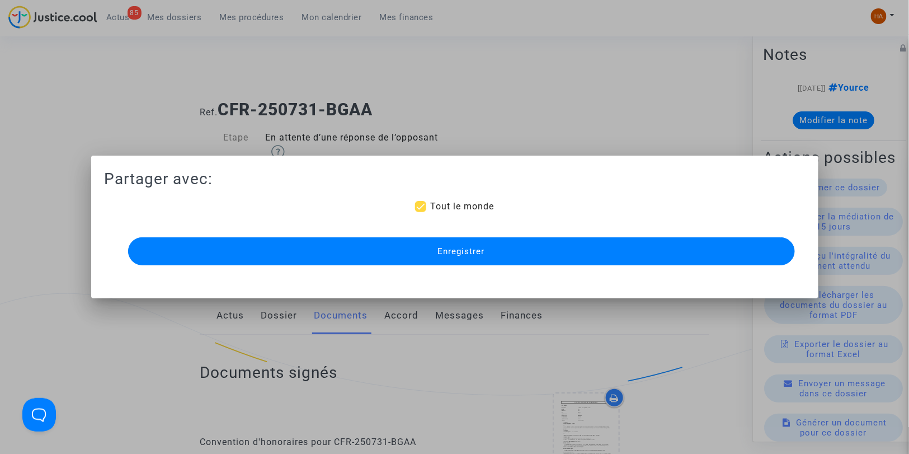
scroll to position [1135, 0]
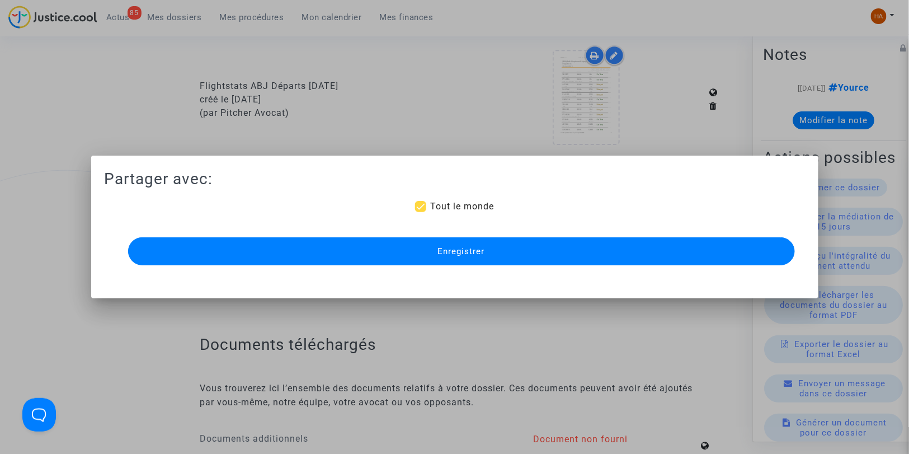
click at [487, 247] on button "Enregistrer" at bounding box center [461, 251] width 667 height 28
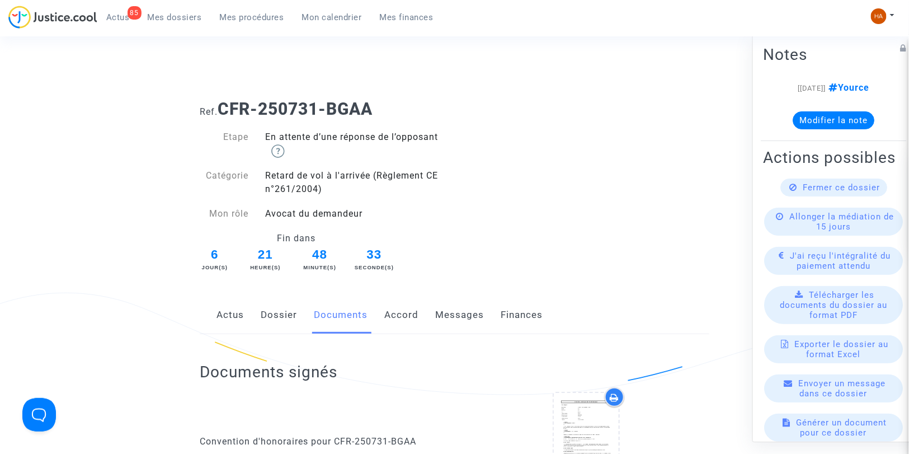
scroll to position [0, 0]
click at [263, 311] on link "Dossier" at bounding box center [279, 315] width 36 height 37
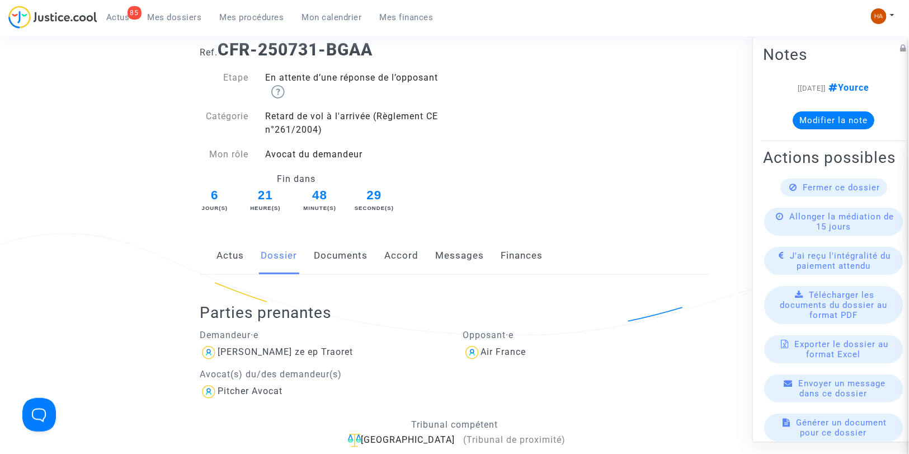
scroll to position [62, 0]
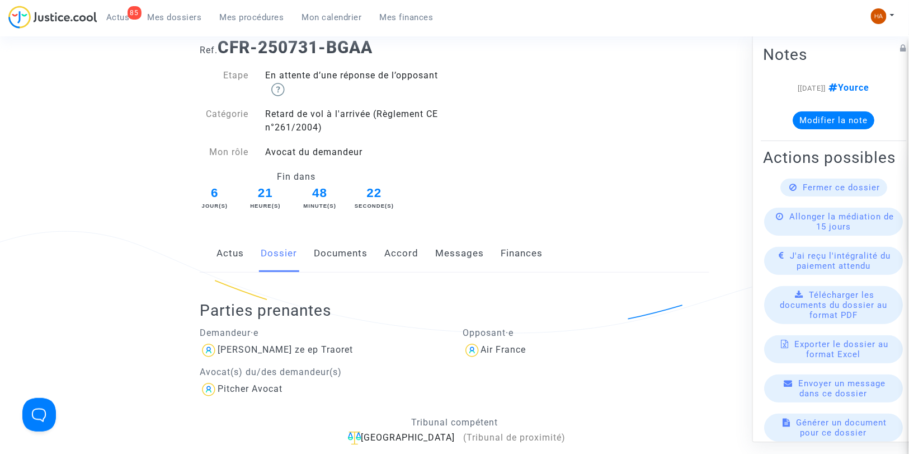
click at [454, 253] on link "Messages" at bounding box center [459, 253] width 49 height 37
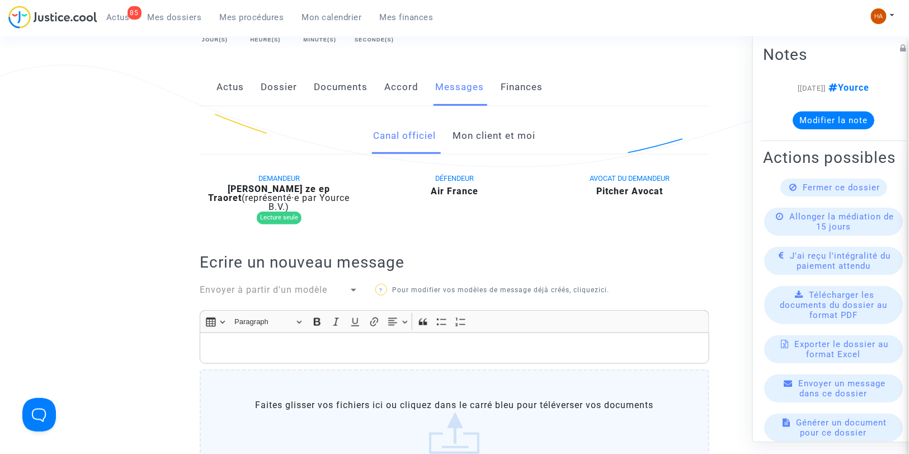
scroll to position [124, 0]
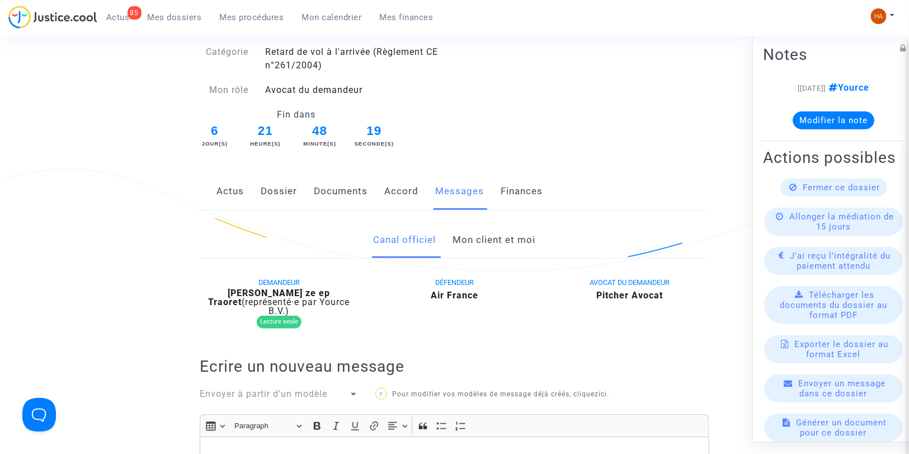
click at [480, 238] on link "Mon client et moi" at bounding box center [494, 240] width 83 height 37
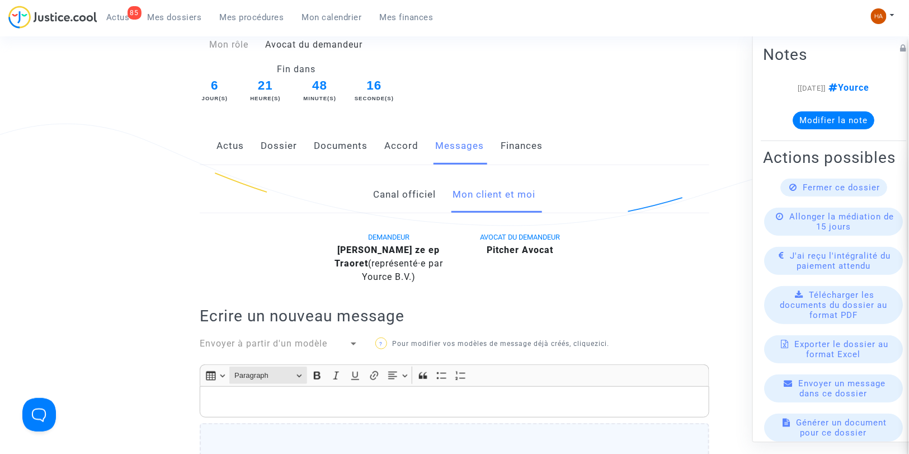
scroll to position [124, 0]
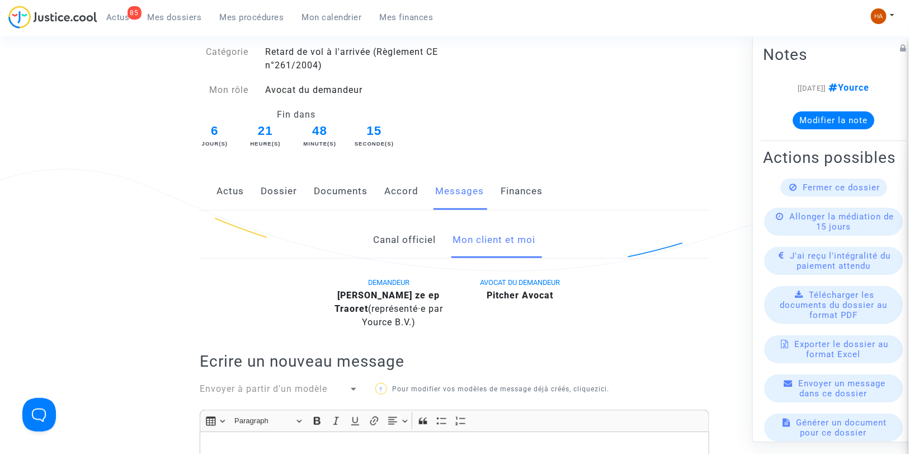
click at [278, 189] on link "Dossier" at bounding box center [279, 191] width 36 height 37
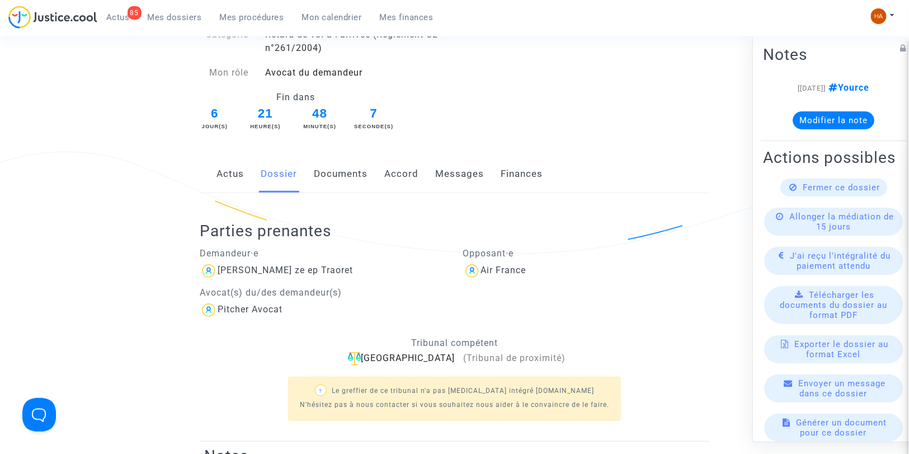
scroll to position [124, 0]
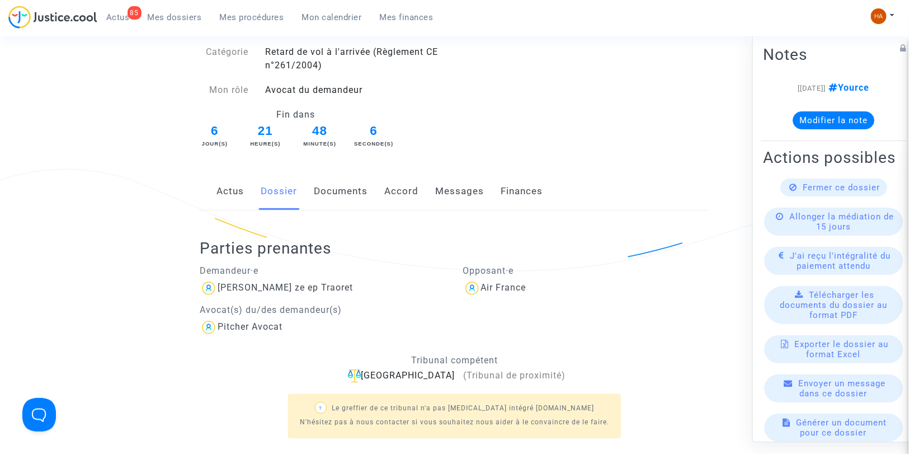
click at [336, 189] on link "Documents" at bounding box center [341, 191] width 54 height 37
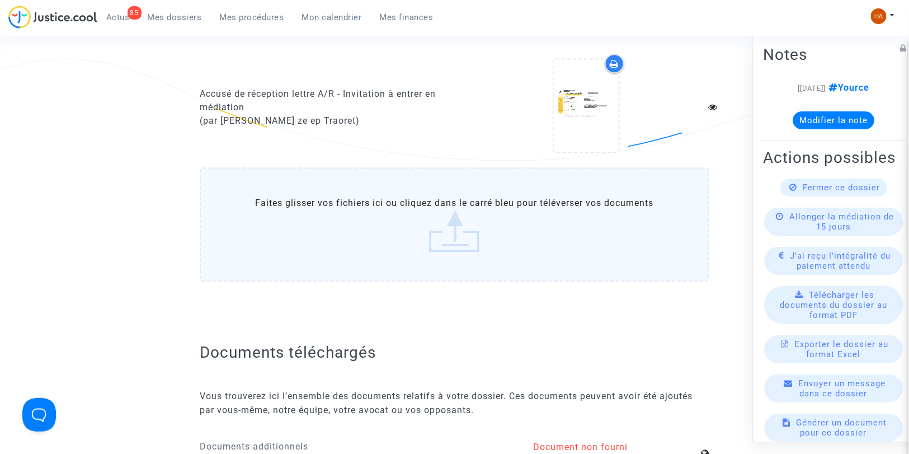
scroll to position [1243, 0]
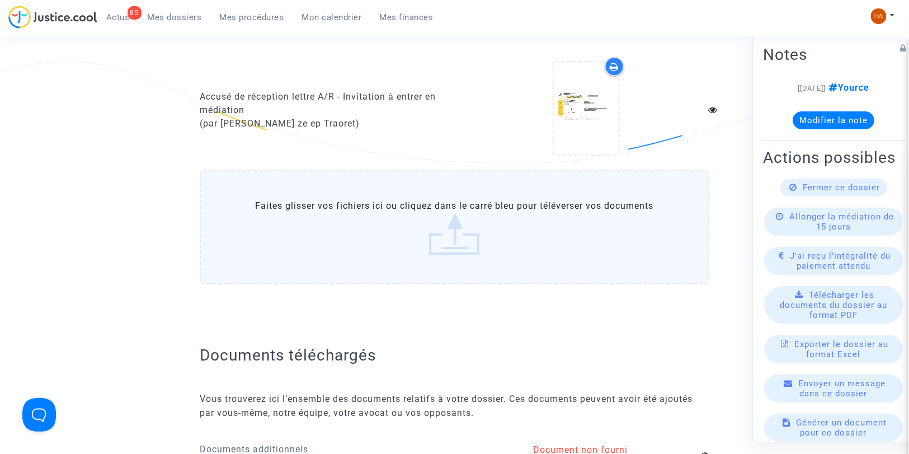
click at [339, 236] on label "Faites glisser vos fichiers ici ou cliquez dans le carré bleu pour téléverser v…" at bounding box center [455, 227] width 510 height 114
click at [0, 0] on input "Faites glisser vos fichiers ici ou cliquez dans le carré bleu pour téléverser v…" at bounding box center [0, 0] width 0 height 0
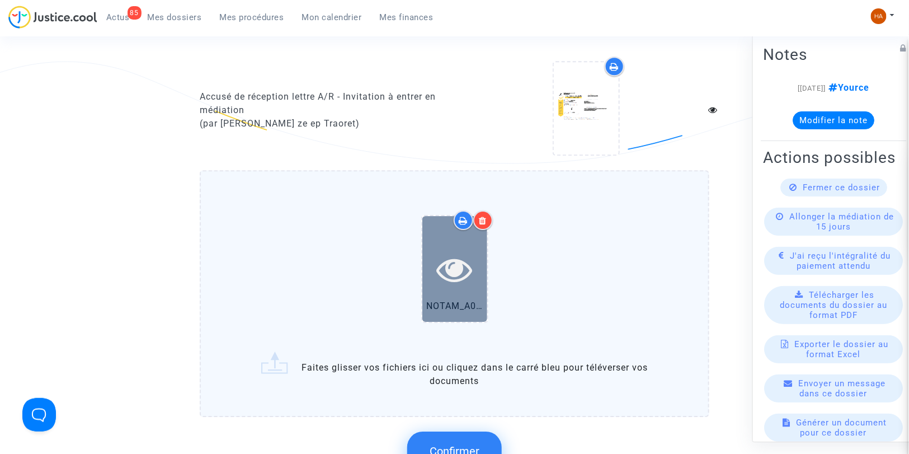
click at [467, 277] on icon at bounding box center [454, 269] width 36 height 36
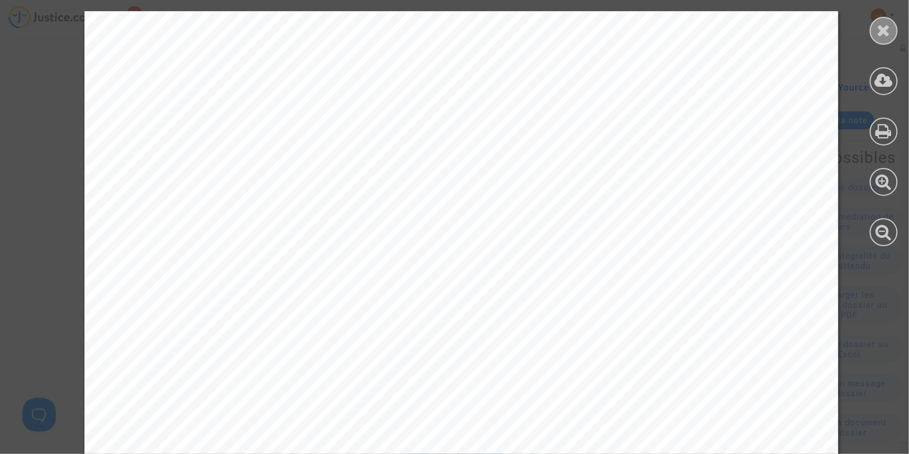
click at [828, 36] on div at bounding box center [884, 31] width 28 height 28
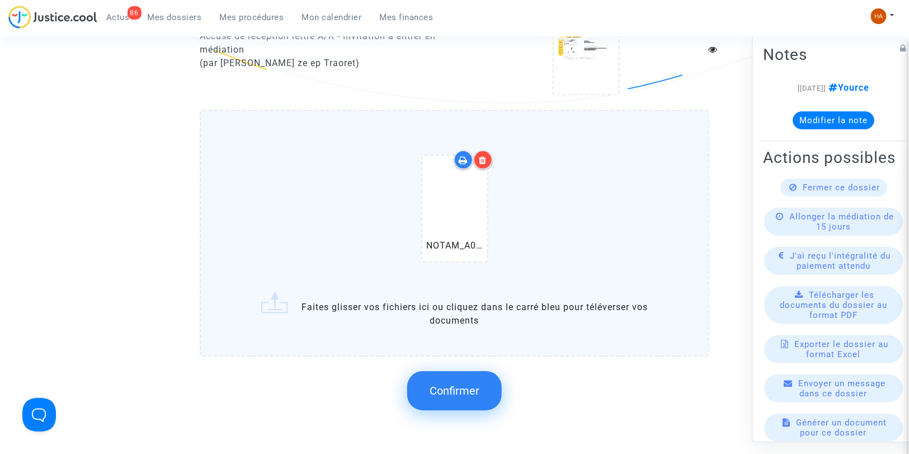
scroll to position [1305, 0]
click at [473, 386] on button "Confirmer" at bounding box center [454, 388] width 95 height 39
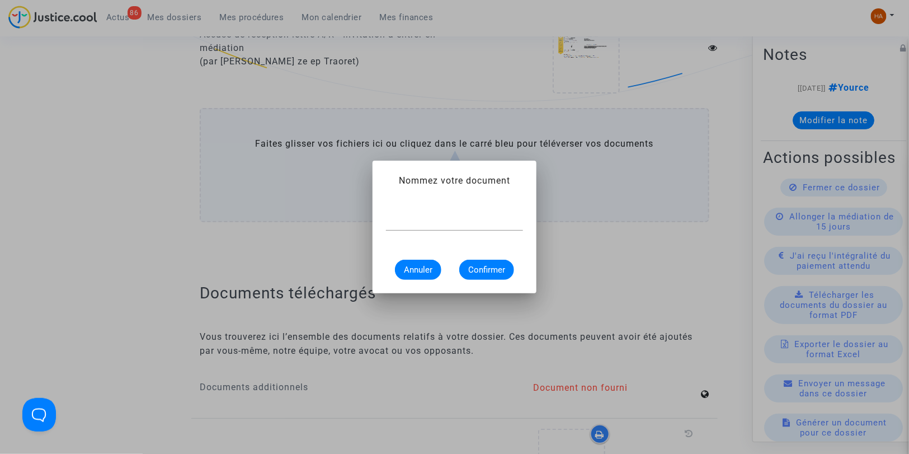
scroll to position [0, 0]
type input "Notam"
click at [484, 267] on span "Confirmer" at bounding box center [486, 270] width 37 height 10
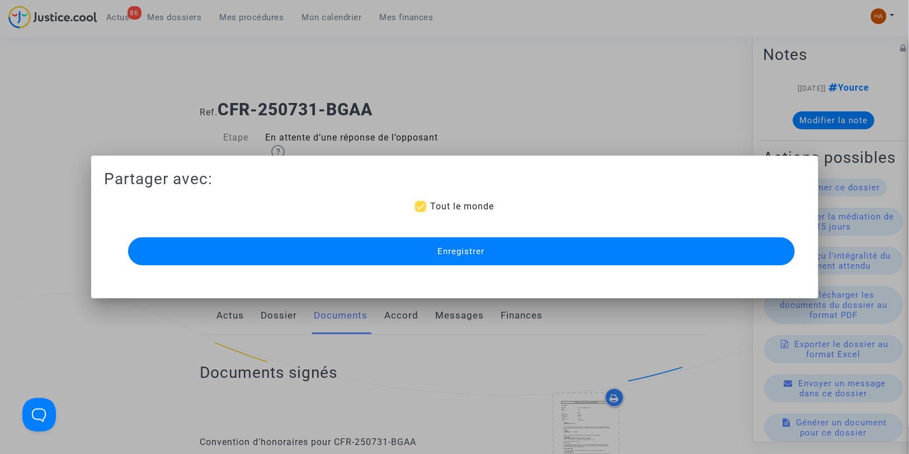
scroll to position [1305, 0]
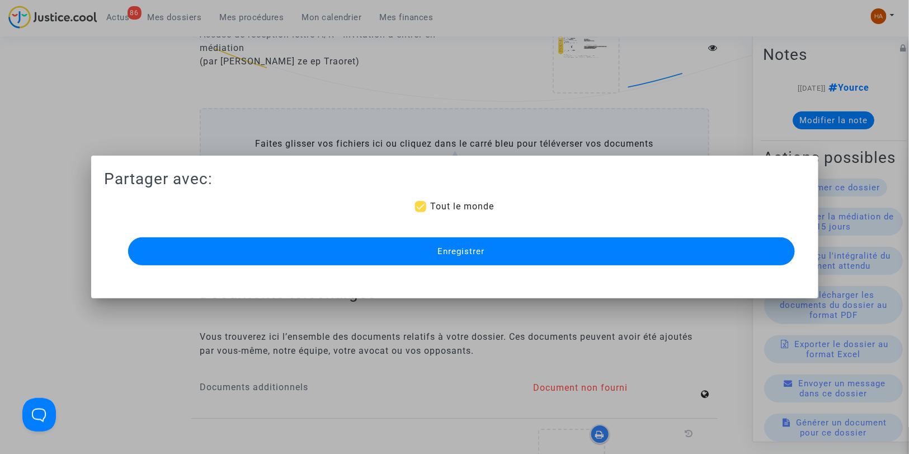
click at [495, 256] on button "Enregistrer" at bounding box center [461, 251] width 667 height 28
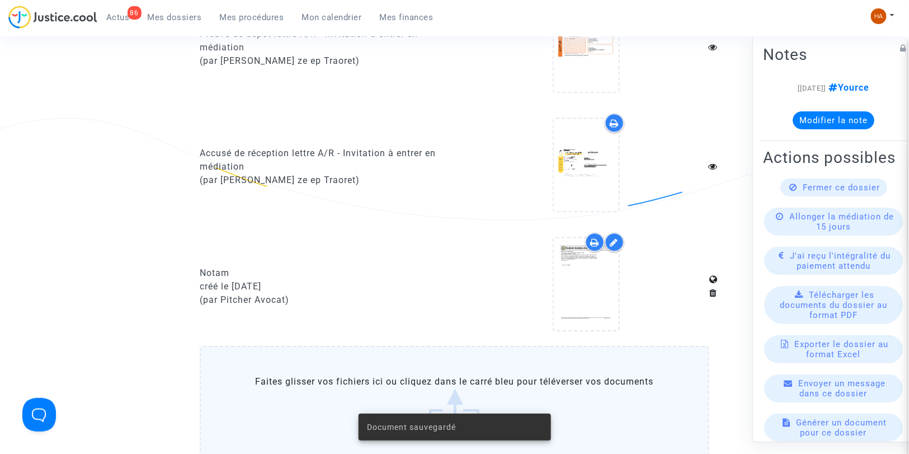
scroll to position [1181, 0]
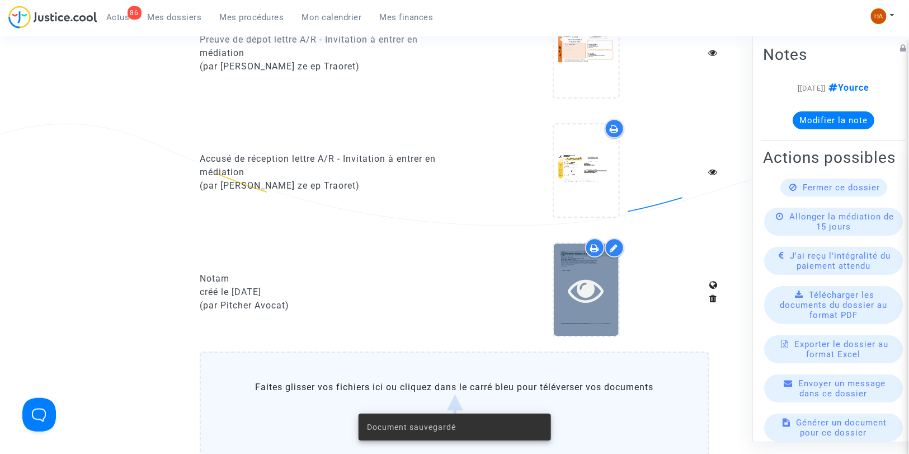
click at [604, 302] on div at bounding box center [586, 289] width 65 height 92
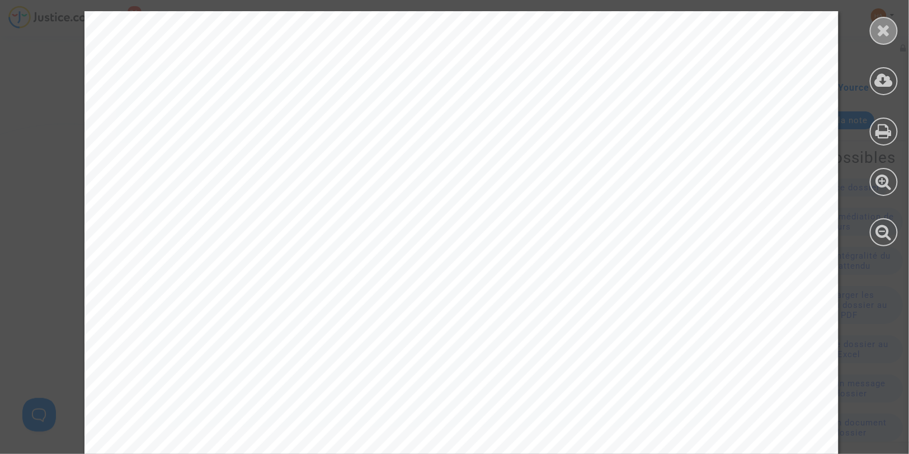
click at [828, 30] on icon at bounding box center [884, 30] width 14 height 17
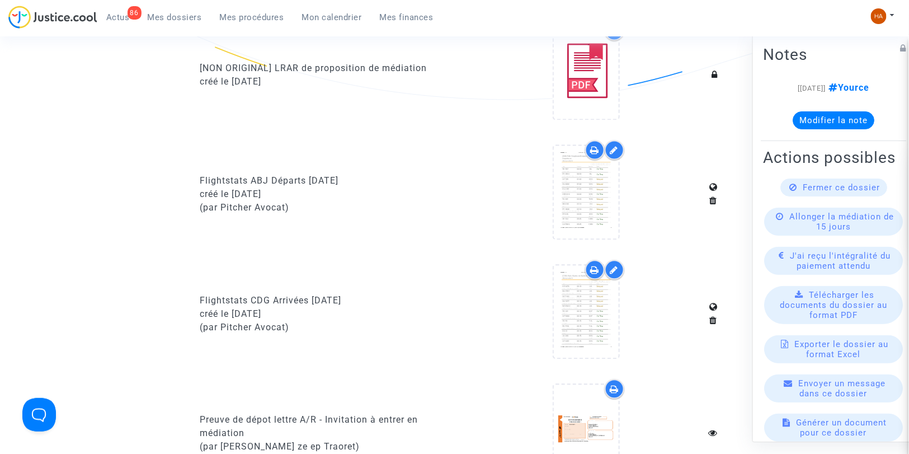
scroll to position [808, 0]
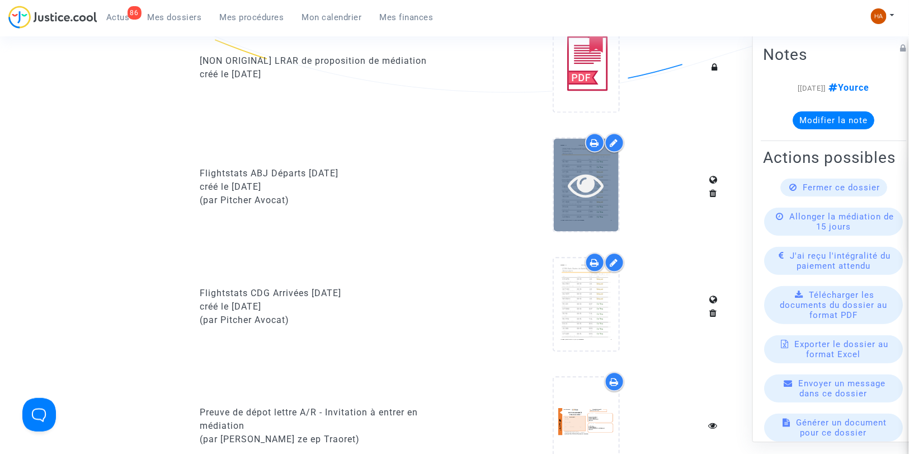
click at [593, 181] on icon at bounding box center [586, 185] width 36 height 36
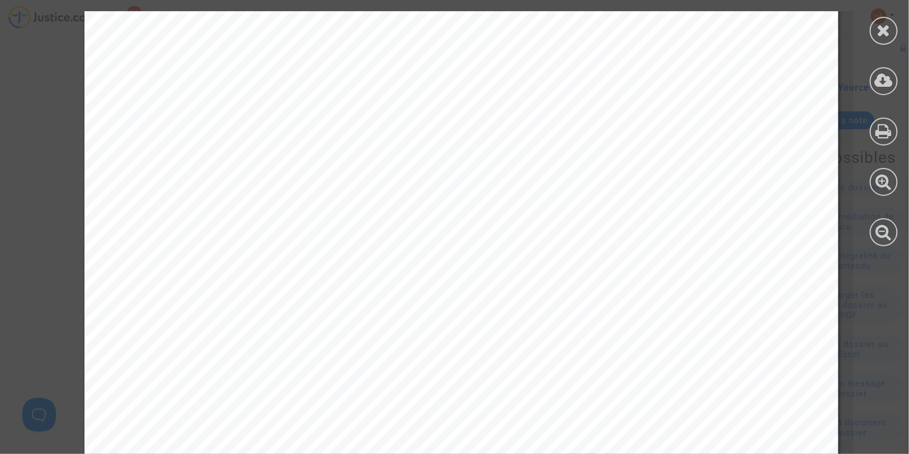
scroll to position [3792, 0]
click at [828, 24] on icon at bounding box center [884, 30] width 14 height 17
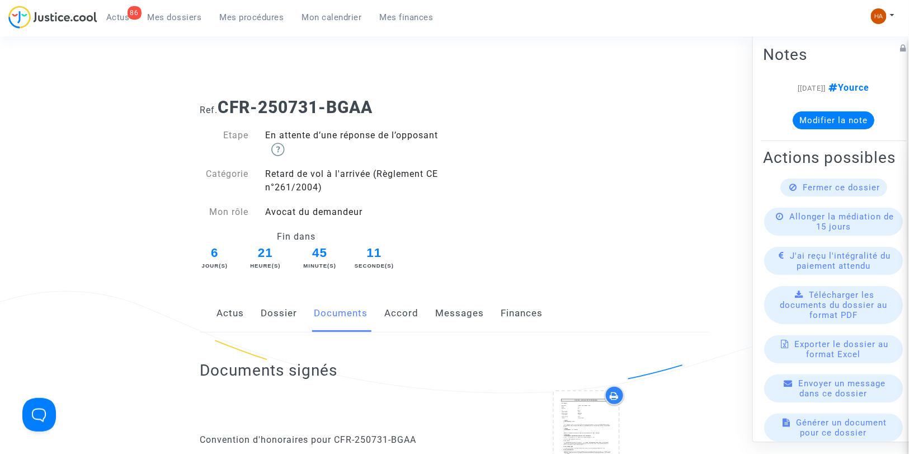
scroll to position [0, 0]
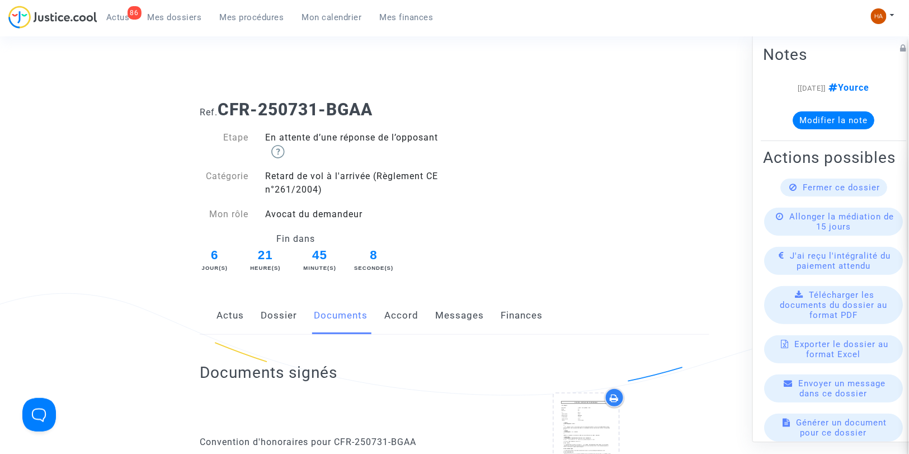
click at [460, 319] on link "Messages" at bounding box center [459, 315] width 49 height 37
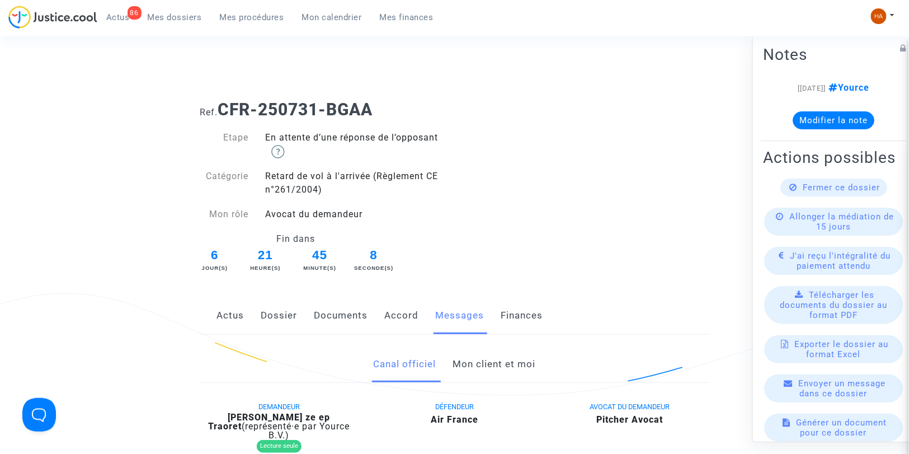
click at [471, 366] on link "Mon client et moi" at bounding box center [494, 364] width 83 height 37
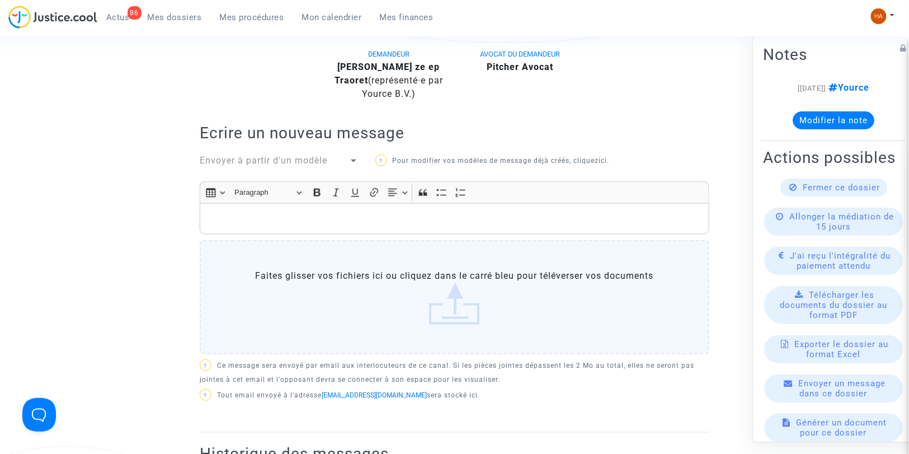
scroll to position [373, 0]
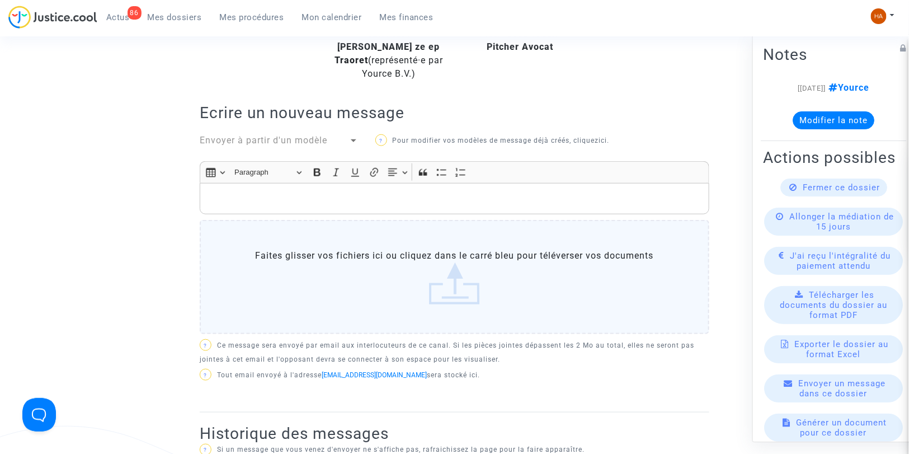
click at [230, 205] on p "Rich Text Editor, main" at bounding box center [455, 198] width 498 height 14
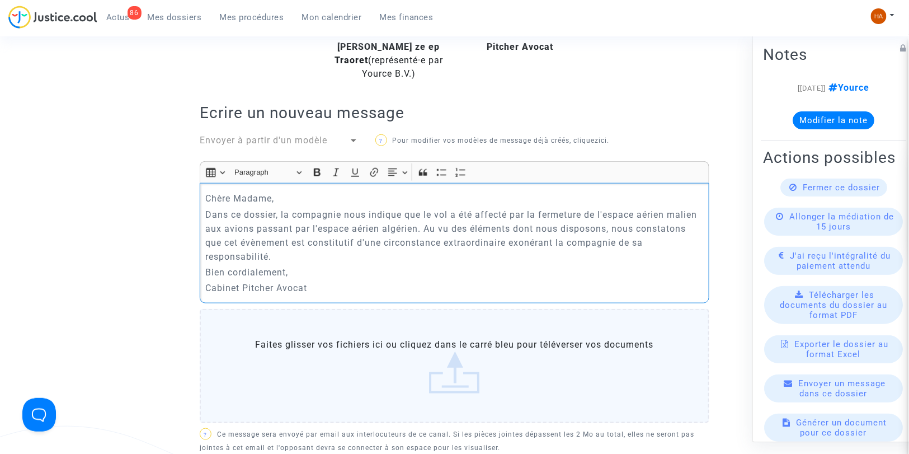
click at [321, 264] on p "Dans ce dossier, la compagnie nous indique que le vol a été affecté par la ferm…" at bounding box center [455, 236] width 498 height 56
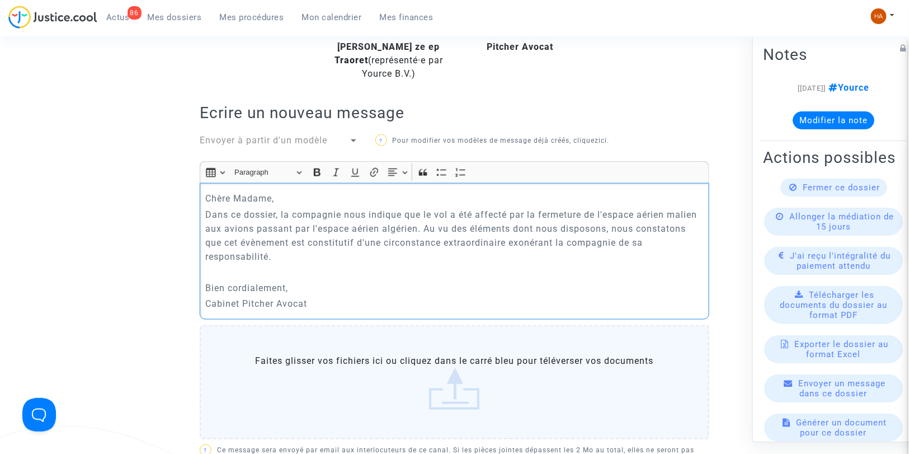
click at [304, 295] on p "Bien cordialement," at bounding box center [455, 288] width 498 height 14
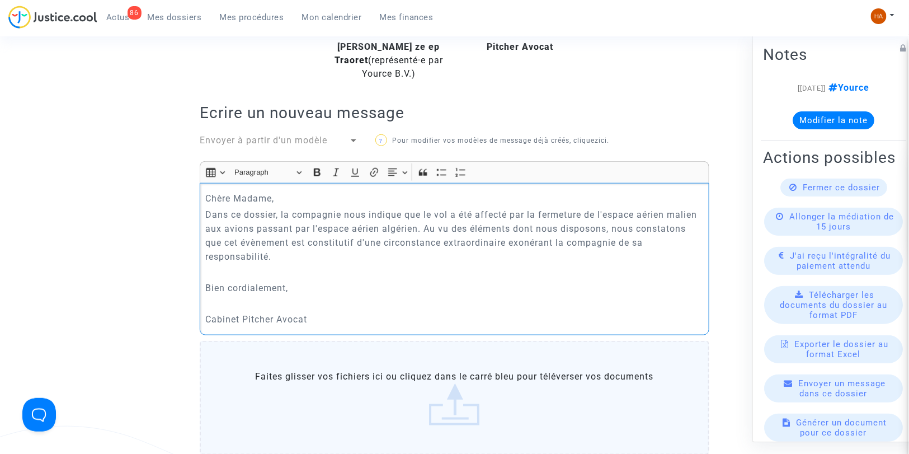
click at [289, 205] on p "Chère Madame," at bounding box center [455, 198] width 498 height 14
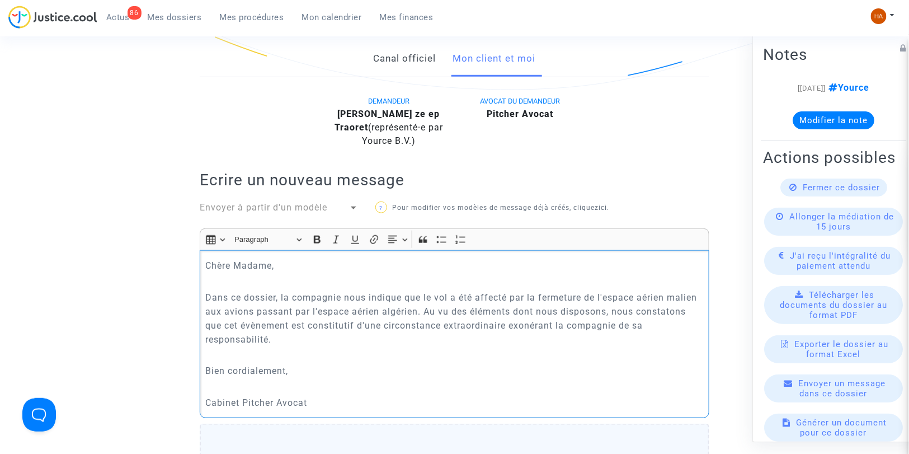
scroll to position [311, 0]
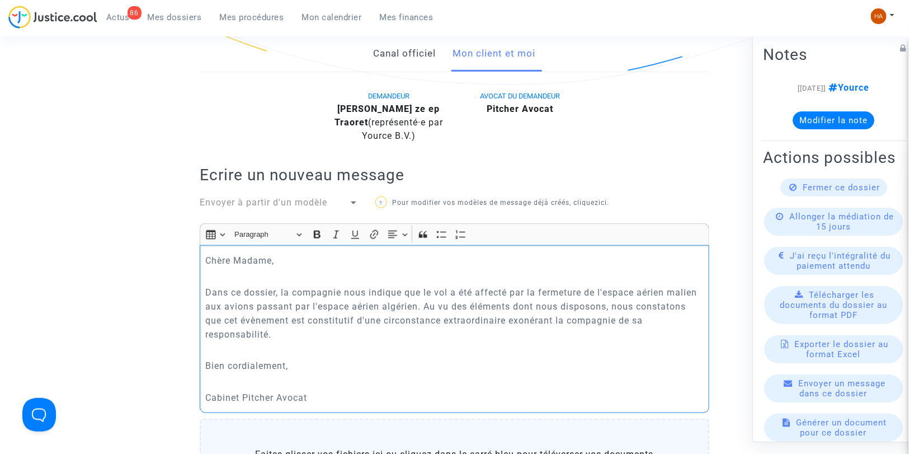
click at [215, 388] on p "Rich Text Editor, main" at bounding box center [455, 381] width 498 height 14
click at [311, 373] on p "Bien cordialement," at bounding box center [455, 366] width 498 height 14
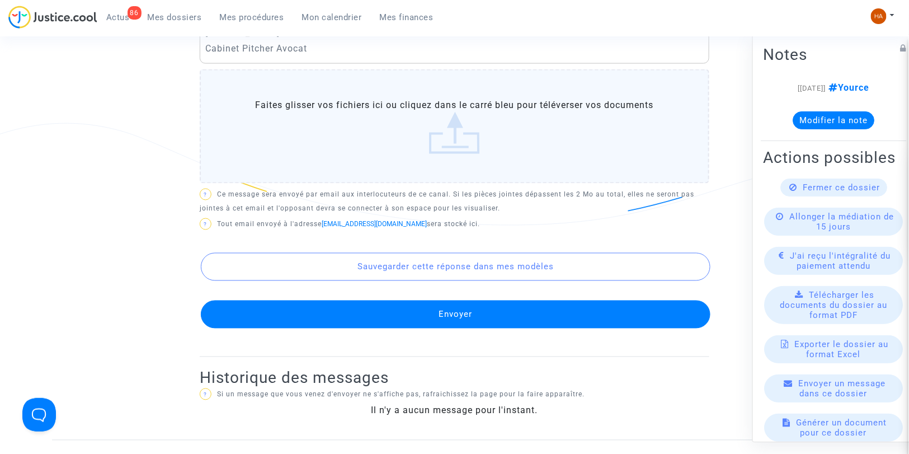
scroll to position [684, 0]
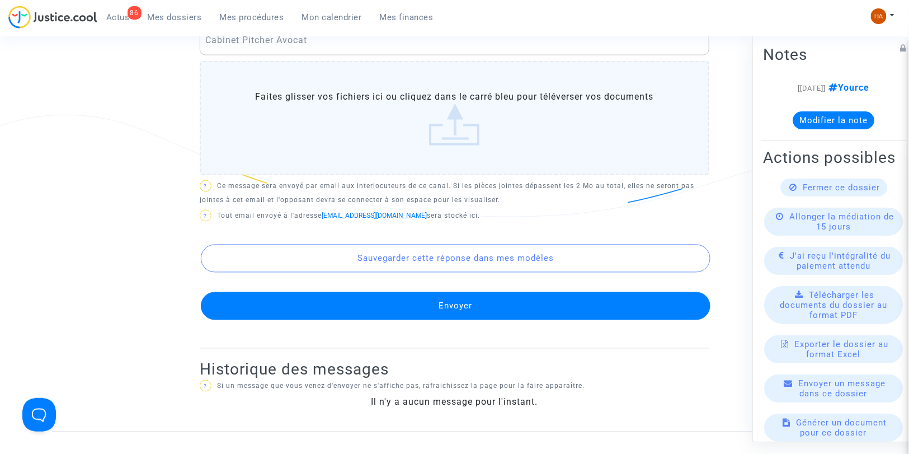
click at [432, 320] on button "Envoyer" at bounding box center [456, 306] width 510 height 28
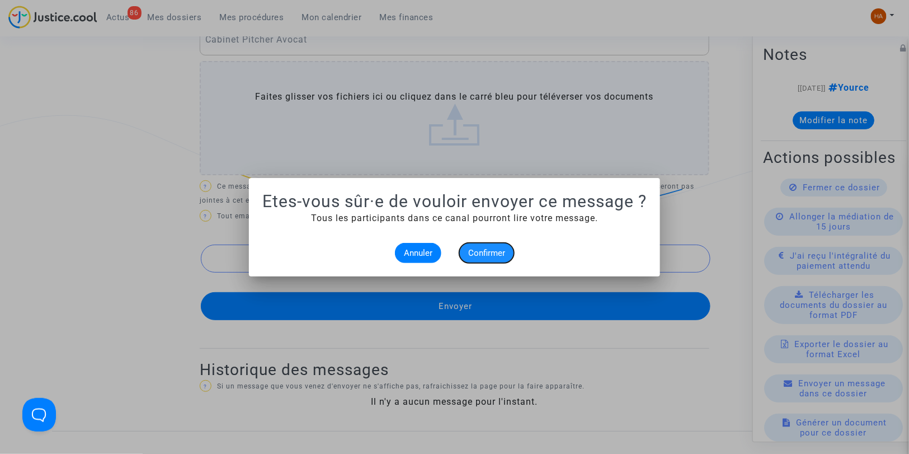
click at [482, 255] on span "Confirmer" at bounding box center [486, 253] width 37 height 10
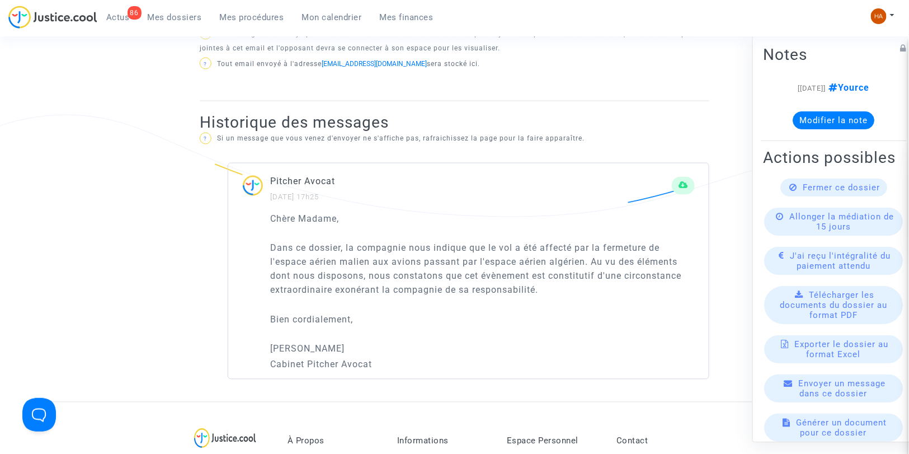
click at [802, 196] on div "Fermer ce dossier" at bounding box center [834, 187] width 107 height 18
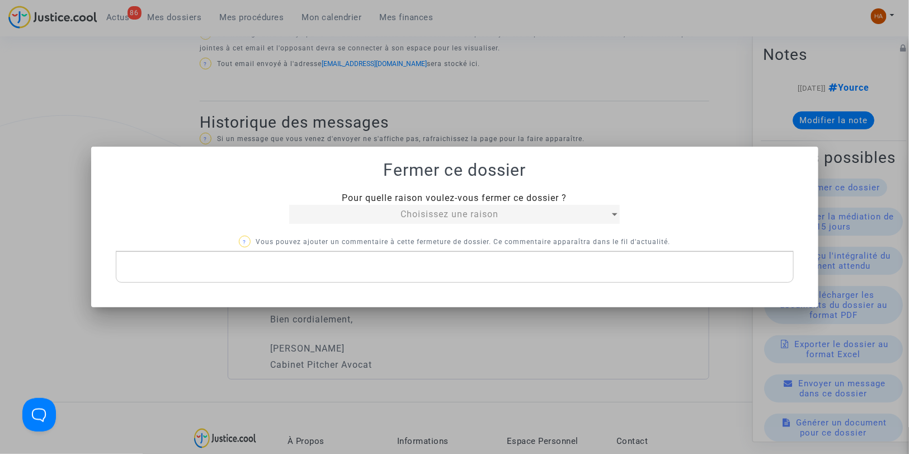
scroll to position [0, 0]
click at [430, 216] on span "Choisissez une raison" at bounding box center [450, 214] width 98 height 11
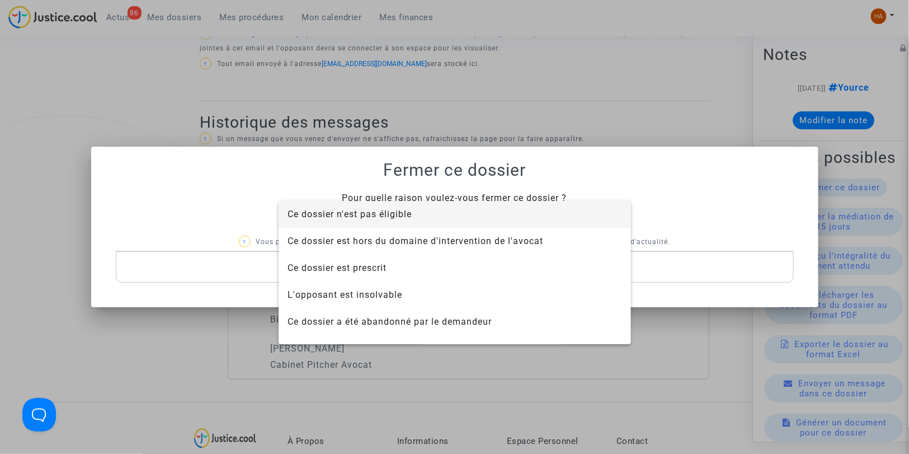
click at [384, 220] on span "Ce dossier n'est pas éligible" at bounding box center [455, 214] width 335 height 27
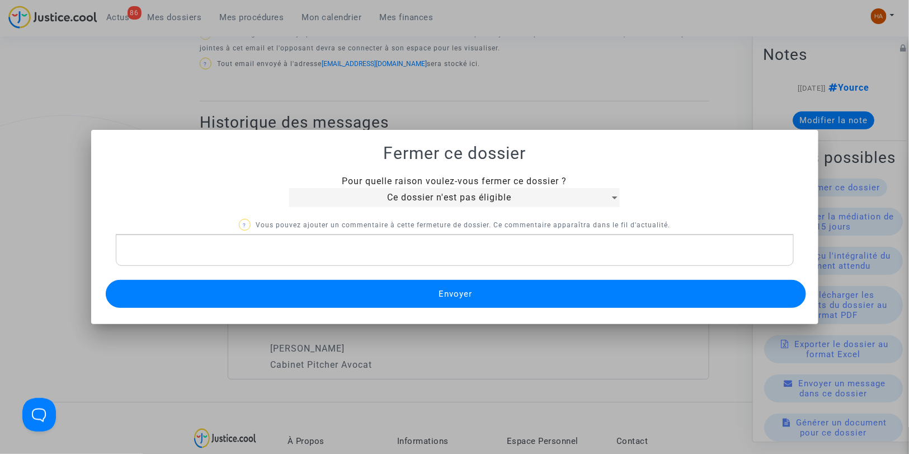
click at [194, 254] on p "Rich Text Editor, main" at bounding box center [454, 250] width 666 height 14
click at [315, 288] on button "Envoyer" at bounding box center [456, 294] width 701 height 28
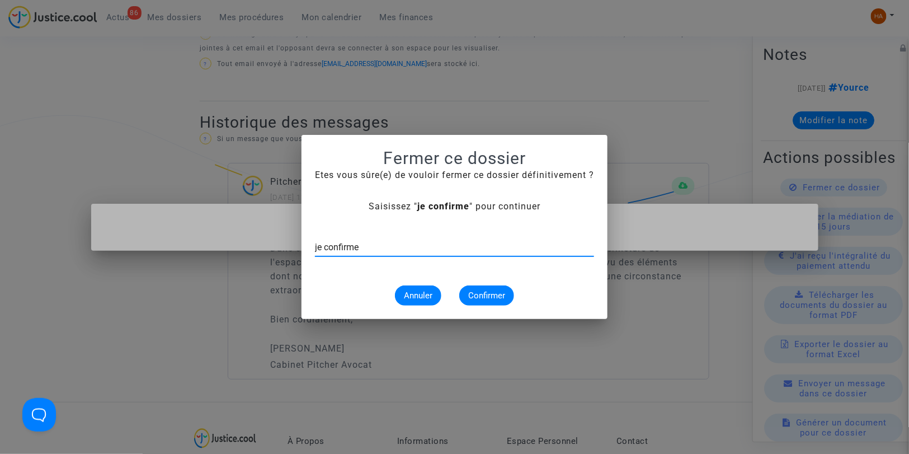
type input "je confirme"
click at [474, 290] on span "Confirmer" at bounding box center [486, 295] width 37 height 10
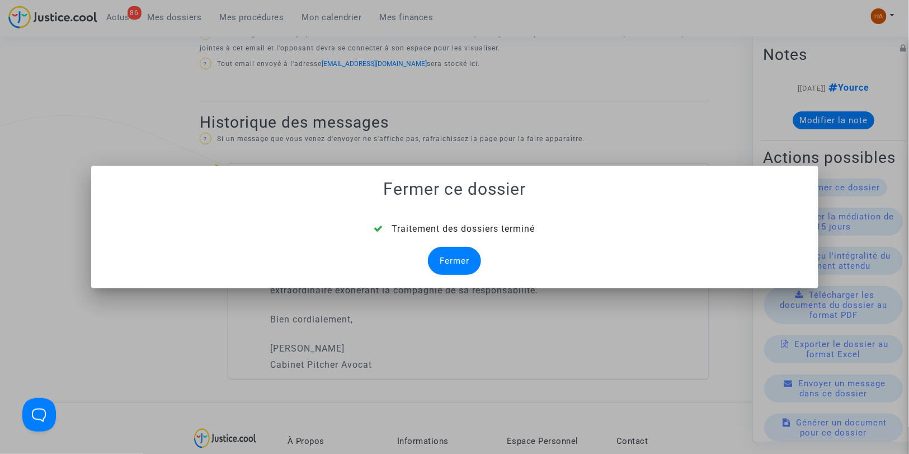
drag, startPoint x: 459, startPoint y: 259, endPoint x: 444, endPoint y: 269, distance: 18.2
click at [444, 269] on div "Fermer" at bounding box center [454, 261] width 53 height 28
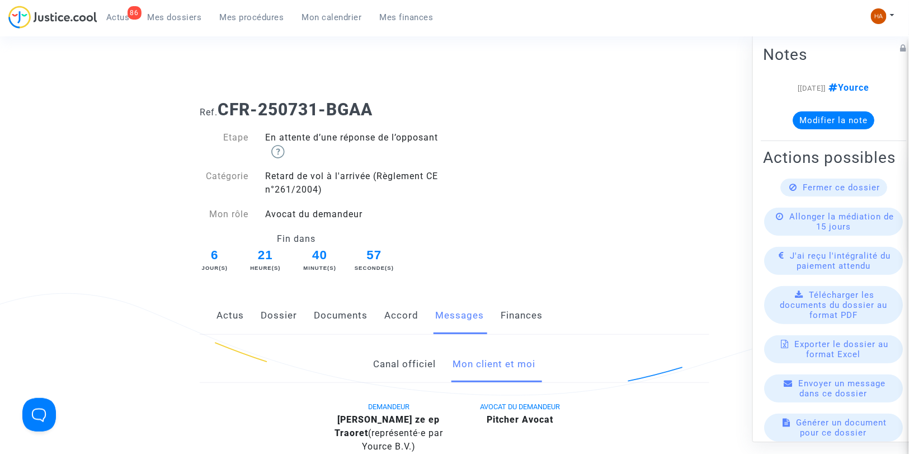
scroll to position [684, 0]
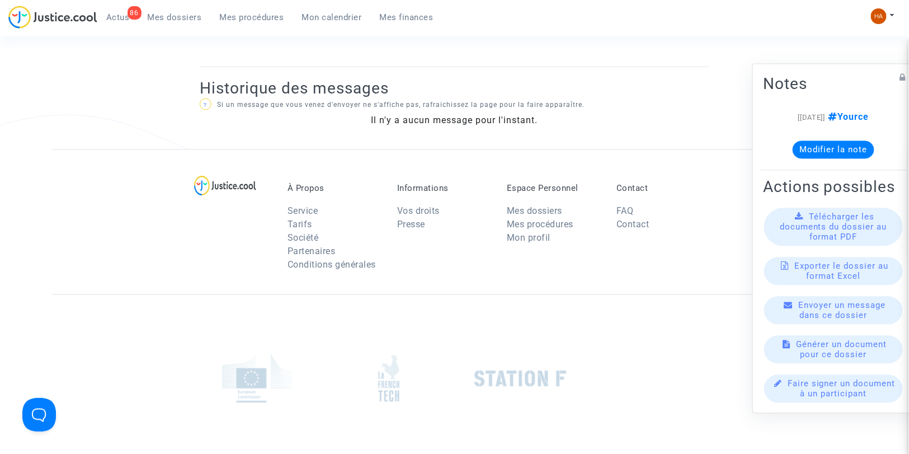
click at [165, 21] on span "Mes dossiers" at bounding box center [175, 17] width 54 height 10
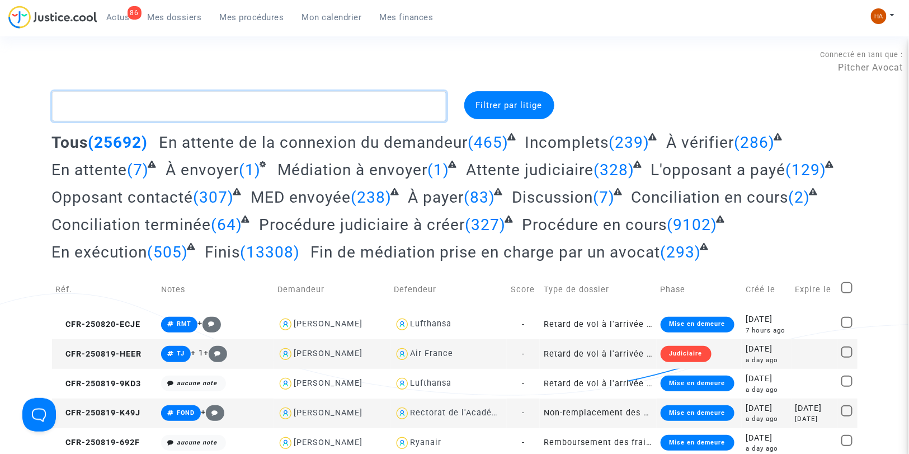
click at [72, 111] on textarea at bounding box center [249, 106] width 394 height 30
paste textarea "CFR-250506-8CPP"
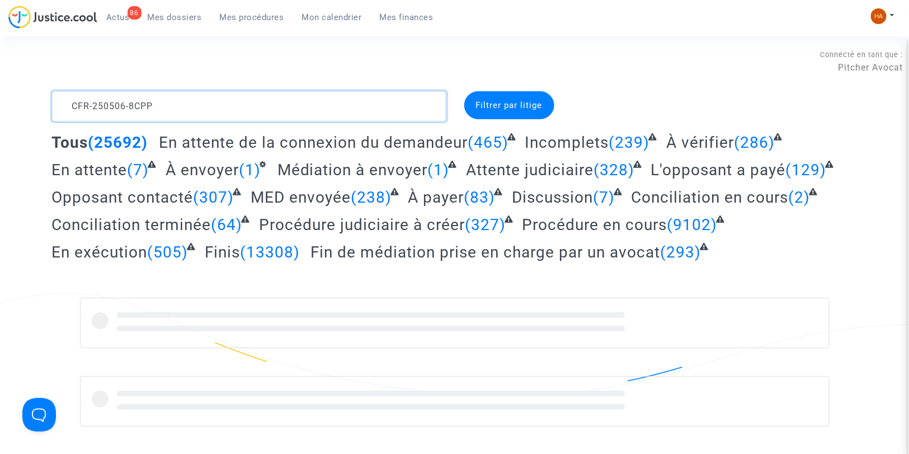
click at [162, 106] on textarea at bounding box center [249, 106] width 394 height 30
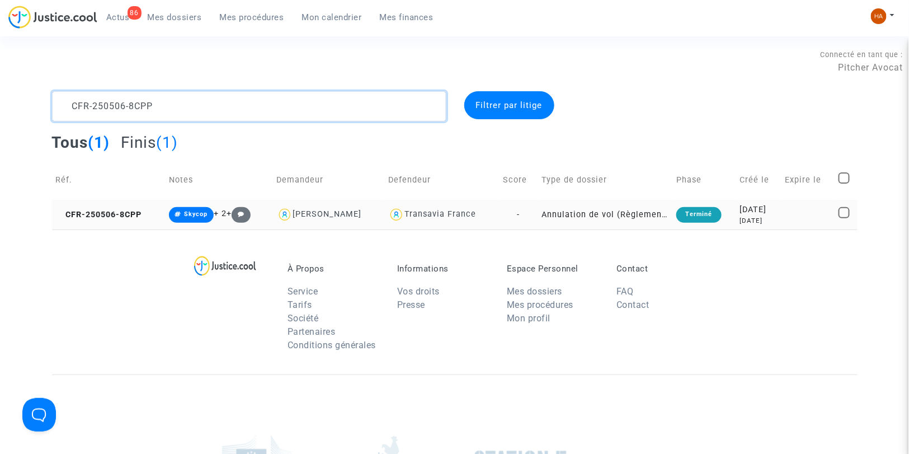
type textarea "CFR-250506-8CPP"
click at [538, 213] on td "Annulation de vol (Règlement CE n°261/2004)" at bounding box center [605, 215] width 135 height 30
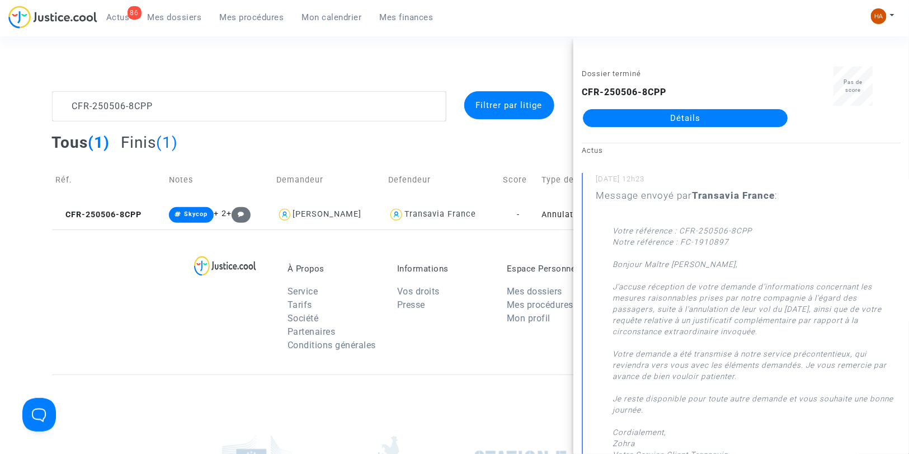
click at [652, 119] on link "Détails" at bounding box center [685, 118] width 205 height 18
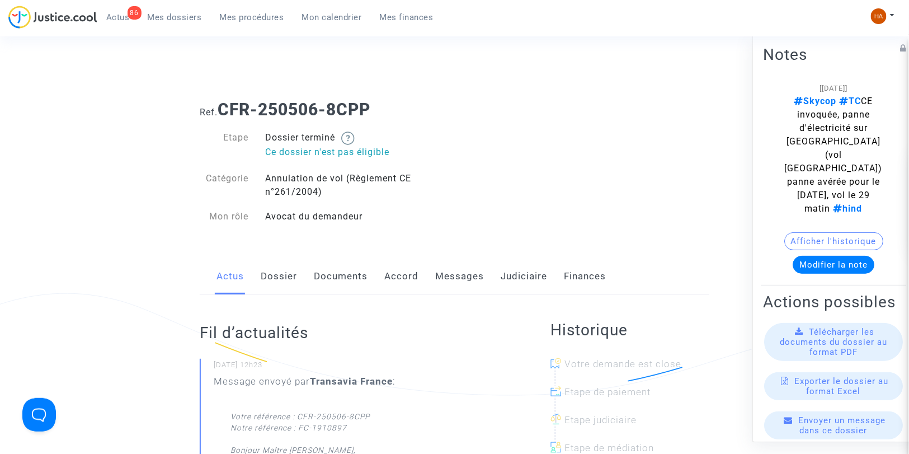
click at [323, 275] on link "Documents" at bounding box center [341, 276] width 54 height 37
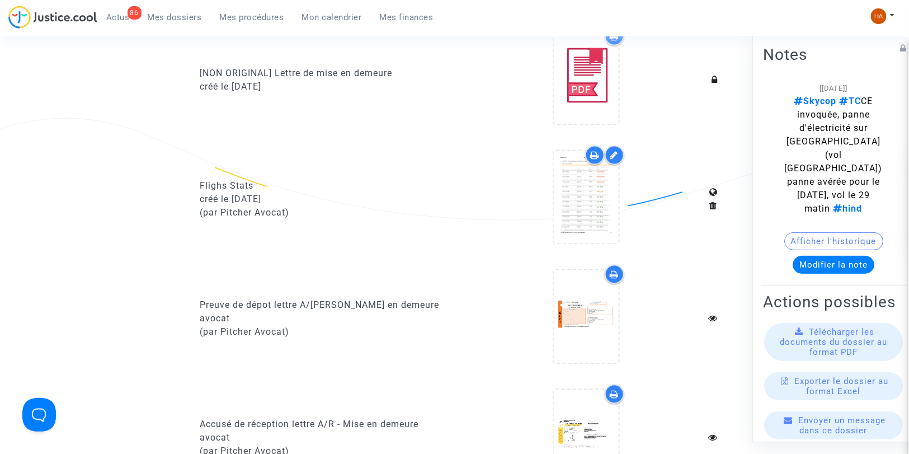
scroll to position [684, 0]
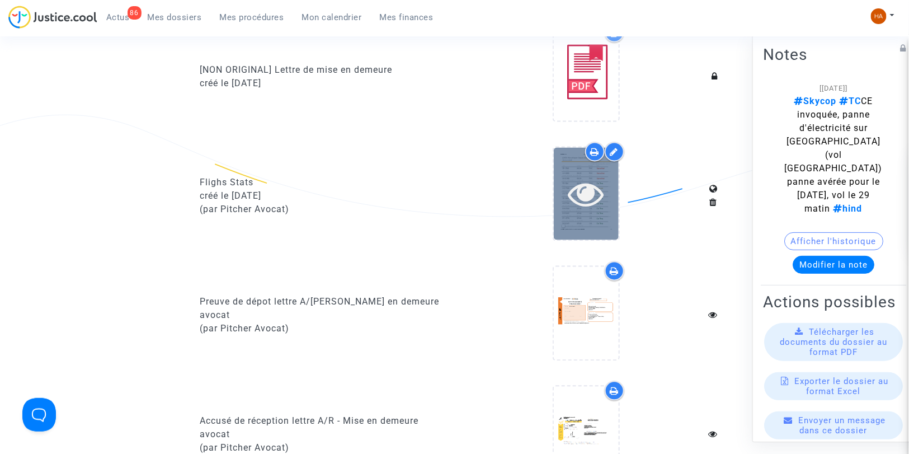
click at [583, 214] on div at bounding box center [586, 194] width 65 height 92
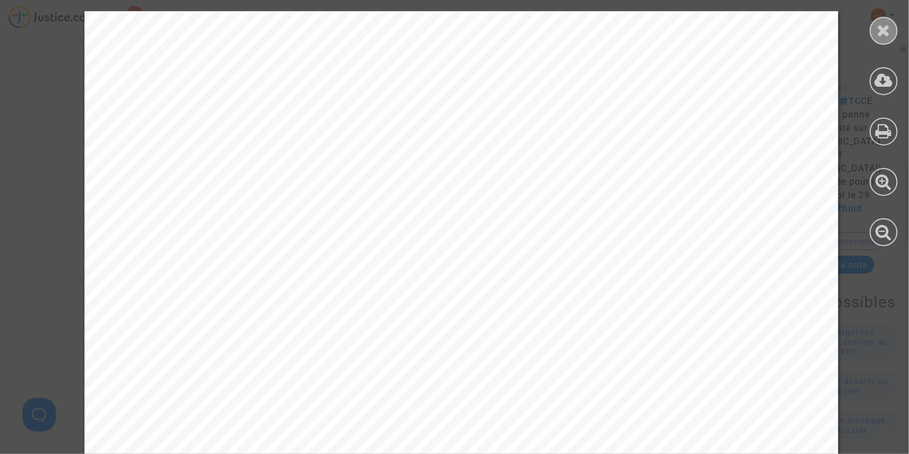
click at [828, 37] on div at bounding box center [884, 31] width 28 height 28
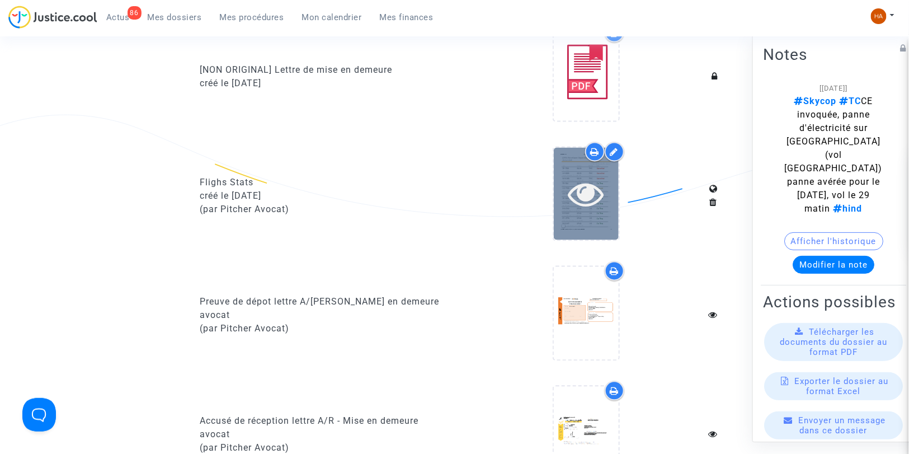
click at [610, 219] on div at bounding box center [586, 194] width 65 height 92
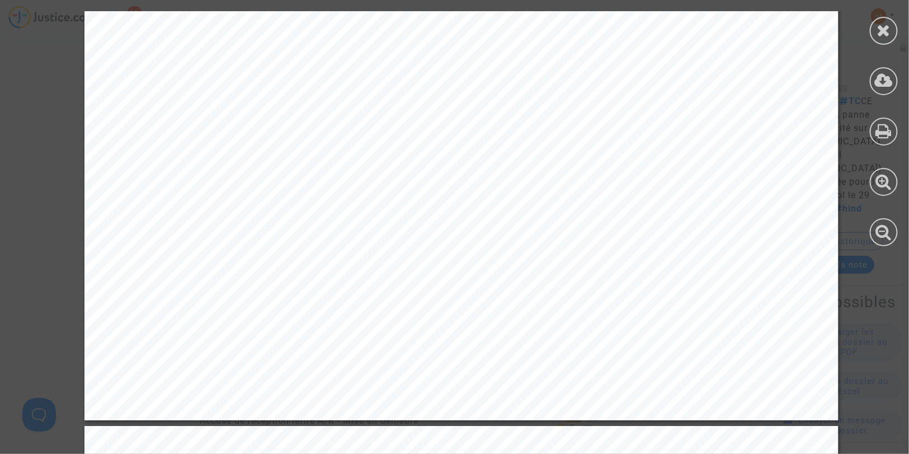
scroll to position [568, 0]
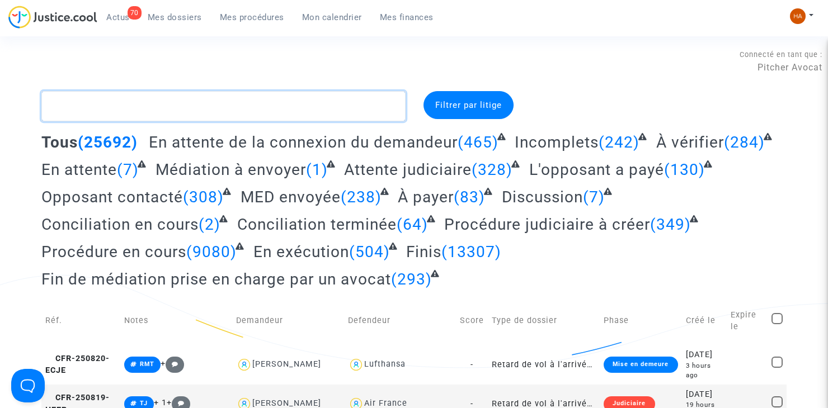
click at [84, 110] on textarea at bounding box center [223, 106] width 364 height 30
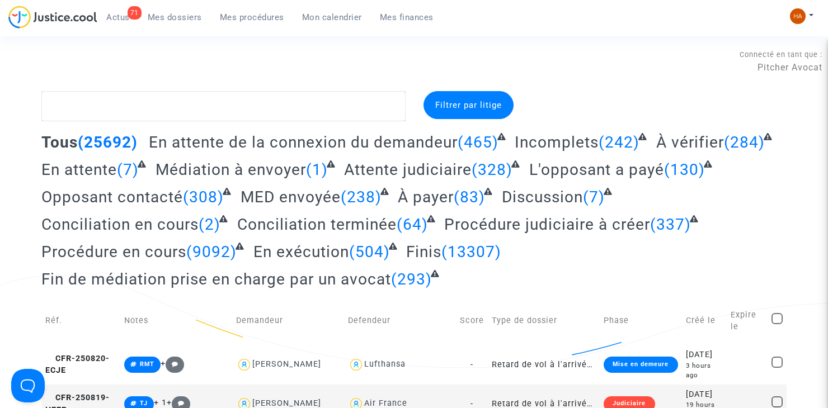
click at [328, 18] on span "Mon calendrier" at bounding box center [332, 17] width 60 height 10
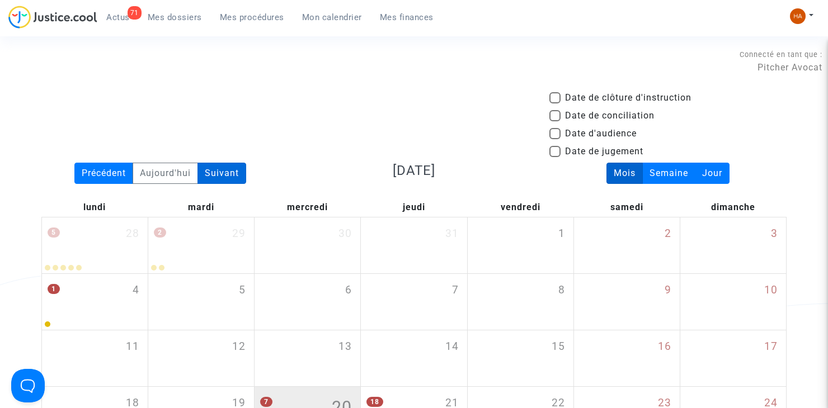
click at [216, 179] on div "Suivant" at bounding box center [222, 173] width 49 height 21
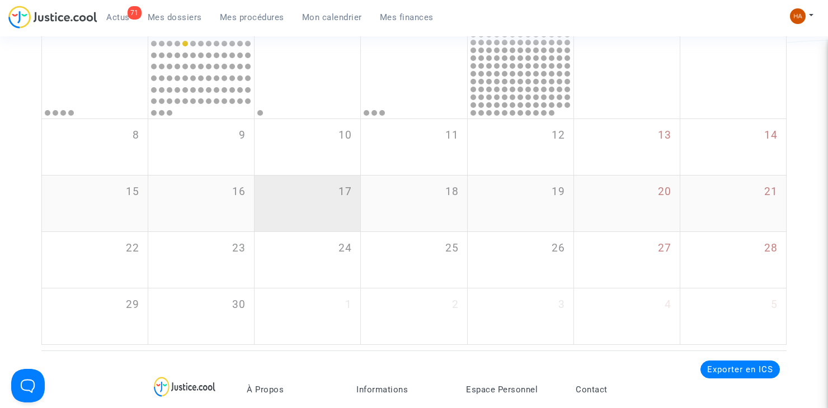
scroll to position [224, 0]
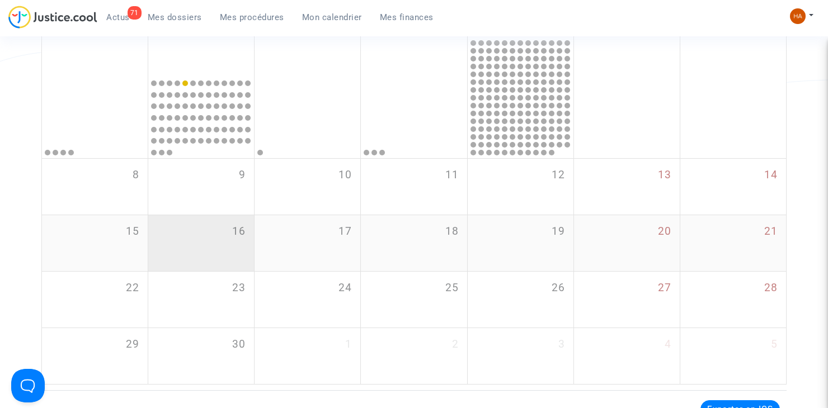
click at [206, 237] on div "16" at bounding box center [201, 243] width 106 height 56
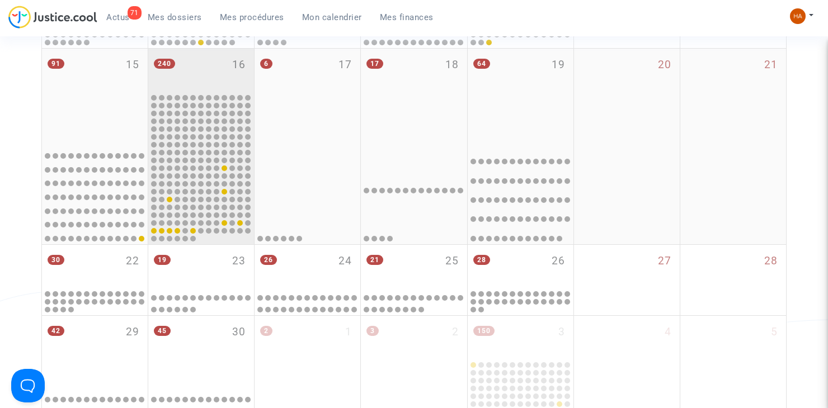
scroll to position [448, 0]
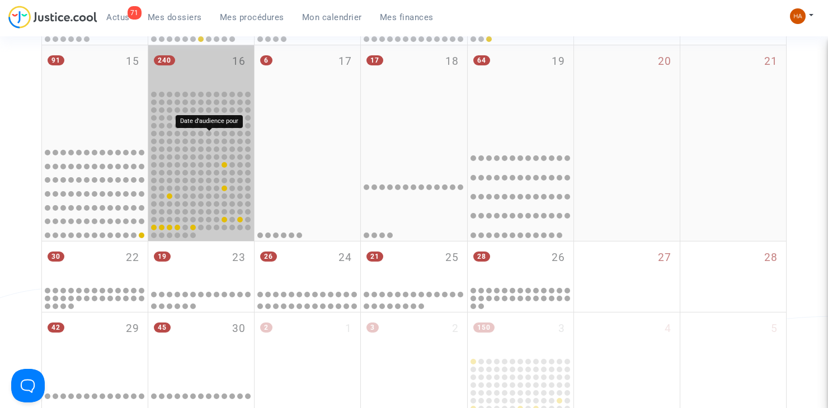
click at [207, 136] on div at bounding box center [209, 134] width 6 height 6
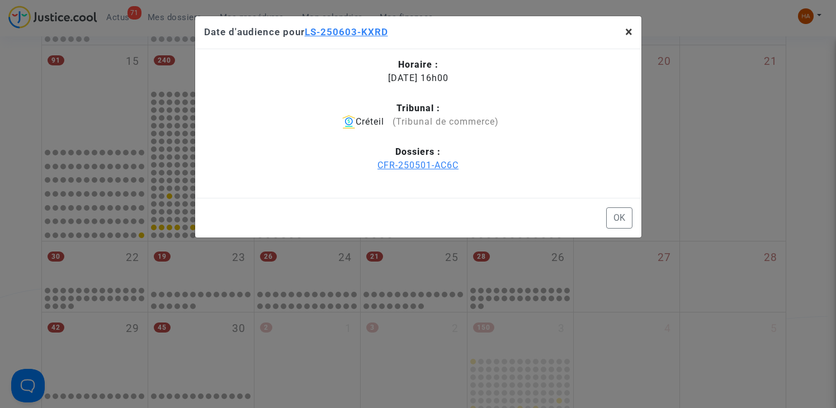
click at [620, 40] on button "×" at bounding box center [629, 31] width 25 height 31
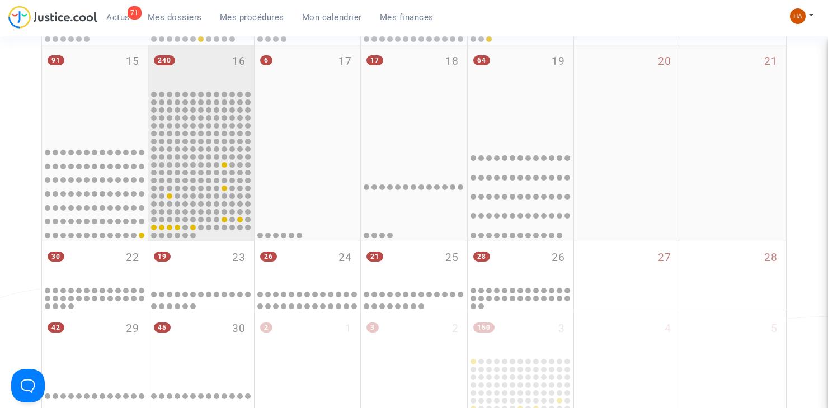
click at [214, 73] on div "240 16" at bounding box center [201, 67] width 106 height 44
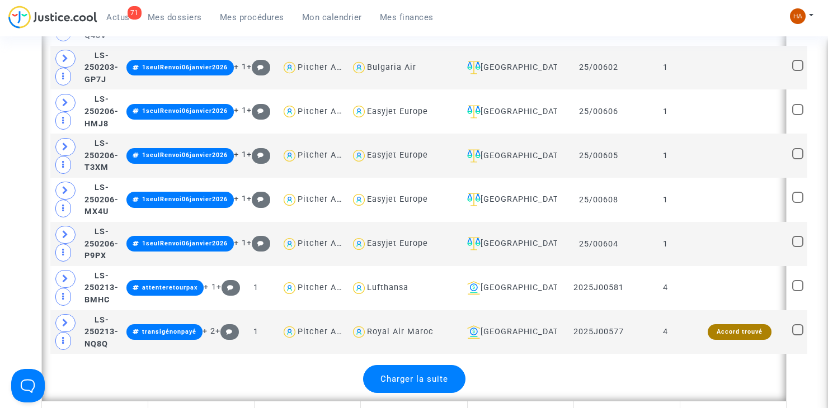
scroll to position [2686, 0]
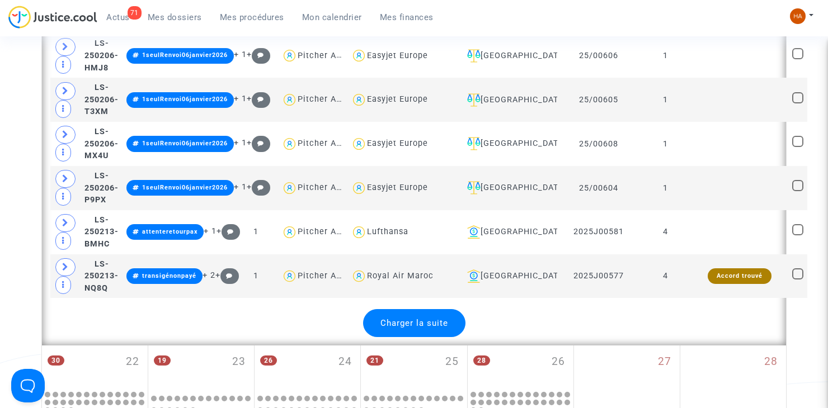
click at [393, 326] on div "Charger la suite" at bounding box center [414, 323] width 102 height 28
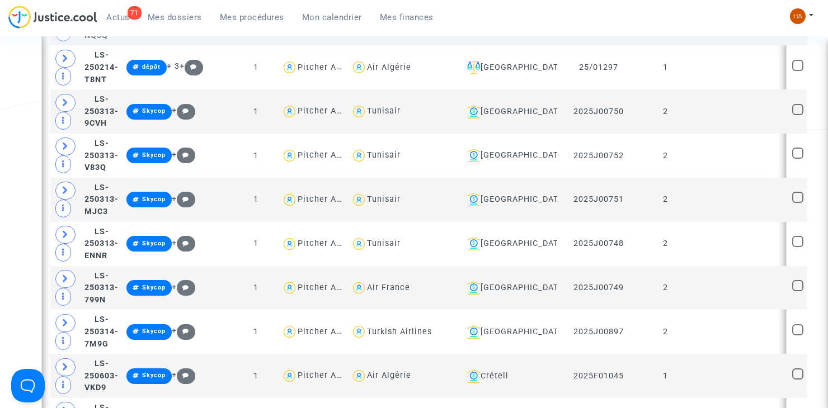
scroll to position [2897, 0]
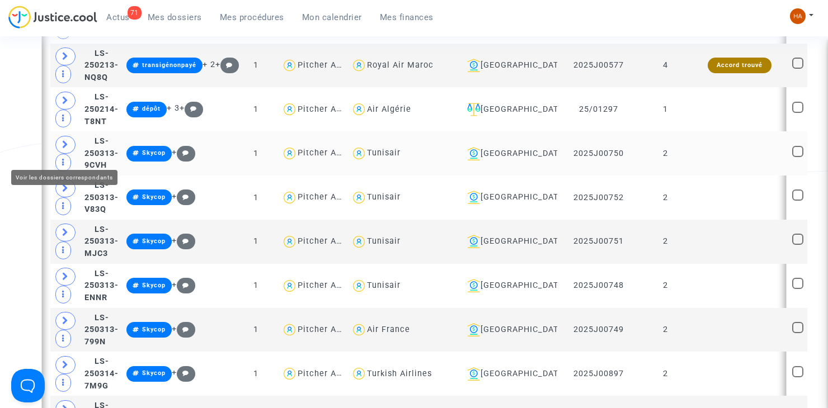
click at [68, 149] on icon at bounding box center [65, 144] width 7 height 8
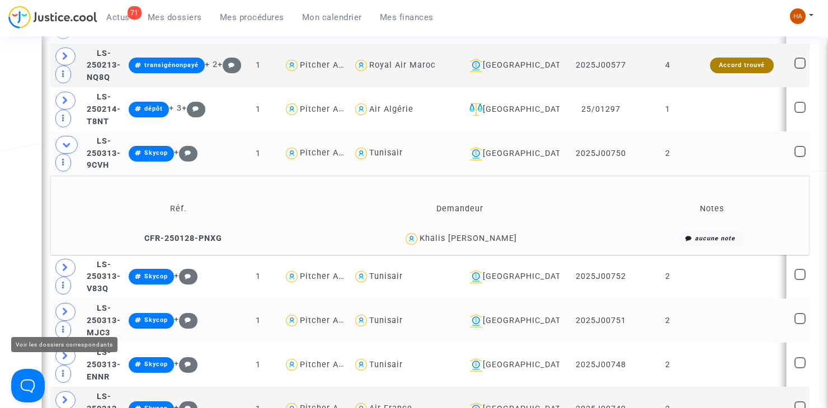
click at [71, 321] on span at bounding box center [65, 312] width 20 height 18
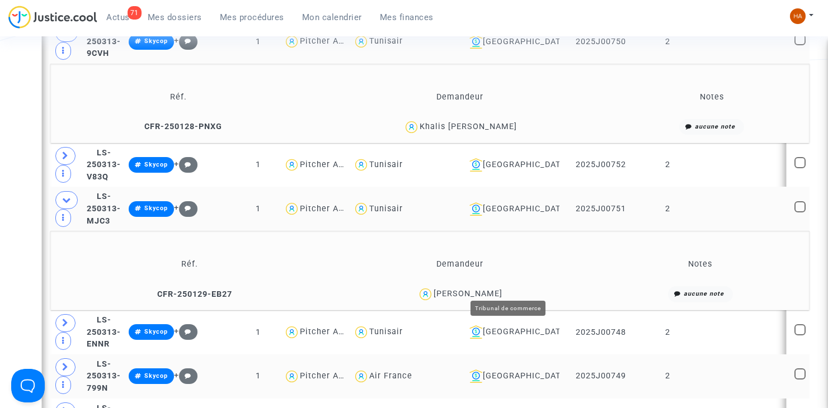
scroll to position [3065, 0]
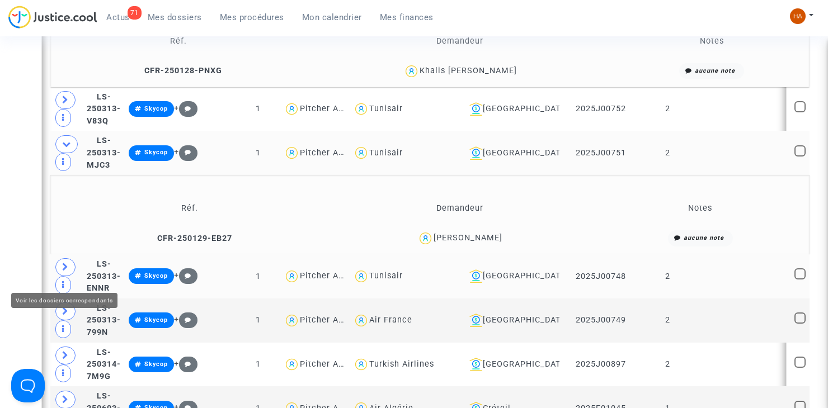
click at [63, 271] on icon at bounding box center [65, 267] width 7 height 8
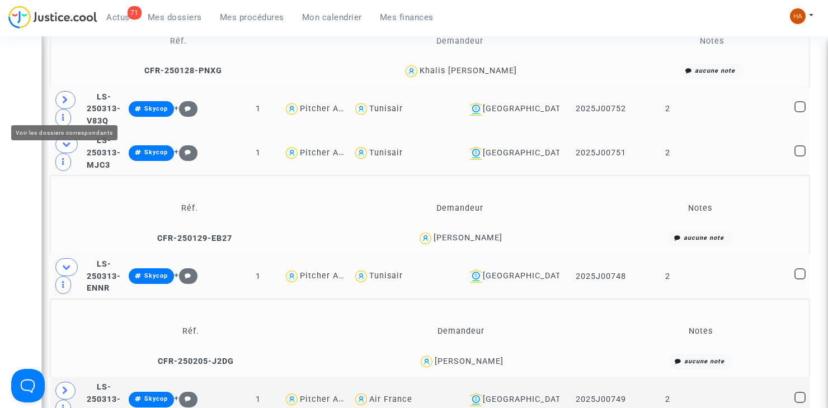
click at [69, 104] on span at bounding box center [65, 100] width 20 height 18
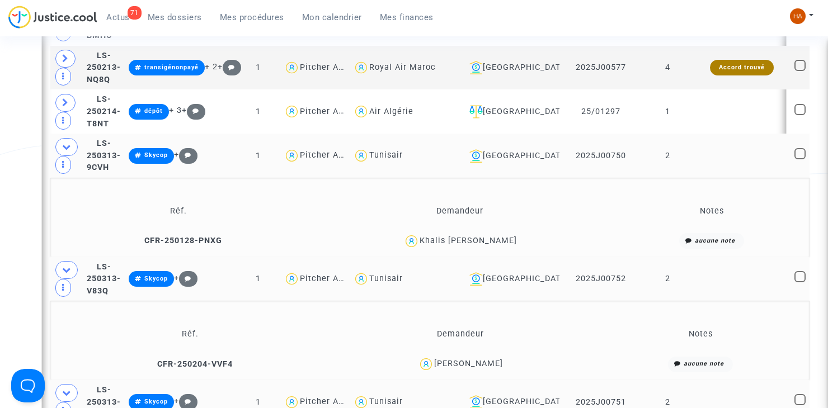
scroll to position [2841, 0]
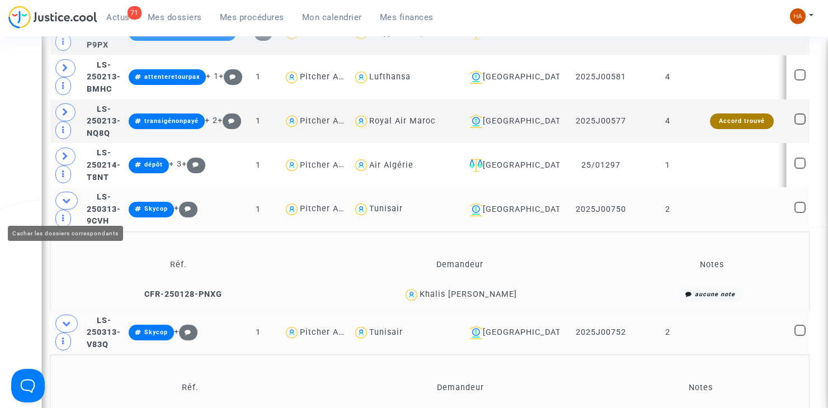
click at [65, 205] on icon at bounding box center [66, 200] width 9 height 8
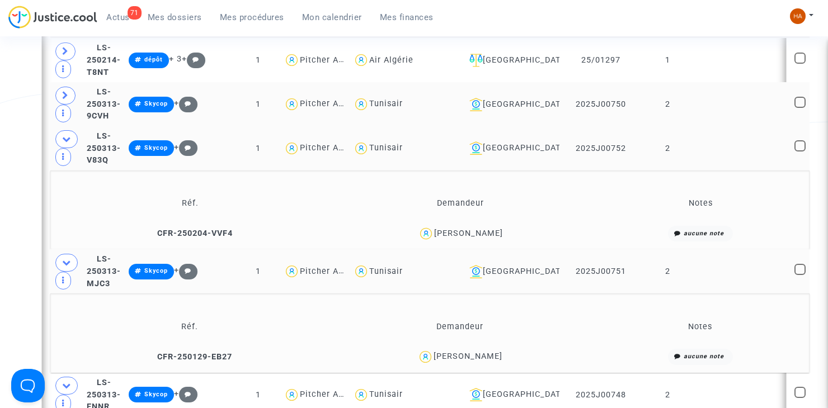
scroll to position [2944, 0]
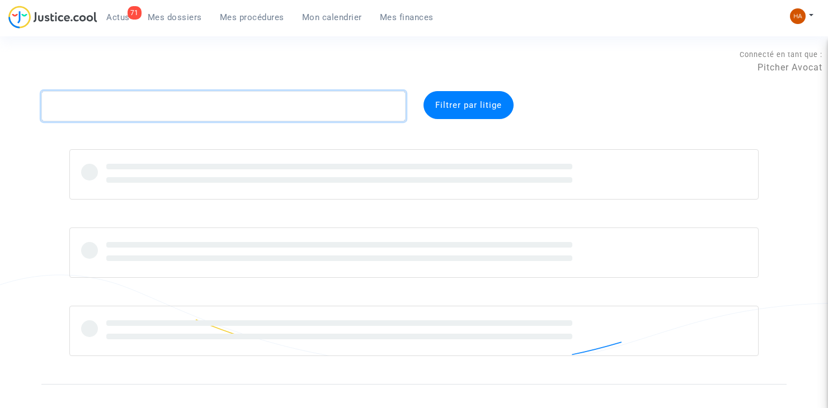
click at [128, 101] on textarea at bounding box center [223, 106] width 364 height 30
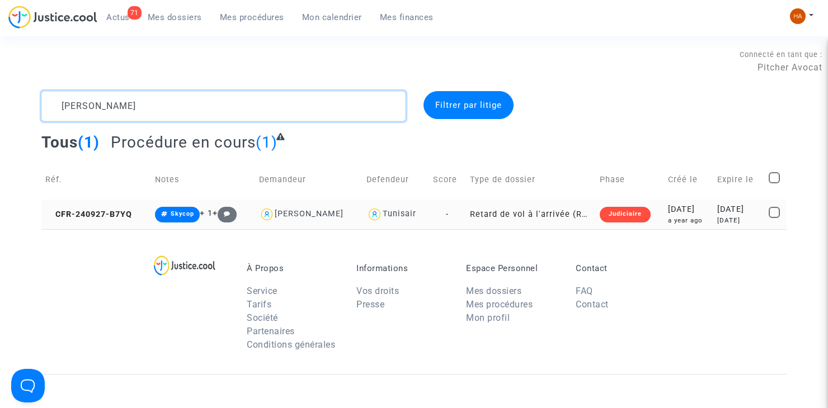
type textarea "CHERIF MERIEM"
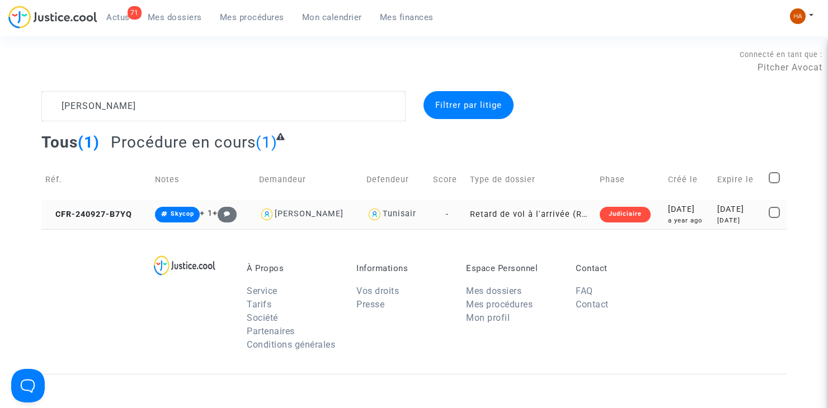
click at [444, 214] on td "-" at bounding box center [447, 215] width 37 height 30
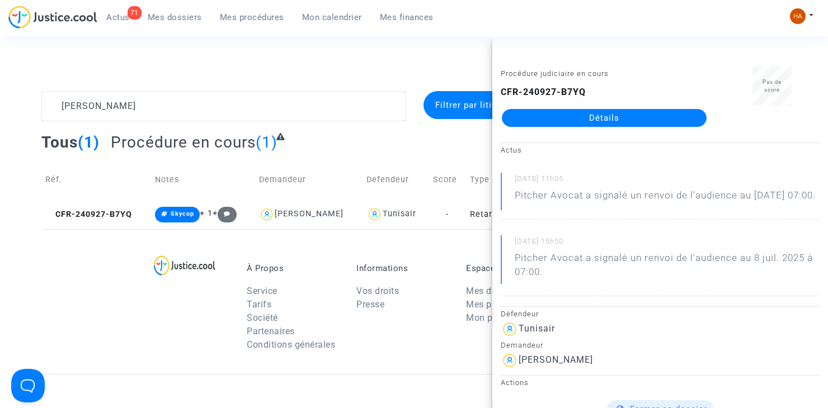
click at [574, 118] on link "Détails" at bounding box center [604, 118] width 205 height 18
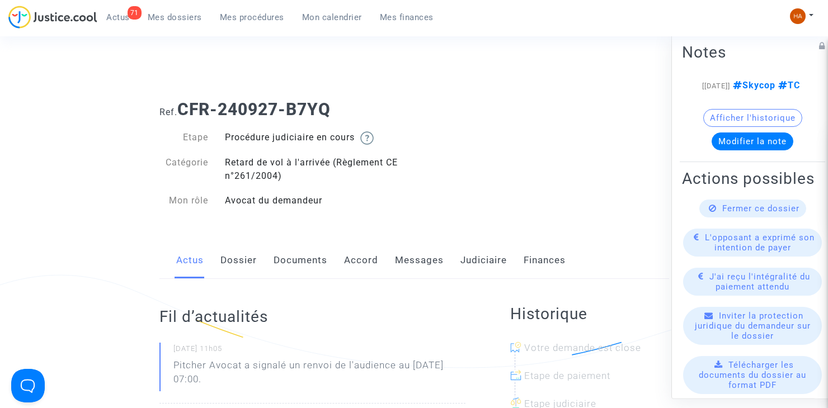
click at [477, 253] on link "Judiciaire" at bounding box center [483, 260] width 46 height 37
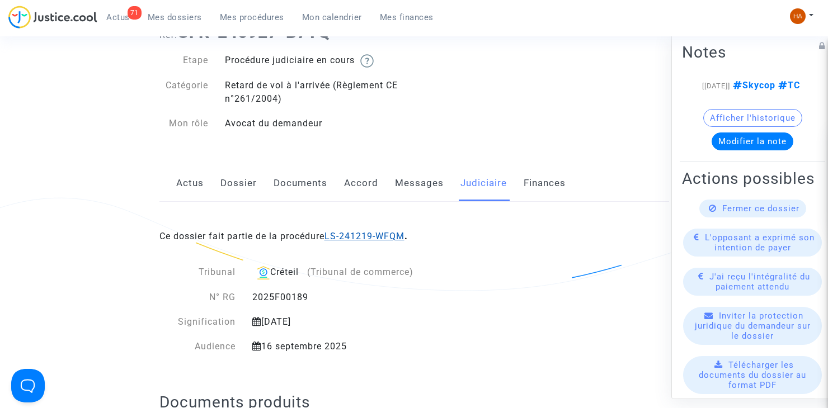
scroll to position [78, 0]
click at [374, 238] on link "LS-241219-WFQM" at bounding box center [365, 236] width 80 height 11
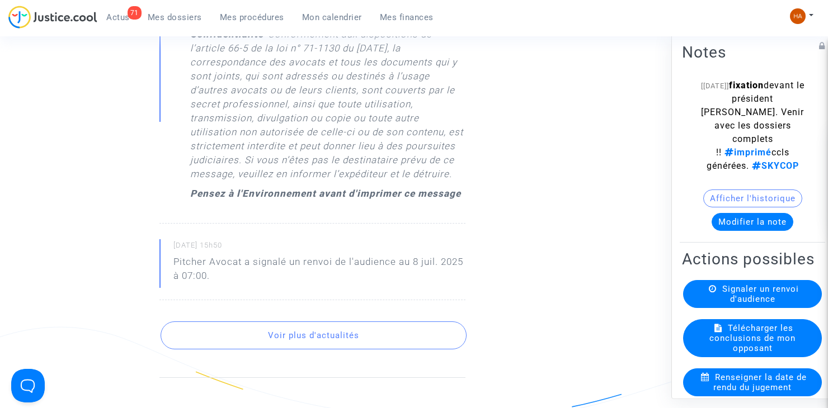
scroll to position [870, 0]
click at [308, 337] on button "Voir plus d'actualités" at bounding box center [314, 335] width 306 height 28
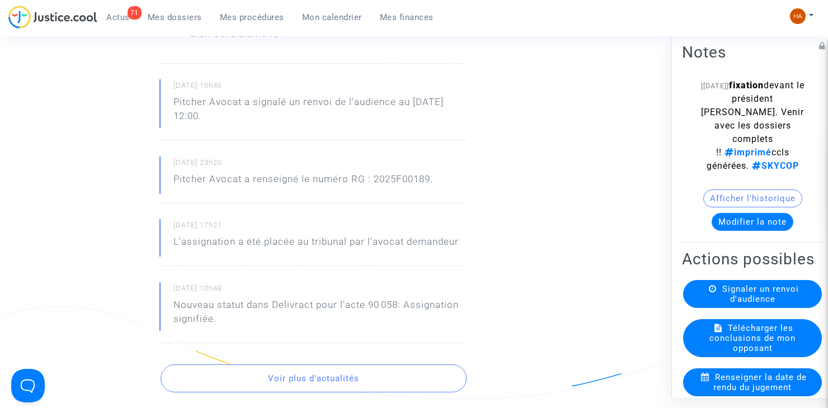
scroll to position [1351, 0]
click at [285, 372] on button "Voir plus d'actualités" at bounding box center [314, 378] width 306 height 28
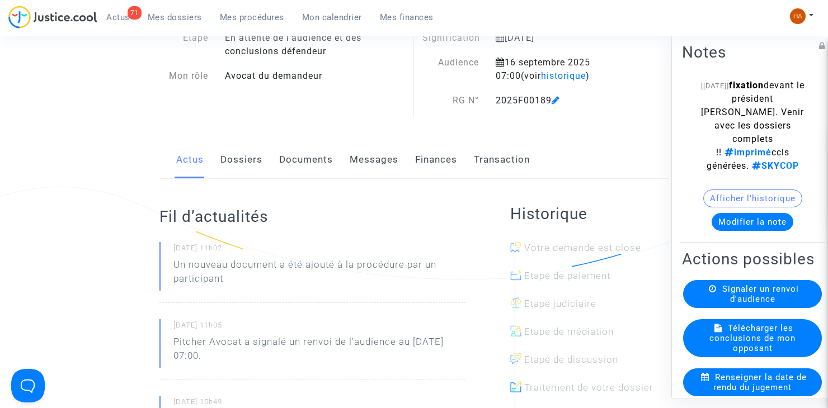
scroll to position [88, 0]
click at [303, 161] on link "Documents" at bounding box center [306, 160] width 54 height 37
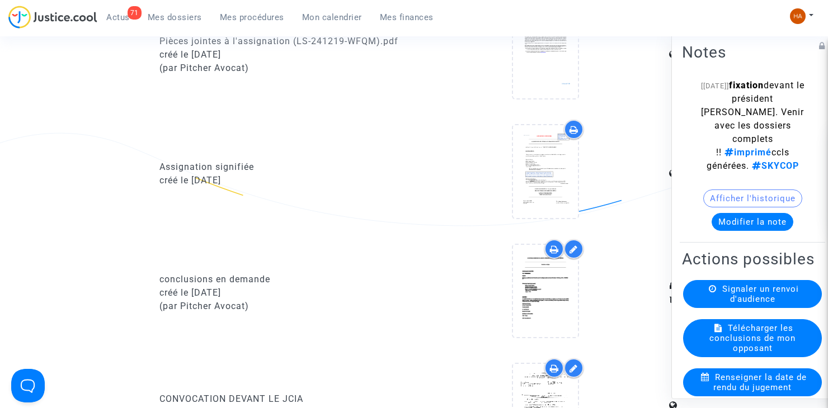
scroll to position [1039, 0]
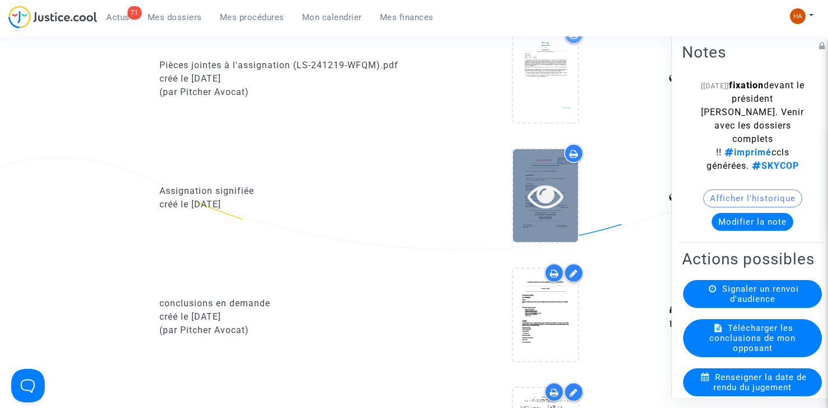
click at [532, 217] on div at bounding box center [545, 195] width 65 height 92
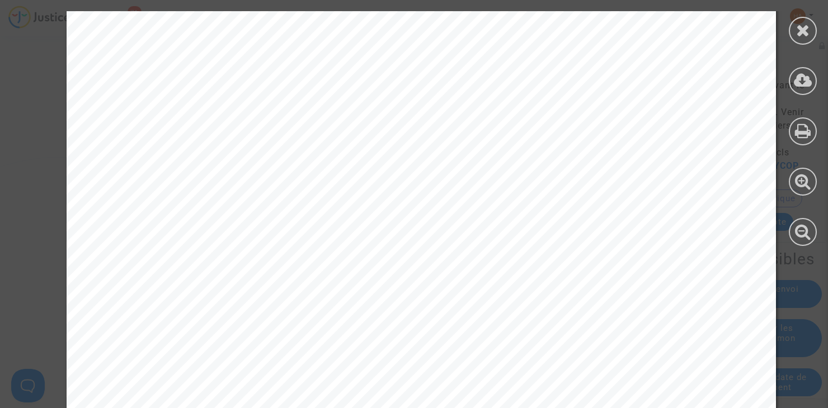
scroll to position [0, 0]
click at [798, 27] on icon at bounding box center [803, 30] width 14 height 17
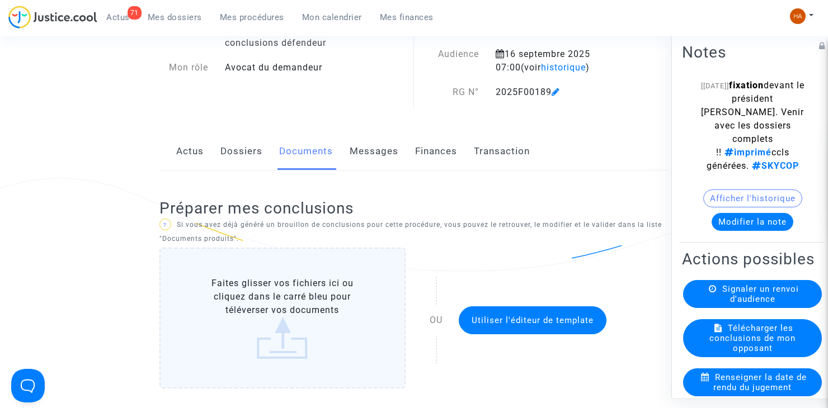
scroll to position [88, 0]
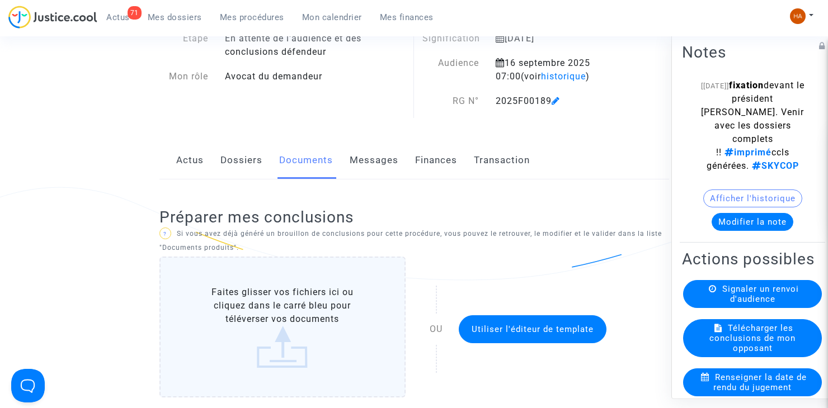
click at [359, 157] on link "Messages" at bounding box center [374, 160] width 49 height 37
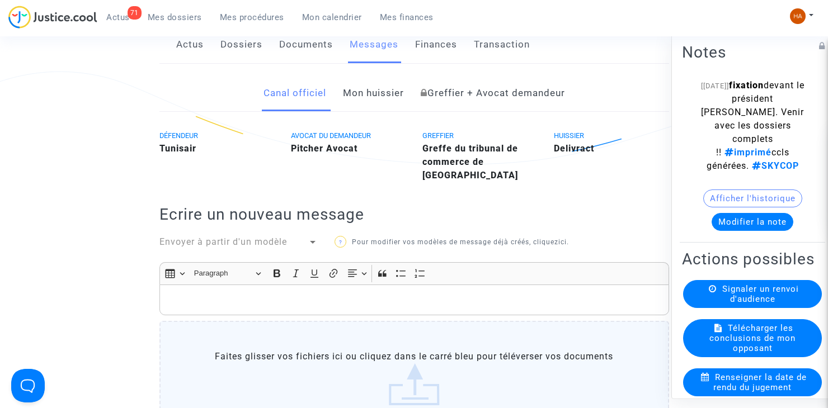
scroll to position [144, 0]
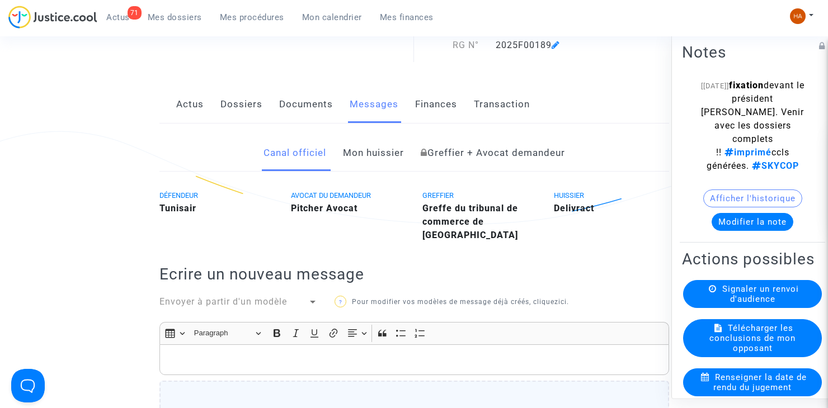
click at [304, 101] on link "Documents" at bounding box center [306, 104] width 54 height 37
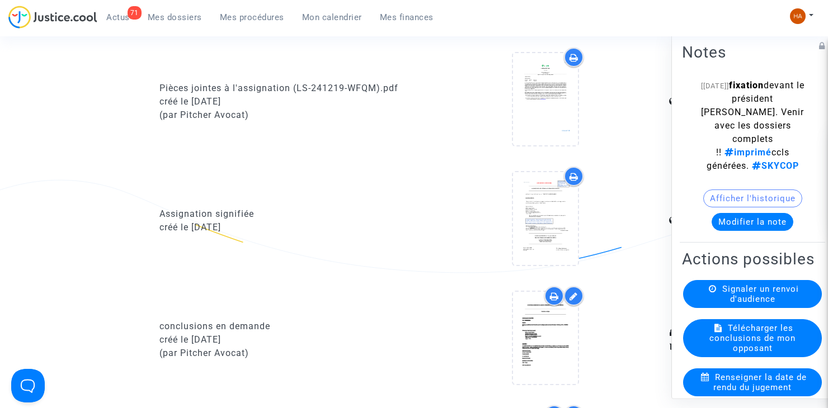
scroll to position [1039, 0]
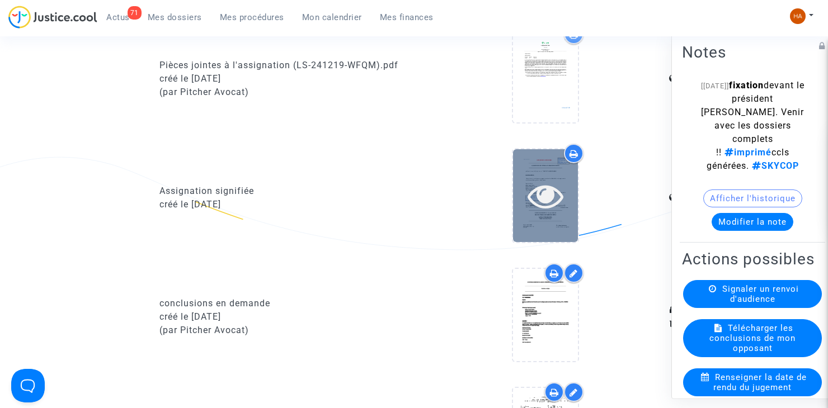
click at [548, 204] on icon at bounding box center [546, 196] width 36 height 36
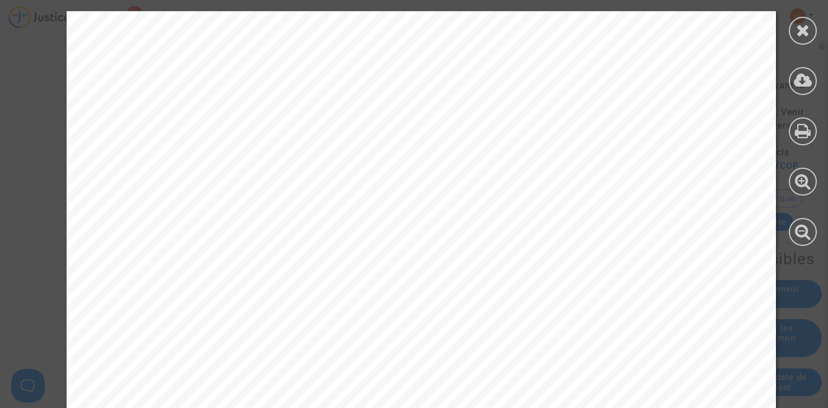
scroll to position [0, 0]
click at [807, 26] on icon at bounding box center [803, 30] width 14 height 17
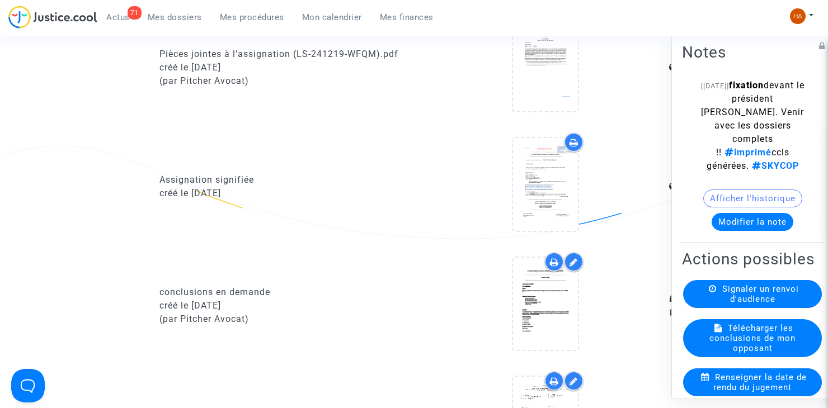
scroll to position [1007, 0]
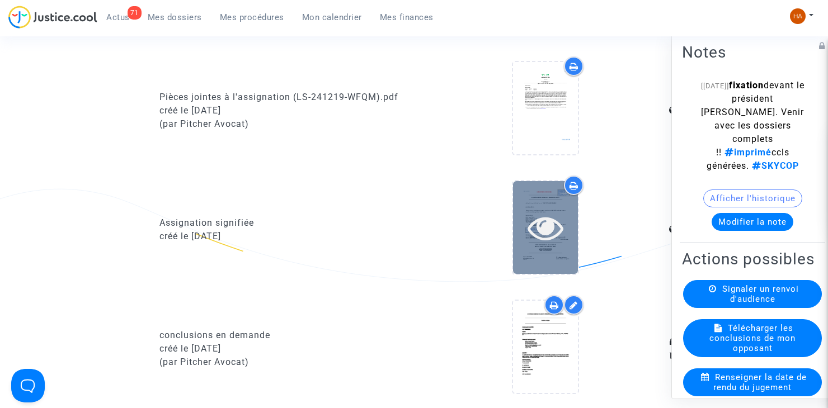
click at [534, 247] on div at bounding box center [545, 227] width 65 height 92
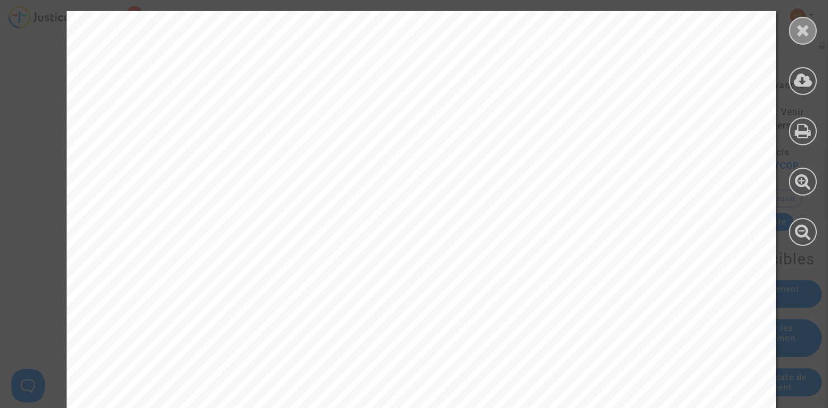
click at [805, 29] on icon at bounding box center [803, 30] width 14 height 17
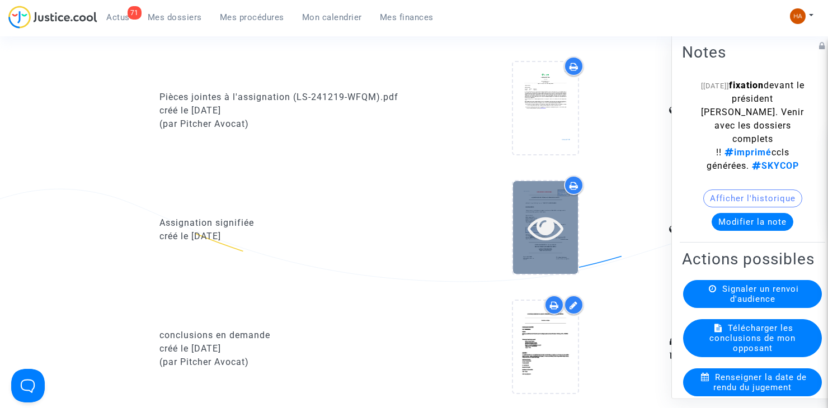
click at [538, 245] on div at bounding box center [545, 227] width 65 height 92
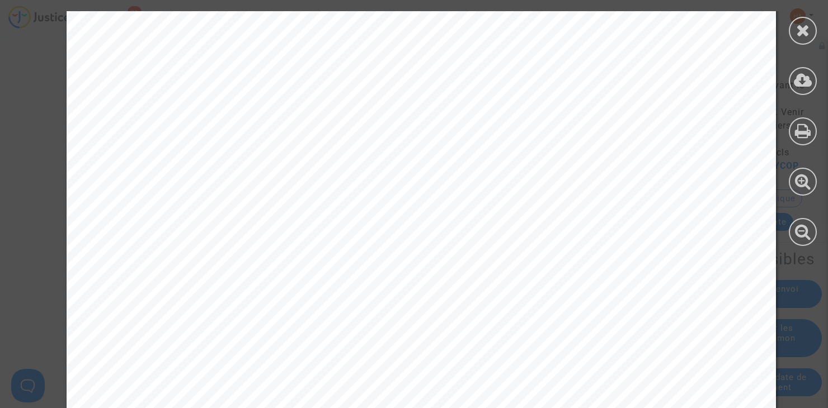
scroll to position [280, 0]
click at [797, 24] on icon at bounding box center [803, 30] width 14 height 17
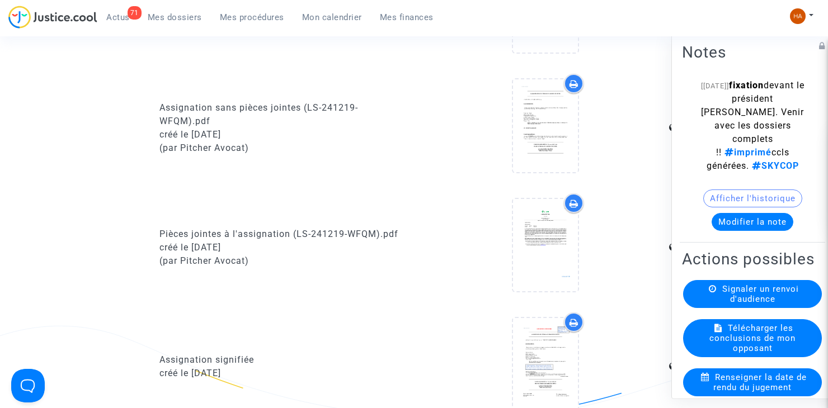
scroll to position [839, 0]
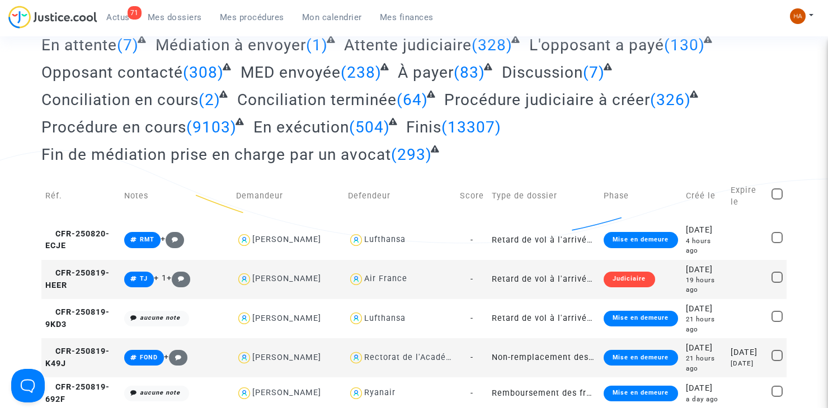
scroll to position [112, 0]
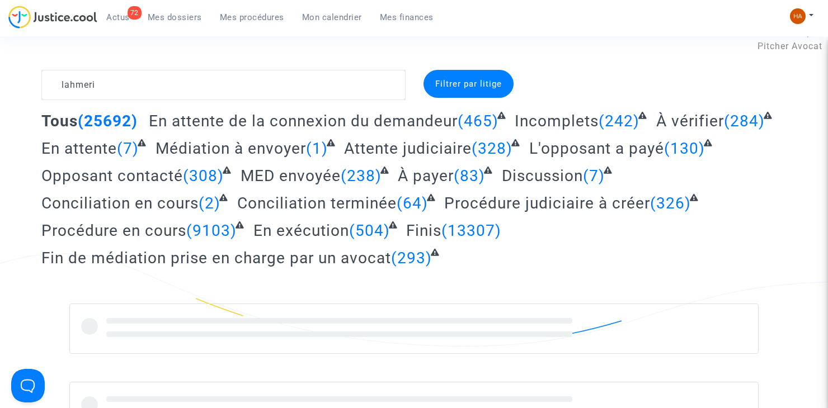
scroll to position [14, 0]
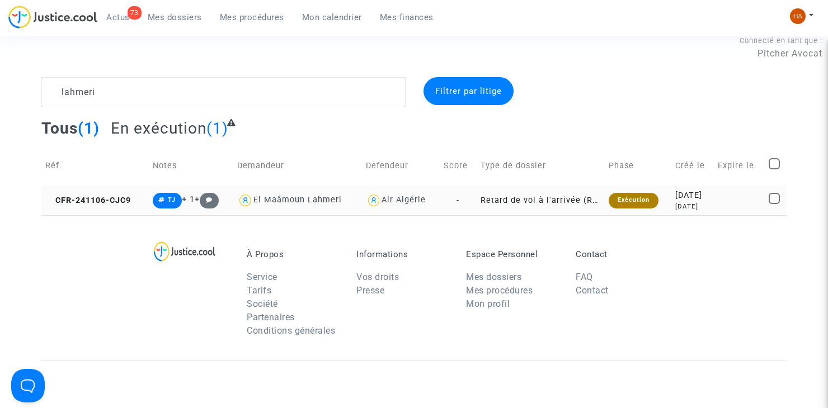
type textarea "lahmeri"
click at [460, 200] on td "-" at bounding box center [458, 201] width 36 height 30
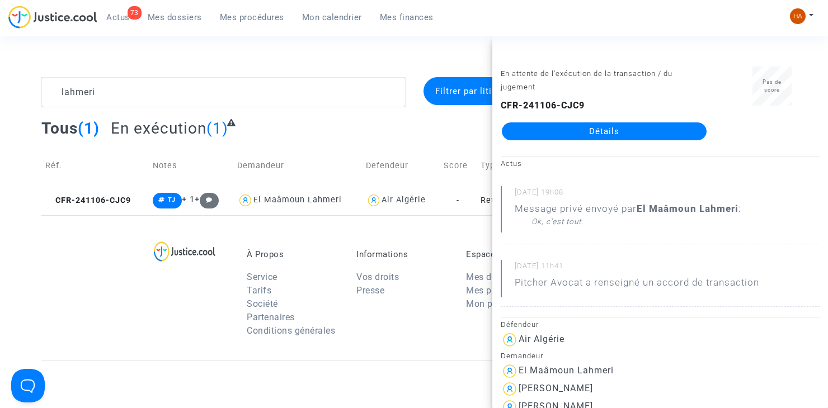
click at [590, 130] on link "Détails" at bounding box center [604, 132] width 205 height 18
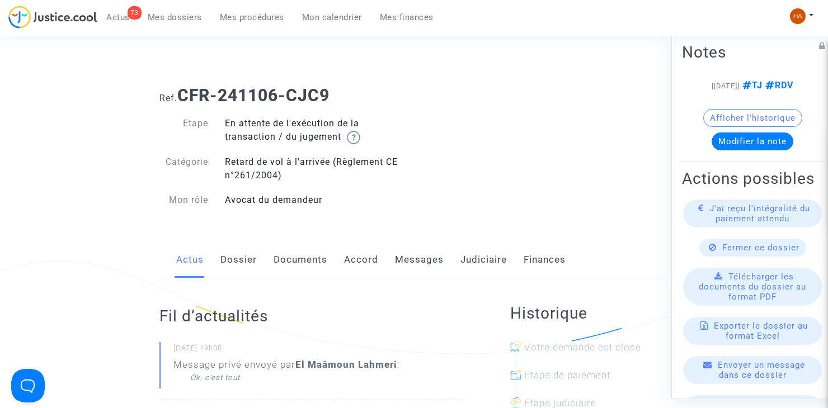
click at [365, 260] on link "Accord" at bounding box center [361, 260] width 34 height 37
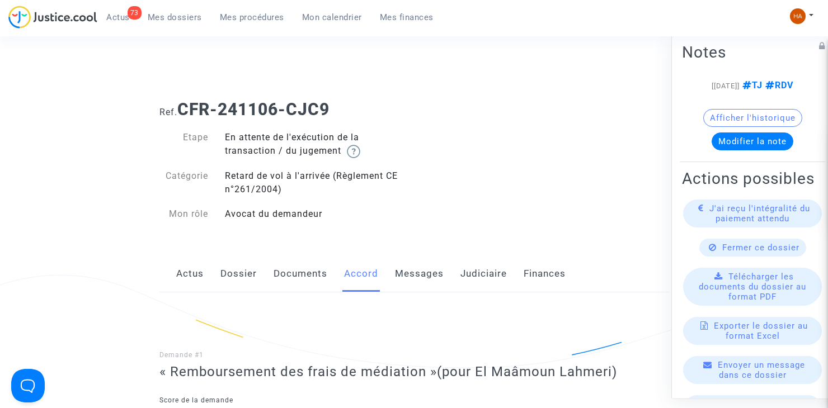
click at [497, 257] on link "Judiciaire" at bounding box center [483, 274] width 46 height 37
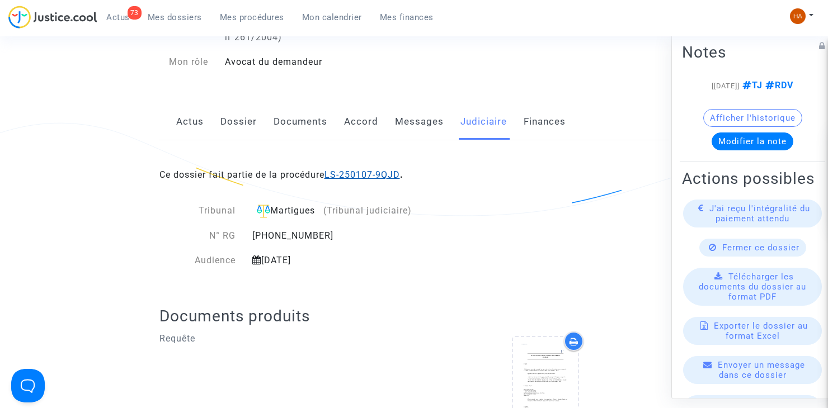
click at [386, 173] on link "LS-250107-9QJD" at bounding box center [363, 175] width 76 height 11
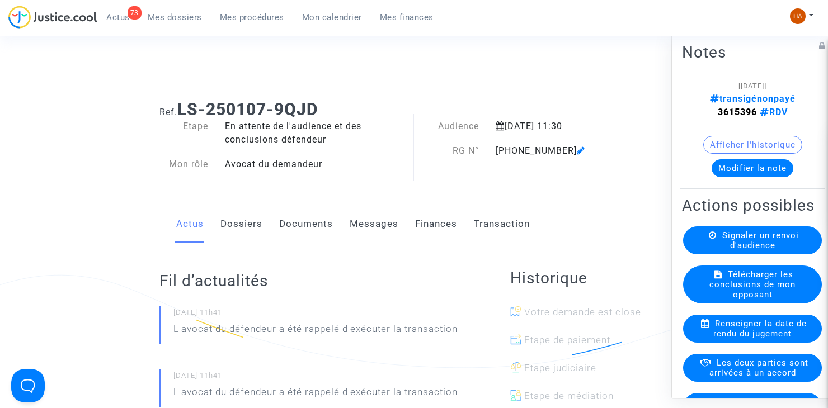
click at [244, 223] on link "Dossiers" at bounding box center [241, 224] width 42 height 37
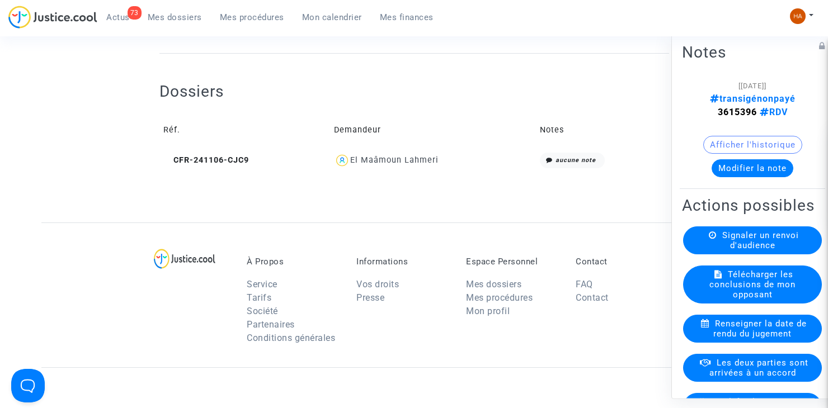
scroll to position [392, 0]
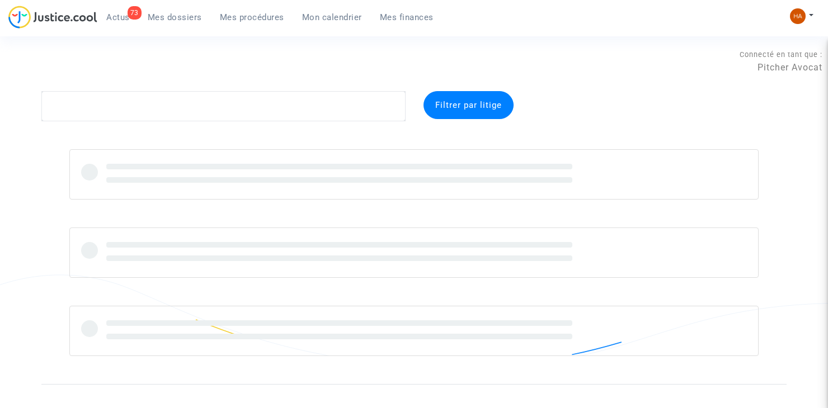
click at [120, 22] on span "Actus" at bounding box center [118, 17] width 24 height 10
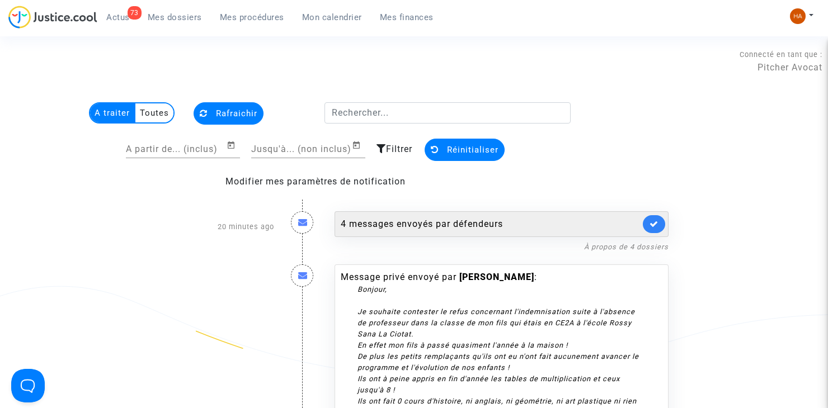
click at [404, 226] on div "4 messages envoyés par défendeurs" at bounding box center [490, 224] width 299 height 13
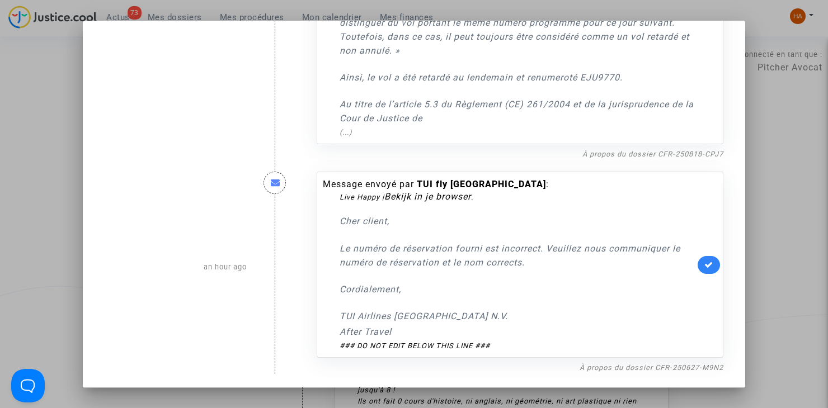
scroll to position [675, 0]
click at [781, 164] on div at bounding box center [414, 204] width 828 height 408
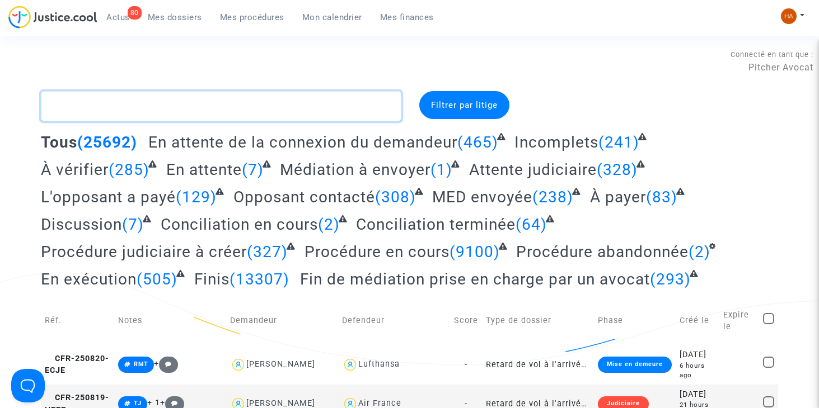
click at [77, 106] on textarea at bounding box center [221, 106] width 360 height 30
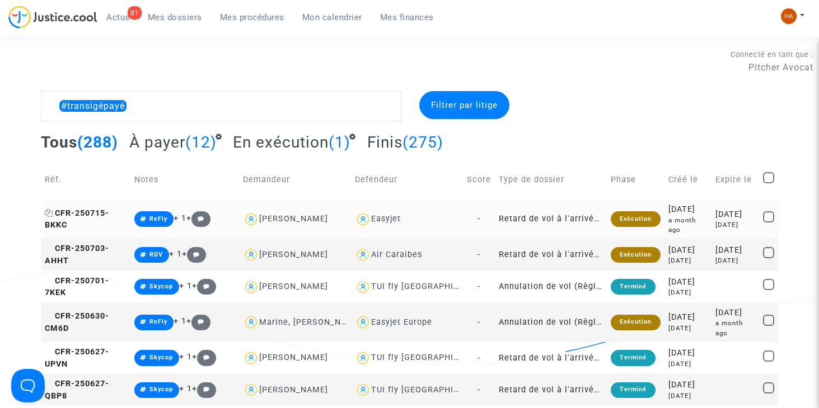
click at [50, 216] on icon at bounding box center [49, 213] width 8 height 8
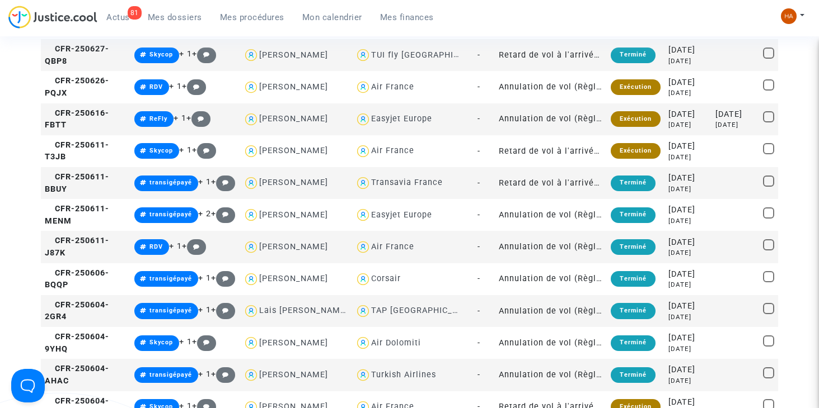
scroll to position [336, 0]
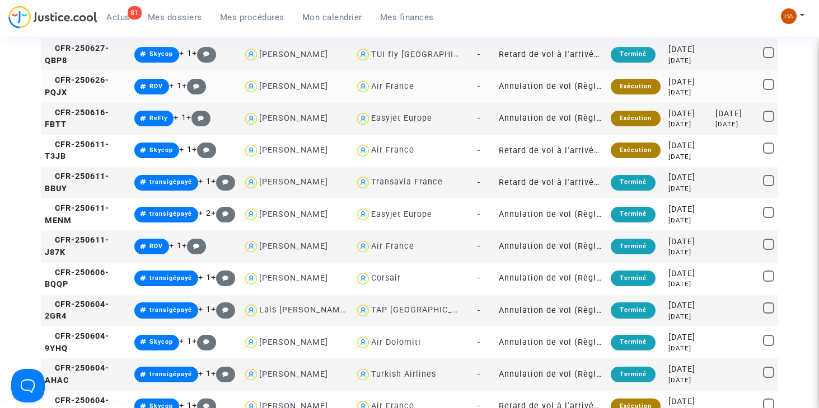
click at [406, 91] on div "Air France" at bounding box center [392, 87] width 43 height 10
type textarea "#transigépayé @"Air France""
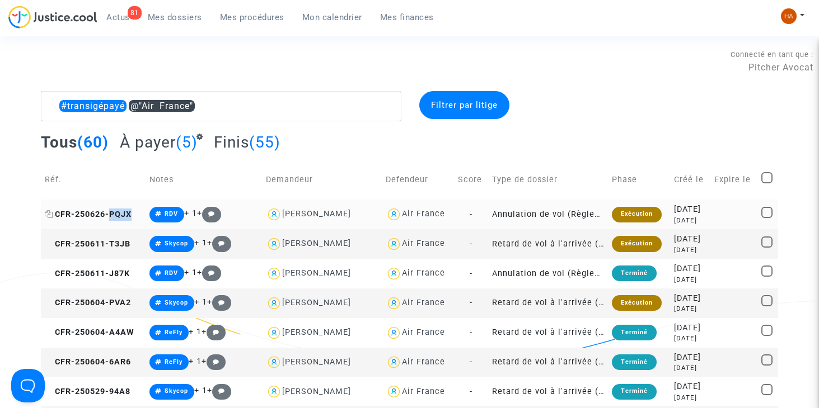
drag, startPoint x: 131, startPoint y: 213, endPoint x: 110, endPoint y: 212, distance: 21.9
click at [110, 212] on td "CFR-250626-PQJX" at bounding box center [93, 215] width 105 height 30
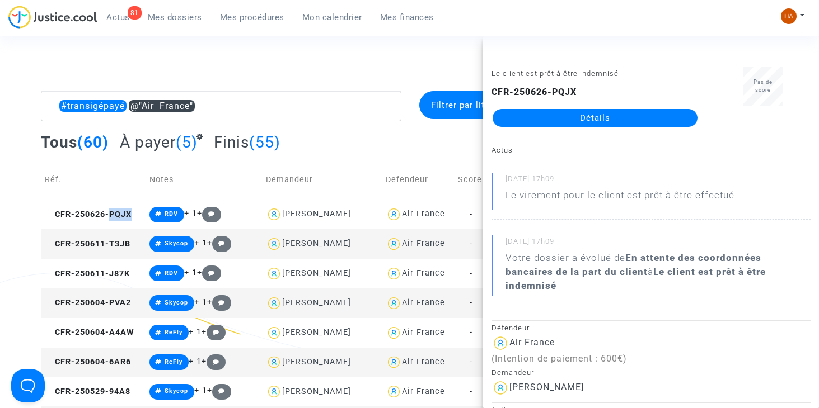
copy span "PQJX"
drag, startPoint x: 534, startPoint y: 124, endPoint x: 530, endPoint y: 140, distance: 16.3
click at [534, 124] on link "Détails" at bounding box center [594, 118] width 205 height 18
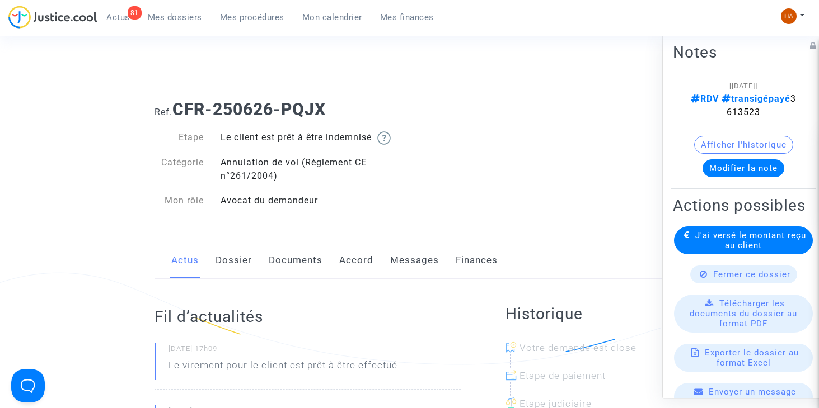
click at [744, 145] on button "Afficher l'historique" at bounding box center [743, 145] width 99 height 18
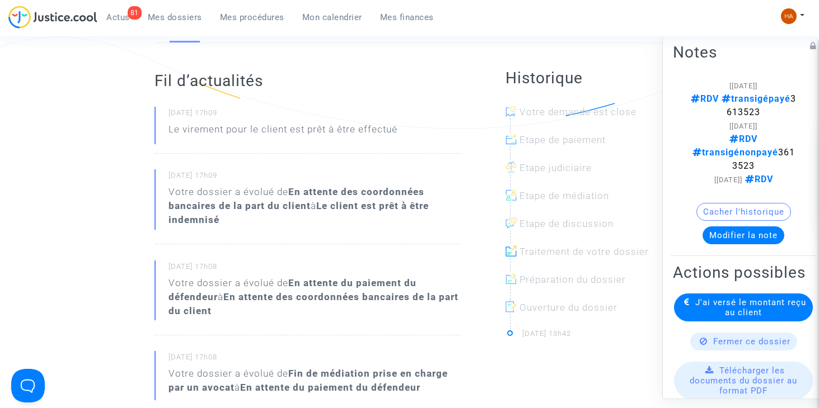
scroll to position [35, 0]
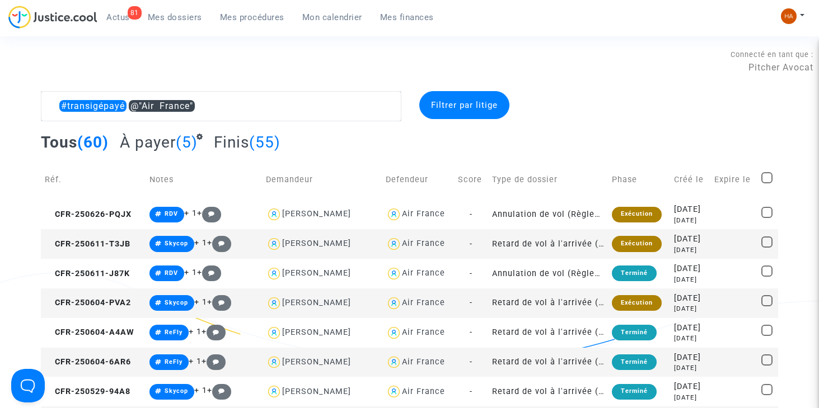
click at [488, 245] on td "Retard de vol à l'arrivée (Règlement CE n°261/2004)" at bounding box center [548, 244] width 120 height 30
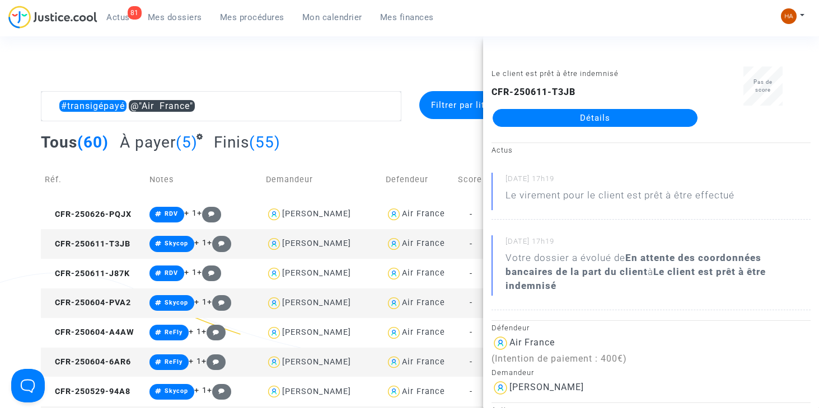
click at [655, 118] on link "Détails" at bounding box center [594, 118] width 205 height 18
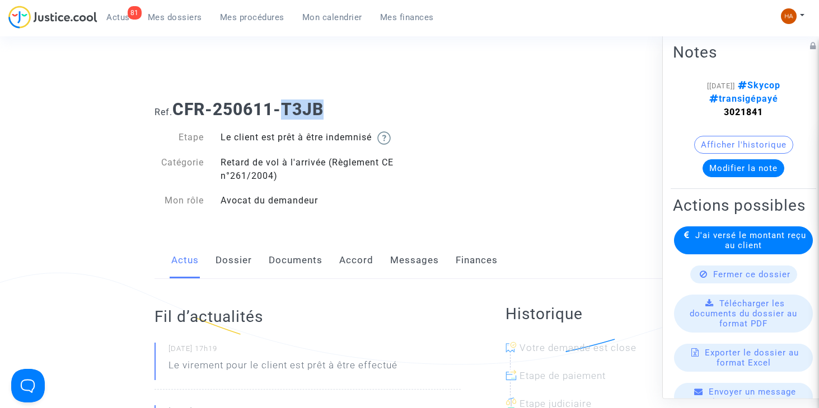
drag, startPoint x: 340, startPoint y: 119, endPoint x: 284, endPoint y: 116, distance: 55.5
click at [284, 116] on h1 "Ref. CFR-250611-T3JB" at bounding box center [409, 110] width 510 height 20
copy b "T3JB"
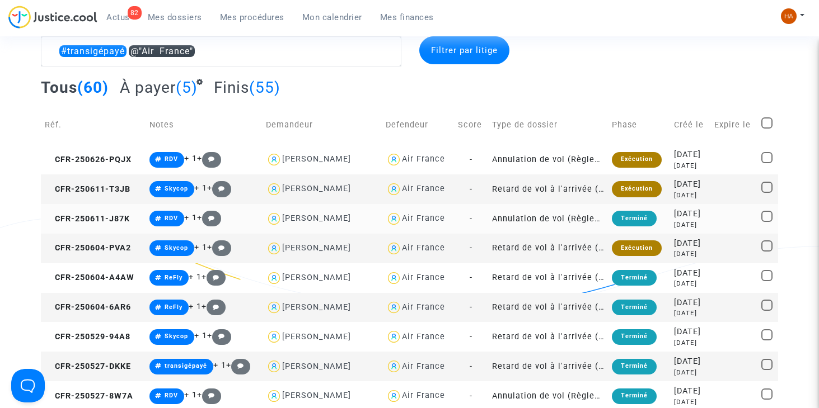
scroll to position [56, 0]
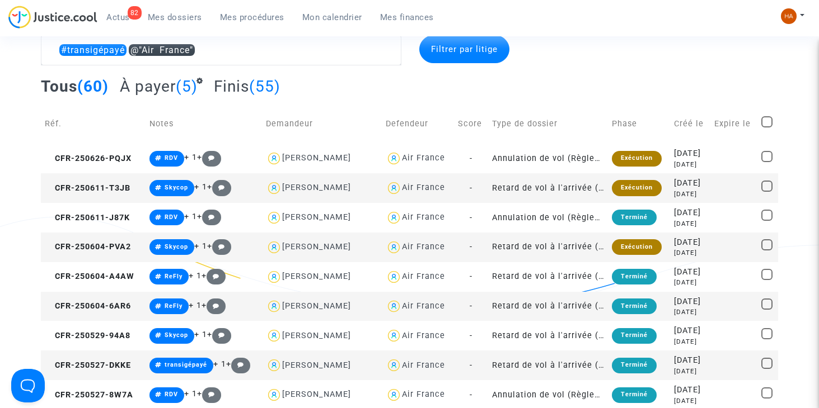
drag, startPoint x: 47, startPoint y: 218, endPoint x: 11, endPoint y: 215, distance: 35.9
click at [47, 218] on icon at bounding box center [49, 218] width 8 height 8
click at [475, 223] on td "-" at bounding box center [471, 218] width 34 height 30
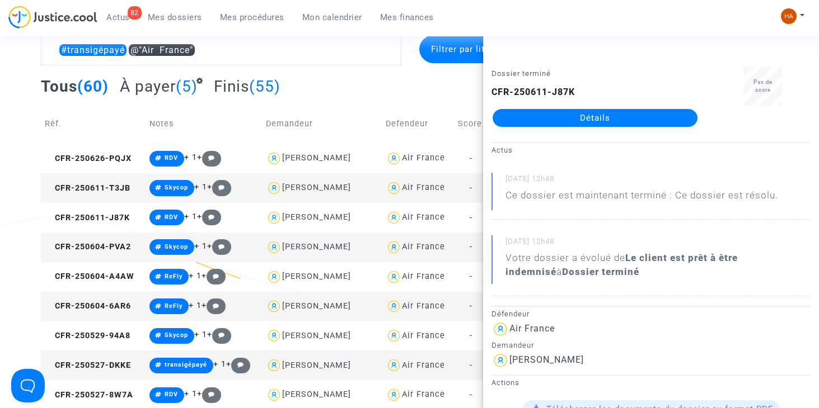
click at [624, 120] on link "Détails" at bounding box center [594, 118] width 205 height 18
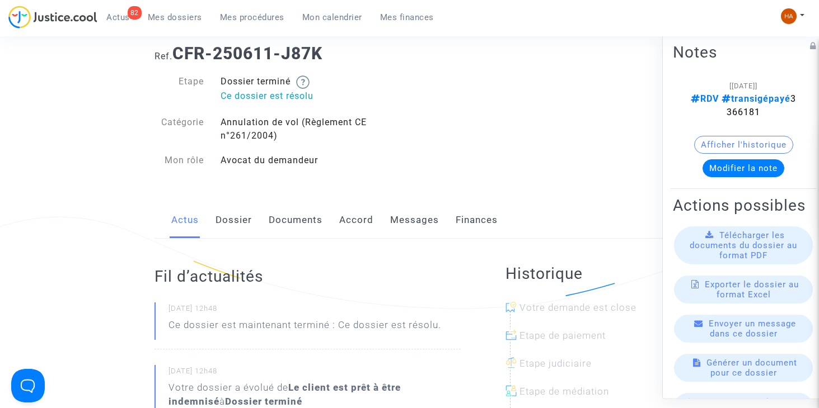
click at [177, 17] on span "Mes dossiers" at bounding box center [175, 17] width 54 height 10
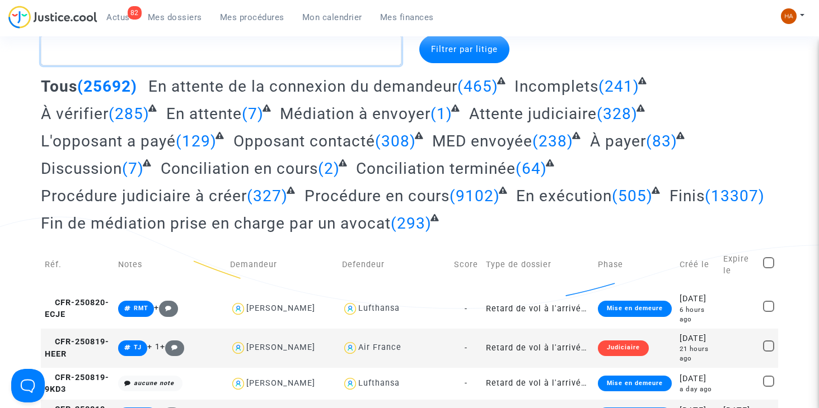
drag, startPoint x: 178, startPoint y: 46, endPoint x: 171, endPoint y: 53, distance: 9.5
click at [172, 53] on textarea at bounding box center [221, 50] width 360 height 30
paste textarea "MICKOLO"
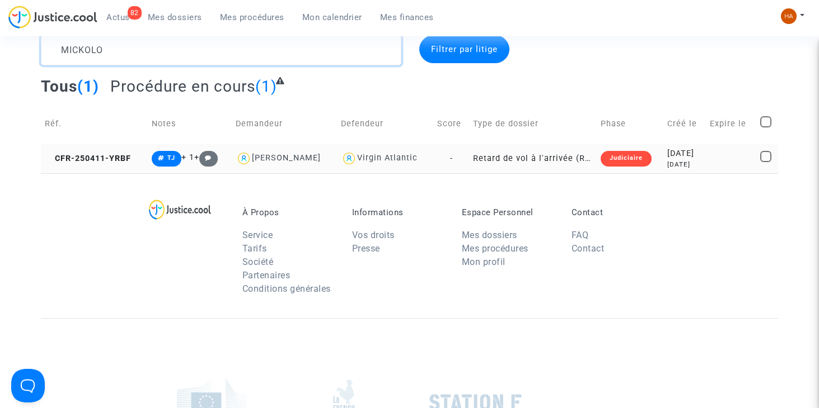
type textarea "MICKOLO"
click at [469, 162] on td "Retard de vol à l'arrivée (Règlement CE n°261/2004)" at bounding box center [532, 159] width 127 height 30
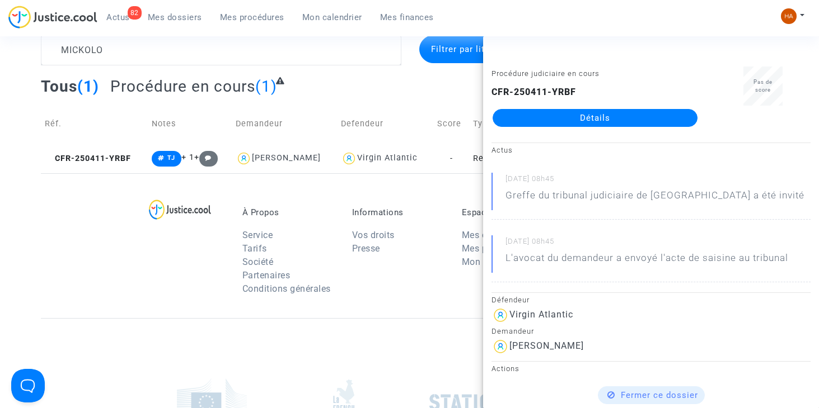
click at [532, 123] on link "Détails" at bounding box center [594, 118] width 205 height 18
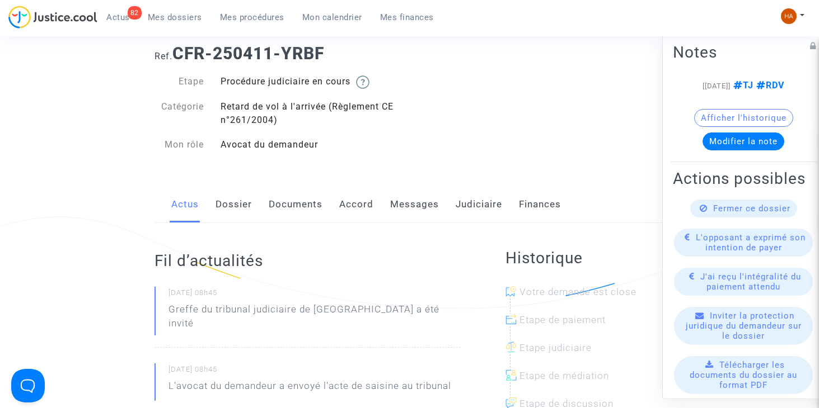
click at [370, 210] on link "Accord" at bounding box center [356, 204] width 34 height 37
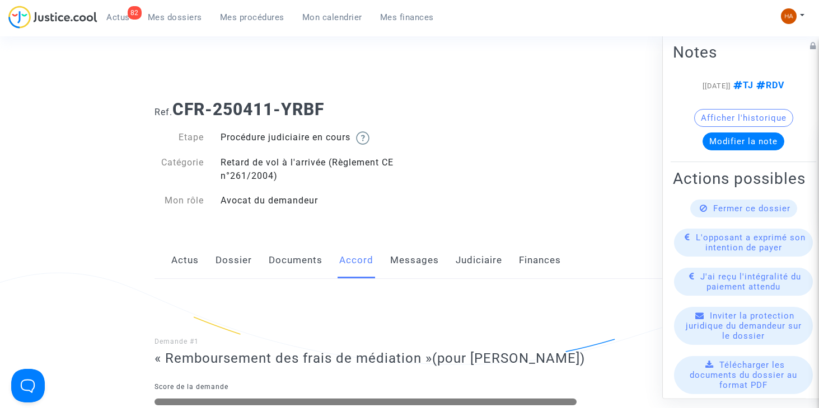
click at [472, 261] on link "Judiciaire" at bounding box center [478, 260] width 46 height 37
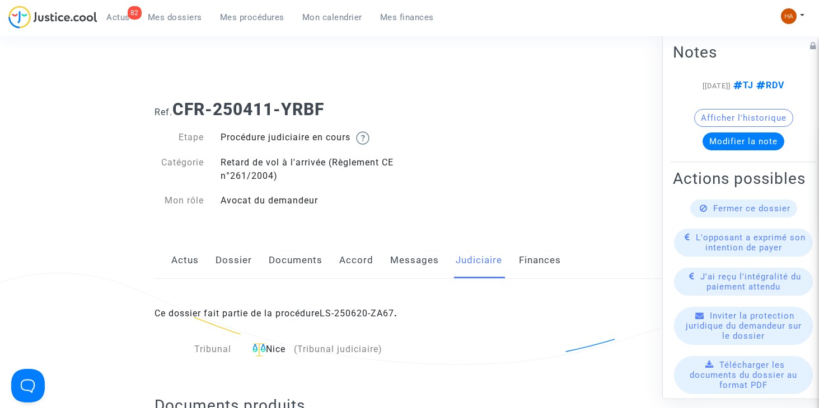
scroll to position [7, 0]
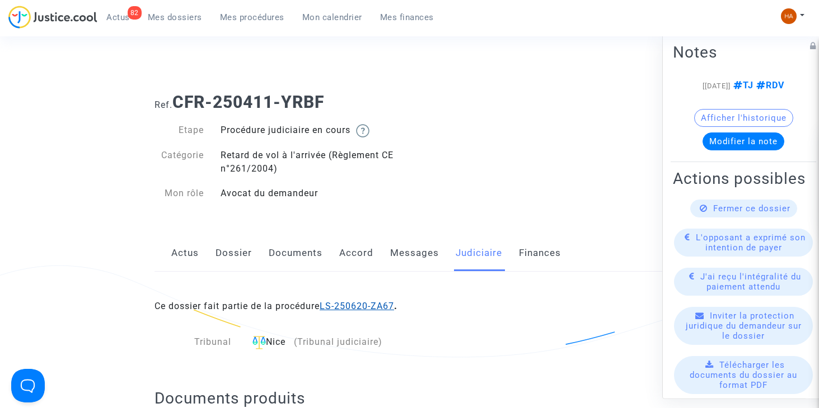
click at [370, 309] on link "LS-250620-ZA67" at bounding box center [356, 306] width 74 height 11
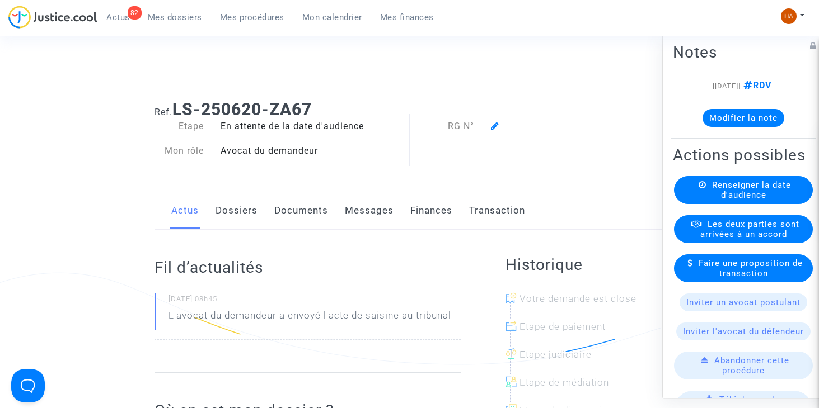
click at [369, 212] on link "Messages" at bounding box center [369, 210] width 49 height 37
click at [238, 215] on link "Dossiers" at bounding box center [236, 210] width 42 height 37
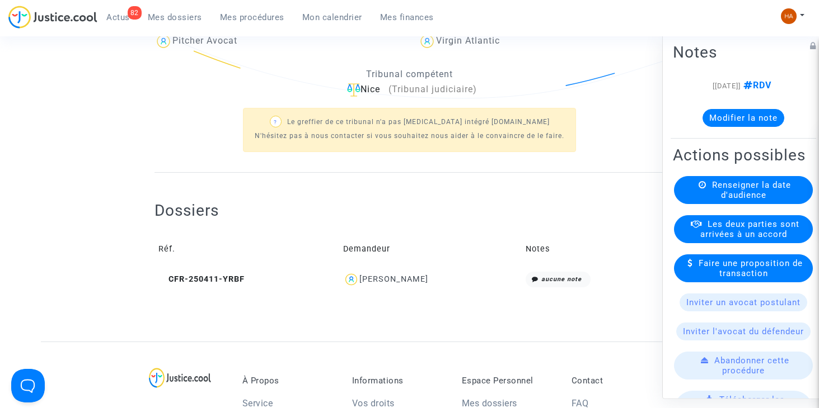
scroll to position [336, 0]
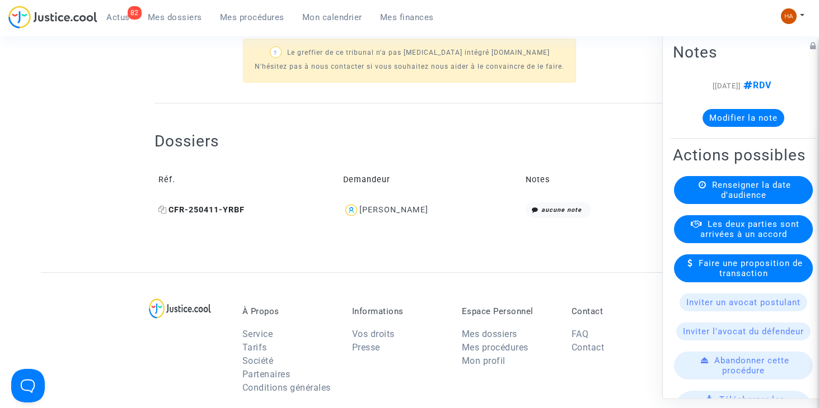
click at [163, 212] on icon at bounding box center [162, 210] width 8 height 8
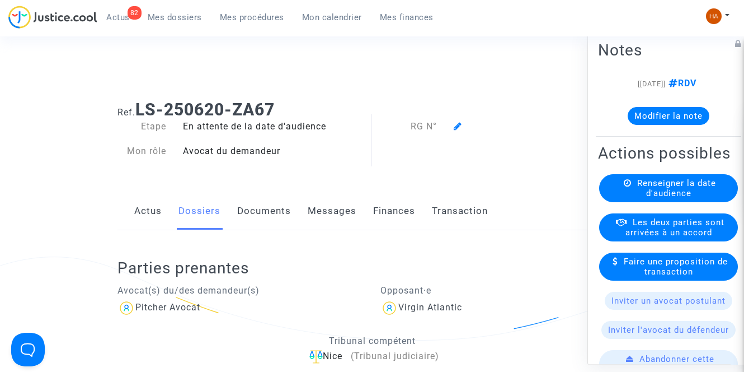
scroll to position [0, 0]
click at [270, 213] on link "Documents" at bounding box center [264, 210] width 54 height 37
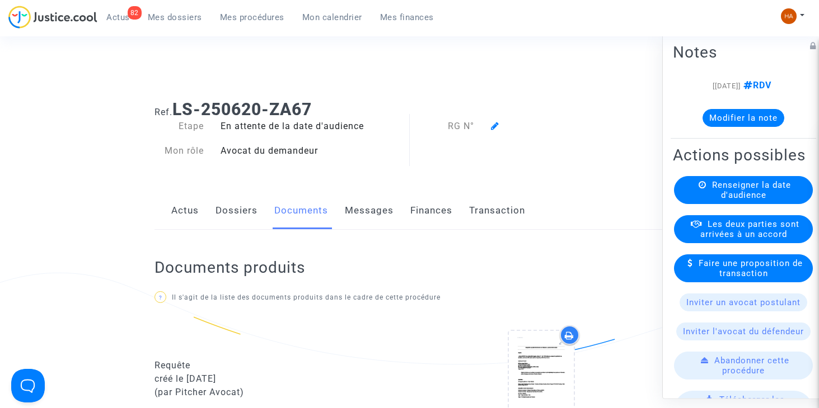
click at [247, 215] on link "Dossiers" at bounding box center [236, 210] width 42 height 37
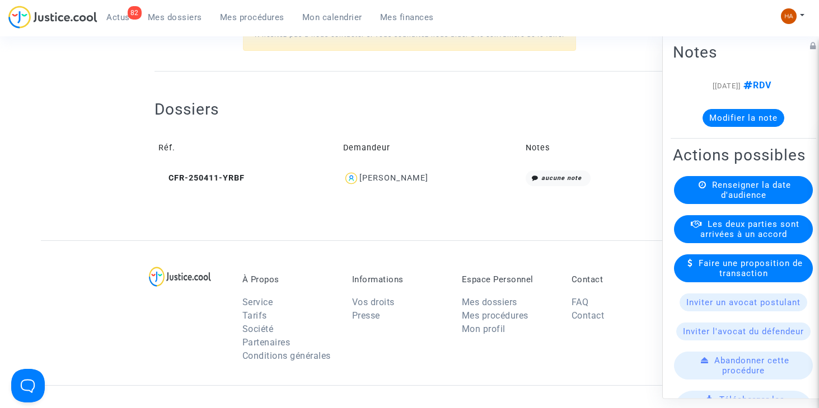
scroll to position [336, 0]
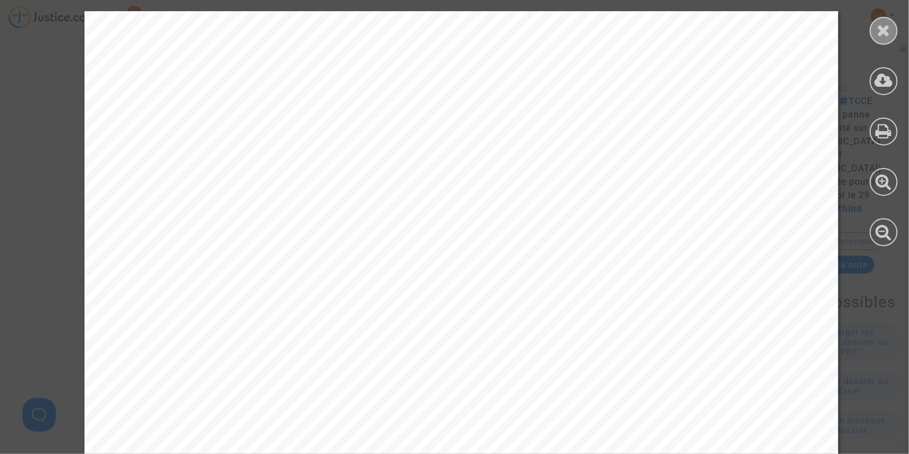
click at [886, 19] on div at bounding box center [884, 31] width 28 height 28
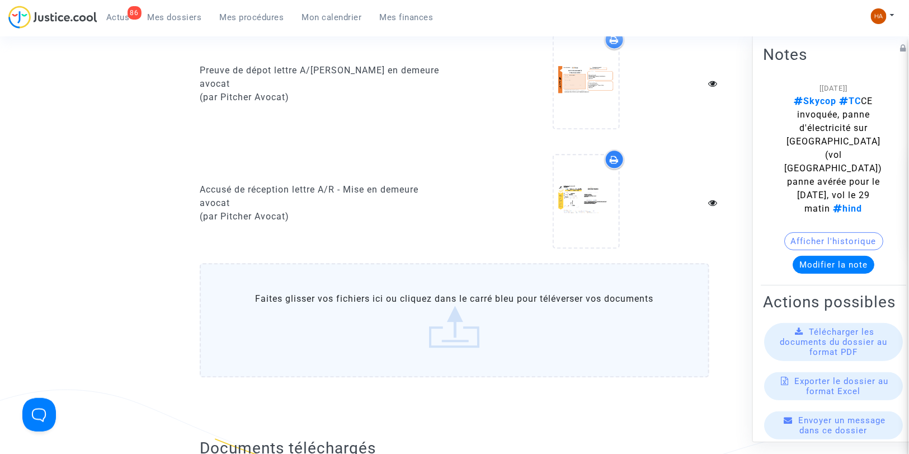
scroll to position [1056, 0]
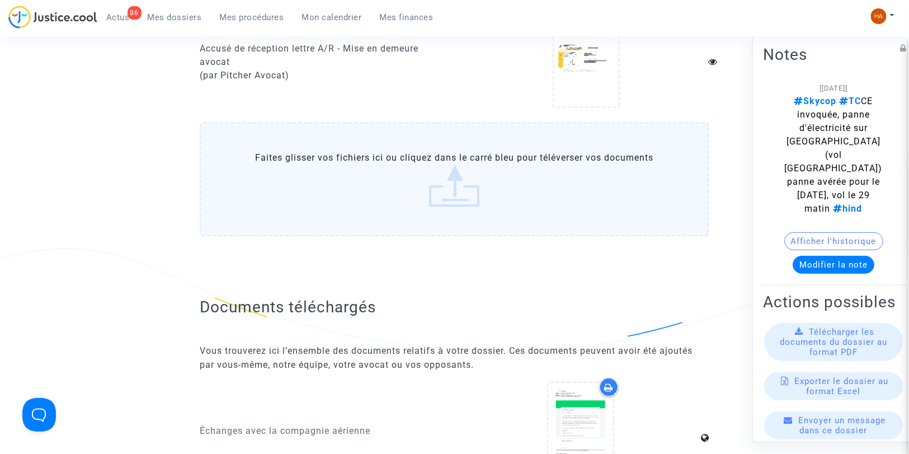
click at [454, 153] on label "Faites glisser vos fichiers ici ou cliquez dans le carré bleu pour téléverser v…" at bounding box center [455, 179] width 510 height 114
click at [0, 0] on input "Faites glisser vos fichiers ici ou cliquez dans le carré bleu pour téléverser v…" at bounding box center [0, 0] width 0 height 0
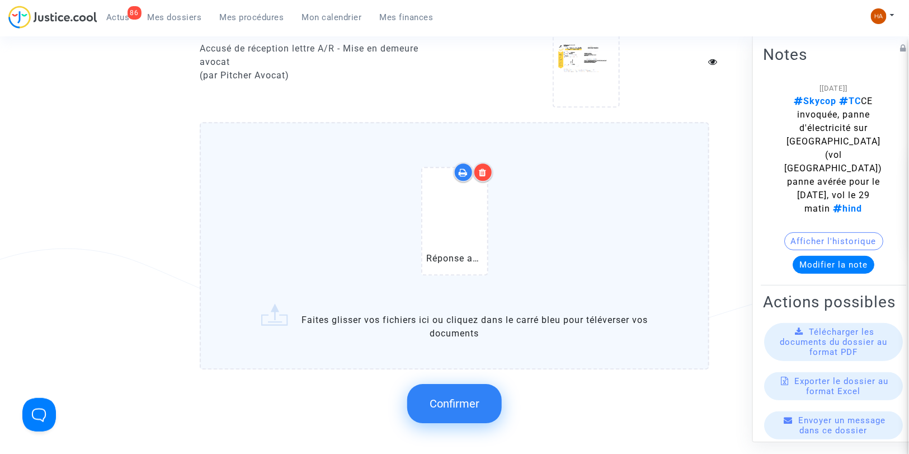
click at [439, 397] on span "Confirmer" at bounding box center [455, 403] width 50 height 13
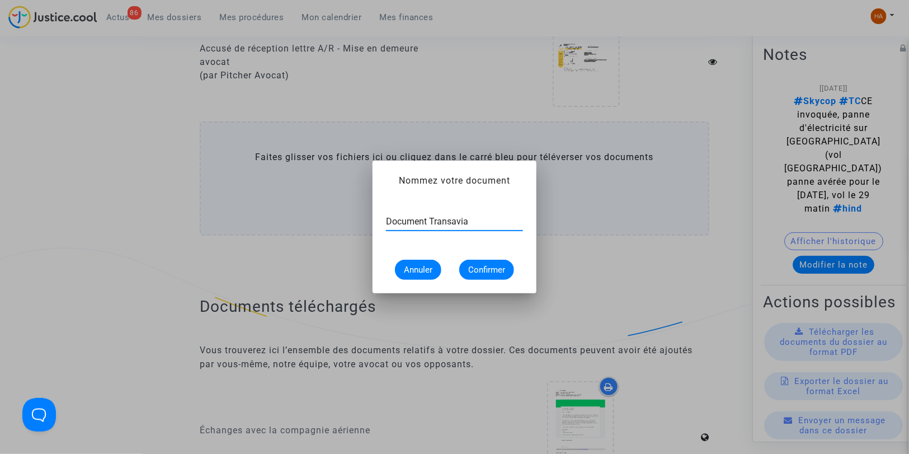
type input "Document Transavia"
click at [469, 271] on span "Confirmer" at bounding box center [486, 270] width 37 height 10
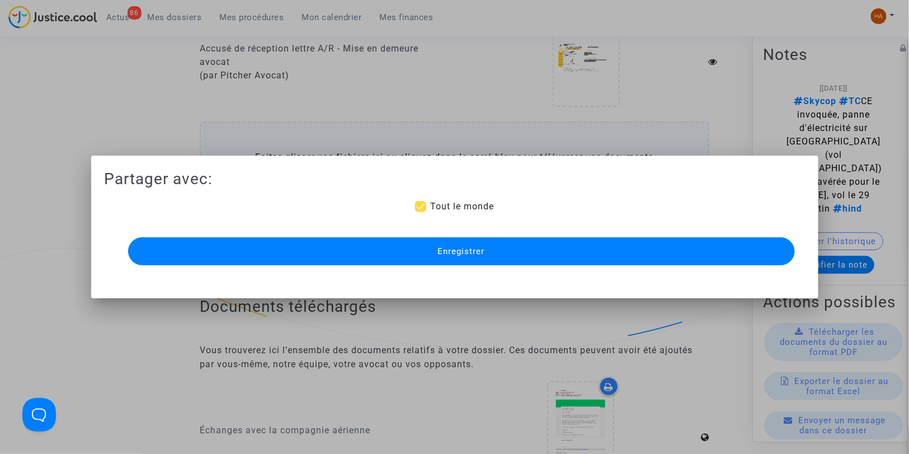
click at [375, 245] on button "Enregistrer" at bounding box center [461, 251] width 667 height 28
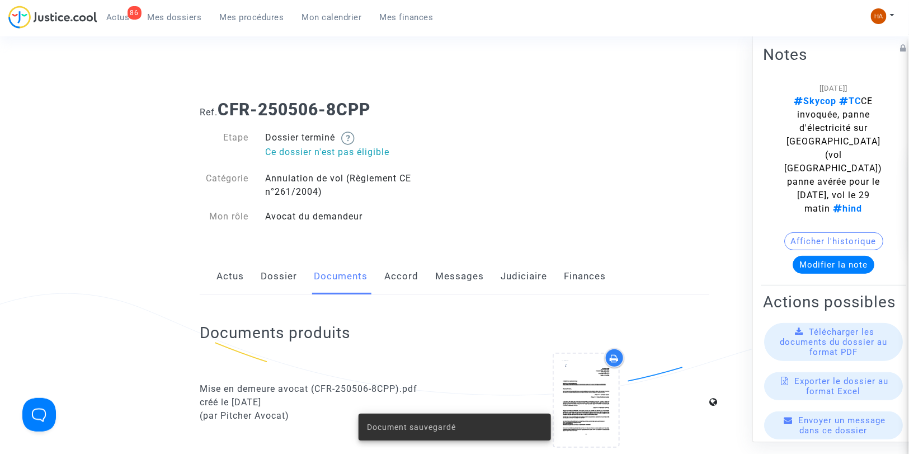
click at [455, 278] on link "Messages" at bounding box center [459, 276] width 49 height 37
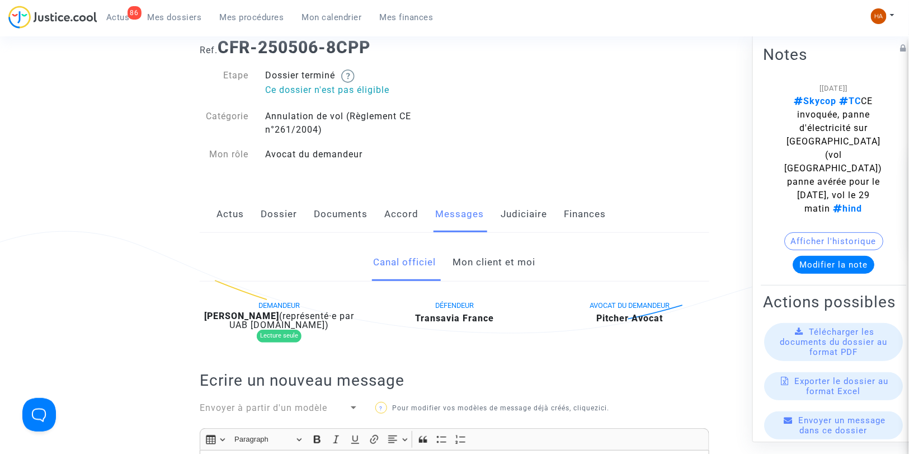
click at [495, 263] on link "Mon client et moi" at bounding box center [494, 262] width 83 height 37
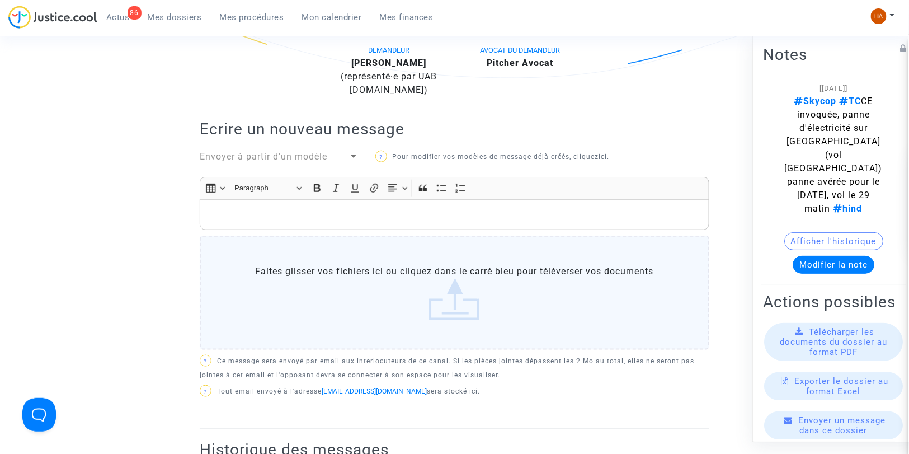
scroll to position [124, 0]
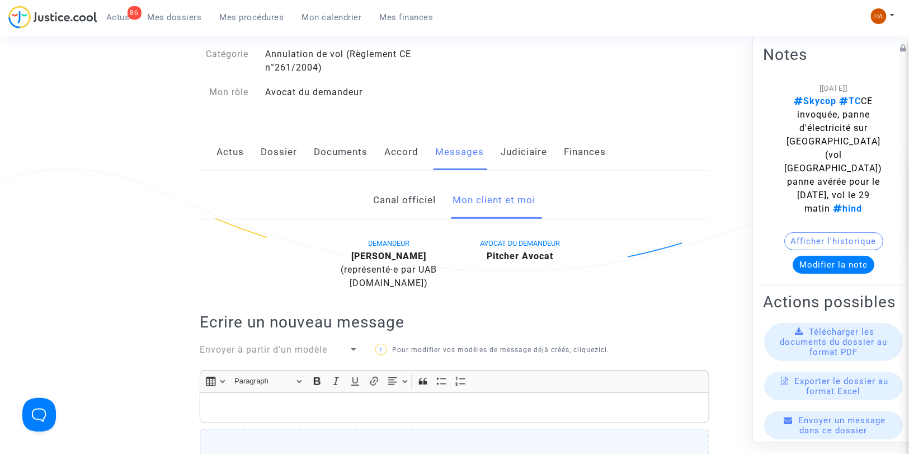
click at [411, 200] on link "Canal officiel" at bounding box center [405, 200] width 63 height 37
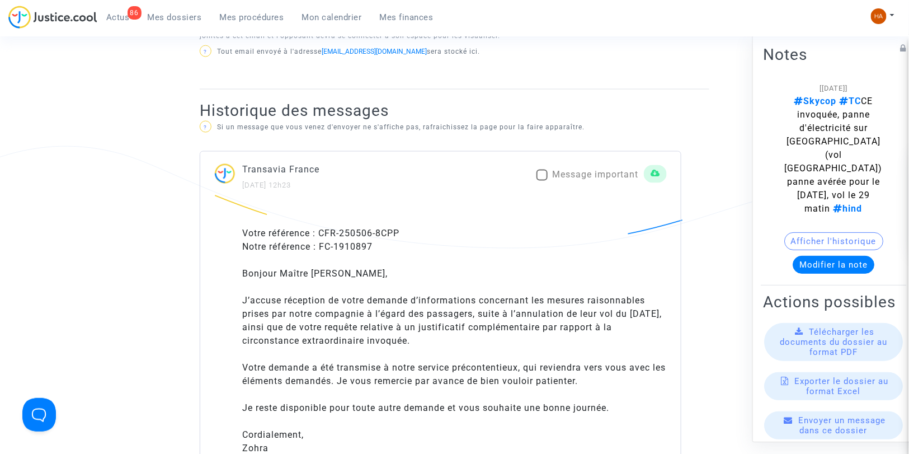
scroll to position [684, 0]
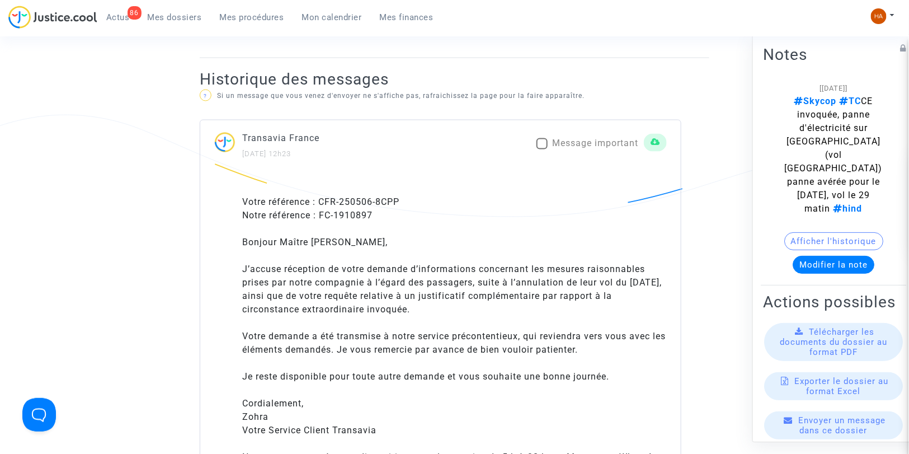
click at [539, 143] on span at bounding box center [542, 143] width 11 height 11
click at [542, 149] on input "Message important" at bounding box center [542, 149] width 1 height 1
checkbox input "true"
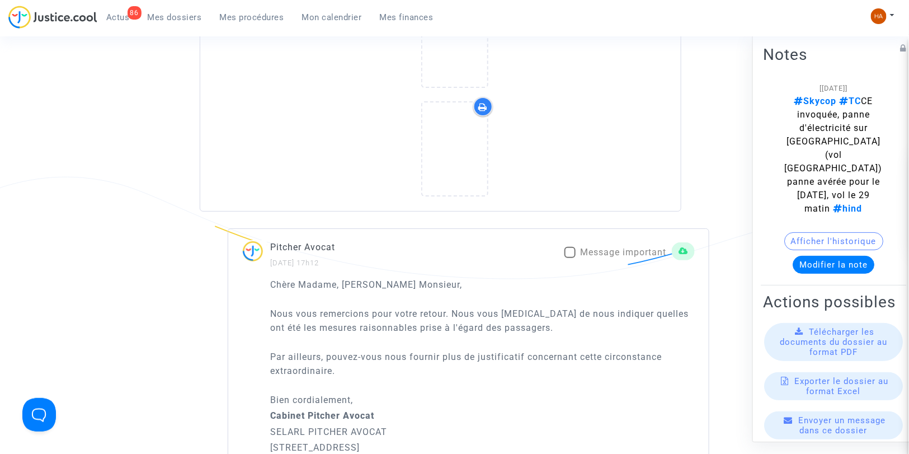
scroll to position [1803, 0]
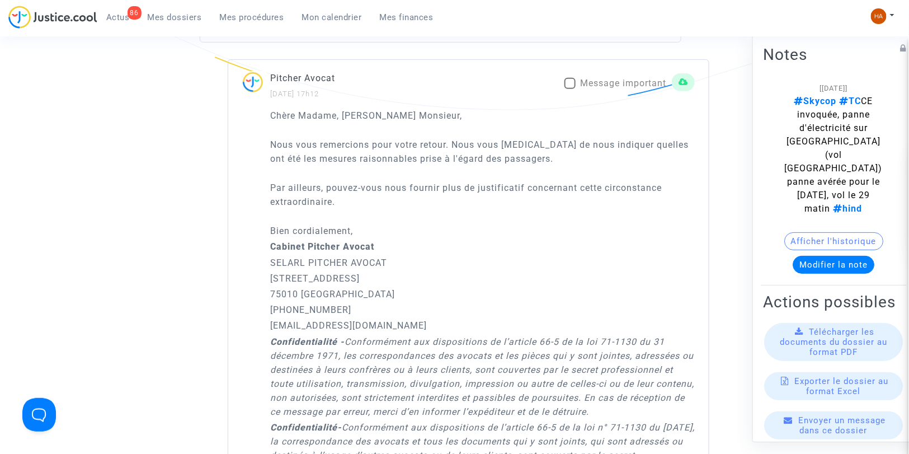
click at [565, 78] on span at bounding box center [570, 83] width 11 height 11
click at [570, 89] on input "Message important" at bounding box center [570, 89] width 1 height 1
checkbox input "true"
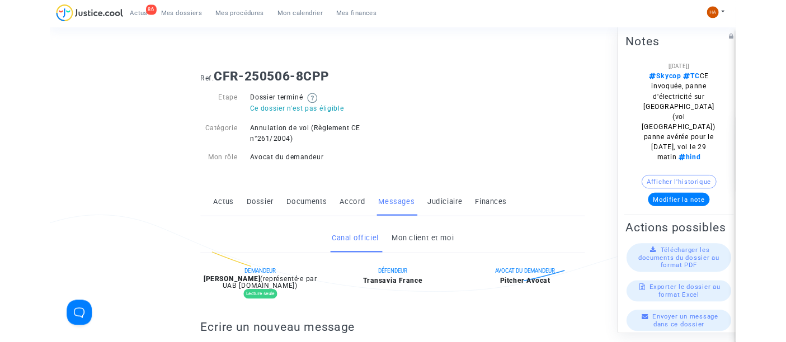
scroll to position [0, 0]
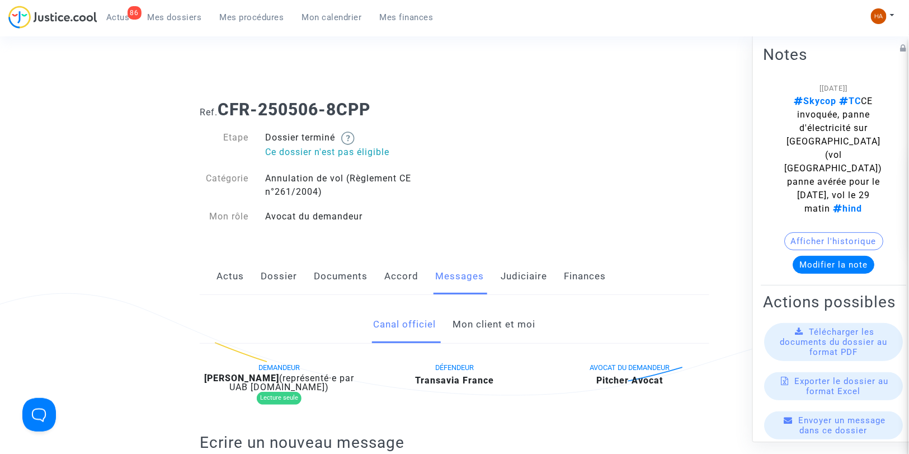
click at [164, 17] on span "Mes dossiers" at bounding box center [175, 17] width 54 height 10
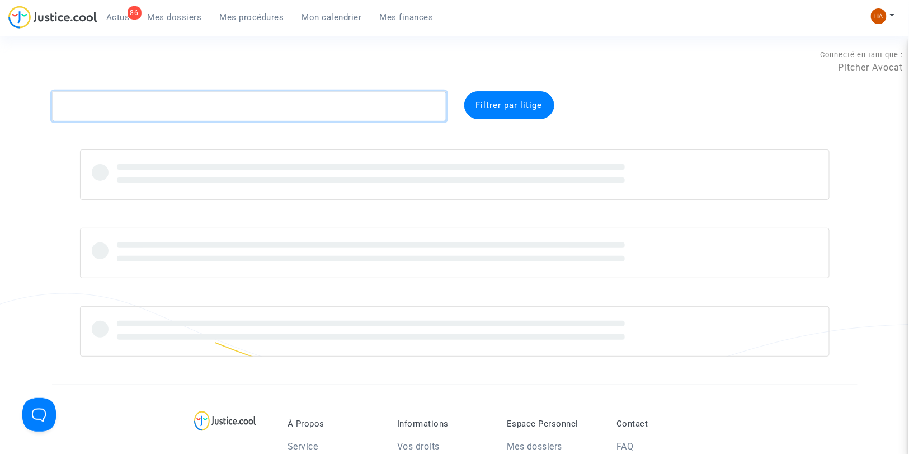
click at [119, 101] on textarea at bounding box center [249, 106] width 394 height 30
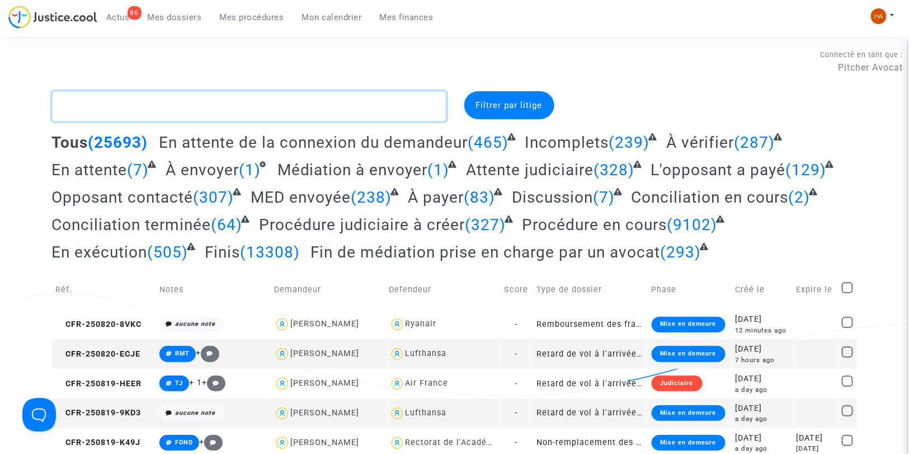
paste textarea "CFR-250725-DA6K"
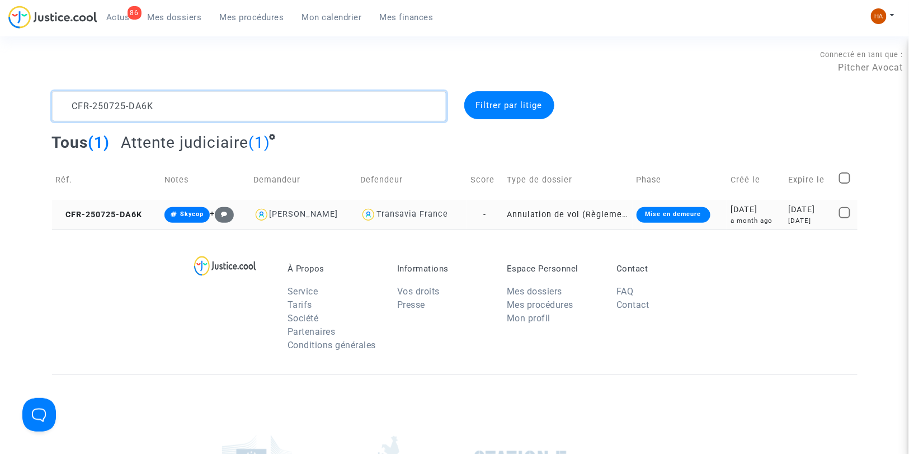
type textarea "CFR-250725-DA6K"
click at [487, 219] on td "-" at bounding box center [485, 215] width 37 height 30
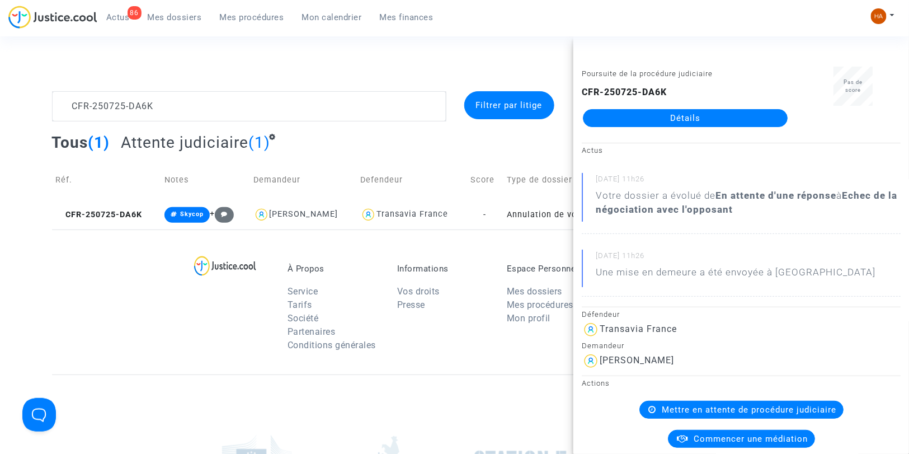
click at [665, 124] on link "Détails" at bounding box center [685, 118] width 205 height 18
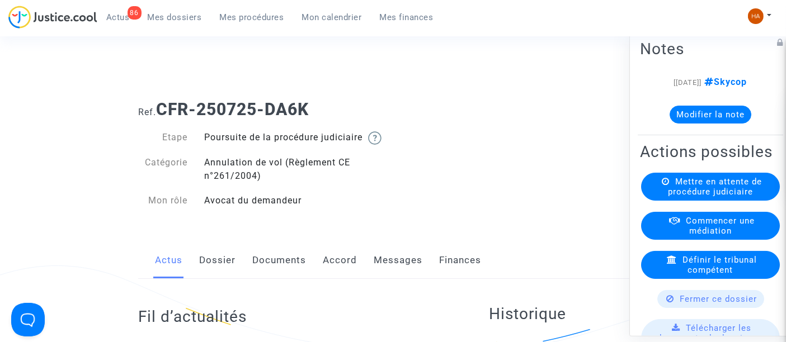
click at [166, 15] on span "Mes dossiers" at bounding box center [175, 17] width 54 height 10
click at [217, 276] on link "Dossier" at bounding box center [217, 260] width 36 height 37
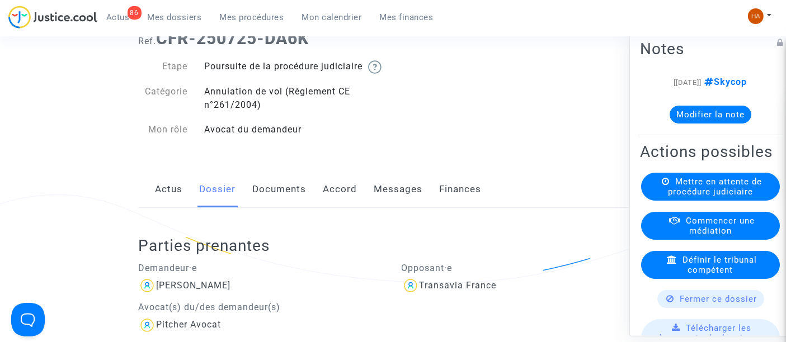
scroll to position [62, 0]
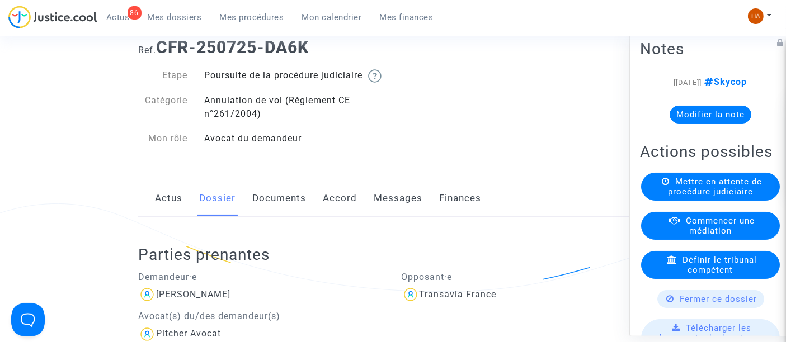
click at [274, 212] on link "Documents" at bounding box center [279, 198] width 54 height 37
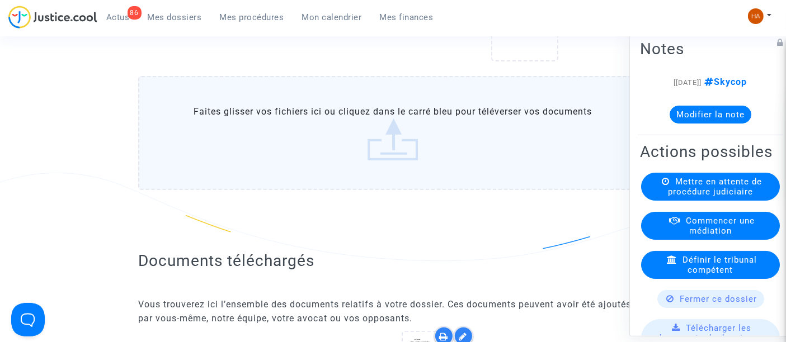
scroll to position [994, 0]
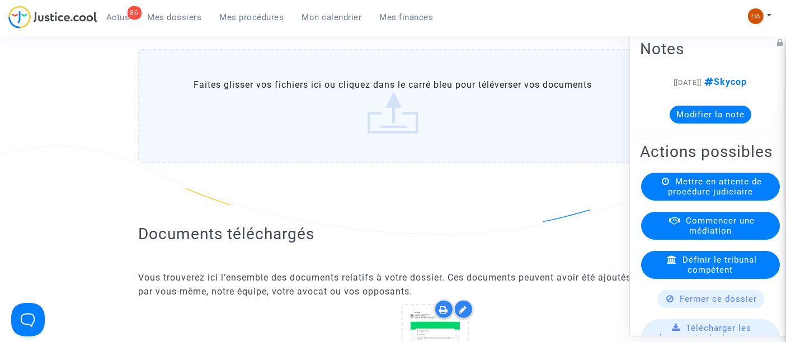
click at [445, 150] on label "Faites glisser vos fichiers ici ou cliquez dans le carré bleu pour téléverser v…" at bounding box center [393, 106] width 510 height 114
click at [0, 0] on input "Faites glisser vos fichiers ici ou cliquez dans le carré bleu pour téléverser v…" at bounding box center [0, 0] width 0 height 0
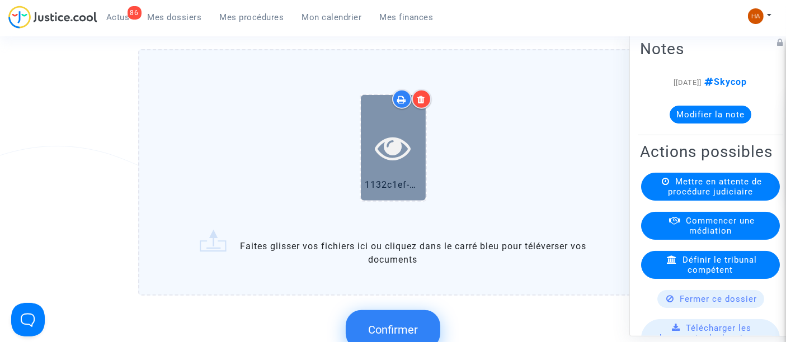
click at [396, 178] on div at bounding box center [393, 148] width 65 height 106
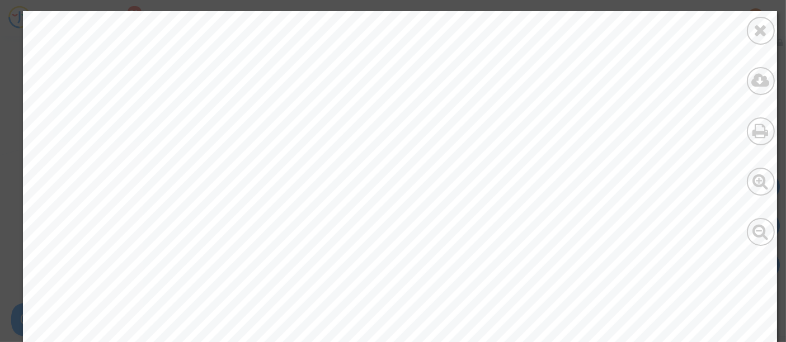
drag, startPoint x: 137, startPoint y: 79, endPoint x: 206, endPoint y: 114, distance: 77.3
copy div "[GEOGRAPHIC_DATA] Departures [DATE]"
click at [765, 30] on icon at bounding box center [761, 30] width 14 height 17
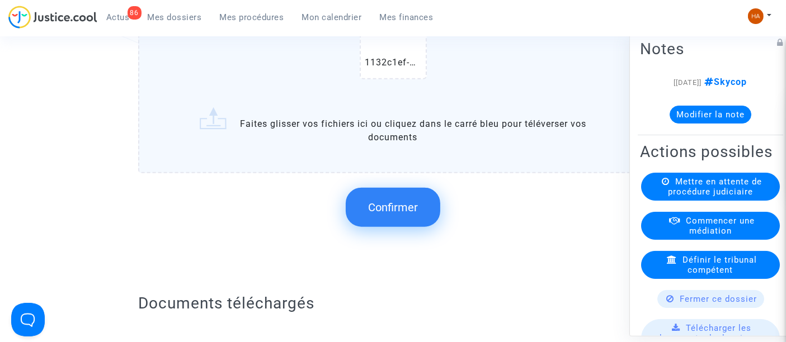
scroll to position [1119, 0]
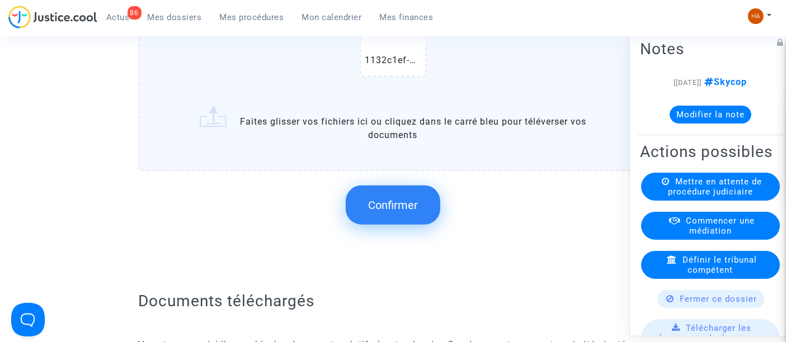
click at [406, 212] on span "Confirmer" at bounding box center [393, 205] width 50 height 13
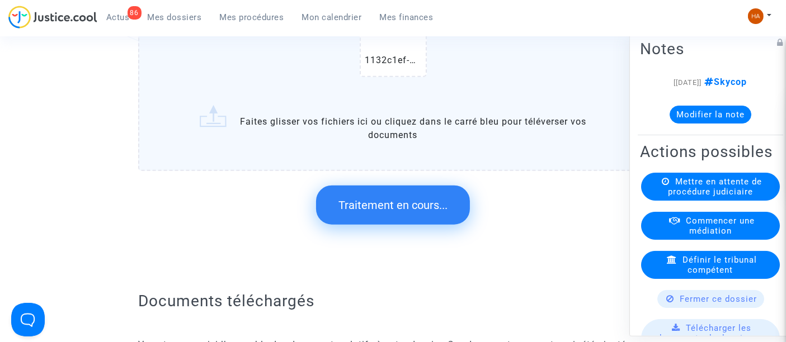
scroll to position [0, 0]
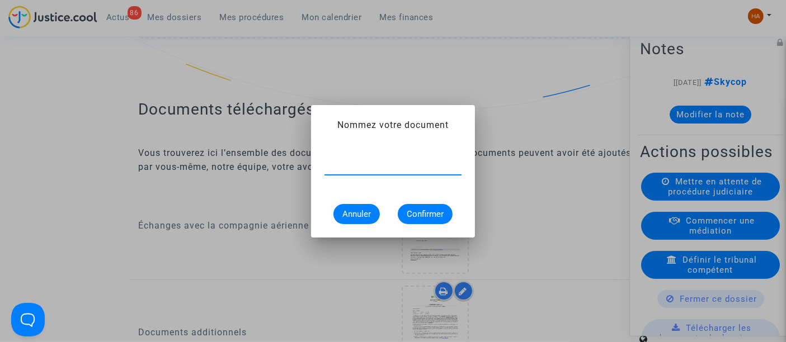
paste input "[GEOGRAPHIC_DATA] Departures[DATE]"
click at [328, 166] on input "[GEOGRAPHIC_DATA] Departures[DATE]" at bounding box center [393, 166] width 137 height 10
click at [412, 166] on input "Flightstats [GEOGRAPHIC_DATA] Departures[DATE]" at bounding box center [393, 166] width 137 height 10
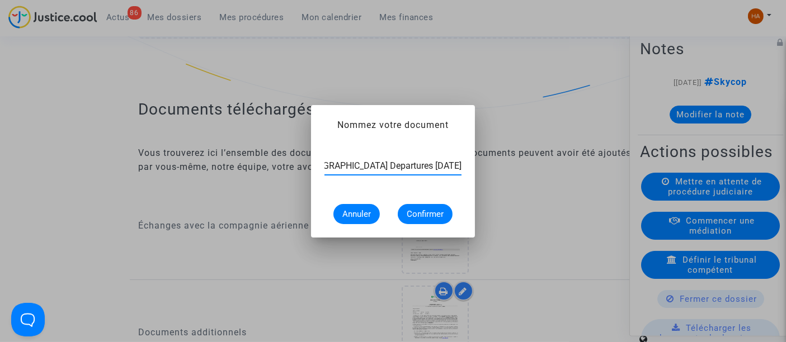
type input "Flightstats [GEOGRAPHIC_DATA] Departures [DATE]"
click at [427, 221] on button "Confirmer" at bounding box center [425, 214] width 55 height 20
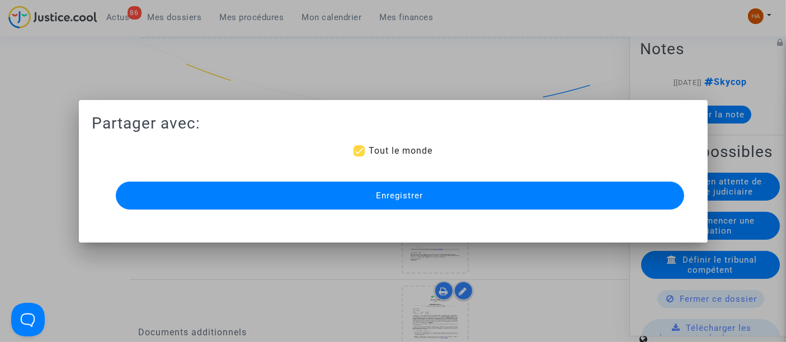
click at [431, 198] on button "Enregistrer" at bounding box center [400, 196] width 568 height 28
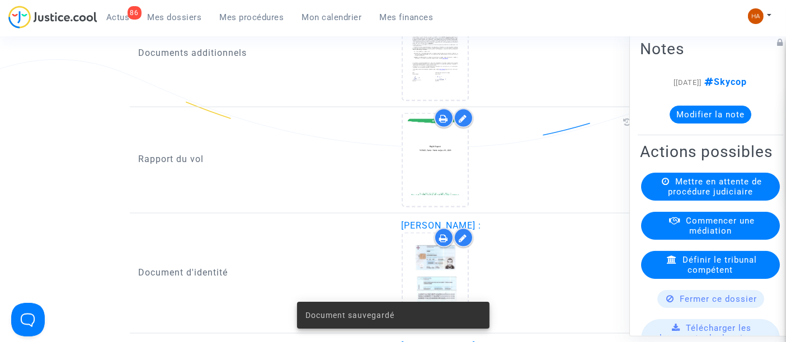
scroll to position [1519, 0]
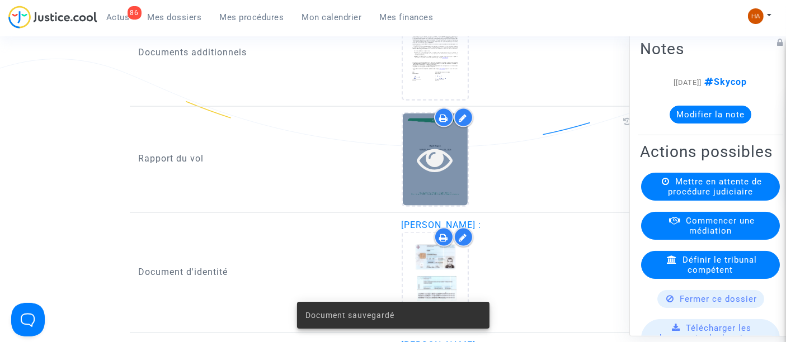
click at [447, 188] on div at bounding box center [435, 160] width 65 height 92
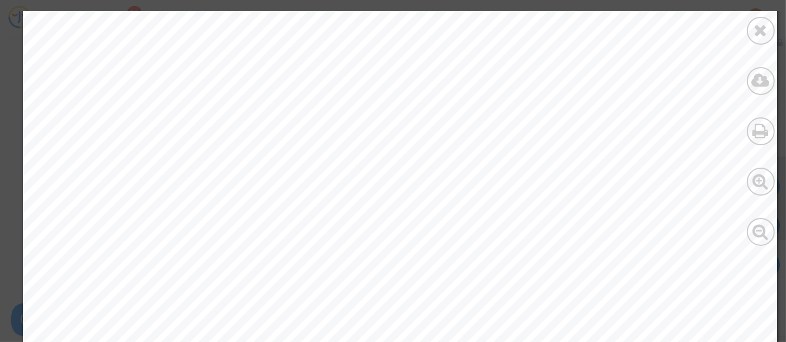
scroll to position [214, 0]
click at [763, 32] on icon at bounding box center [761, 30] width 14 height 17
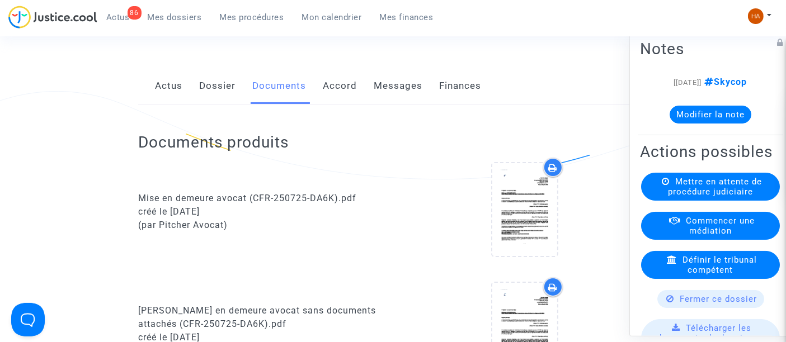
scroll to position [0, 0]
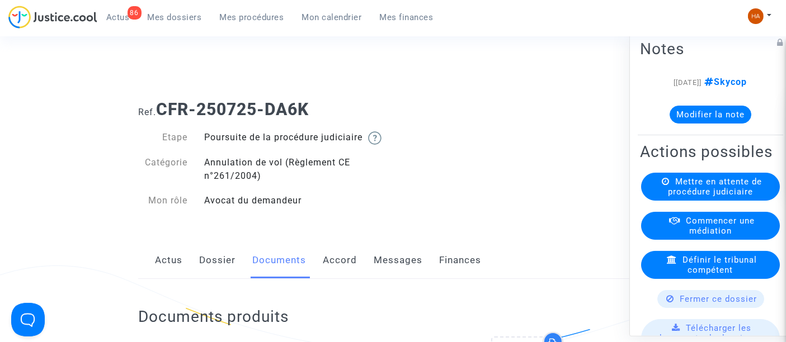
drag, startPoint x: 384, startPoint y: 281, endPoint x: 398, endPoint y: 265, distance: 21.0
click at [384, 279] on link "Messages" at bounding box center [398, 260] width 49 height 37
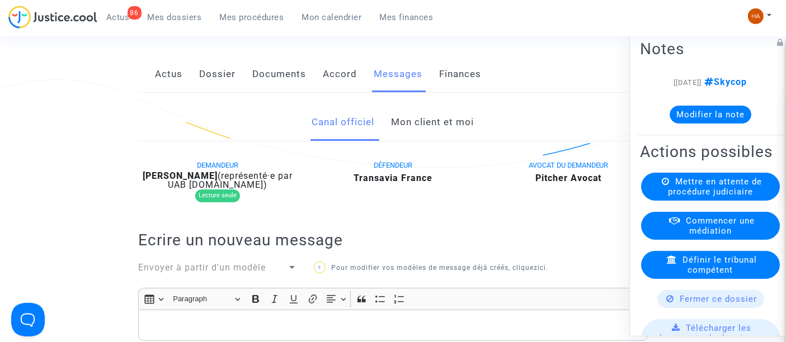
click at [442, 135] on link "Mon client et moi" at bounding box center [433, 122] width 83 height 37
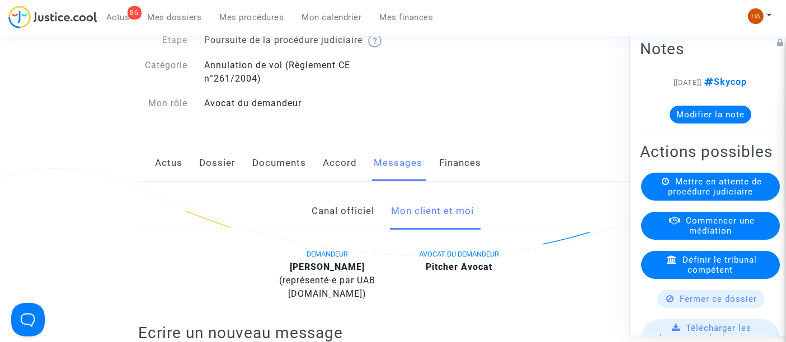
scroll to position [62, 0]
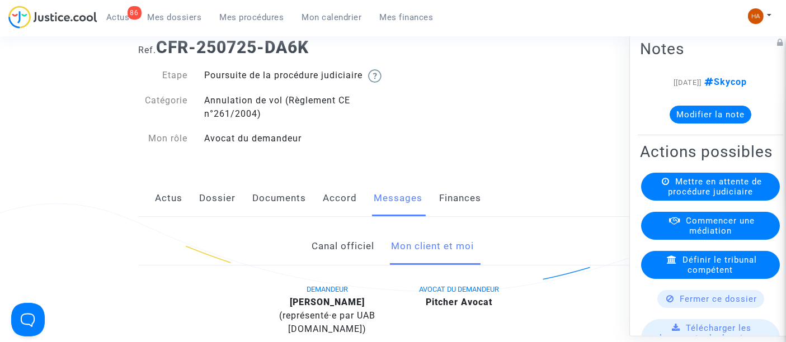
click at [221, 215] on link "Dossier" at bounding box center [217, 198] width 36 height 37
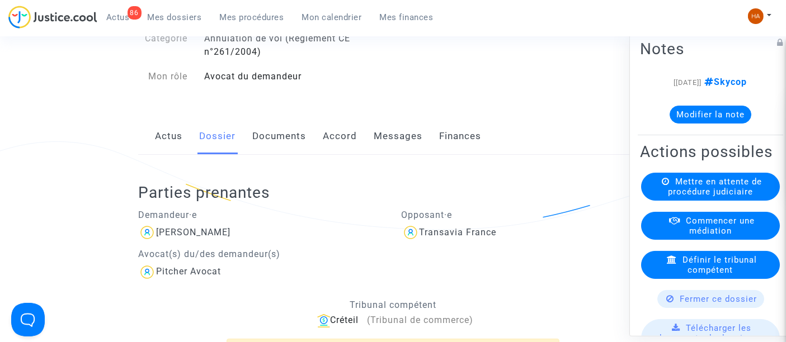
drag, startPoint x: 288, startPoint y: 152, endPoint x: 313, endPoint y: 162, distance: 27.6
click at [287, 152] on link "Documents" at bounding box center [279, 136] width 54 height 37
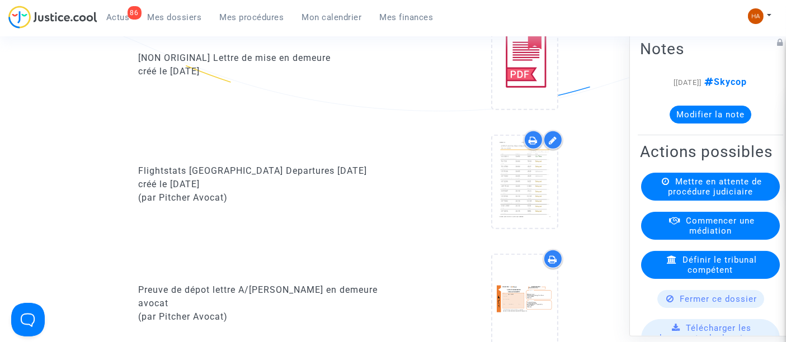
scroll to position [684, 0]
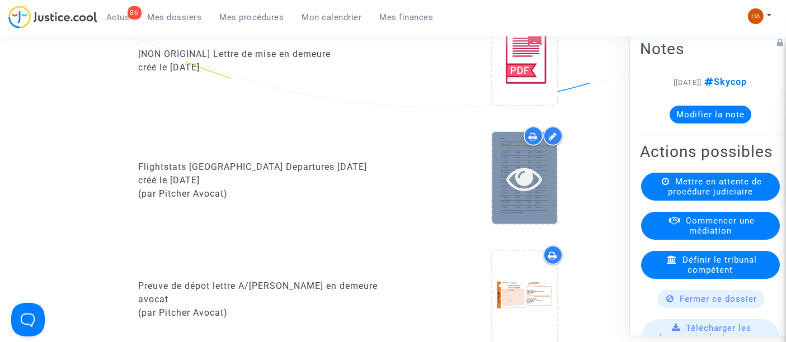
click at [542, 215] on div at bounding box center [524, 178] width 65 height 92
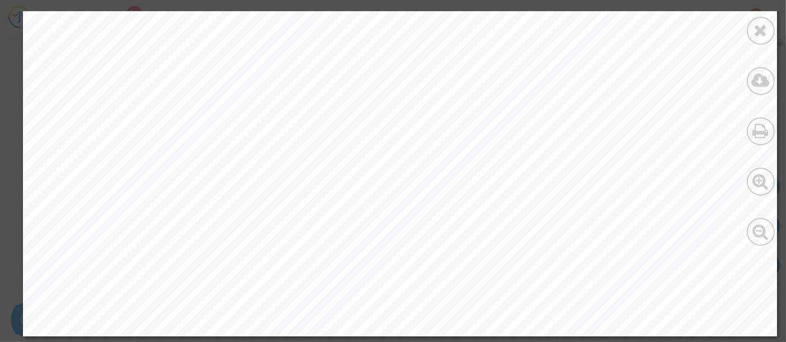
scroll to position [7190, 0]
click at [759, 25] on icon at bounding box center [761, 30] width 14 height 17
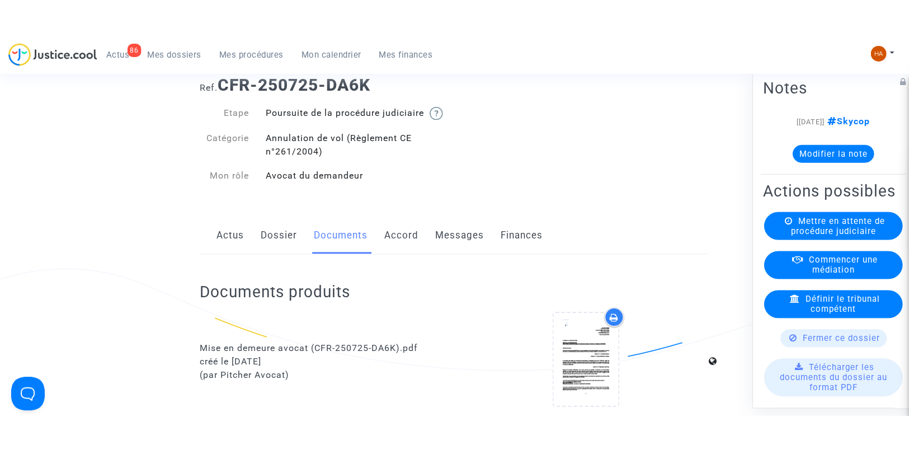
scroll to position [62, 0]
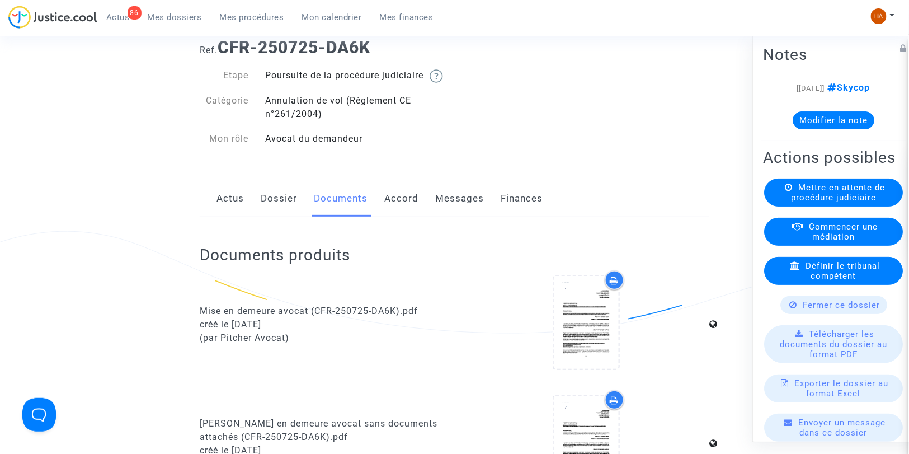
click at [278, 210] on link "Dossier" at bounding box center [279, 198] width 36 height 37
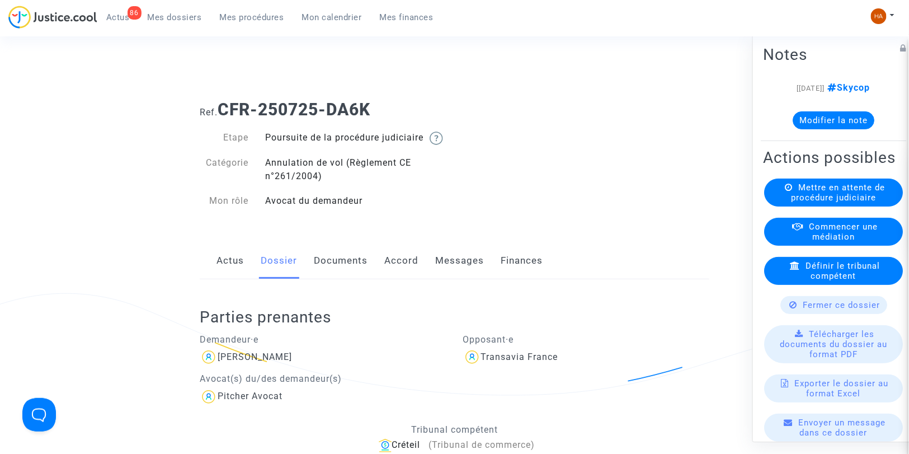
click at [337, 274] on link "Documents" at bounding box center [341, 260] width 54 height 37
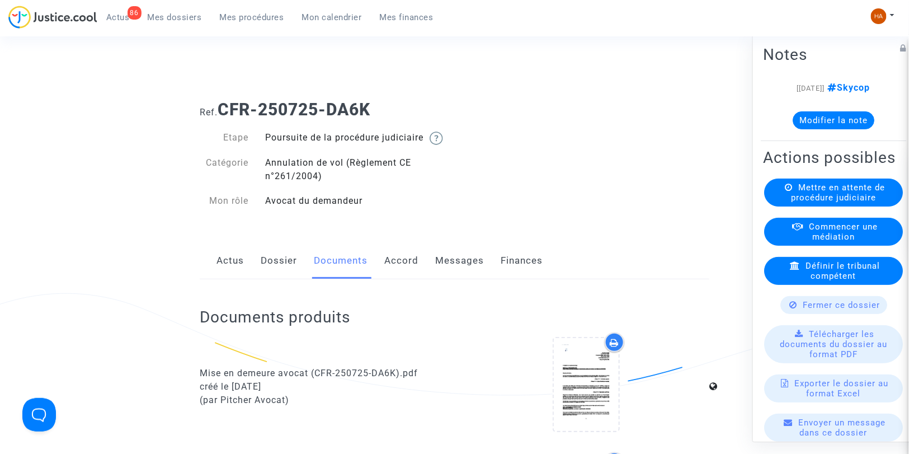
click at [271, 271] on link "Dossier" at bounding box center [279, 260] width 36 height 37
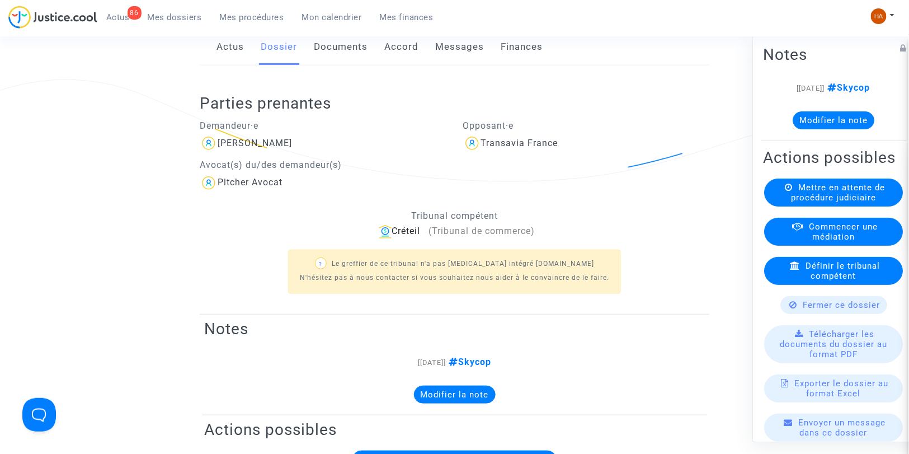
scroll to position [186, 0]
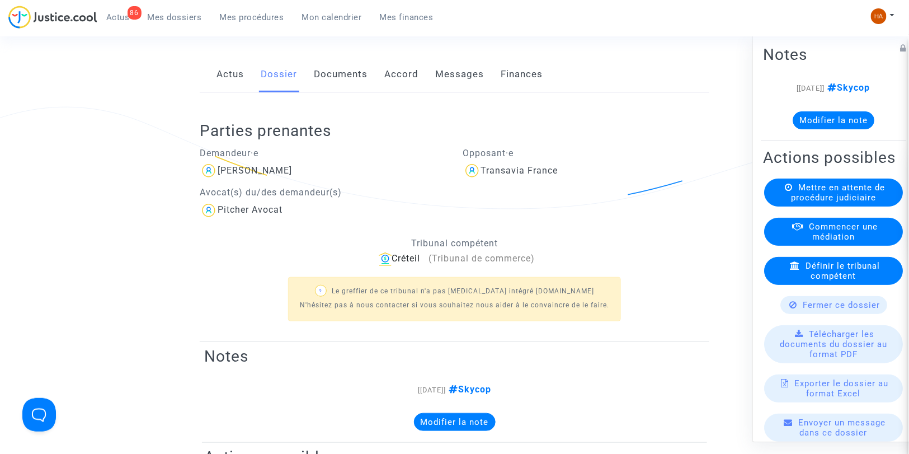
click at [445, 88] on link "Messages" at bounding box center [459, 74] width 49 height 37
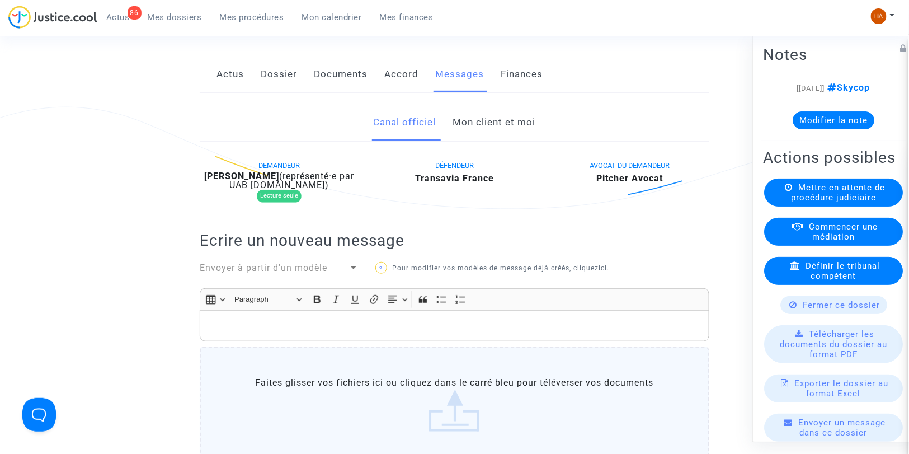
click at [487, 138] on link "Mon client et moi" at bounding box center [494, 122] width 83 height 37
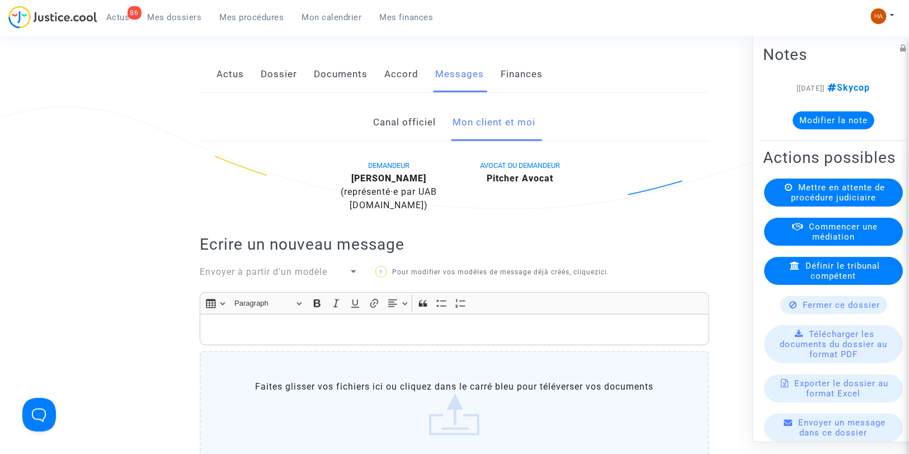
click at [248, 335] on div "Rich Text Editor, main" at bounding box center [455, 329] width 510 height 31
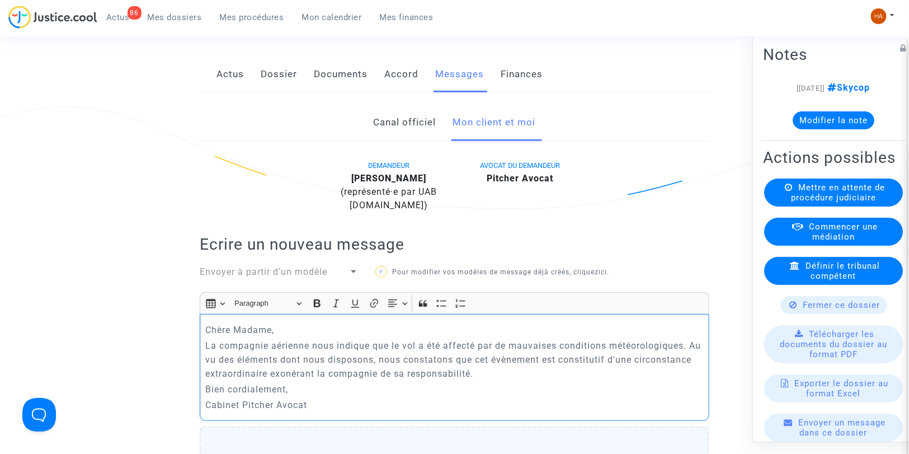
drag, startPoint x: 235, startPoint y: 340, endPoint x: 227, endPoint y: 340, distance: 8.4
click at [234, 337] on p "Chère Madame," at bounding box center [455, 330] width 498 height 14
click at [266, 337] on p "[PERSON_NAME]," at bounding box center [455, 330] width 498 height 14
click at [332, 337] on p "[PERSON_NAME]," at bounding box center [455, 330] width 498 height 14
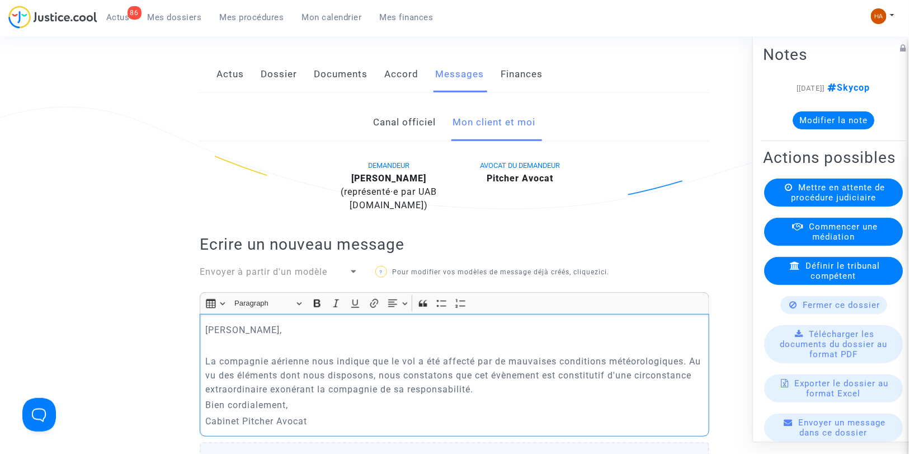
click at [542, 396] on p "La compagnie aérienne nous indique que le vol a été affecté par de mauvaises co…" at bounding box center [455, 375] width 498 height 42
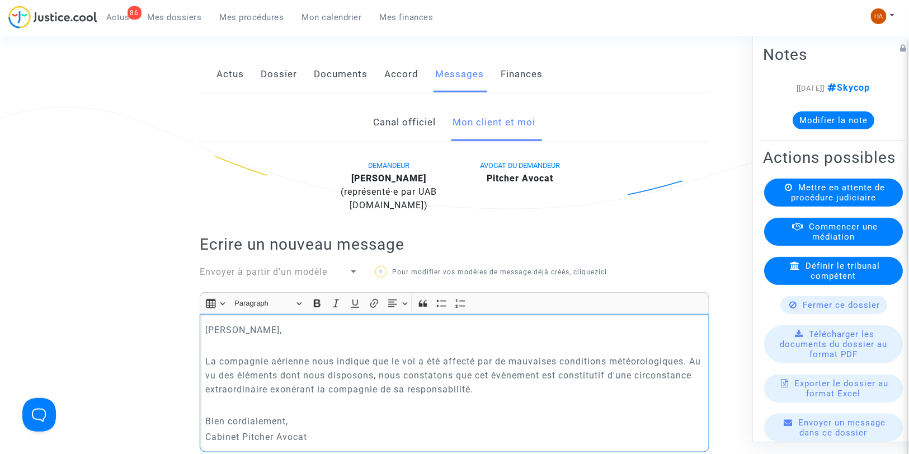
click at [382, 427] on p "Bien cordialement," at bounding box center [455, 421] width 498 height 14
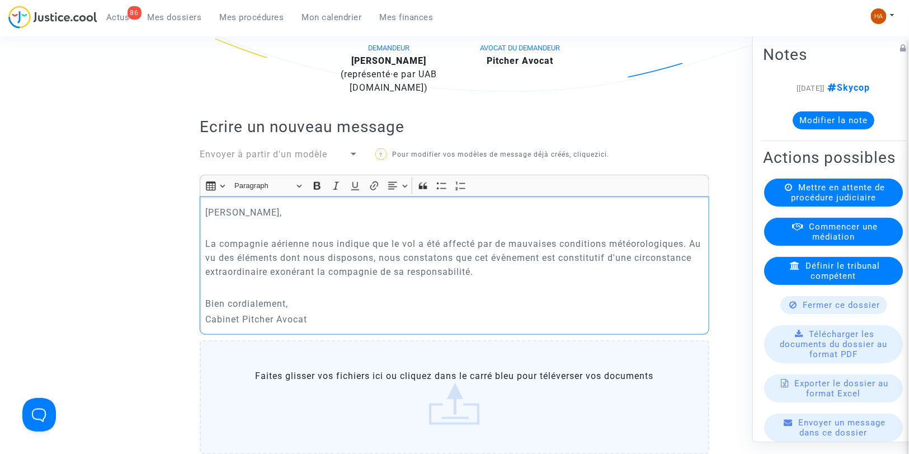
scroll to position [303, 0]
click at [289, 311] on p "Bien cordialement," at bounding box center [455, 304] width 498 height 14
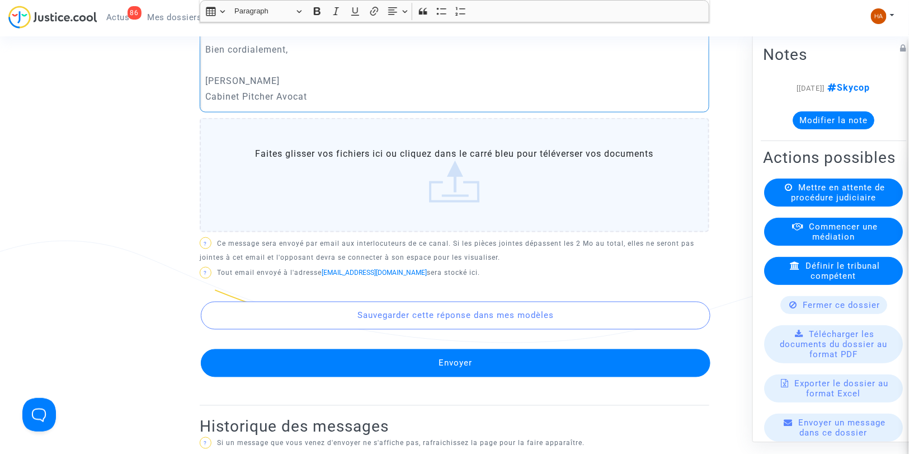
scroll to position [558, 0]
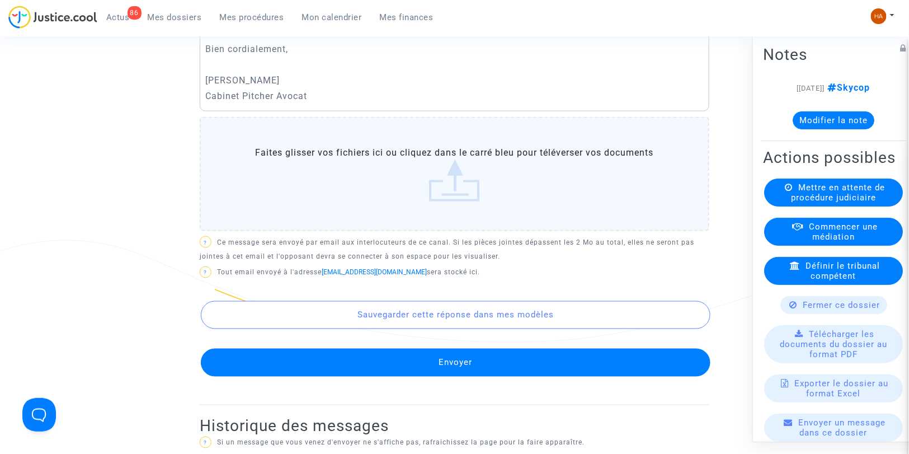
click at [457, 376] on button "Envoyer" at bounding box center [456, 363] width 510 height 28
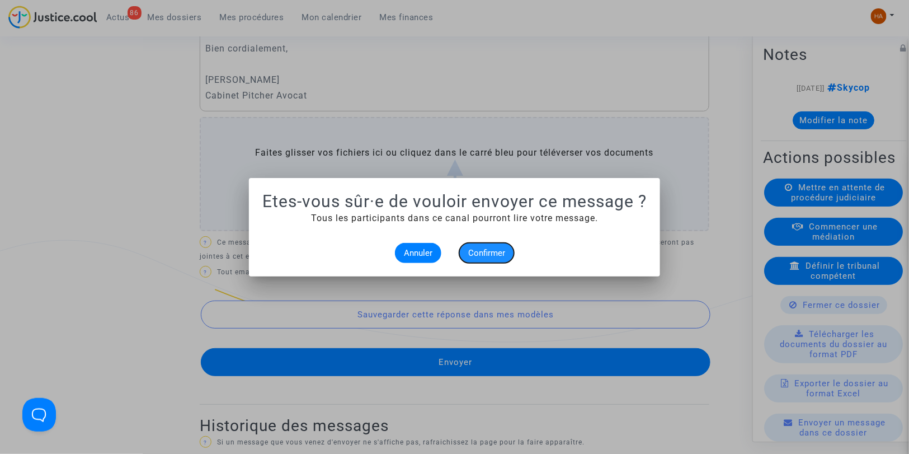
click at [488, 250] on span "Confirmer" at bounding box center [486, 253] width 37 height 10
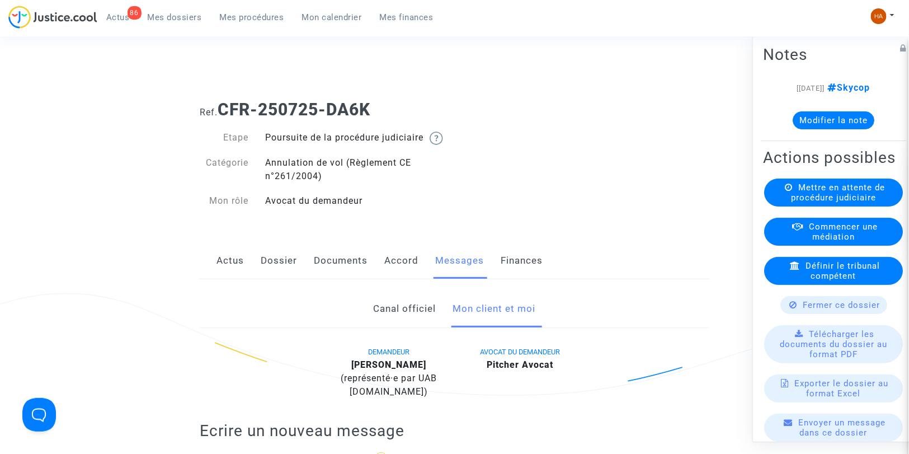
scroll to position [155, 0]
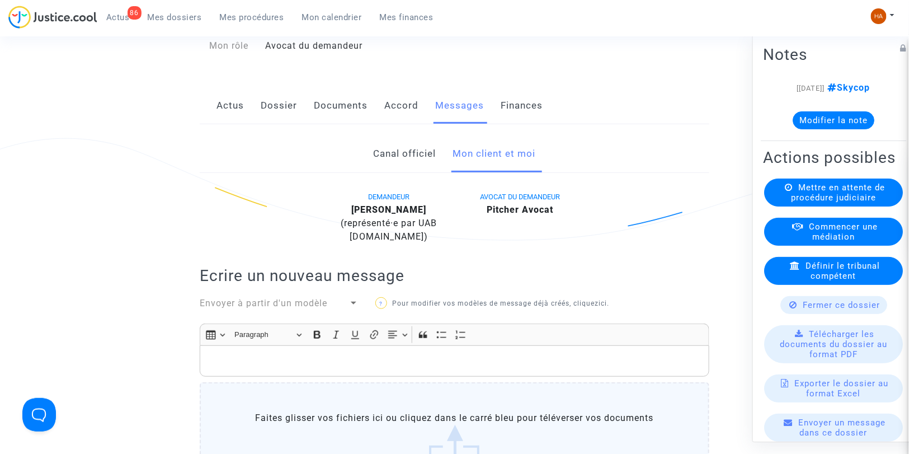
click at [812, 310] on span "Fermer ce dossier" at bounding box center [841, 305] width 77 height 10
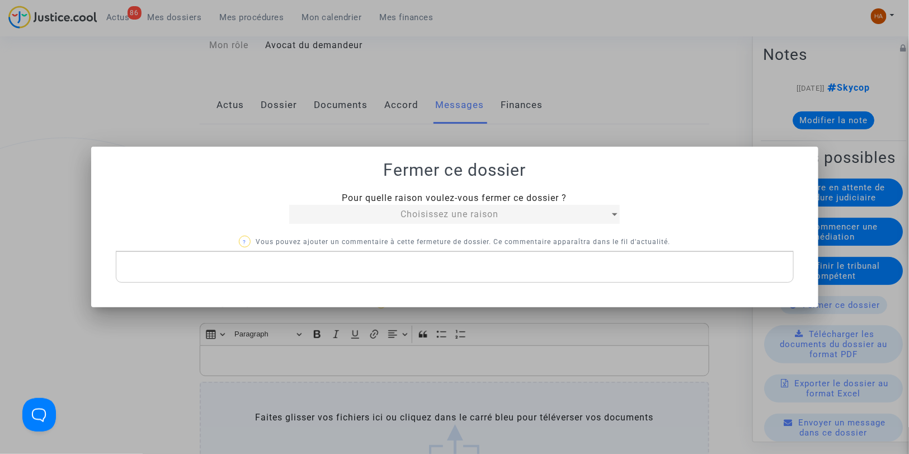
click at [422, 219] on div "Choisissez une raison" at bounding box center [449, 214] width 321 height 13
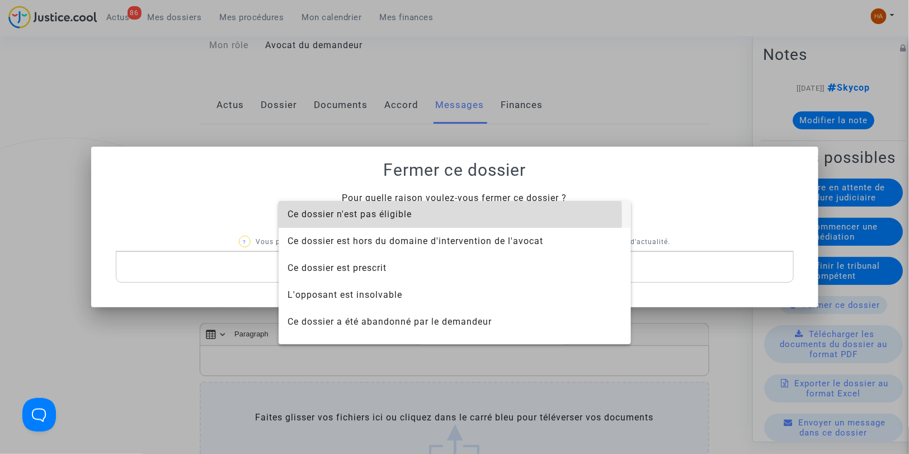
click at [342, 217] on span "Ce dossier n'est pas éligible" at bounding box center [350, 214] width 124 height 11
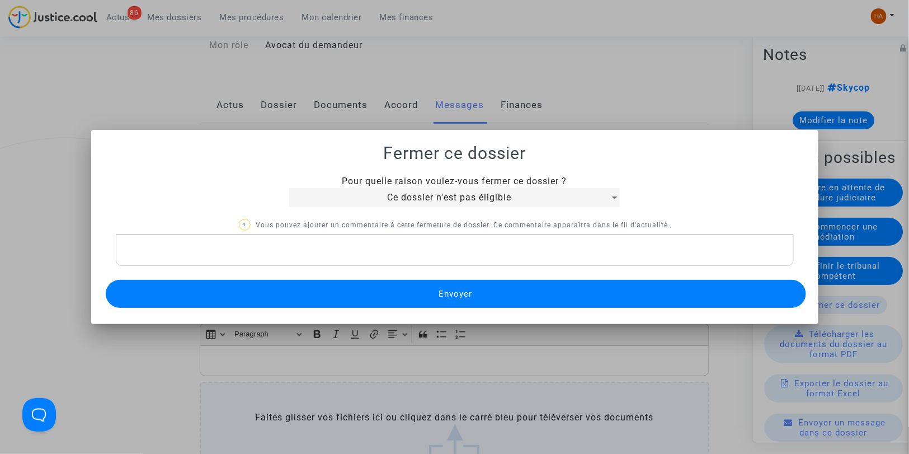
click at [242, 248] on p "Rich Text Editor, main" at bounding box center [454, 250] width 666 height 14
click at [368, 288] on button "Envoyer" at bounding box center [456, 294] width 701 height 28
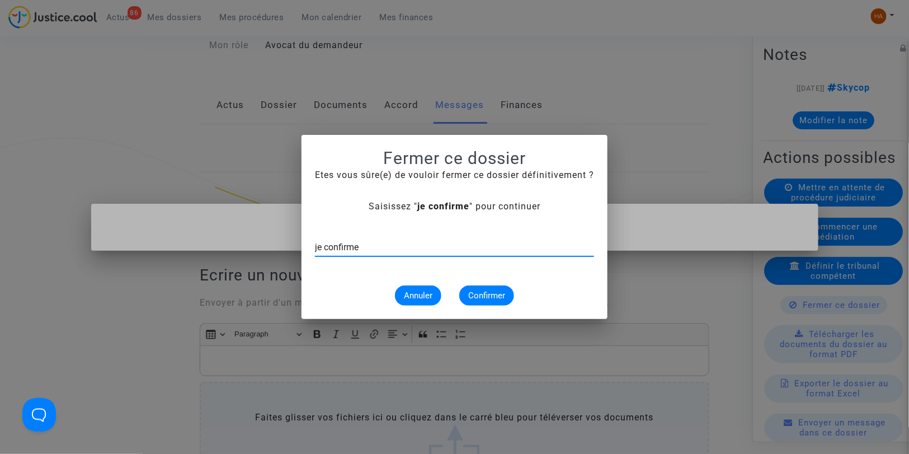
type input "je confirme"
click at [491, 298] on span "Confirmer" at bounding box center [486, 295] width 37 height 10
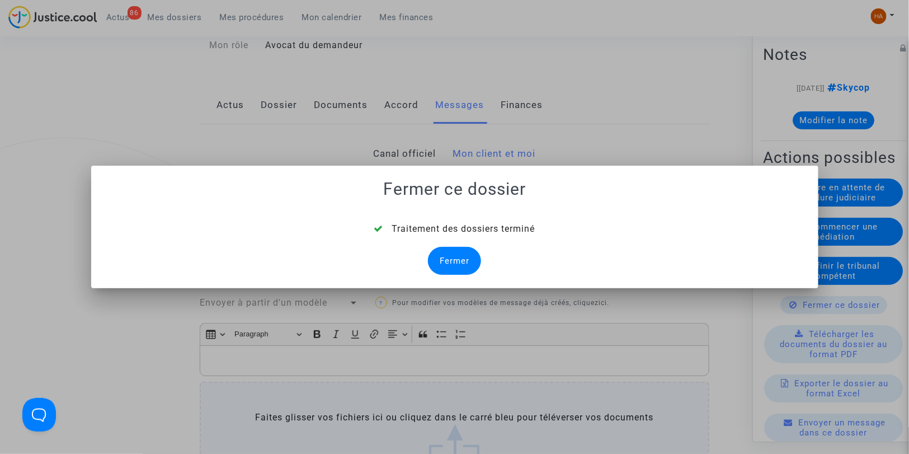
click at [455, 255] on div "Fermer" at bounding box center [454, 261] width 53 height 28
